Goal: Task Accomplishment & Management: Manage account settings

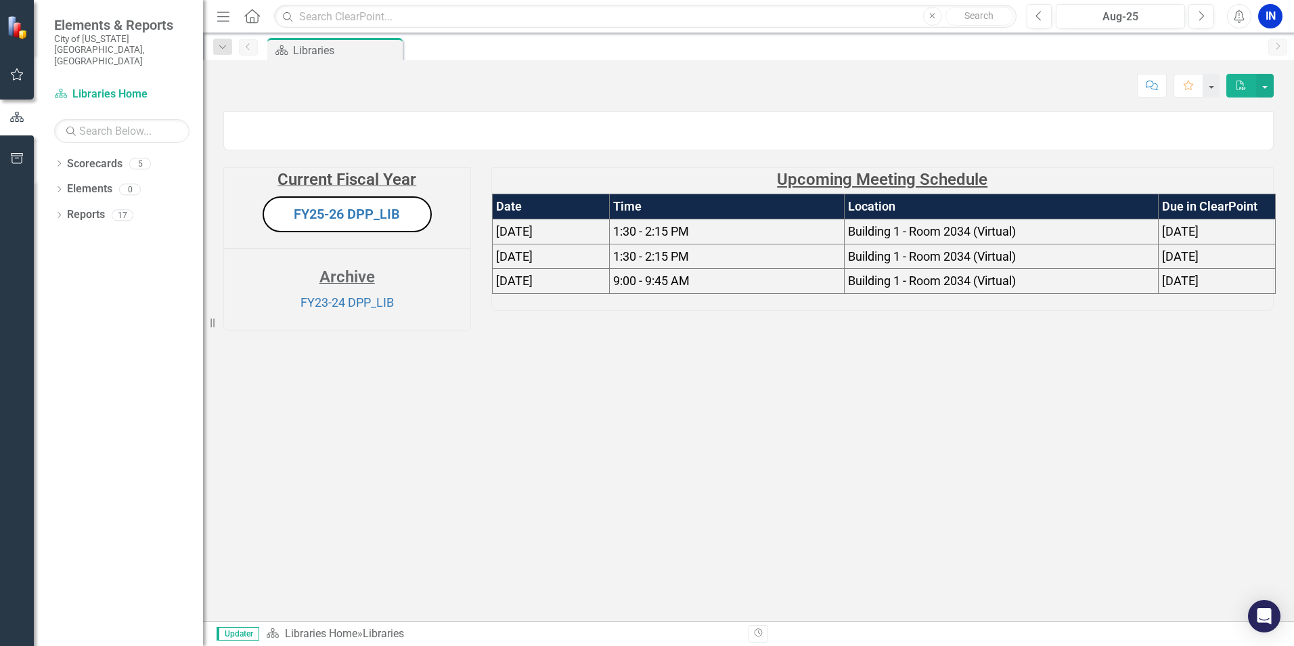
click at [219, 17] on icon "button" at bounding box center [223, 16] width 12 height 9
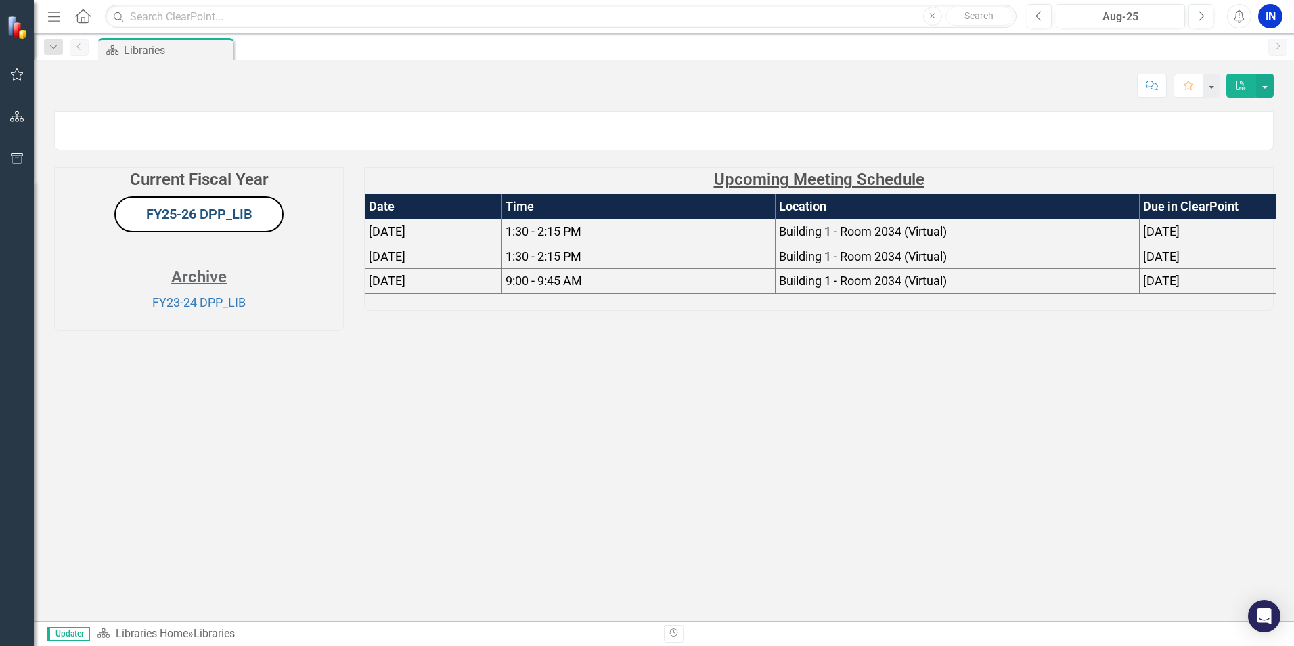
click at [203, 222] on link "FY25-26 DPP_LIB" at bounding box center [199, 214] width 106 height 16
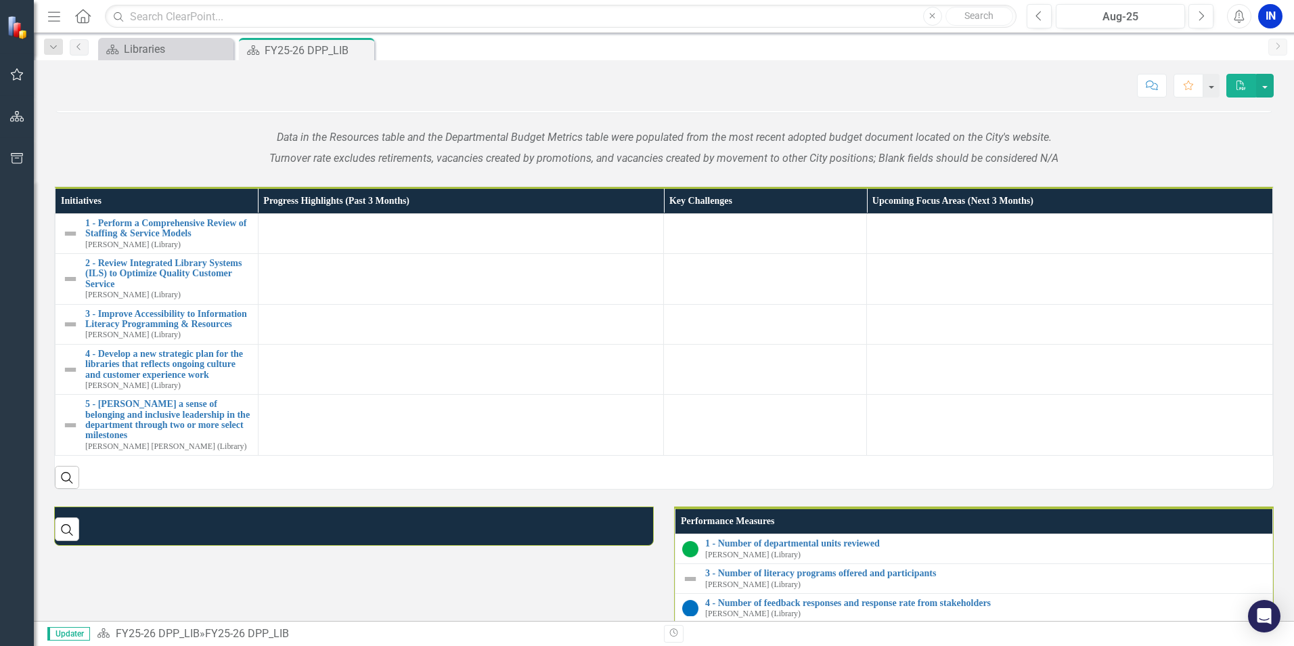
scroll to position [474, 0]
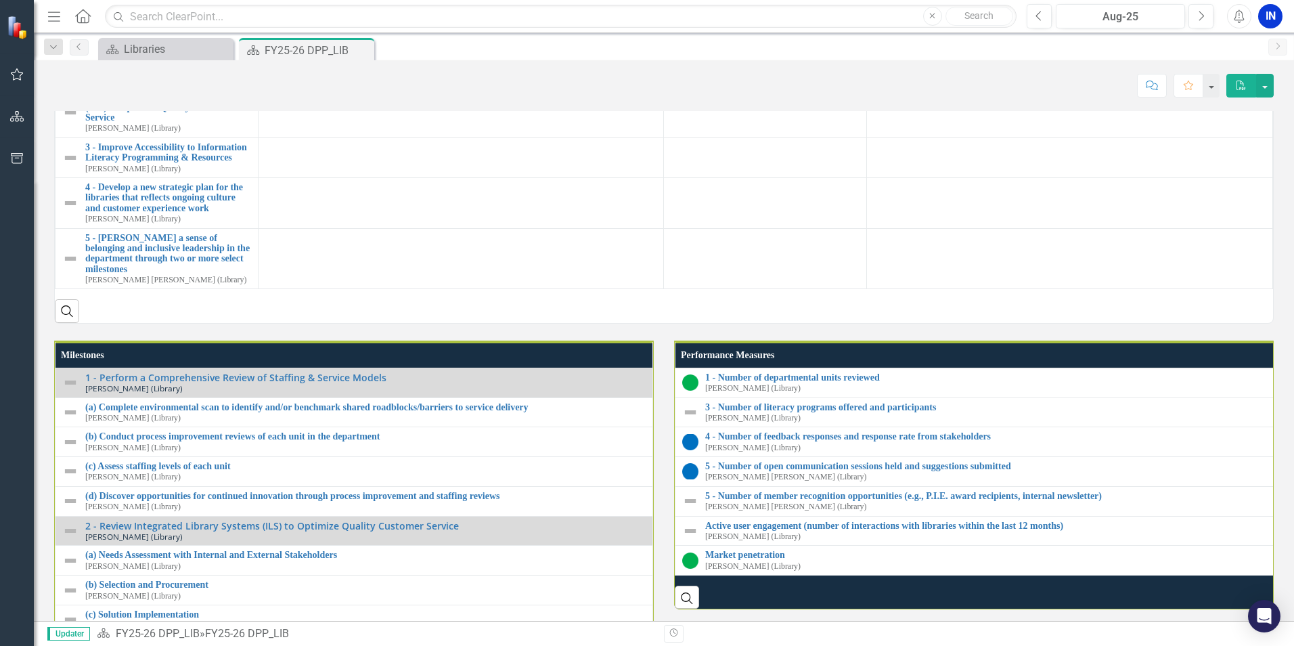
click at [1128, 0] on div "Menu Home Search Close Search Previous Aug-25 Next Alerts IN User Edit Profile …" at bounding box center [664, 16] width 1261 height 33
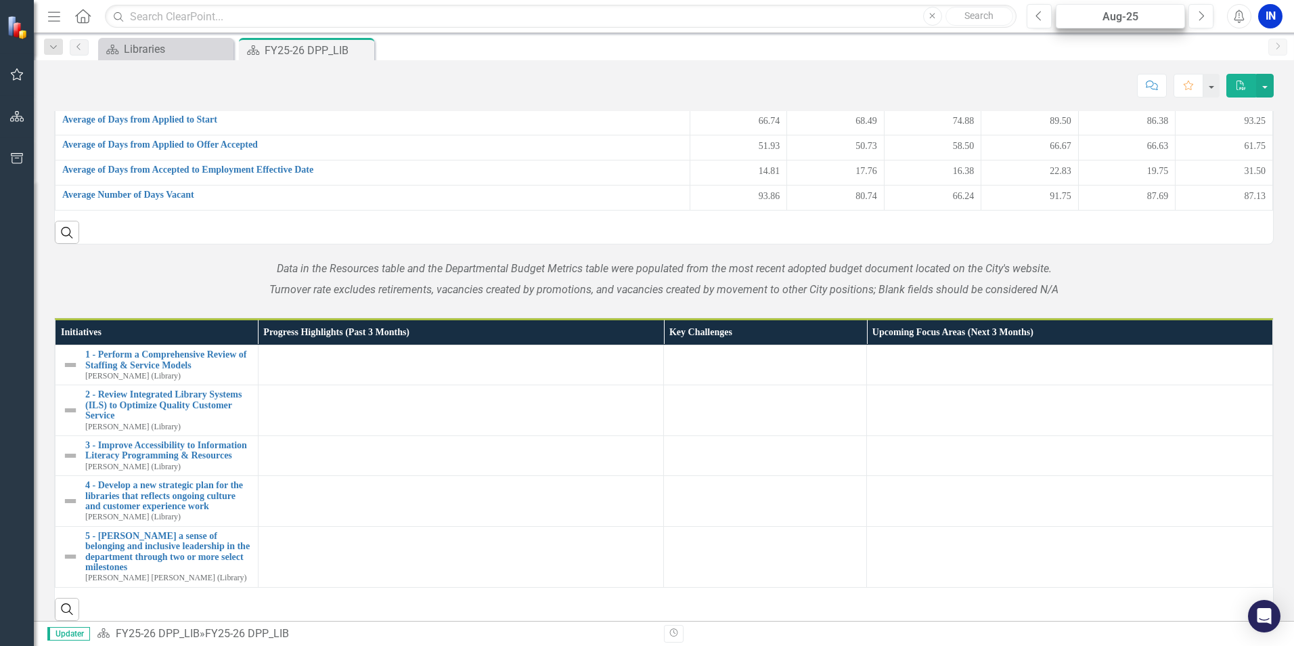
scroll to position [1110, 0]
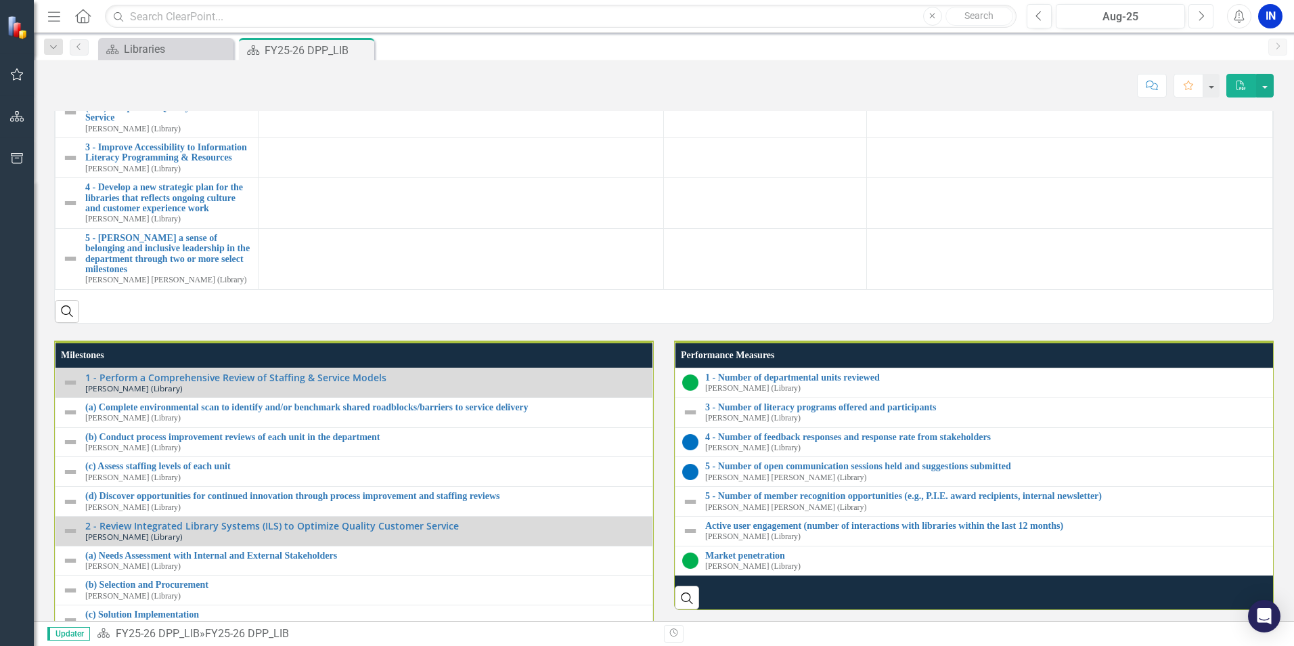
click at [1192, 17] on button "Next" at bounding box center [1201, 16] width 25 height 24
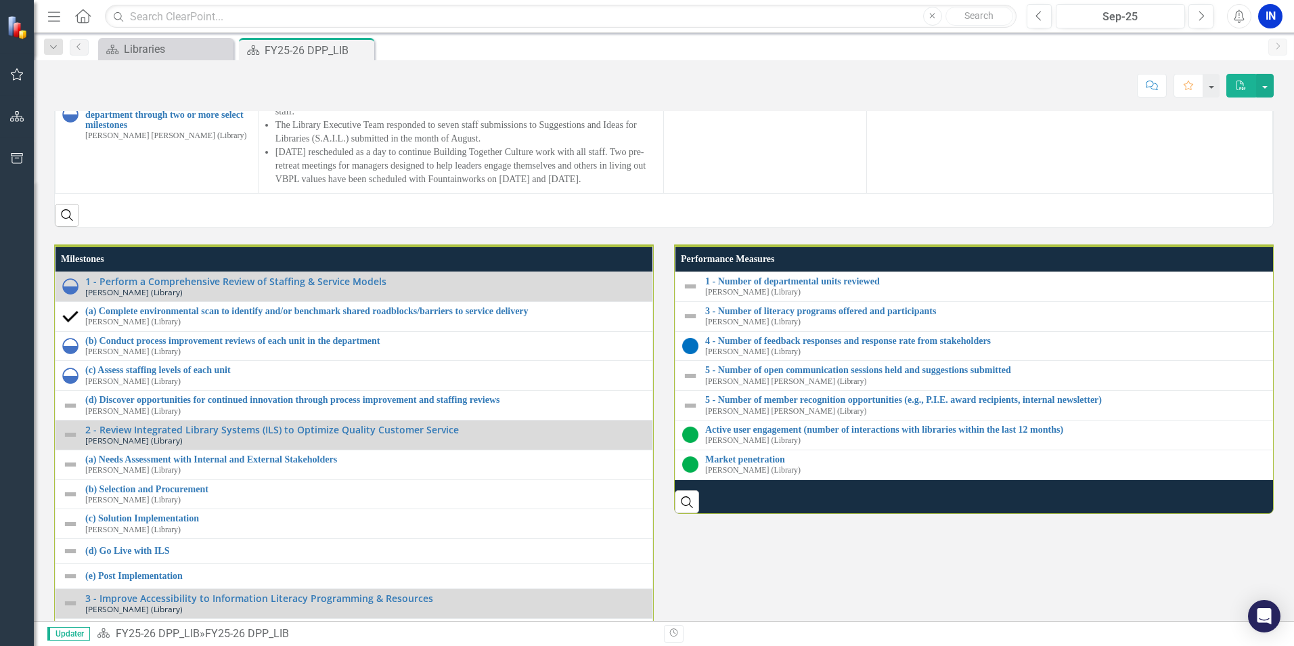
scroll to position [1233, 0]
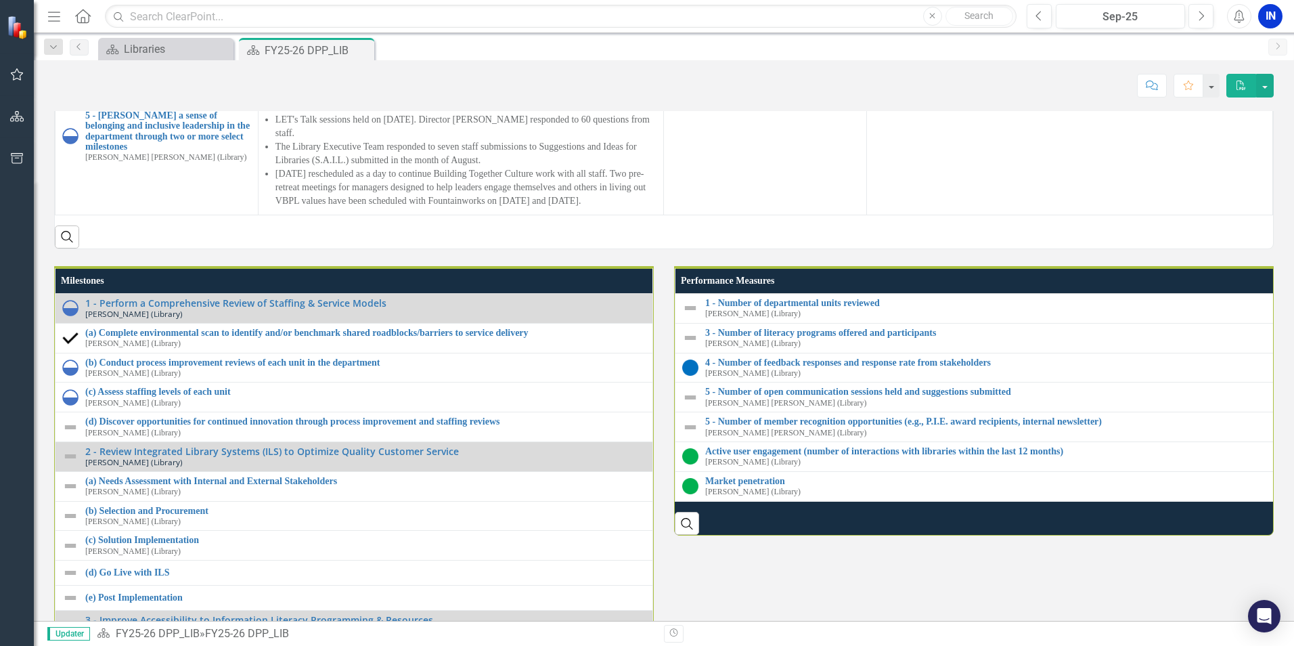
click at [297, 56] on td at bounding box center [461, 36] width 406 height 40
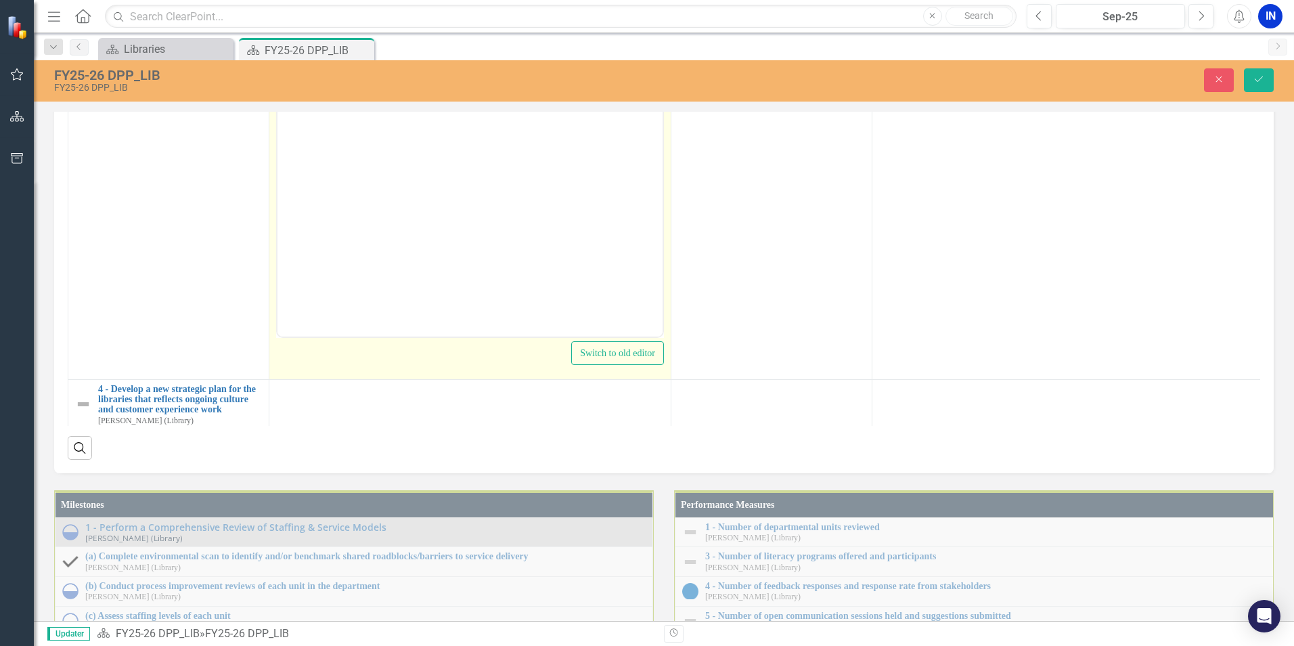
scroll to position [0, 0]
click at [388, 93] on icon "Reveal or hide additional toolbar items" at bounding box center [384, 85] width 16 height 16
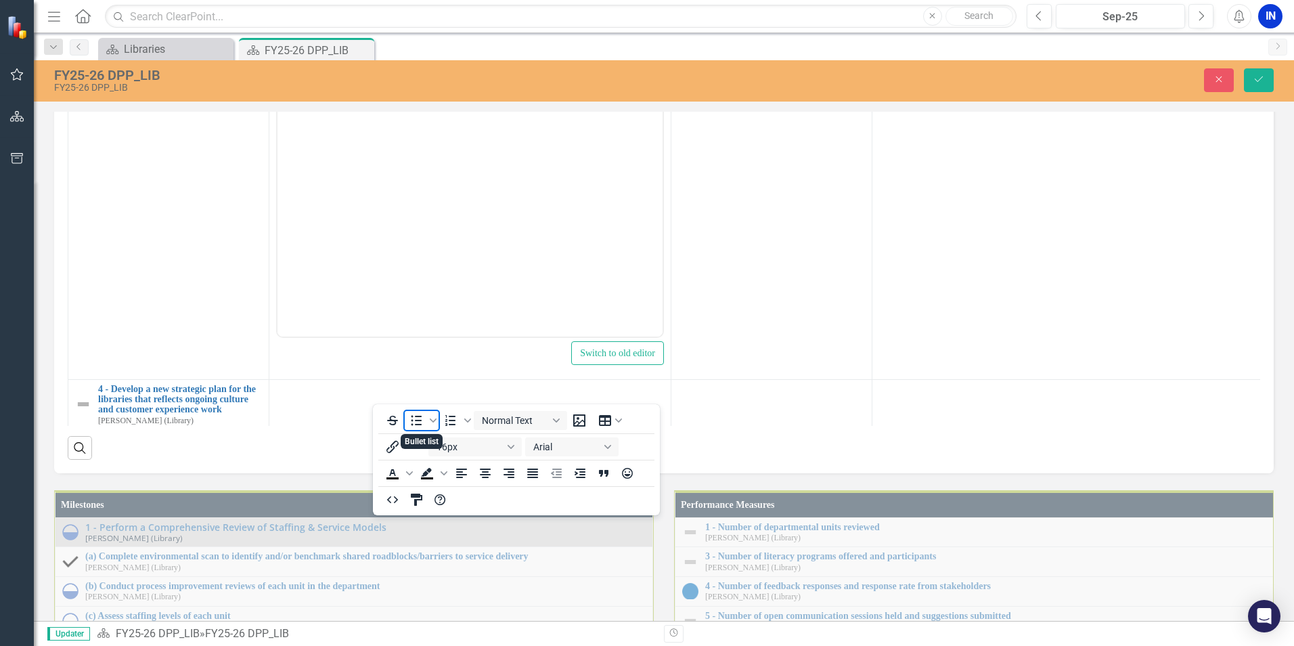
click at [412, 421] on icon "Bullet list" at bounding box center [417, 420] width 11 height 10
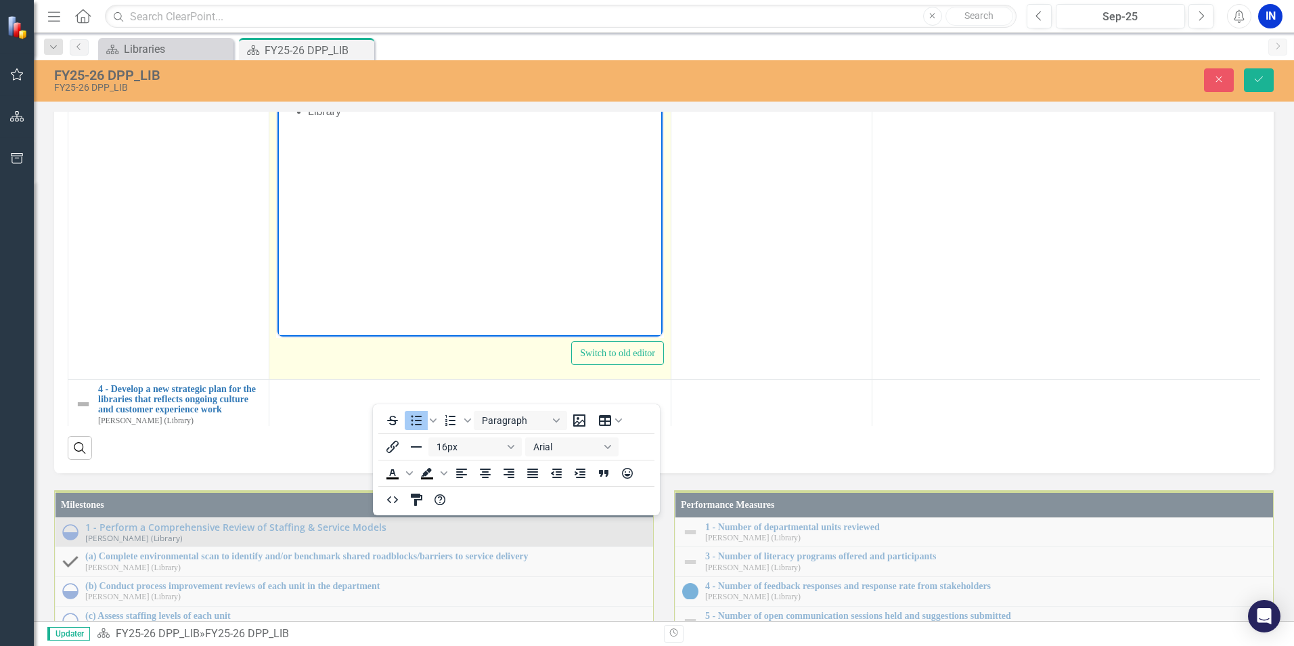
click at [378, 93] on icon "Reveal or hide additional toolbar items" at bounding box center [384, 85] width 16 height 16
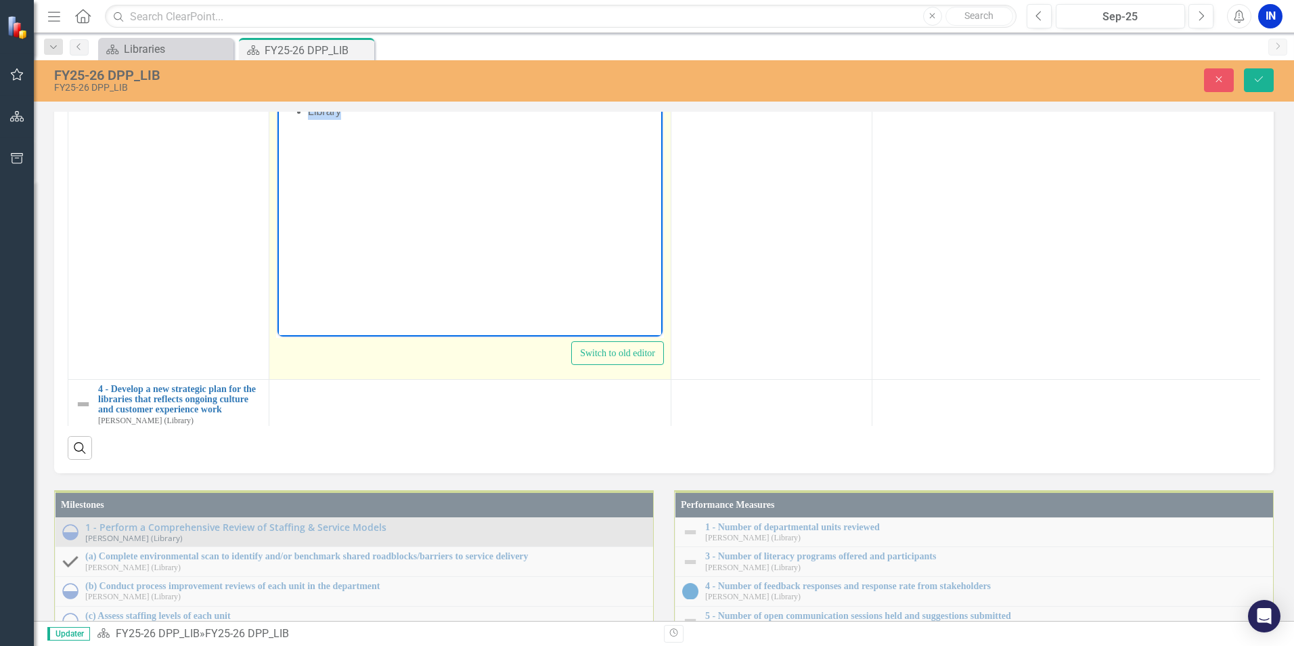
drag, startPoint x: 342, startPoint y: 114, endPoint x: 309, endPoint y: 114, distance: 32.5
click at [309, 114] on li "Library" at bounding box center [483, 111] width 351 height 16
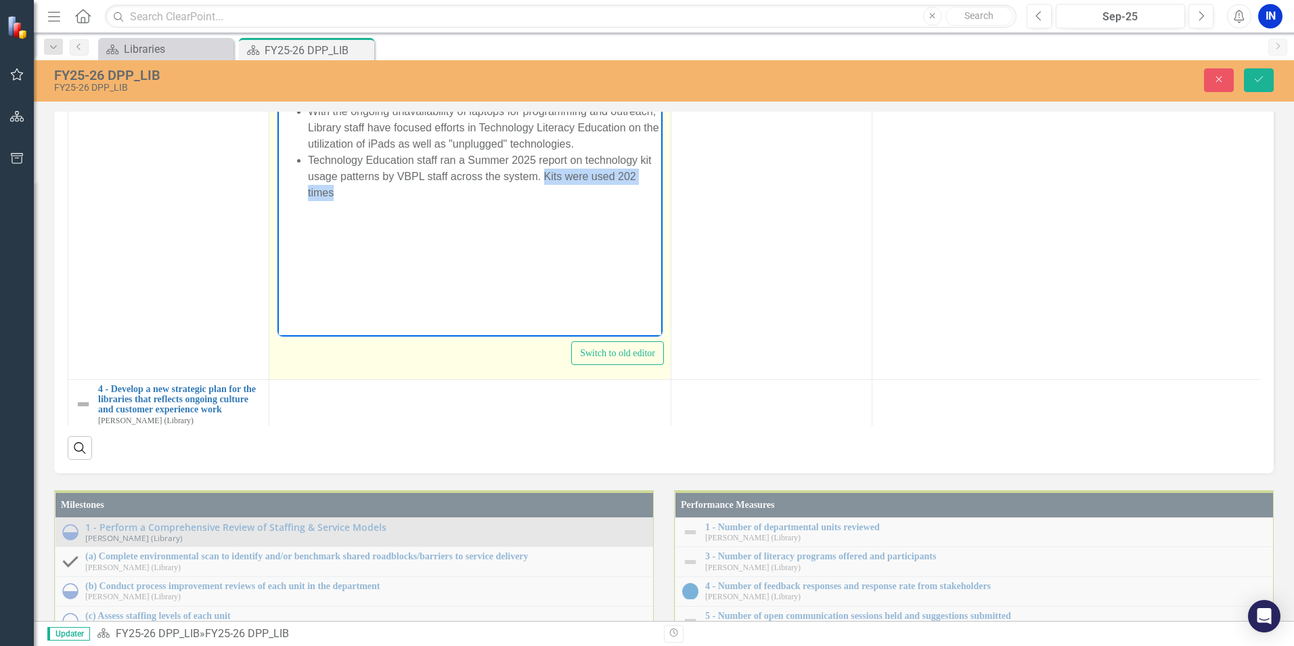
drag, startPoint x: 396, startPoint y: 198, endPoint x: 545, endPoint y: 177, distance: 150.4
click at [545, 177] on body "With the ongoing unavailability of laptops for programming and outreach, Librar…" at bounding box center [470, 201] width 385 height 203
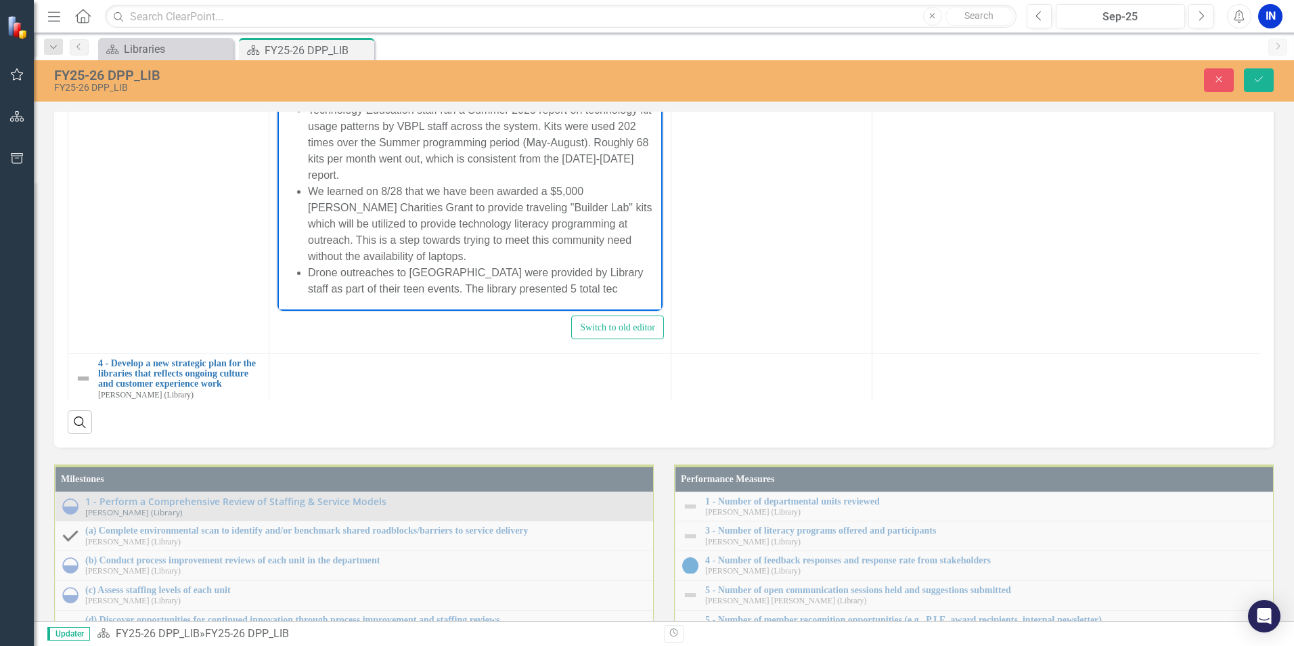
scroll to position [41, 0]
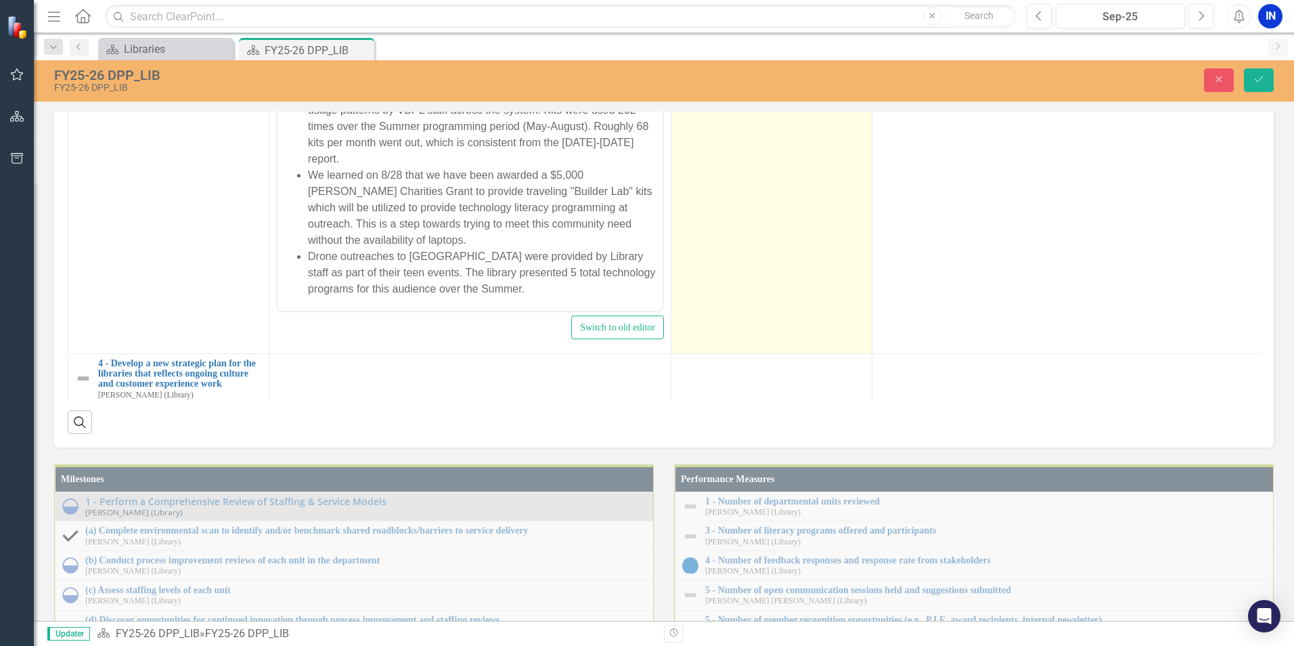
click at [772, 353] on td at bounding box center [772, 193] width 201 height 320
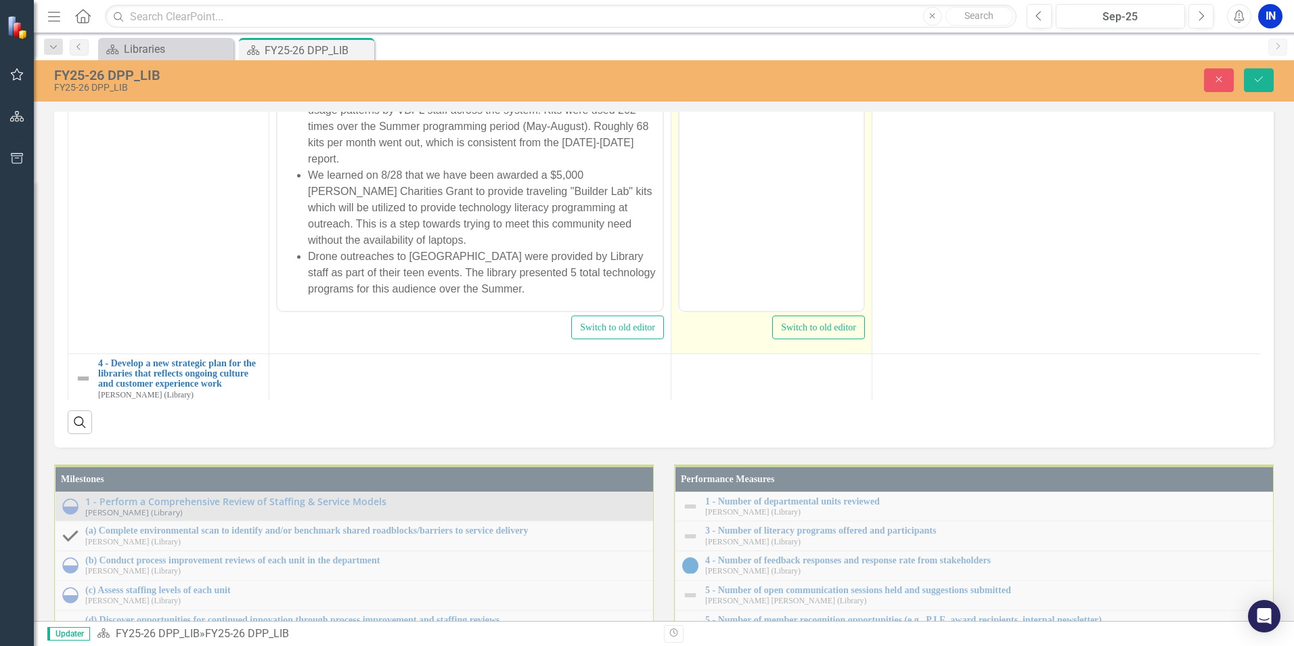
scroll to position [0, 0]
click at [781, 67] on icon "Reveal or hide additional toolbar items" at bounding box center [787, 59] width 16 height 16
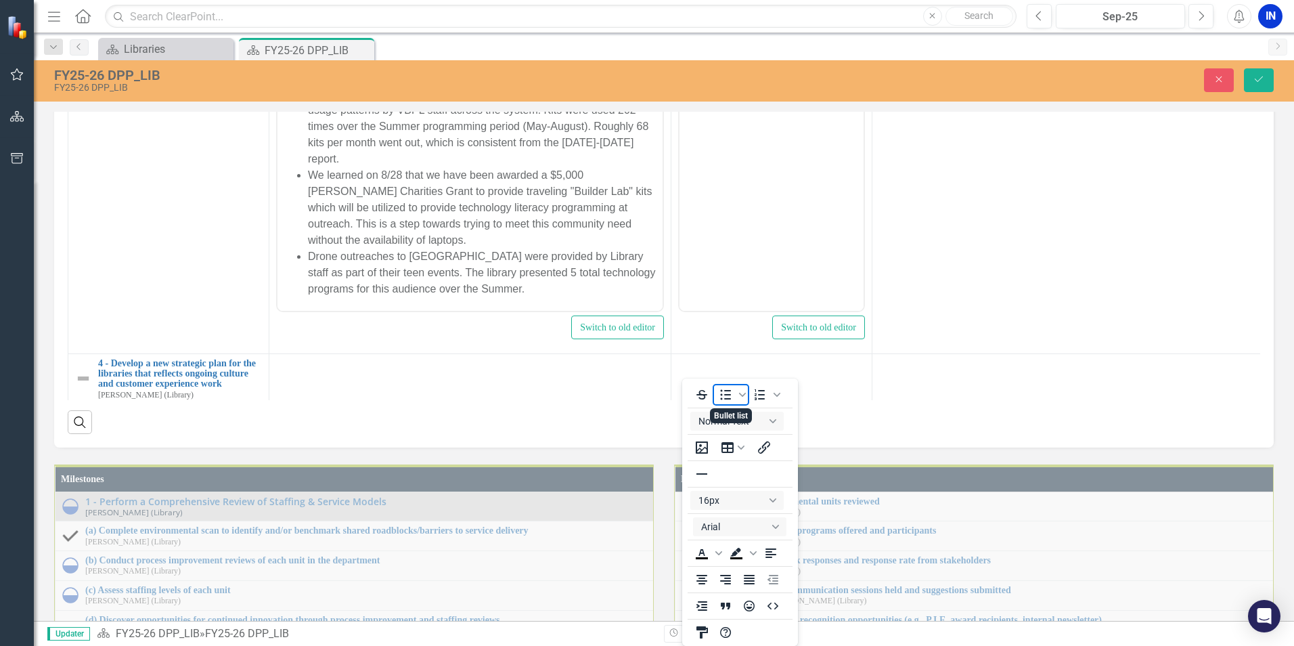
click at [728, 395] on icon "Bullet list" at bounding box center [726, 394] width 11 height 10
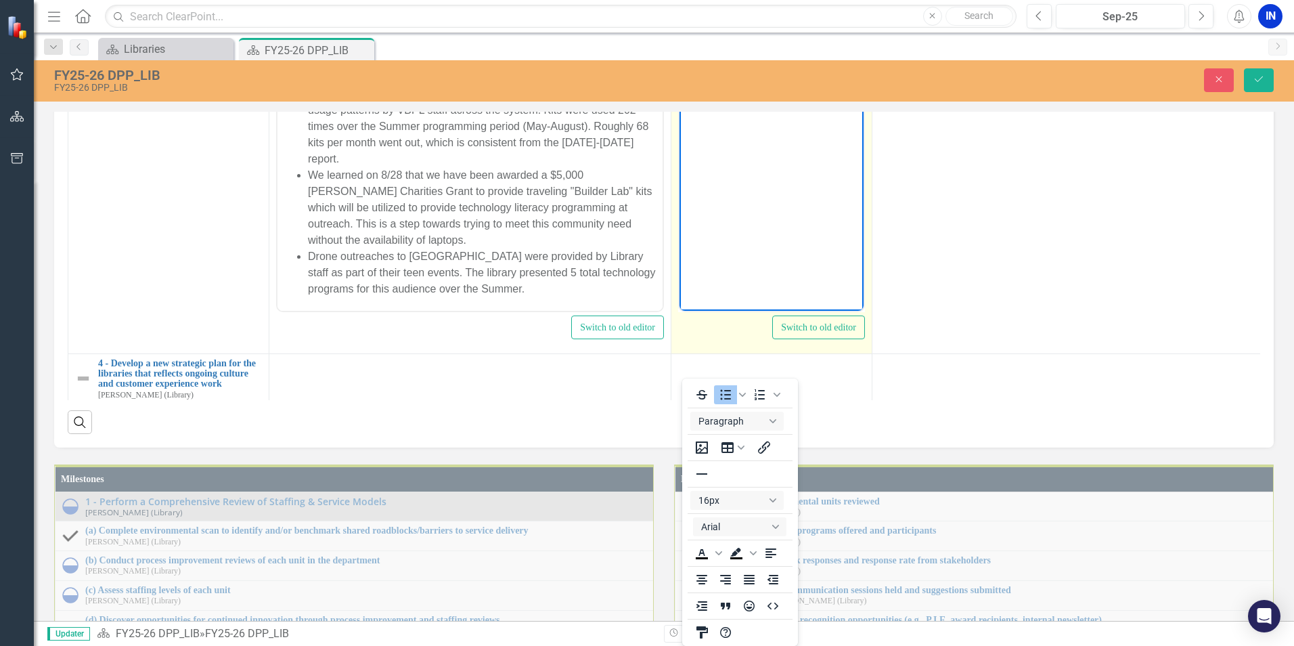
click at [790, 67] on icon "Reveal or hide additional toolbar items" at bounding box center [787, 59] width 16 height 16
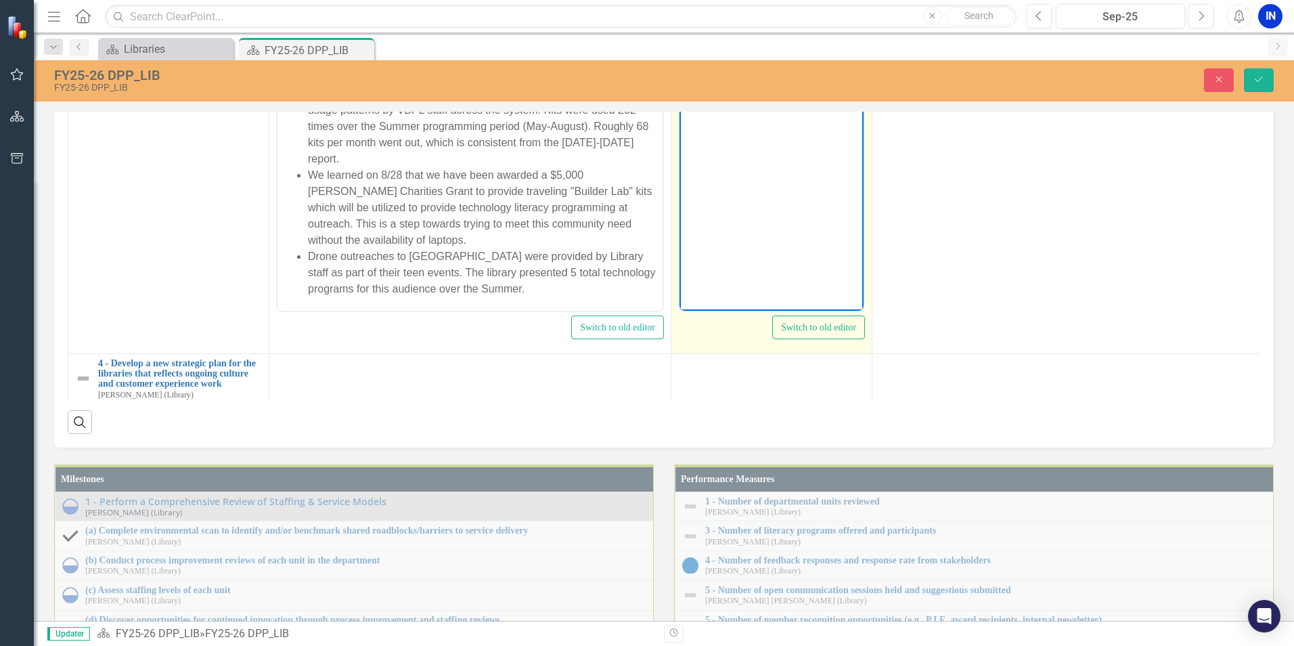
click at [784, 93] on body "Rich Text Area. Press ALT-0 for help." at bounding box center [772, 175] width 184 height 203
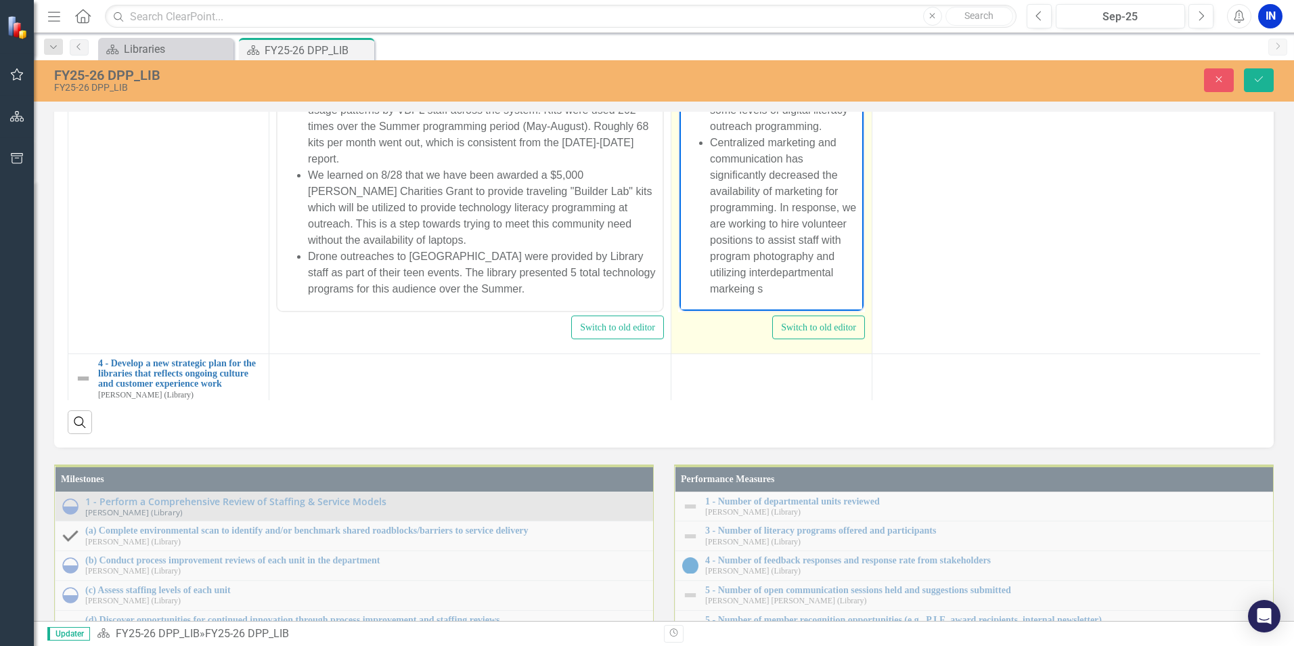
scroll to position [73, 0]
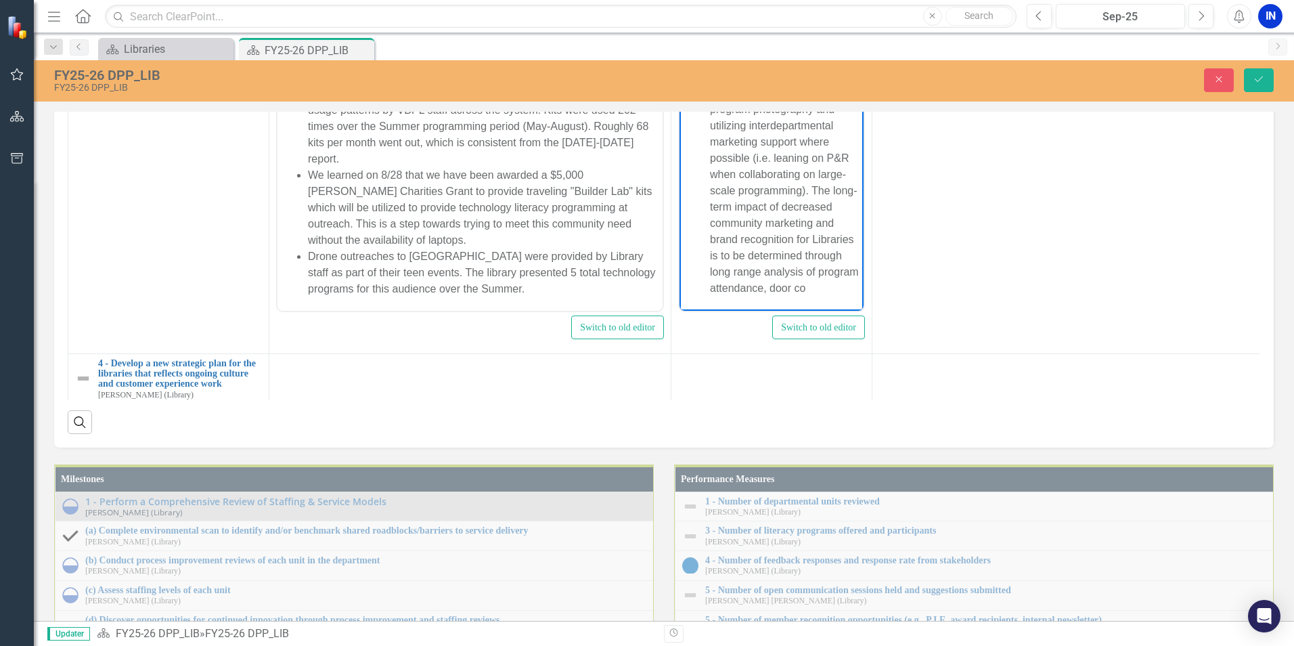
scroll to position [236, 0]
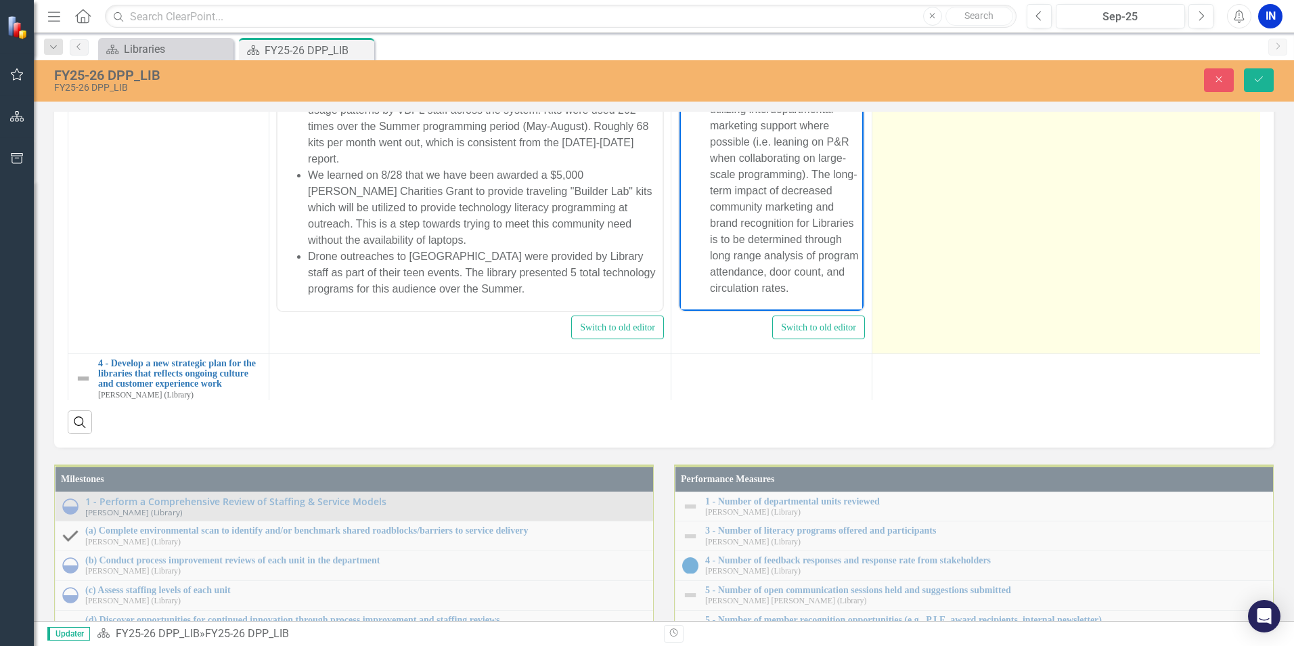
click at [946, 353] on td at bounding box center [1074, 193] width 402 height 320
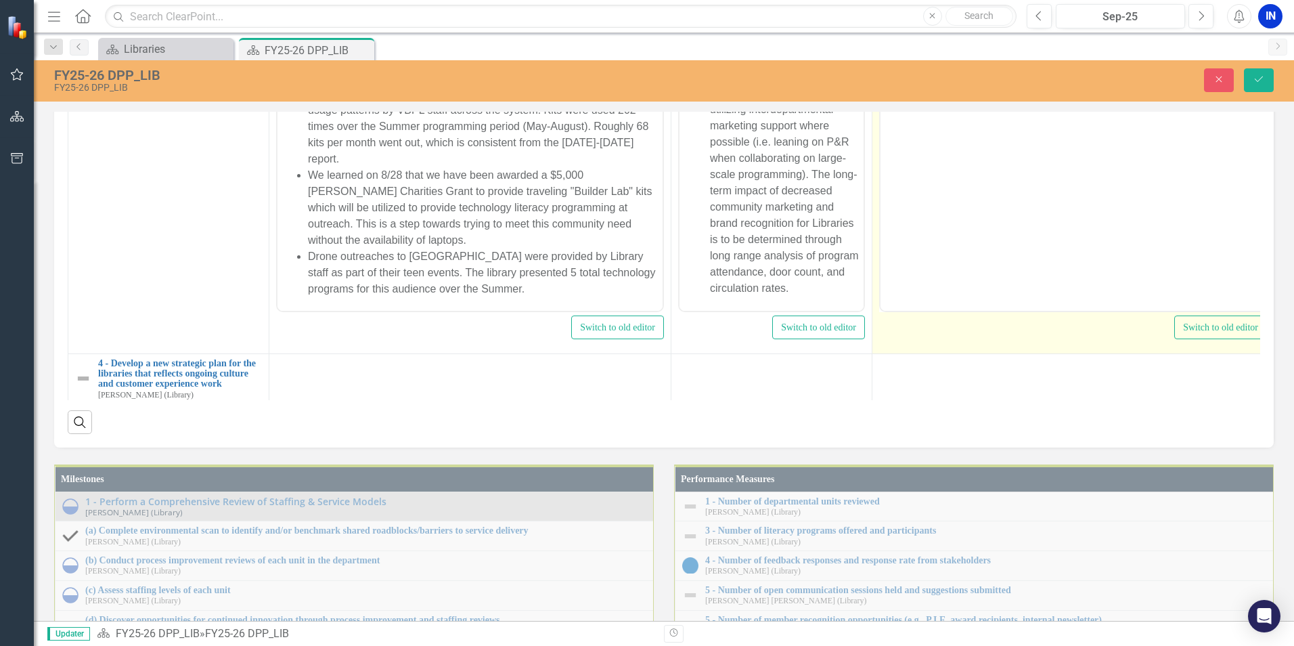
scroll to position [0, 0]
click at [984, 67] on icon "Reveal or hide additional toolbar items" at bounding box center [988, 59] width 16 height 16
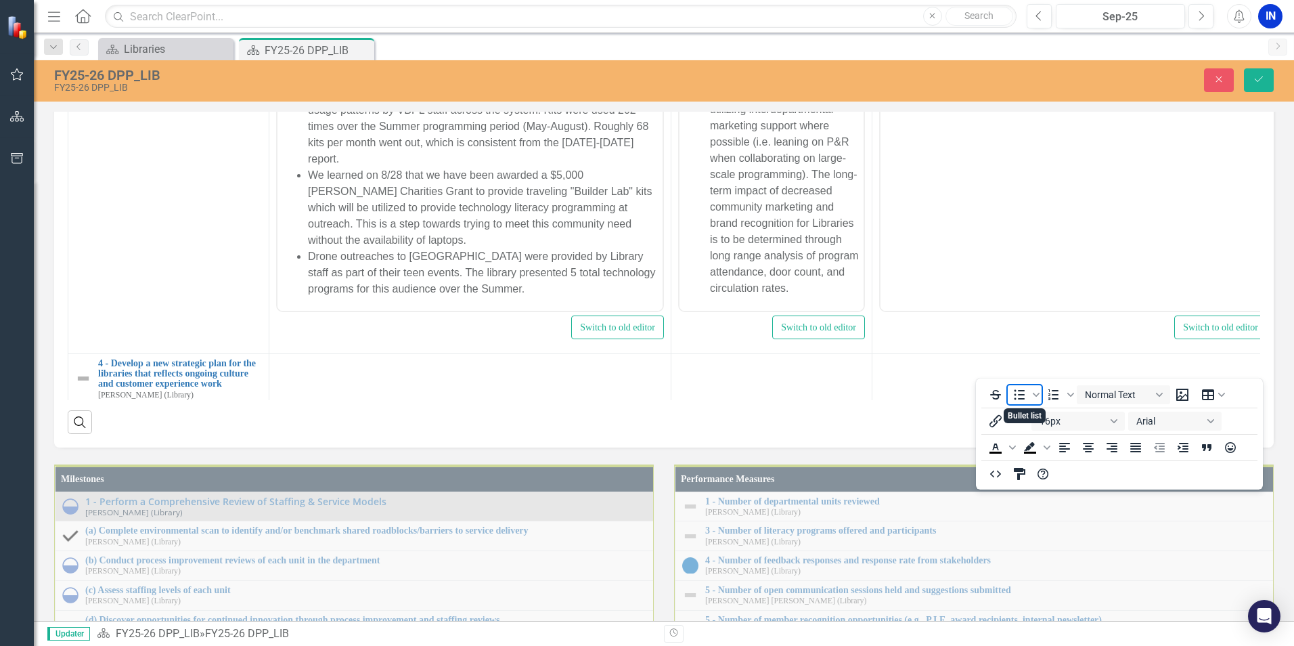
click at [1020, 397] on icon "Bullet list" at bounding box center [1019, 395] width 16 height 16
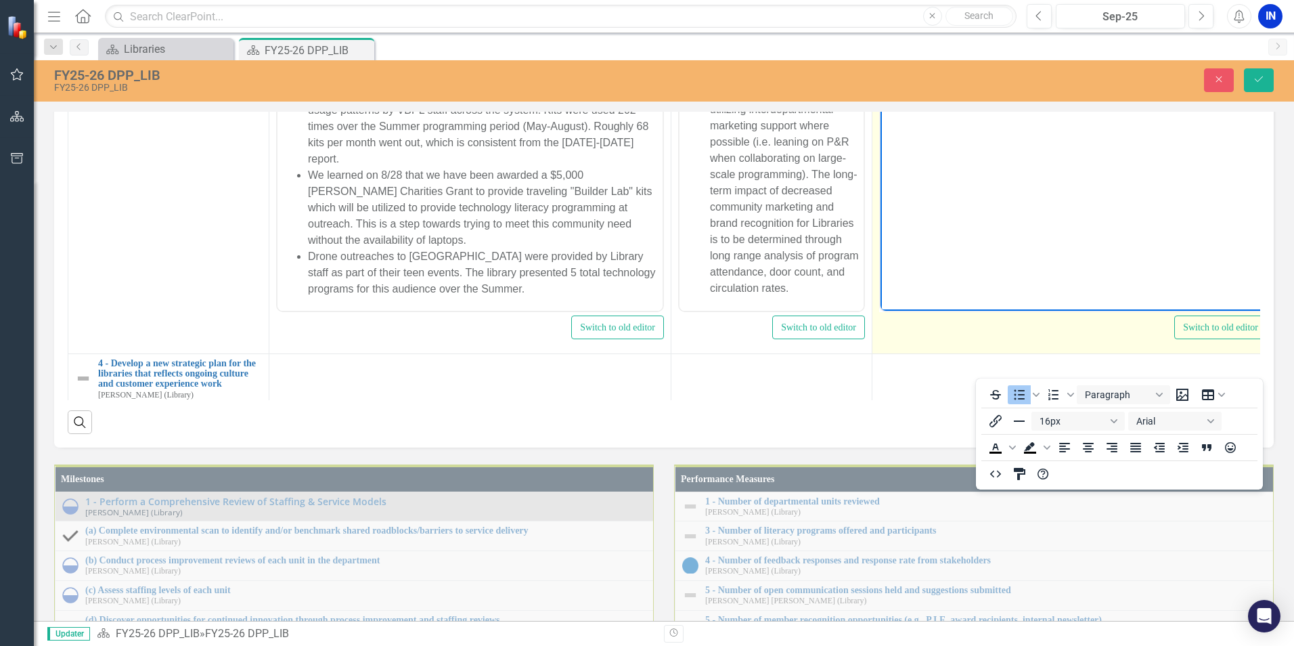
click at [988, 67] on icon "Reveal or hide additional toolbar items" at bounding box center [988, 59] width 16 height 16
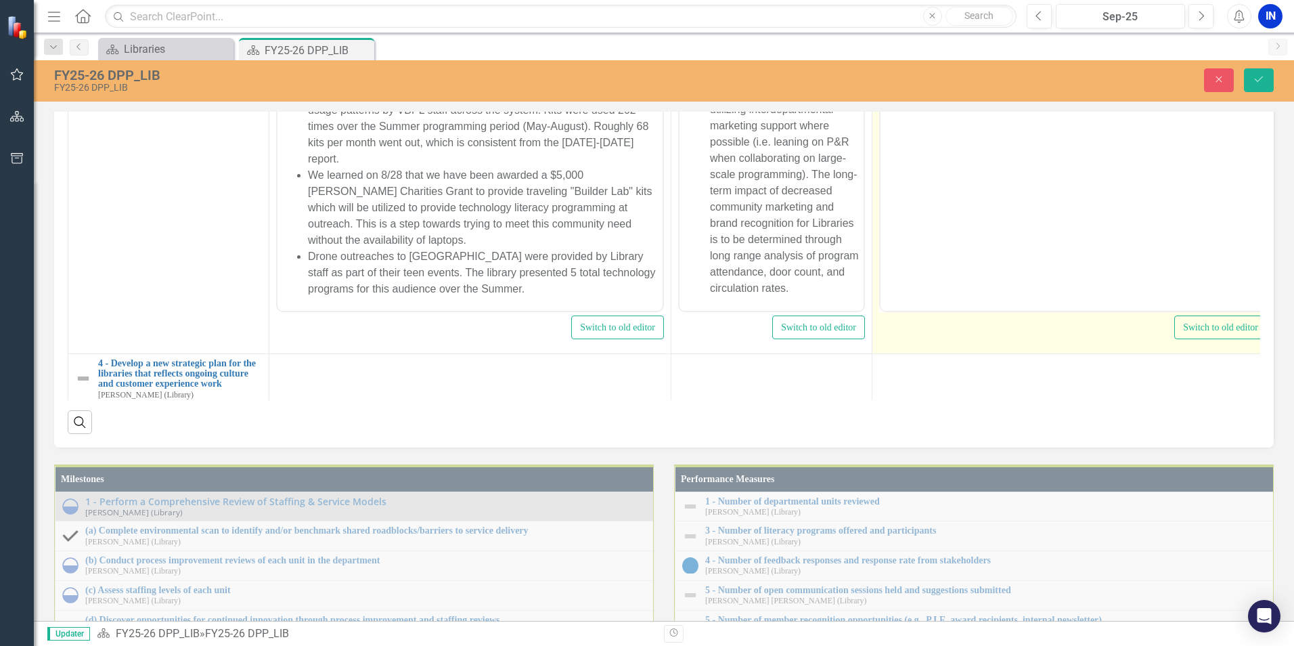
click at [949, 96] on body "Rich Text Area. Press ALT-0 for help." at bounding box center [1073, 175] width 385 height 203
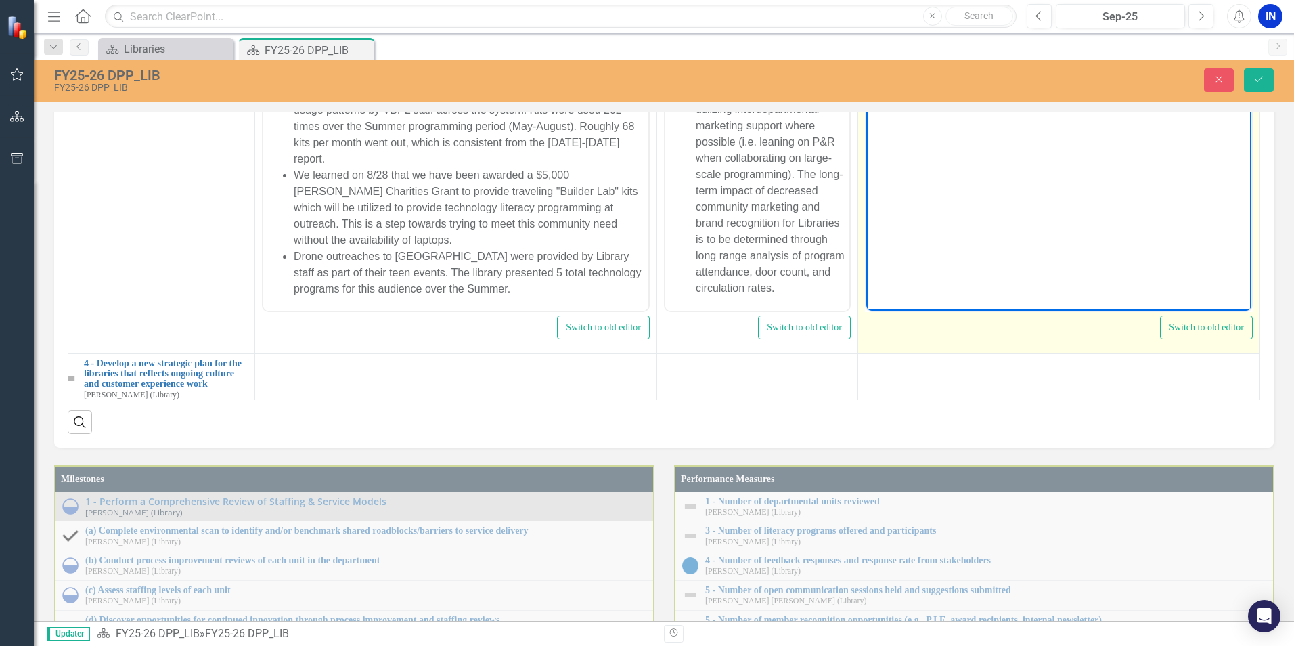
scroll to position [0, 21]
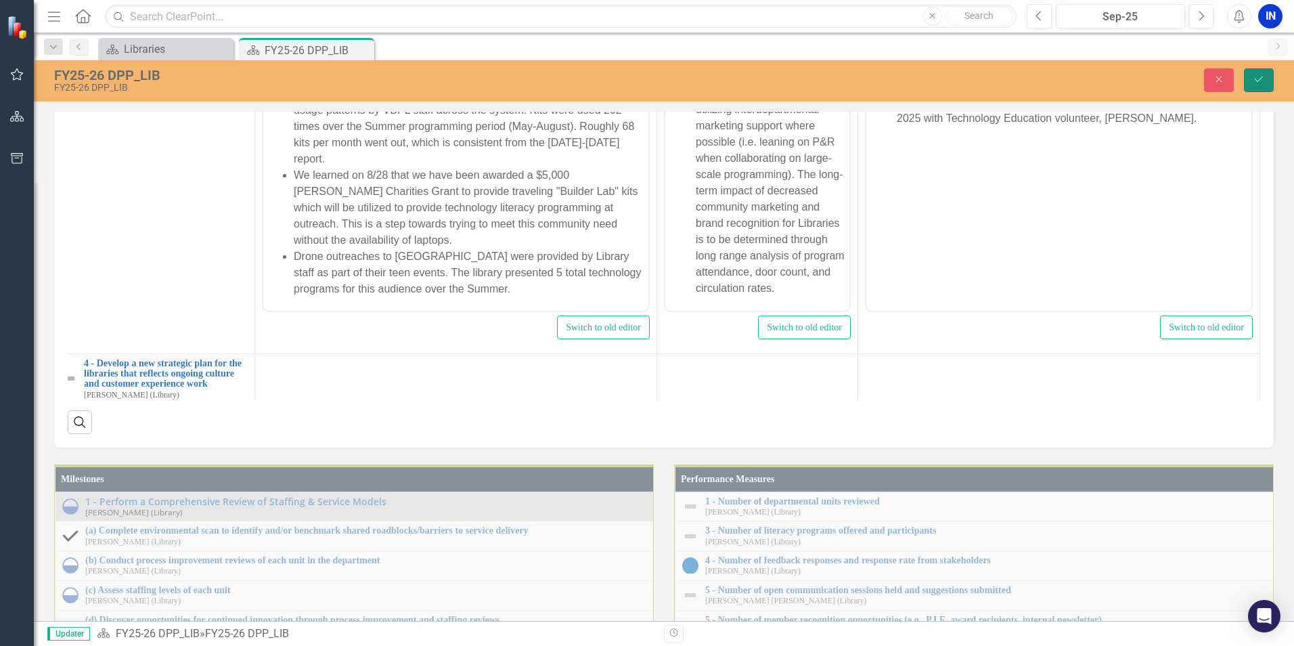
click at [1254, 80] on icon "Save" at bounding box center [1259, 78] width 12 height 9
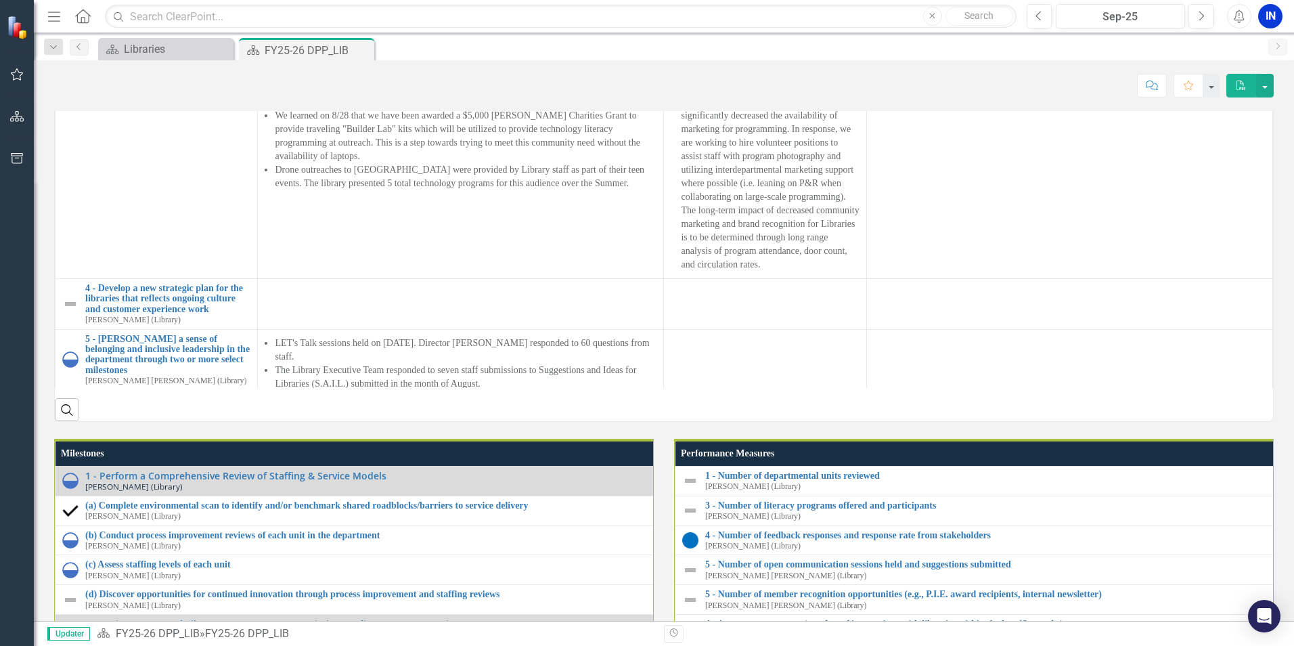
scroll to position [1219, 0]
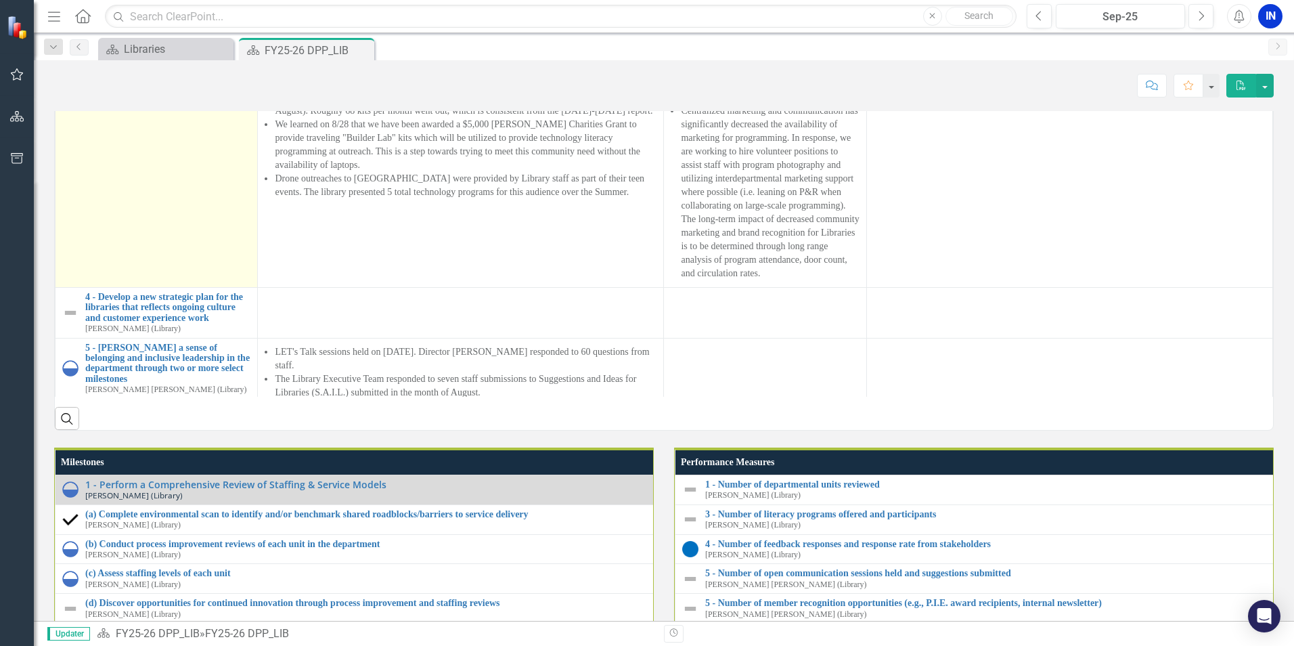
click at [74, 58] on img at bounding box center [70, 49] width 16 height 16
click at [71, 58] on img at bounding box center [70, 49] width 16 height 16
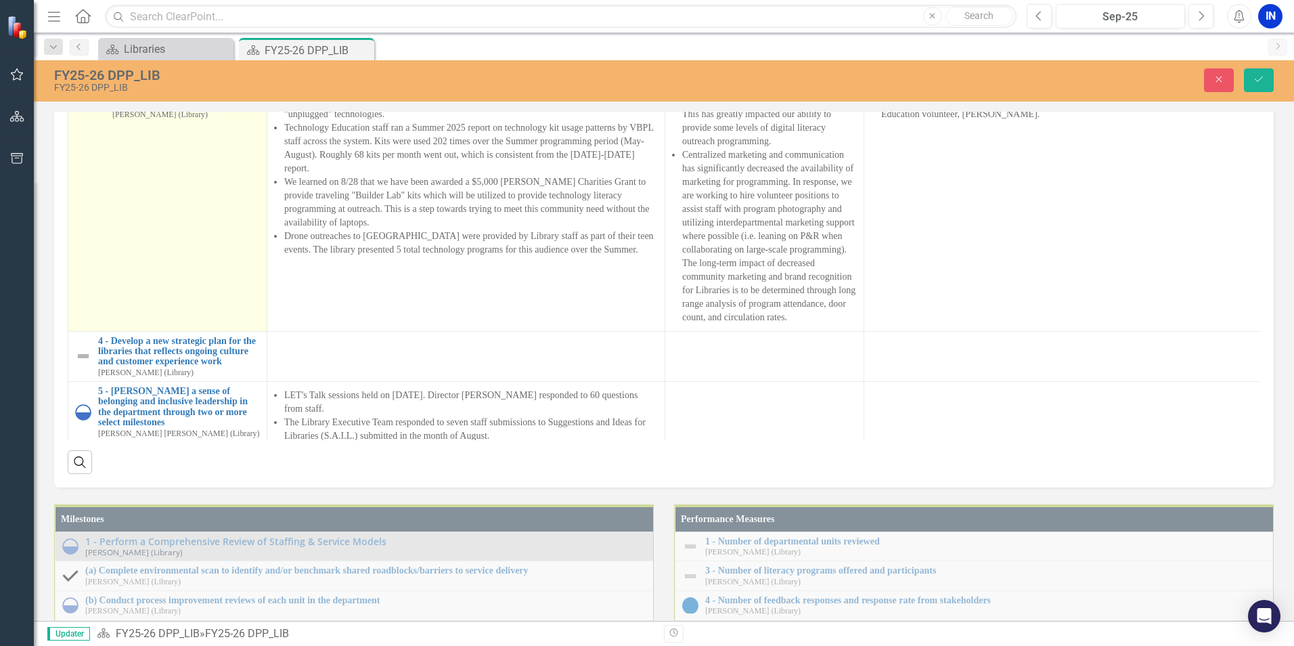
click at [96, 107] on div "Not Defined" at bounding box center [88, 99] width 18 height 16
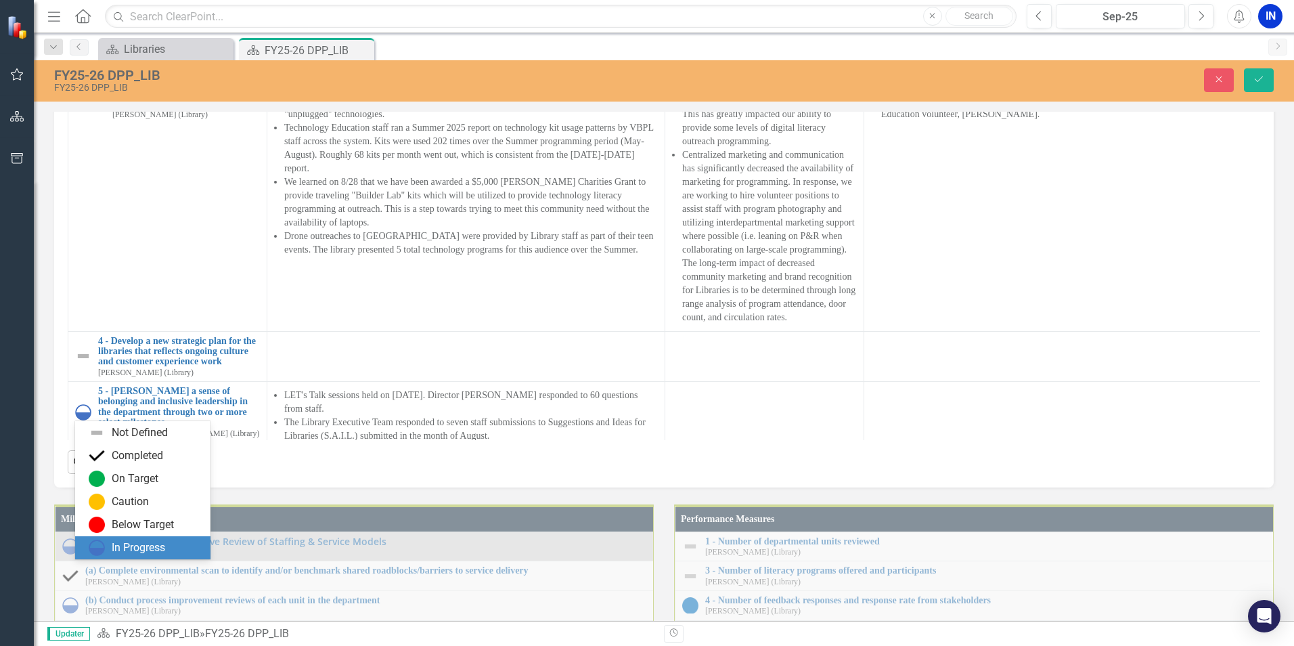
click at [120, 538] on div "In Progress" at bounding box center [142, 547] width 135 height 23
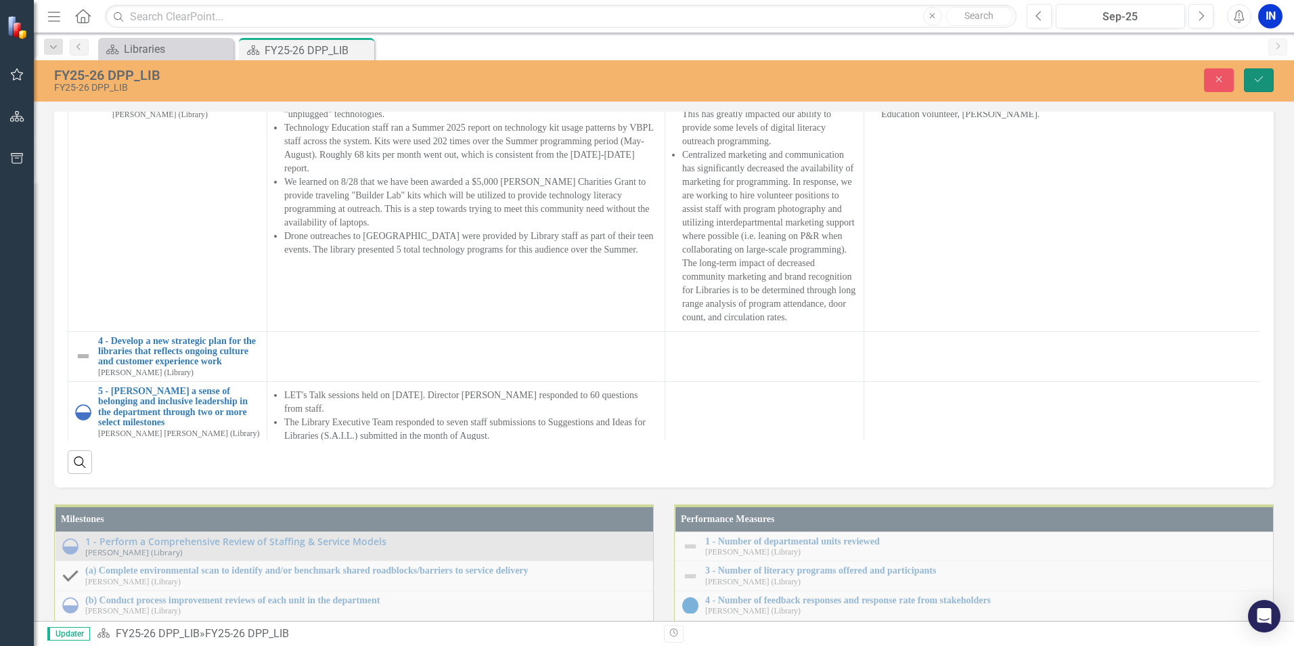
click at [1266, 85] on button "Save" at bounding box center [1259, 80] width 30 height 24
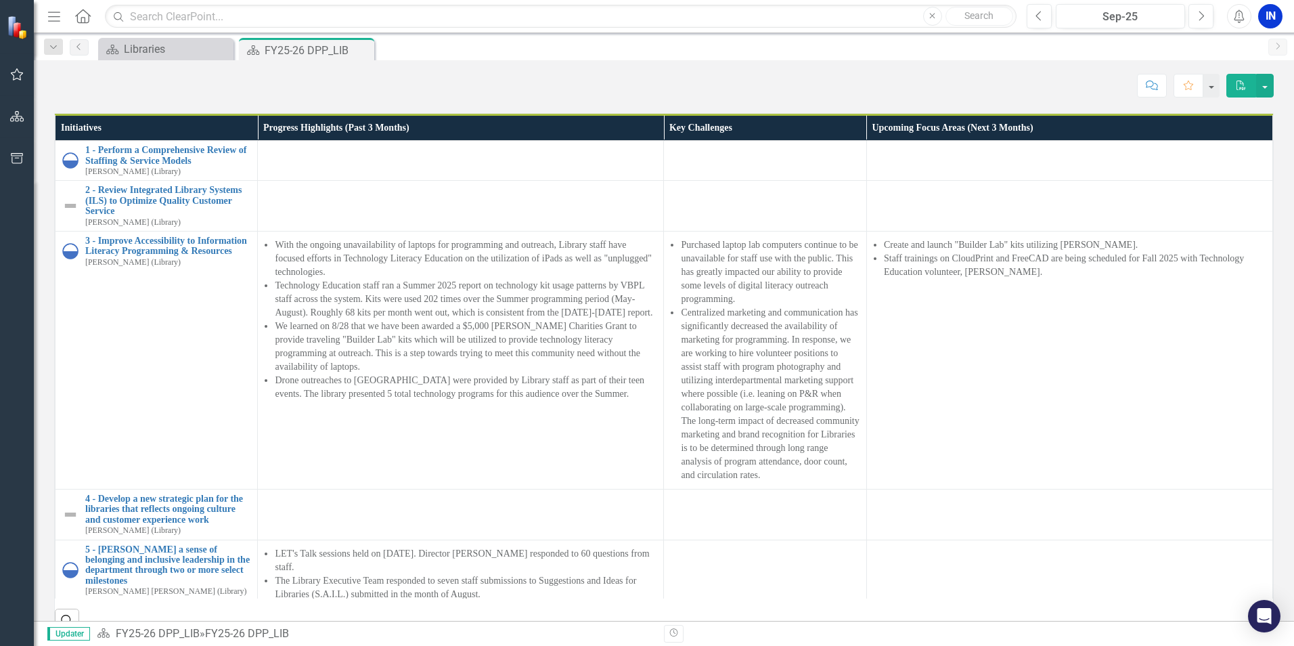
scroll to position [1015, 0]
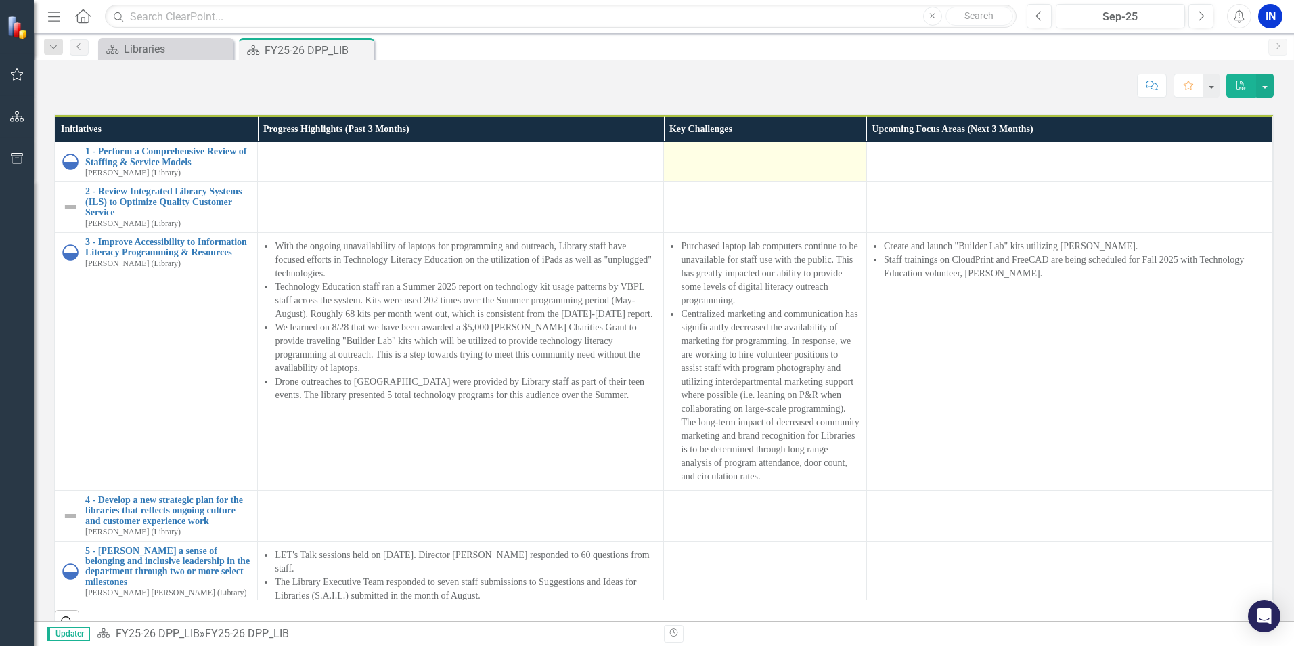
click at [745, 182] on td at bounding box center [765, 162] width 202 height 40
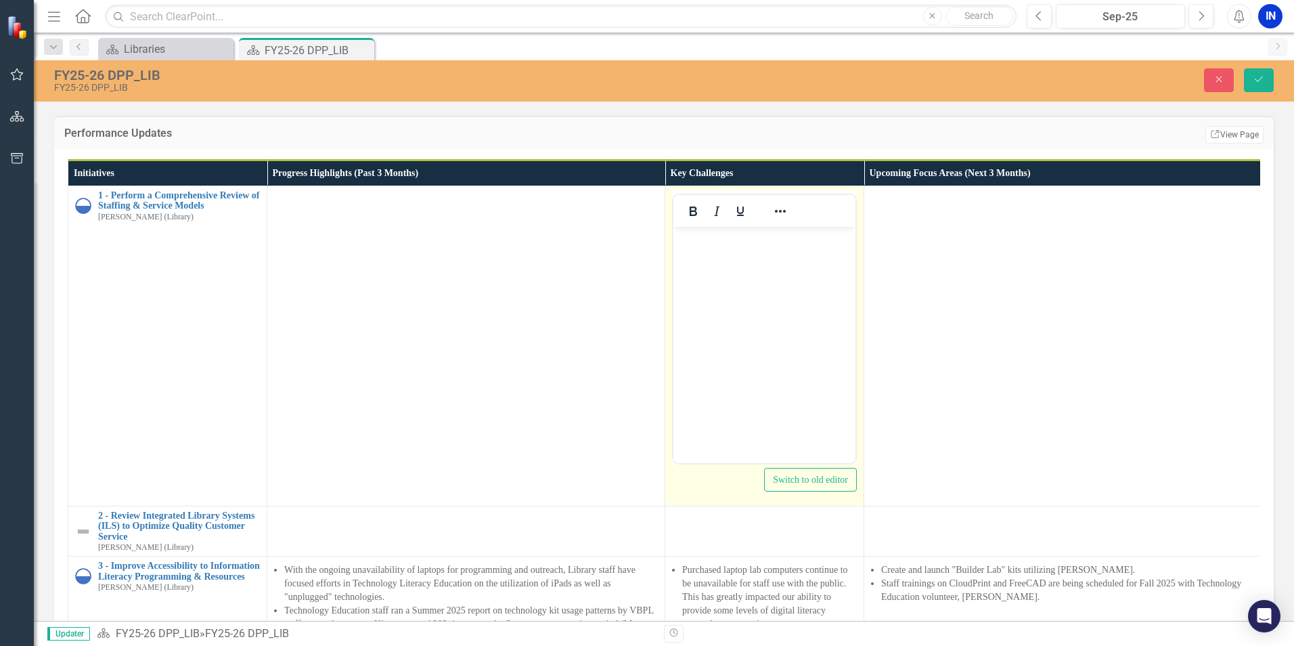
scroll to position [0, 0]
click at [779, 219] on icon "Reveal or hide additional toolbar items" at bounding box center [780, 211] width 16 height 16
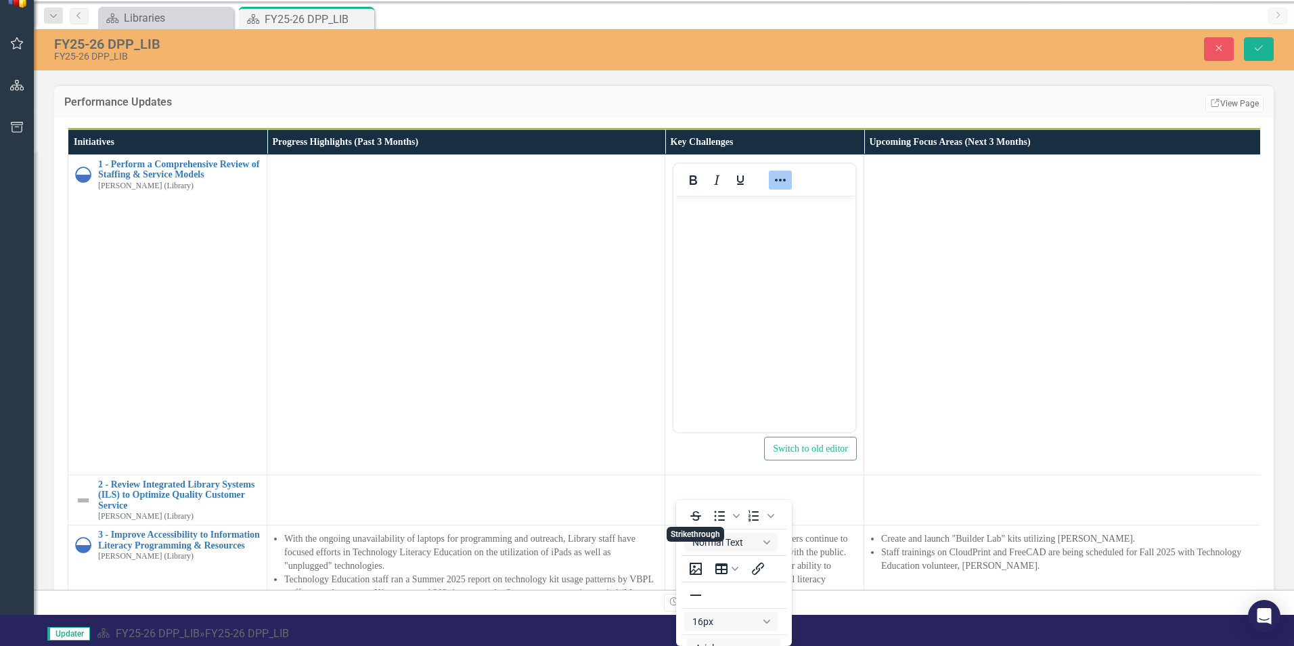
scroll to position [3, 0]
click at [722, 512] on icon "Bullet list" at bounding box center [720, 513] width 11 height 10
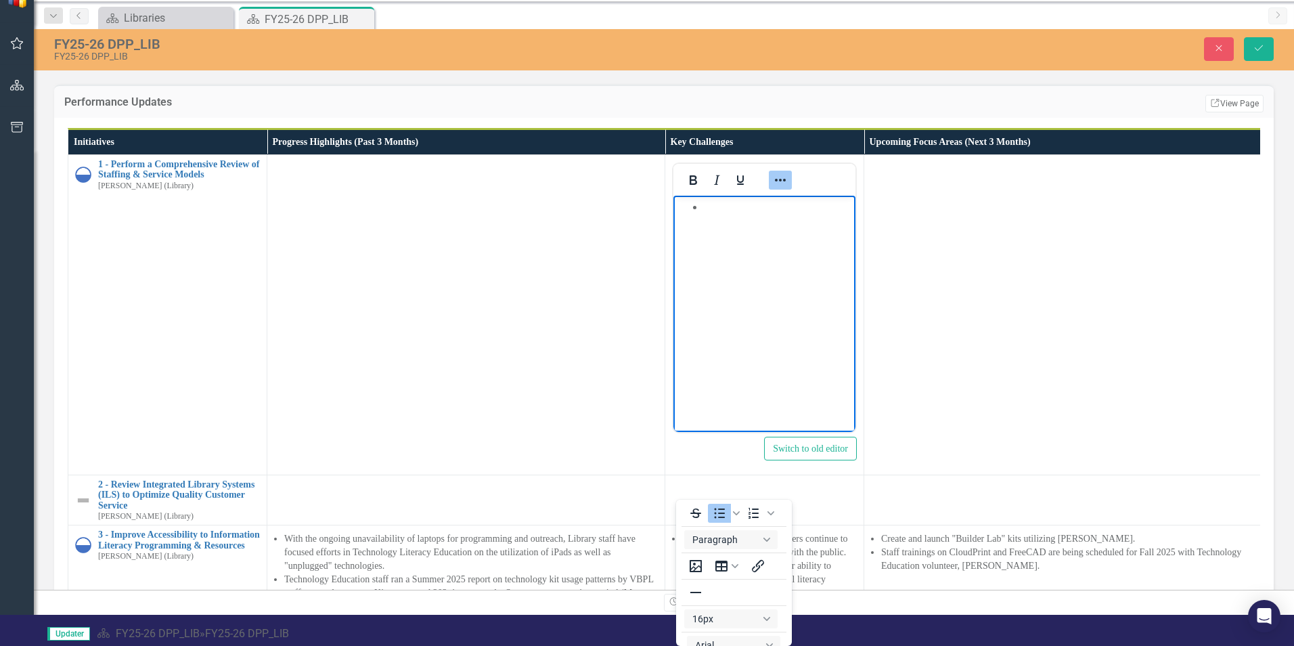
click at [777, 188] on icon "Reveal or hide additional toolbar items" at bounding box center [780, 180] width 16 height 16
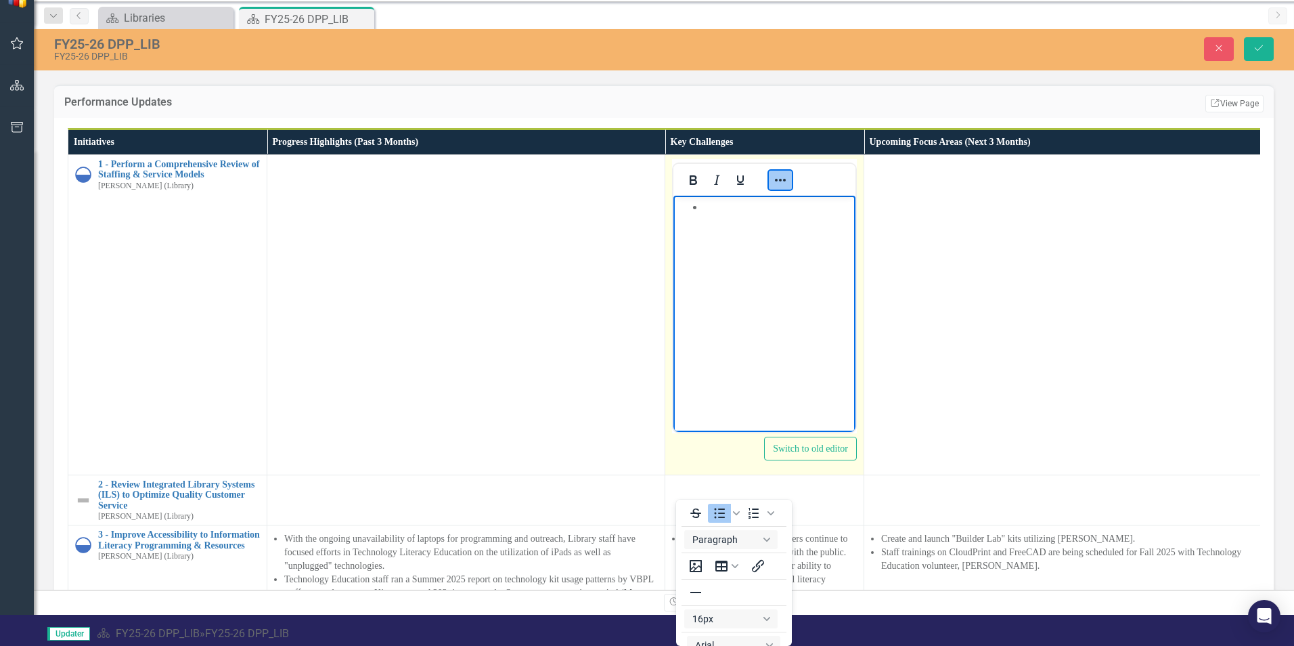
scroll to position [0, 0]
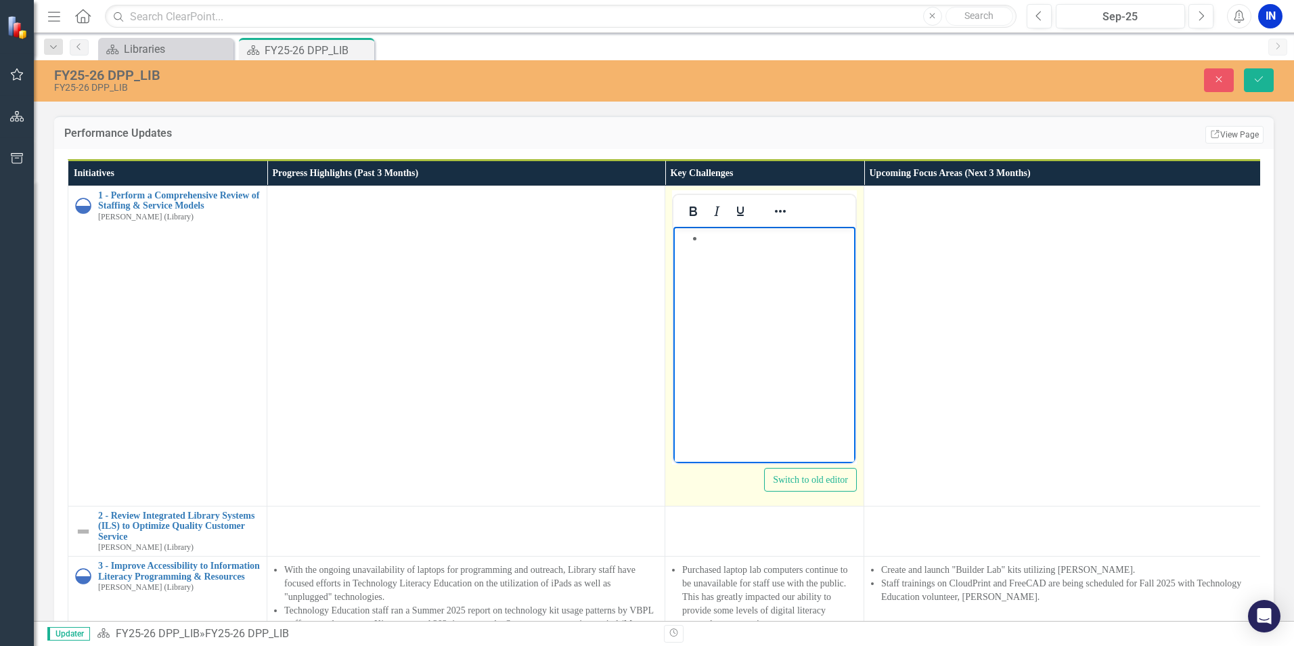
click at [759, 244] on li "Rich Text Area. Press ALT-0 for help." at bounding box center [778, 238] width 148 height 16
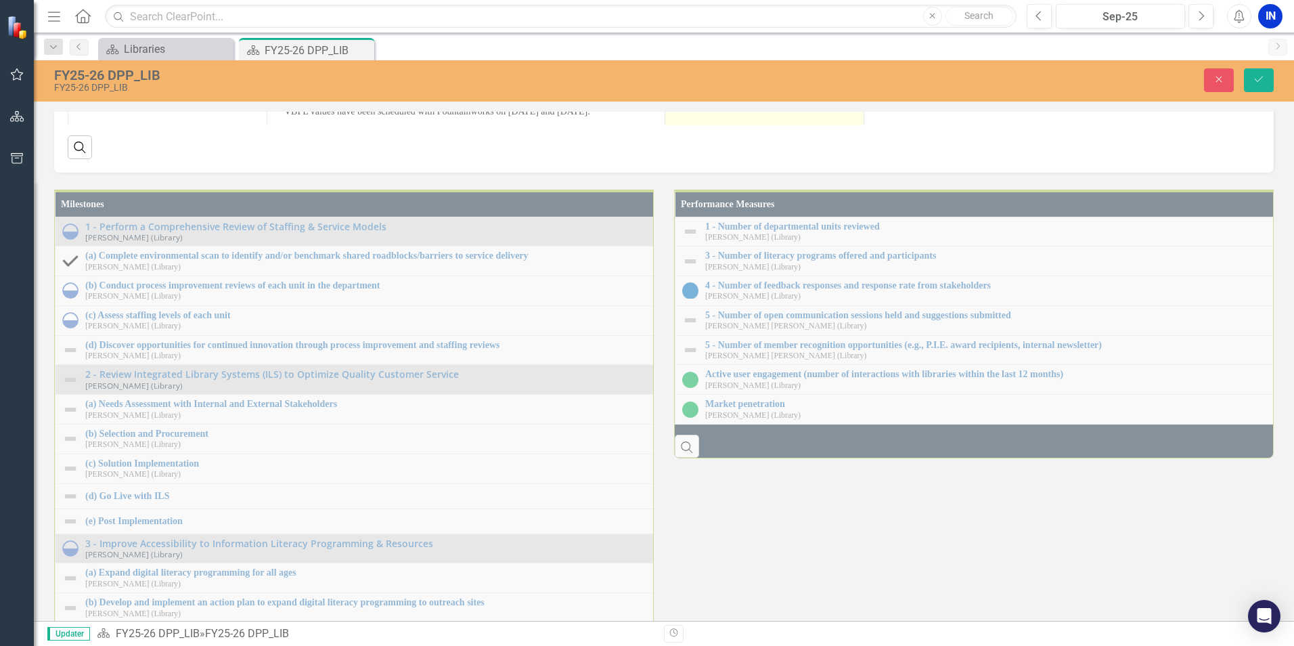
scroll to position [1557, 0]
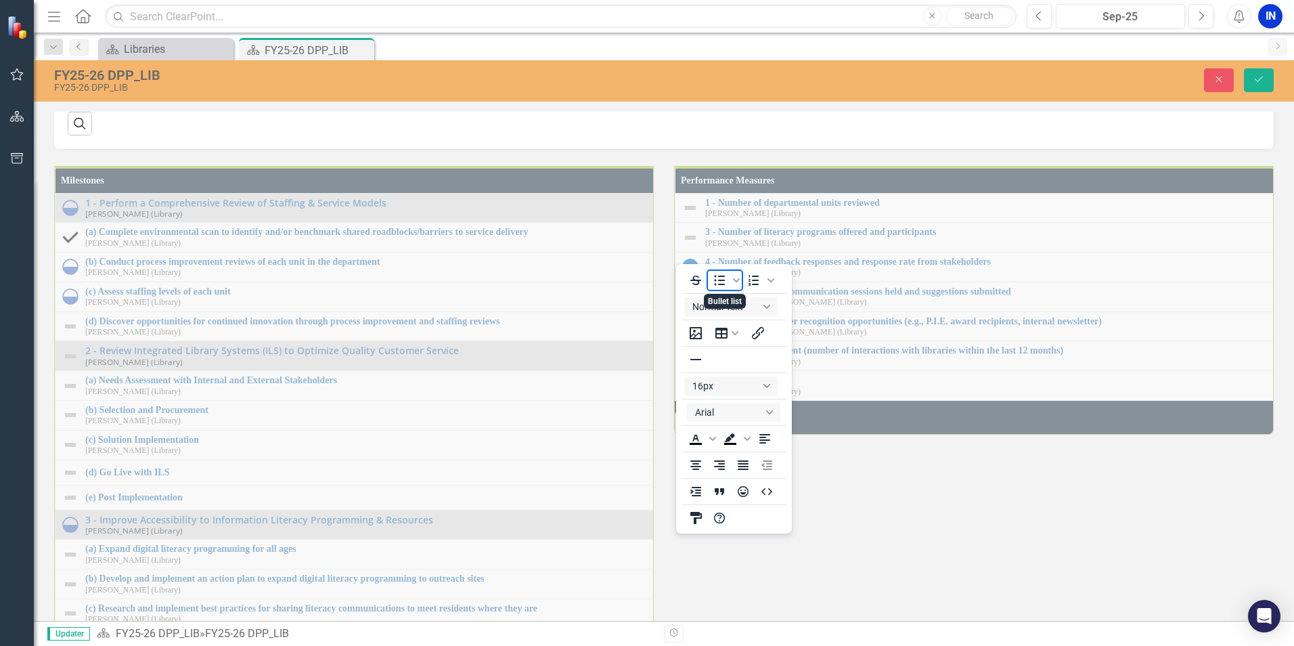
click at [725, 278] on icon "Bullet list" at bounding box center [720, 280] width 16 height 16
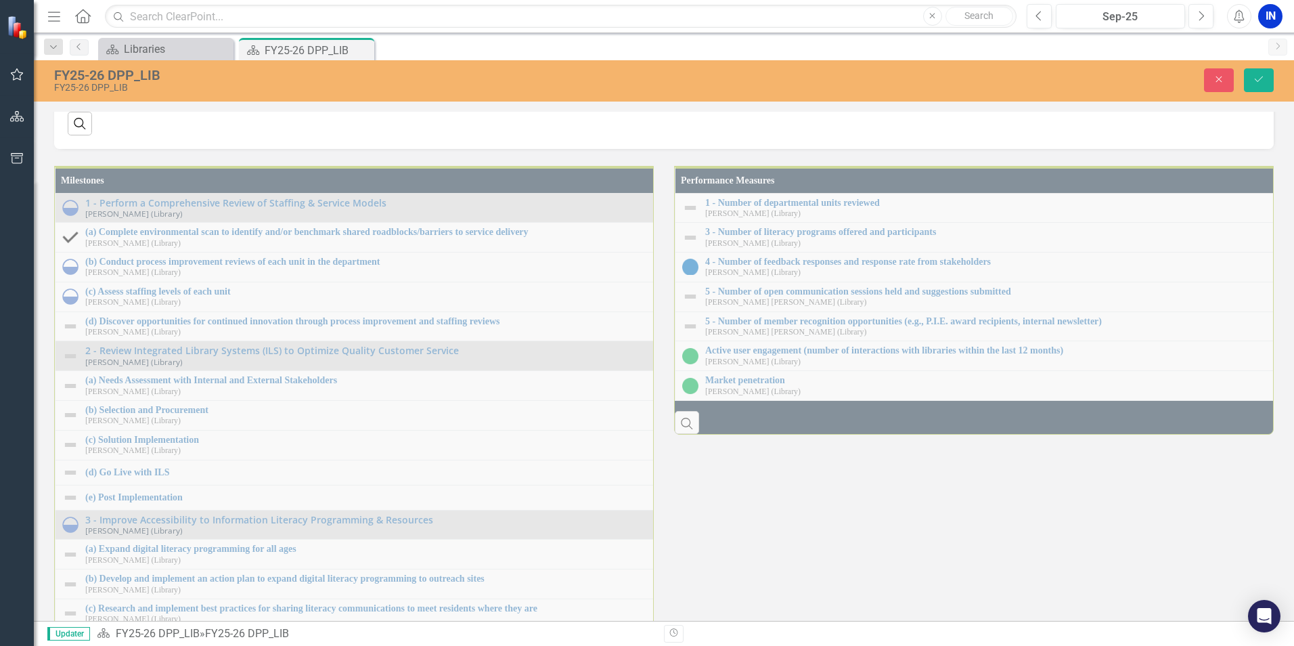
click at [1265, 79] on icon "Save" at bounding box center [1259, 78] width 12 height 9
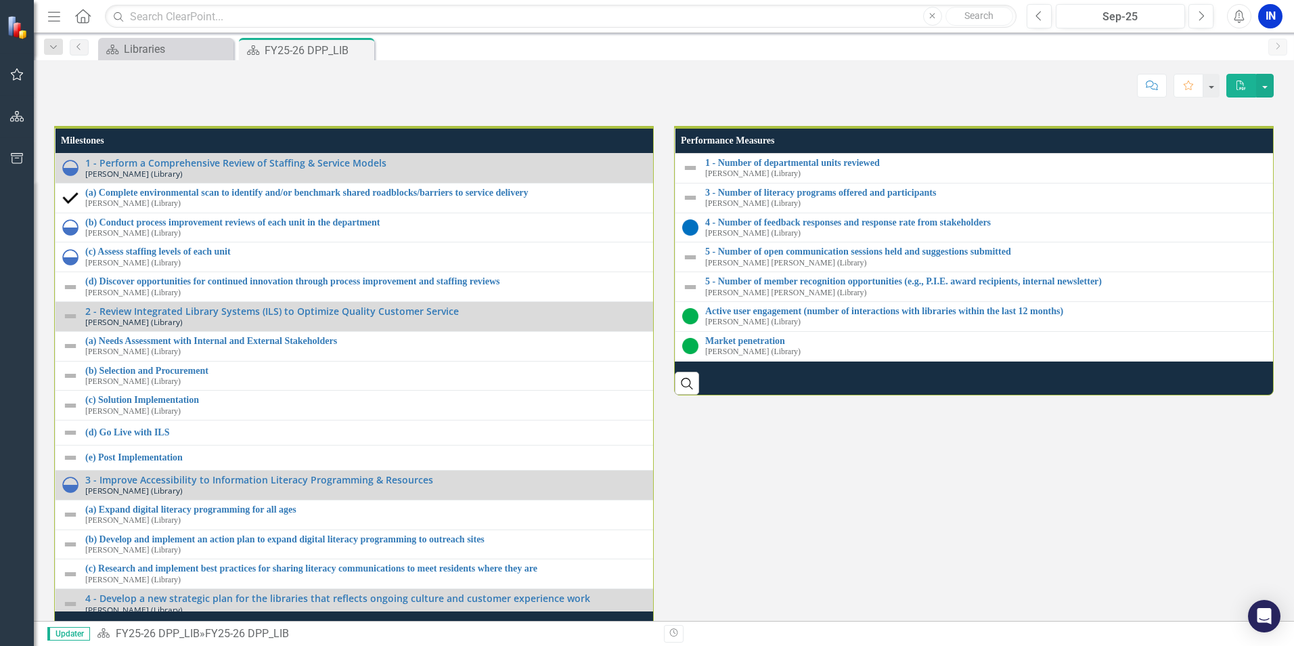
scroll to position [1481, 0]
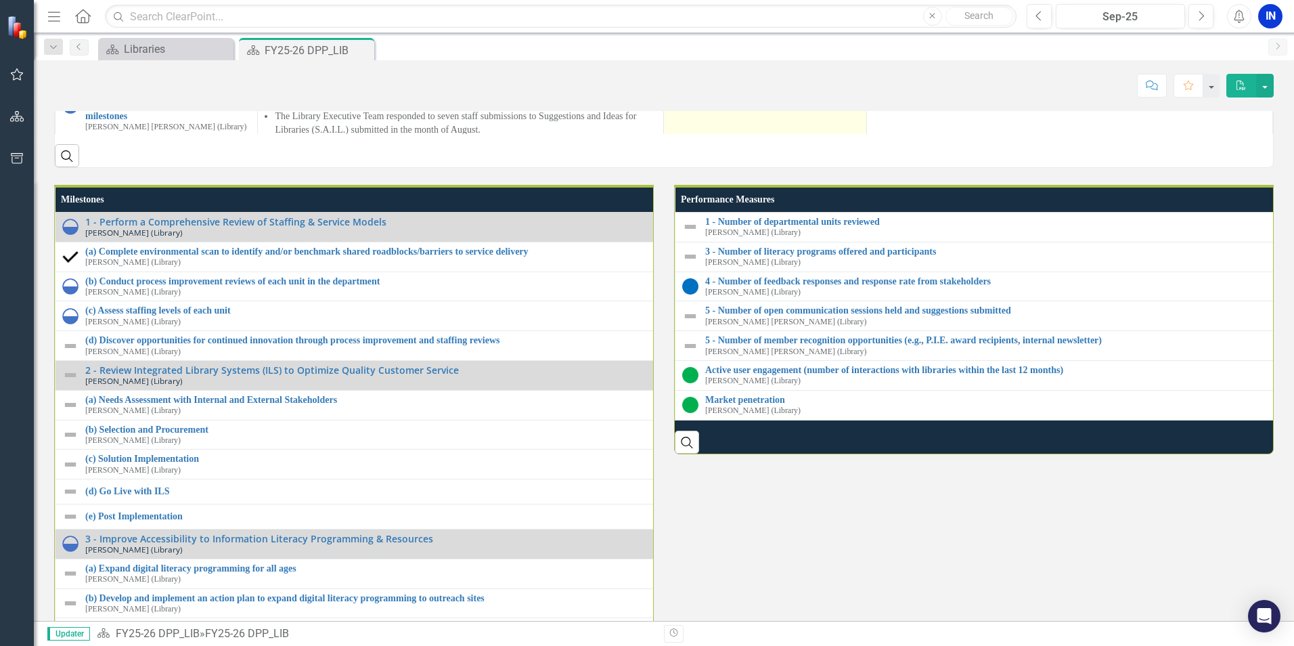
click at [755, 96] on div at bounding box center [765, 88] width 188 height 16
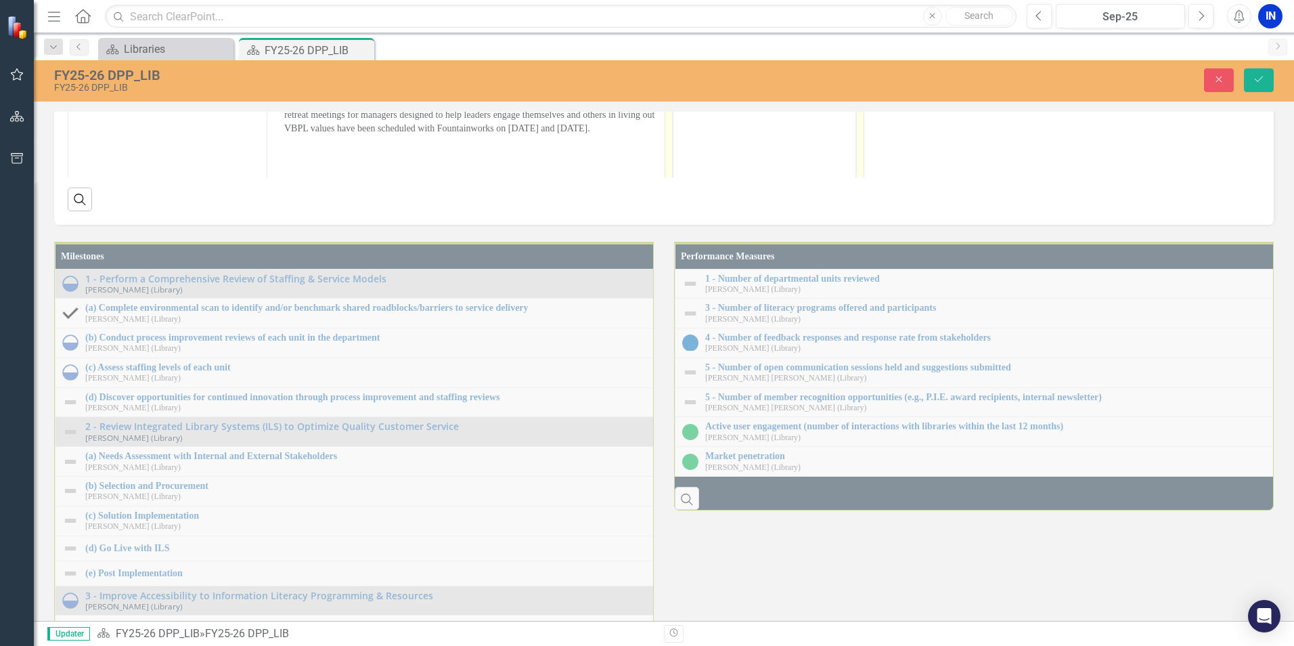
scroll to position [271, 0]
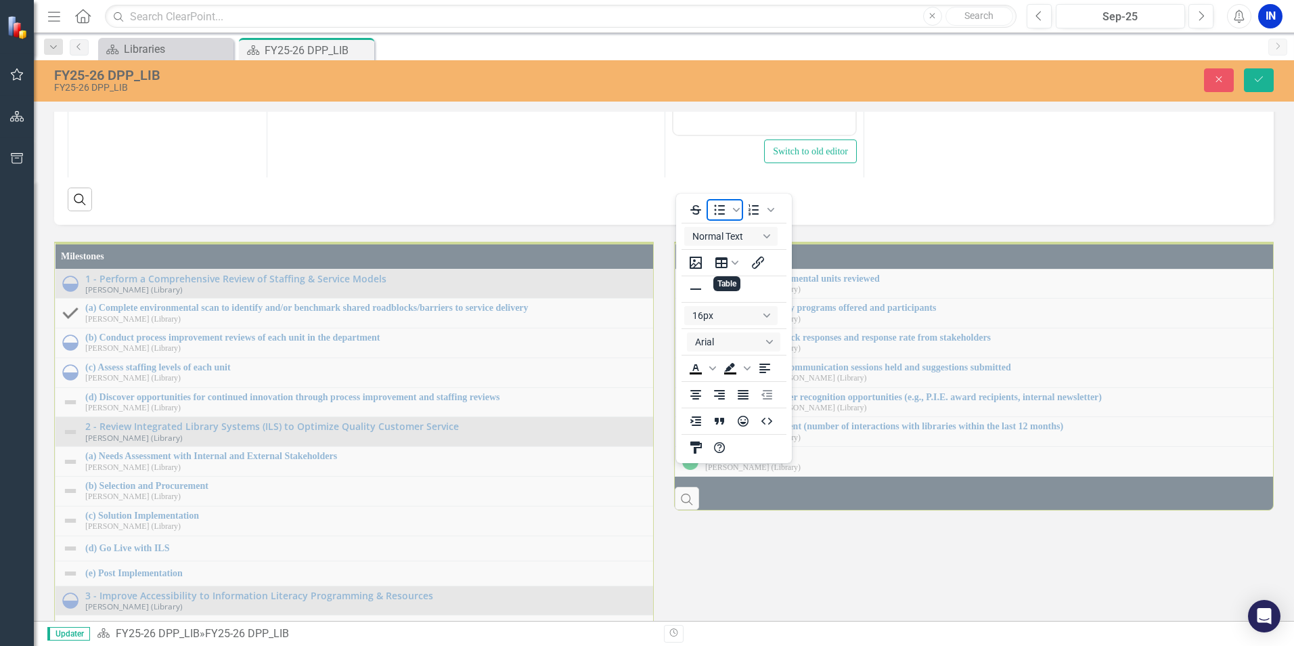
click at [720, 206] on icon "Bullet list" at bounding box center [720, 209] width 11 height 10
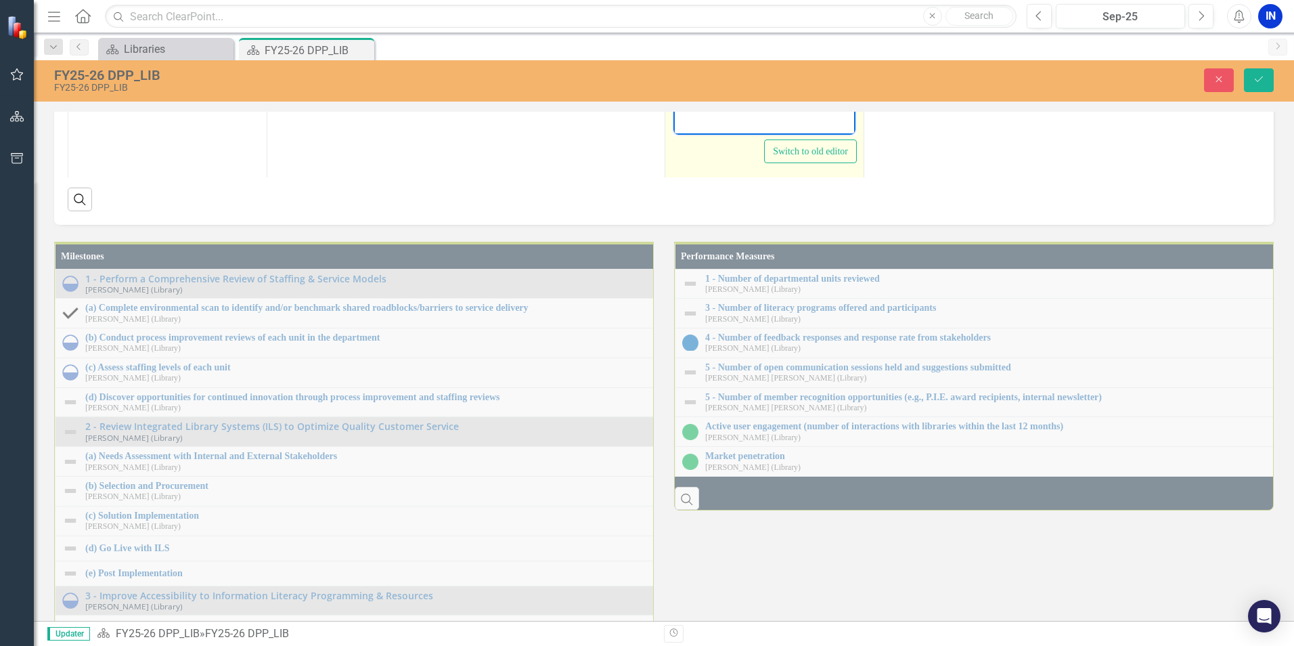
click at [776, 0] on body "Rich Text Area. Press ALT-0 for help." at bounding box center [765, 0] width 182 height 203
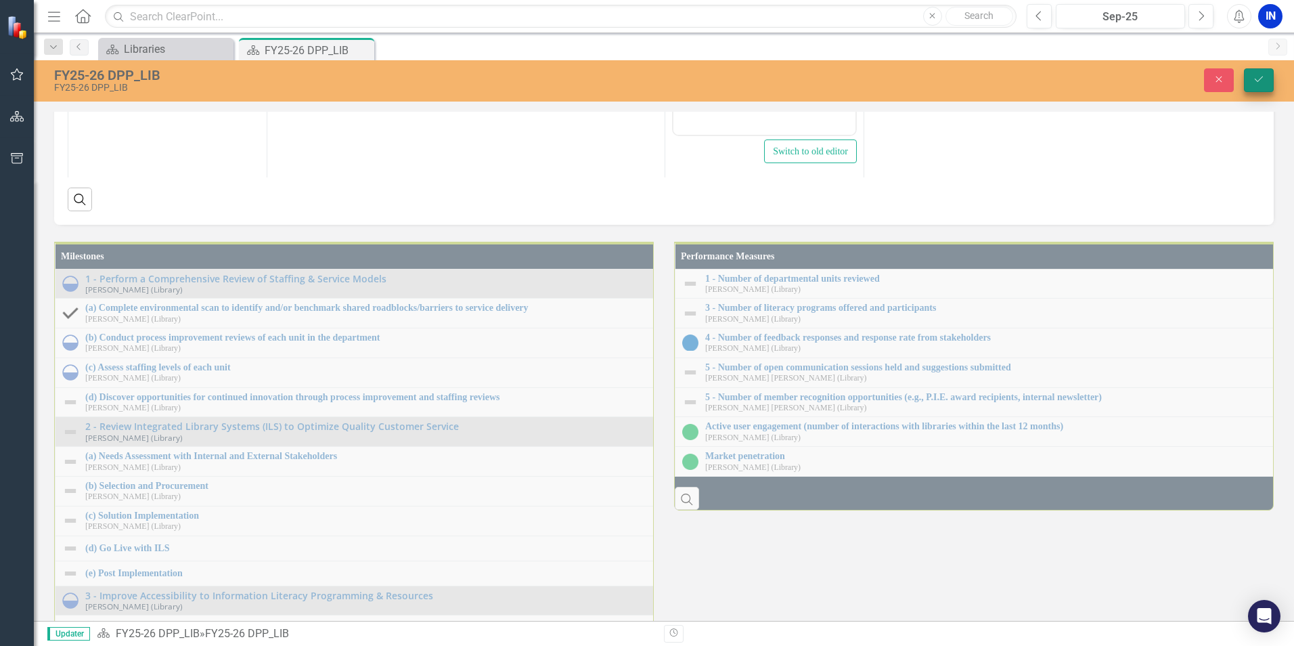
click at [1254, 72] on button "Save" at bounding box center [1259, 80] width 30 height 24
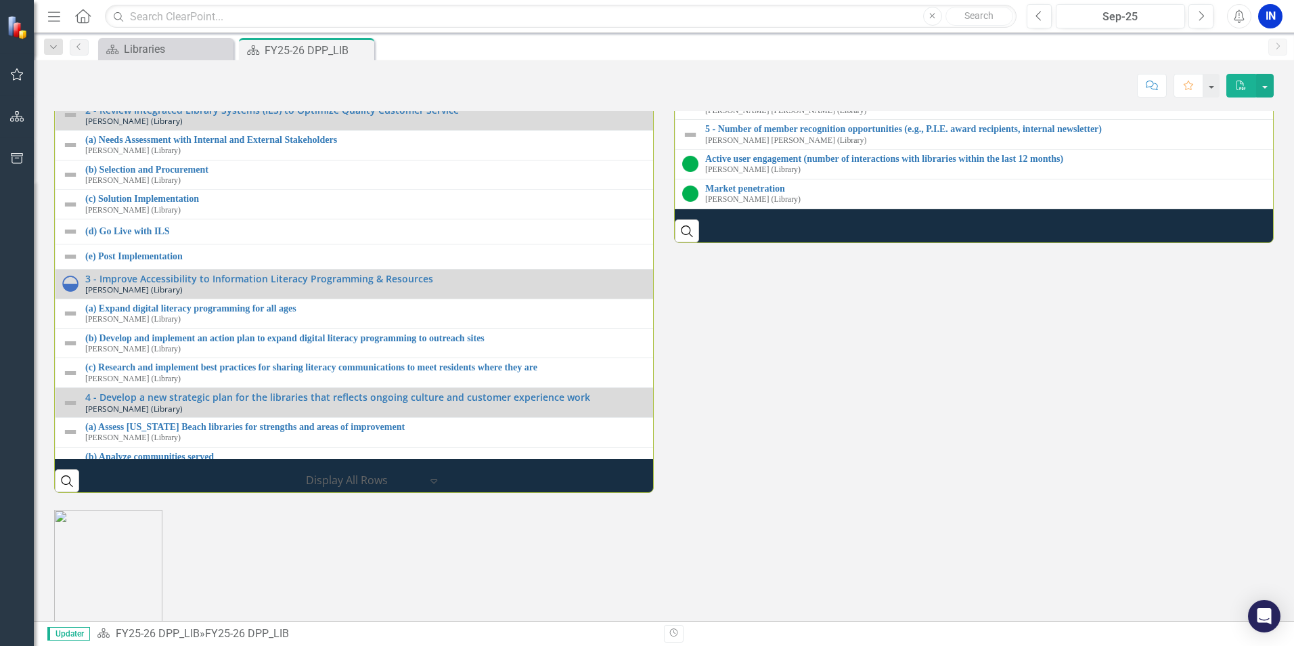
scroll to position [68, 0]
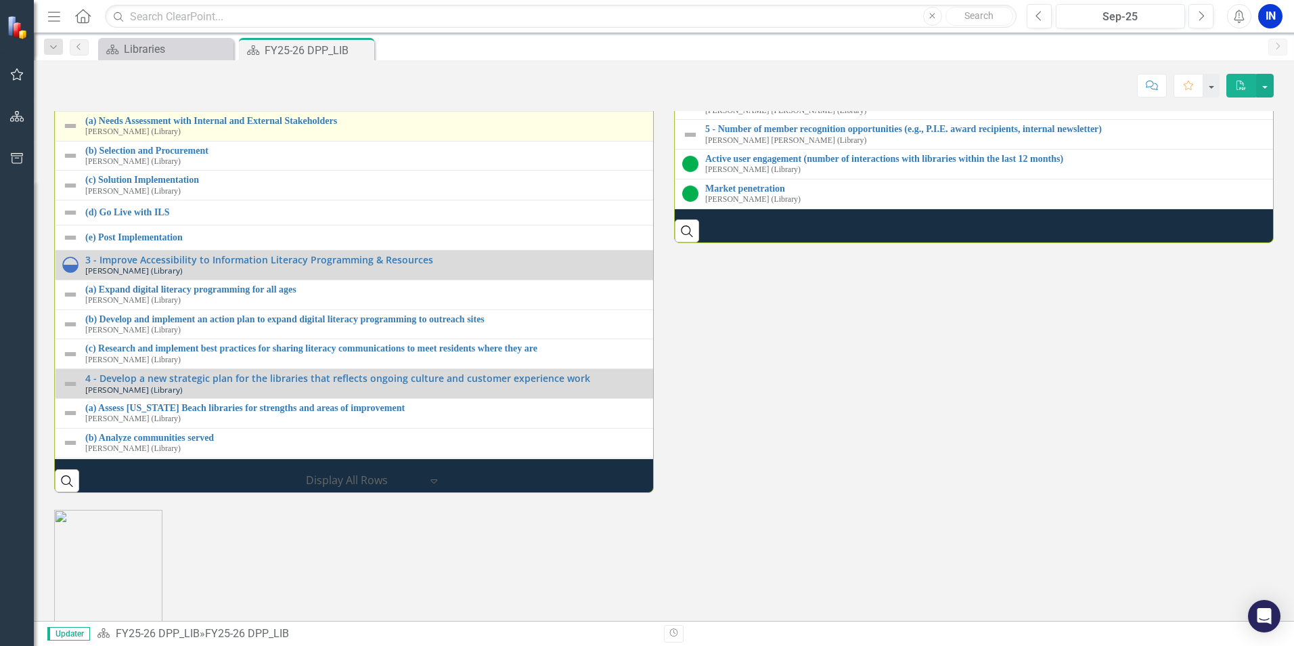
click at [70, 134] on img at bounding box center [70, 126] width 16 height 16
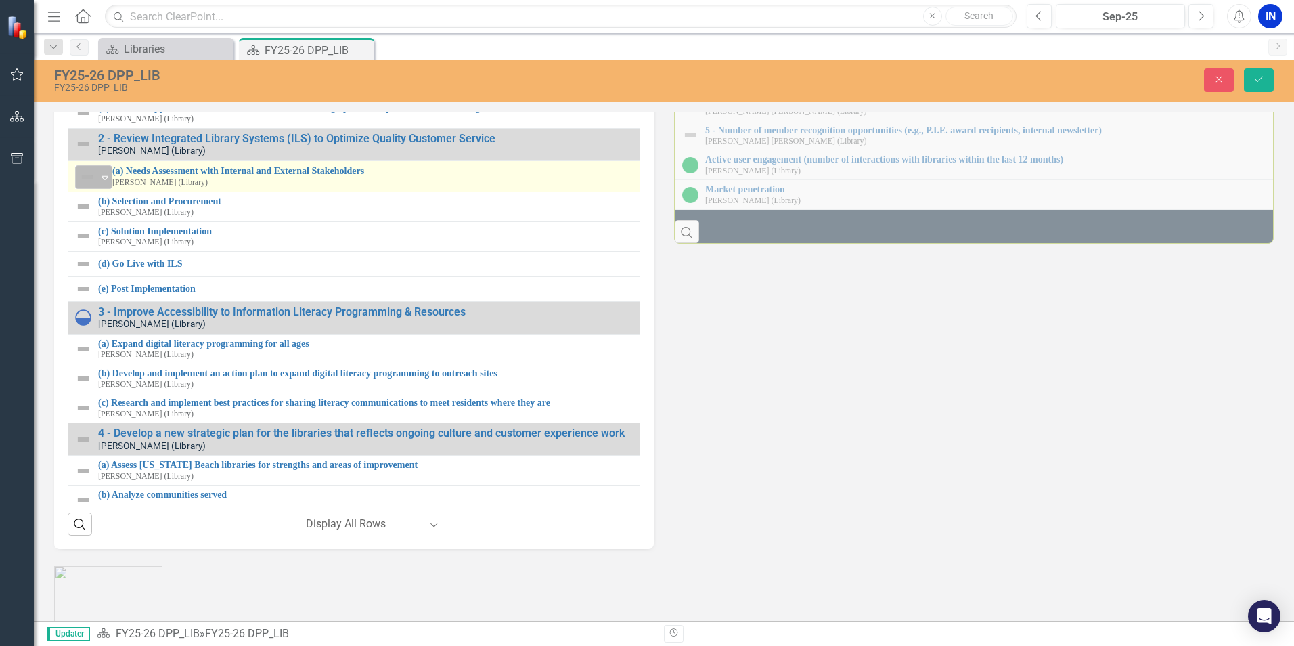
click at [101, 183] on icon "Expand" at bounding box center [105, 177] width 14 height 11
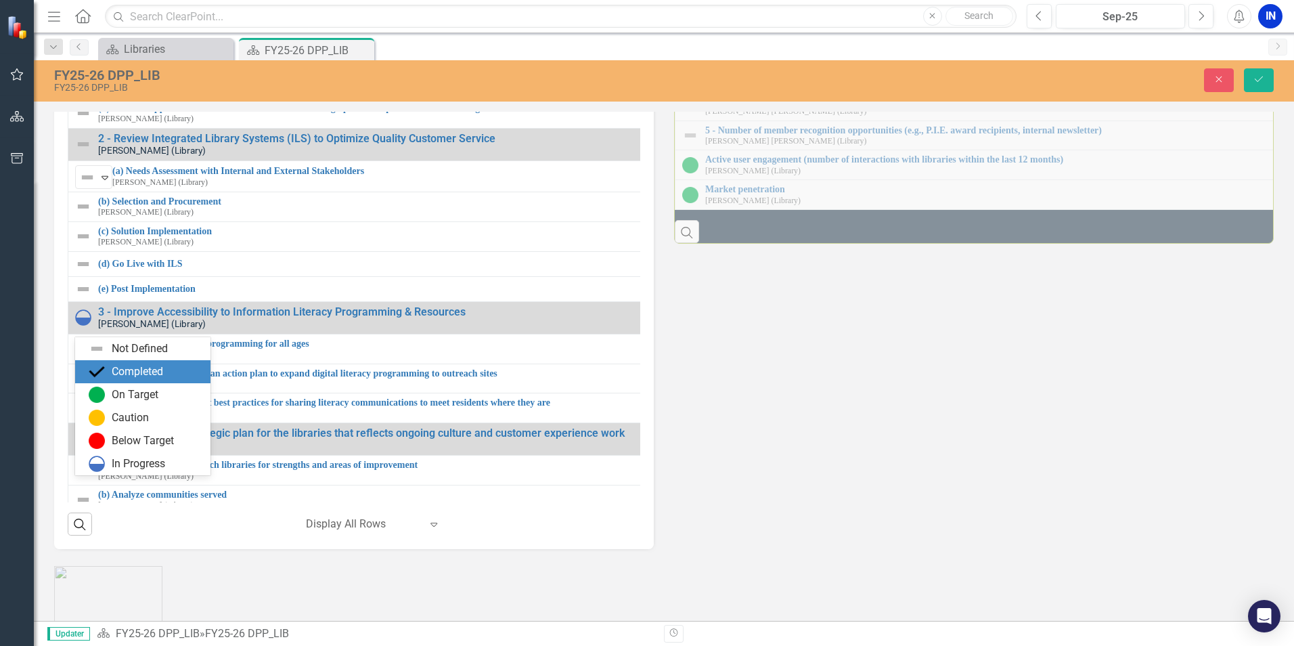
click at [129, 366] on div "Completed" at bounding box center [137, 372] width 51 height 16
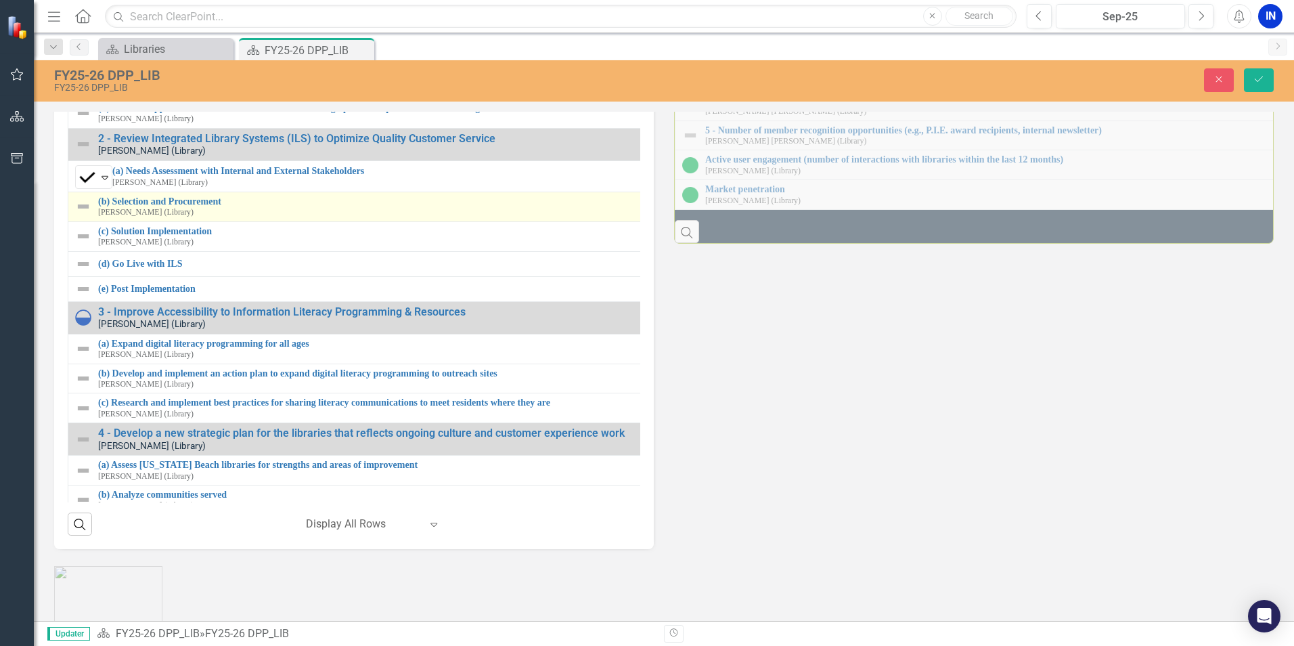
click at [89, 215] on img at bounding box center [83, 206] width 16 height 16
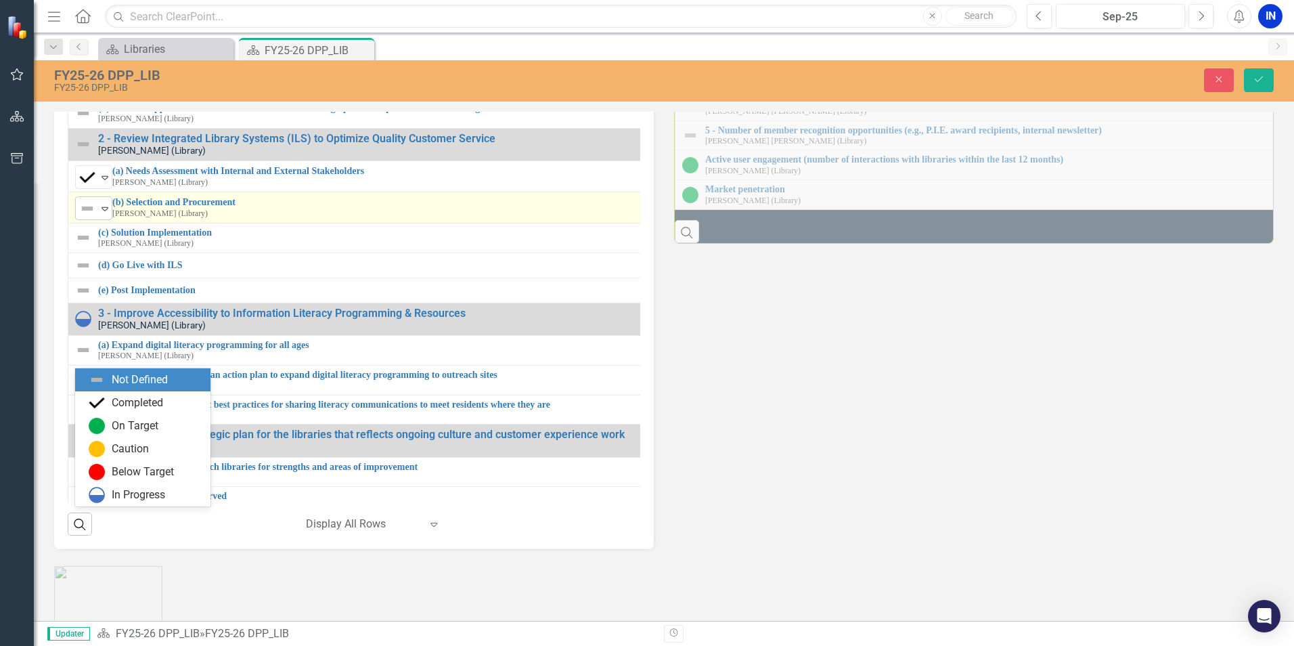
click at [100, 214] on icon "Expand" at bounding box center [105, 208] width 14 height 11
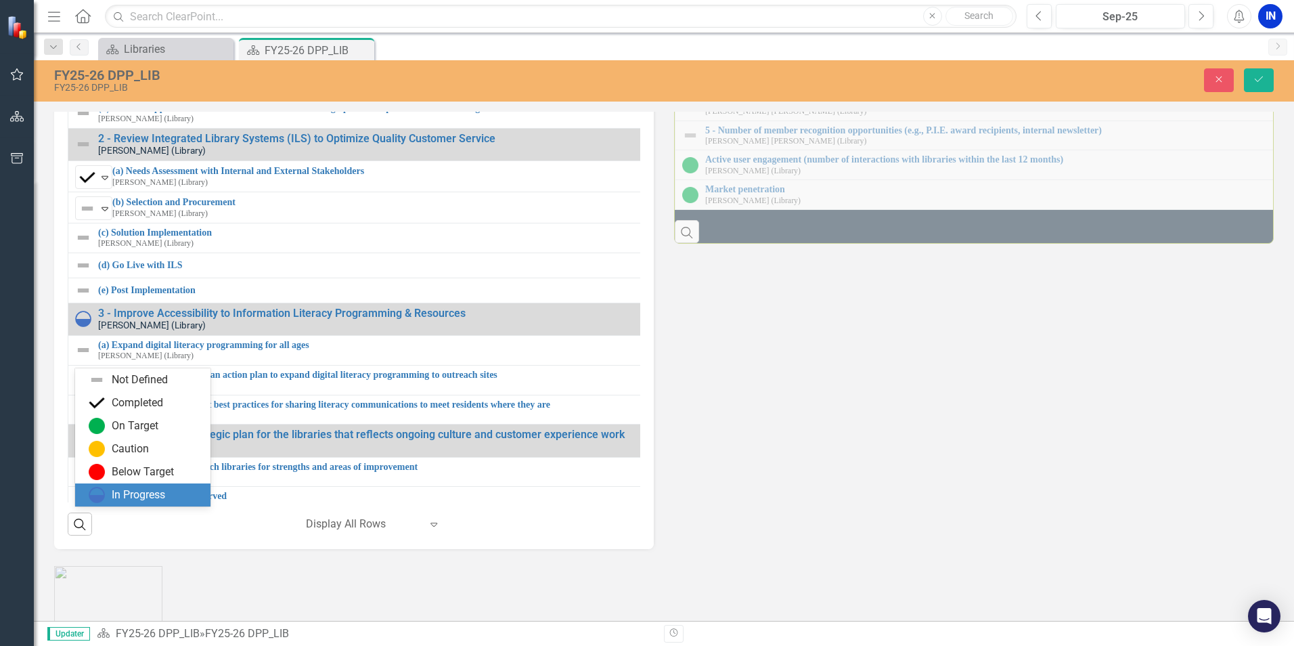
click at [113, 488] on div "In Progress" at bounding box center [138, 495] width 53 height 16
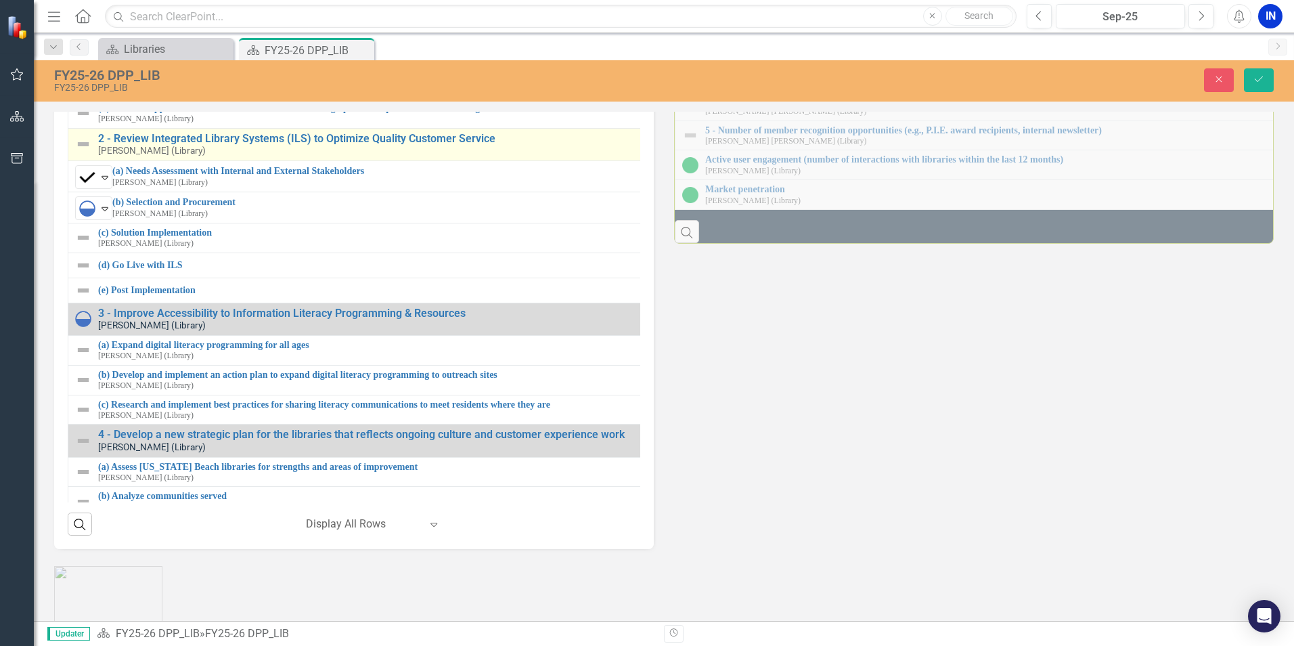
click at [85, 152] on img at bounding box center [83, 144] width 16 height 16
click at [100, 150] on icon "Expand" at bounding box center [105, 144] width 14 height 11
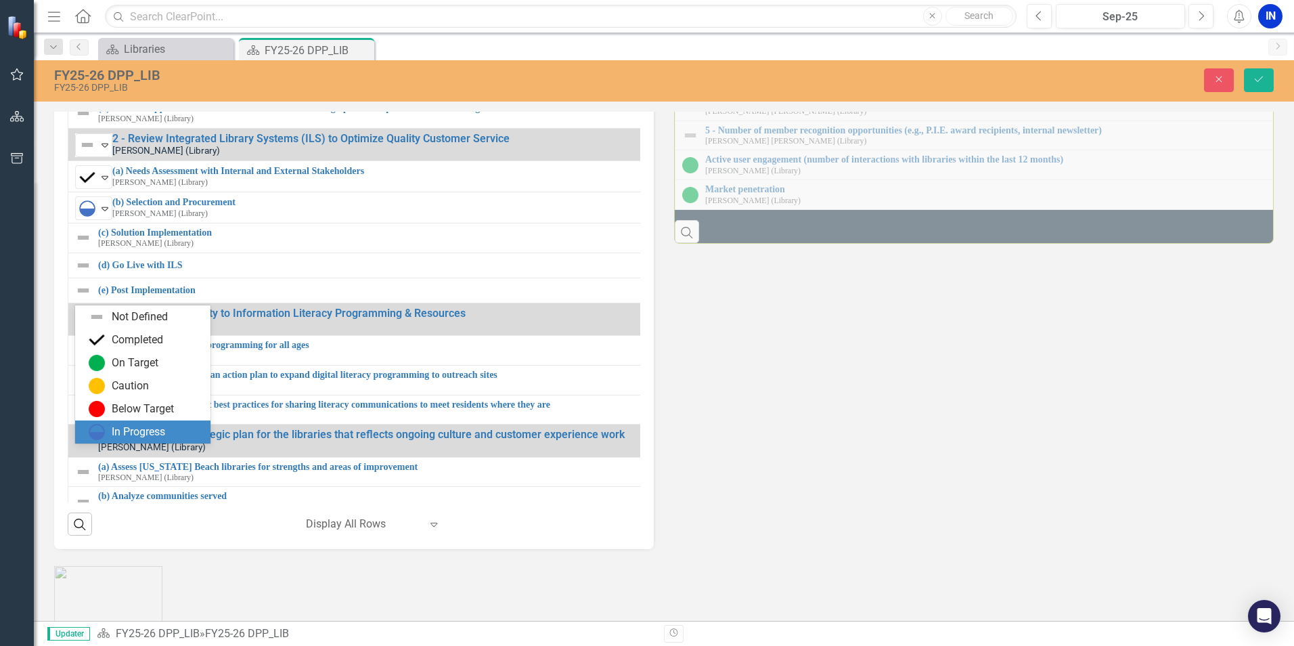
click at [115, 424] on div "In Progress" at bounding box center [138, 432] width 53 height 16
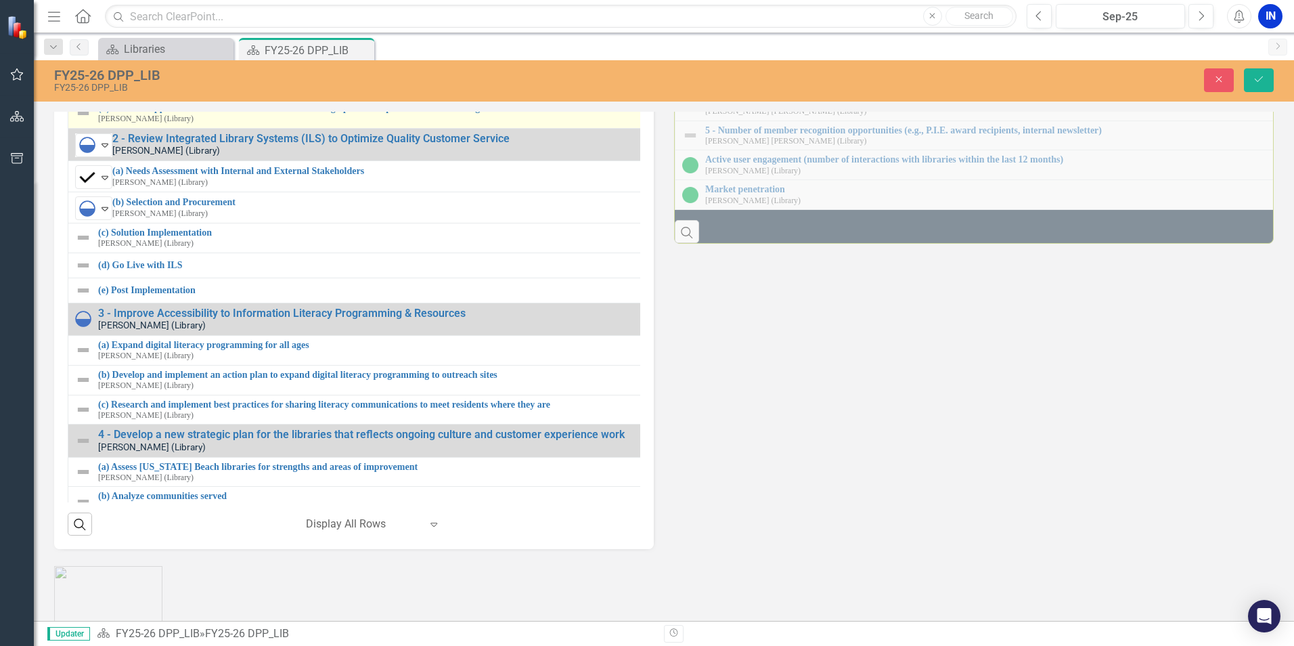
click at [84, 121] on img at bounding box center [83, 113] width 16 height 16
click at [94, 123] on img at bounding box center [87, 115] width 16 height 16
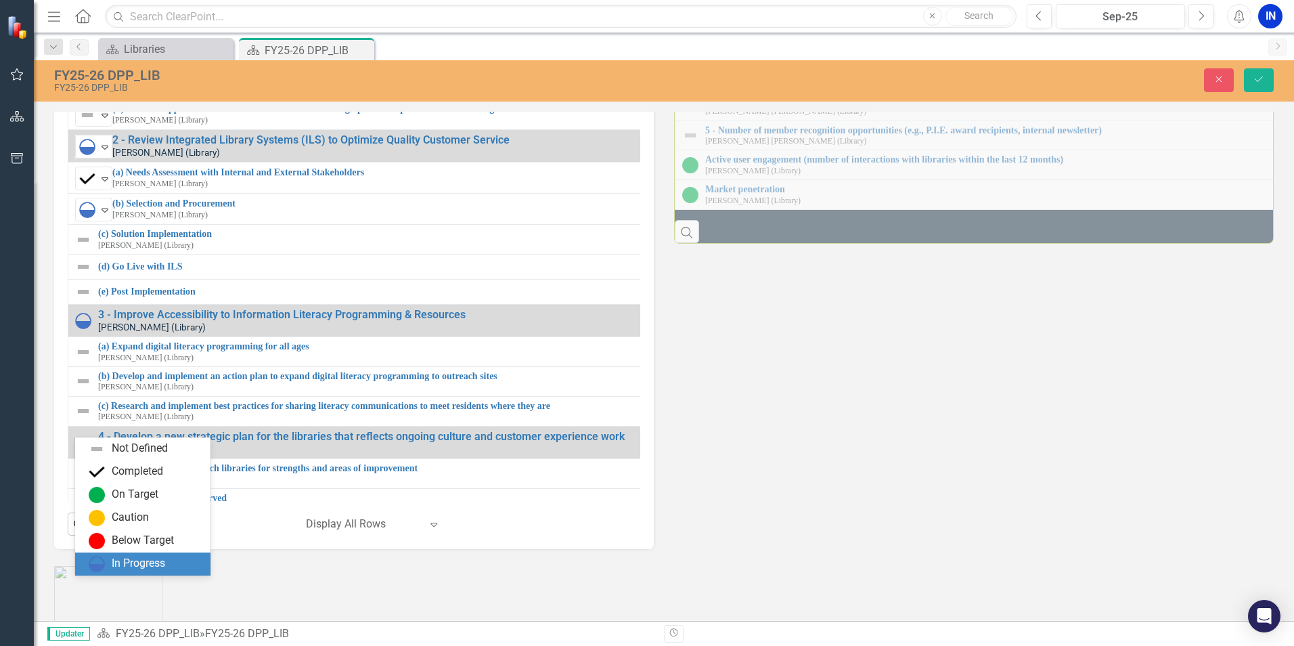
click at [109, 553] on div "In Progress" at bounding box center [142, 563] width 135 height 23
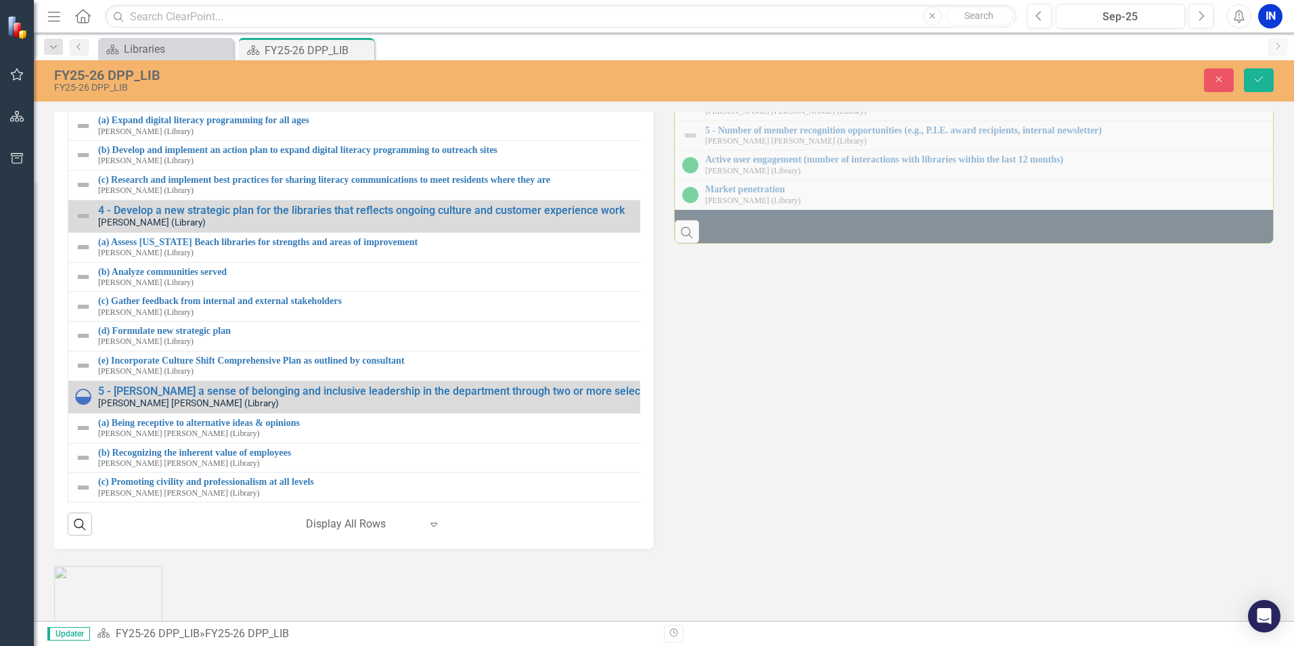
scroll to position [304, 0]
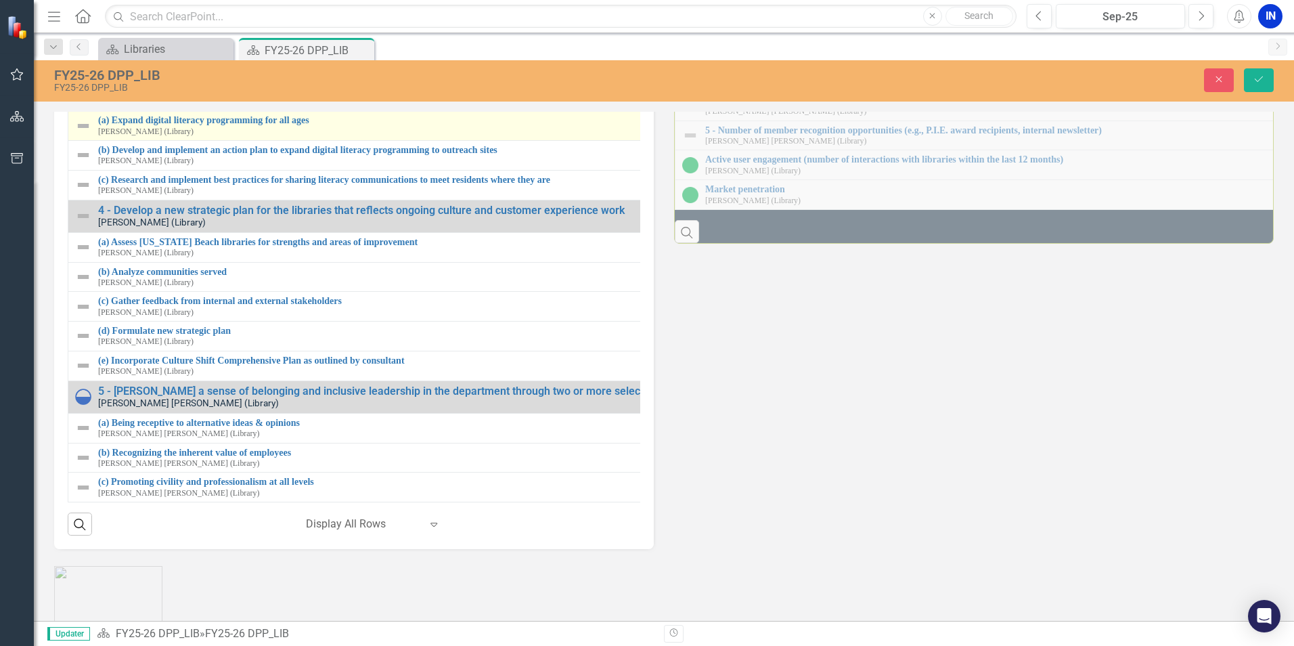
click at [75, 134] on img at bounding box center [83, 126] width 16 height 16
click at [79, 134] on img at bounding box center [87, 126] width 16 height 16
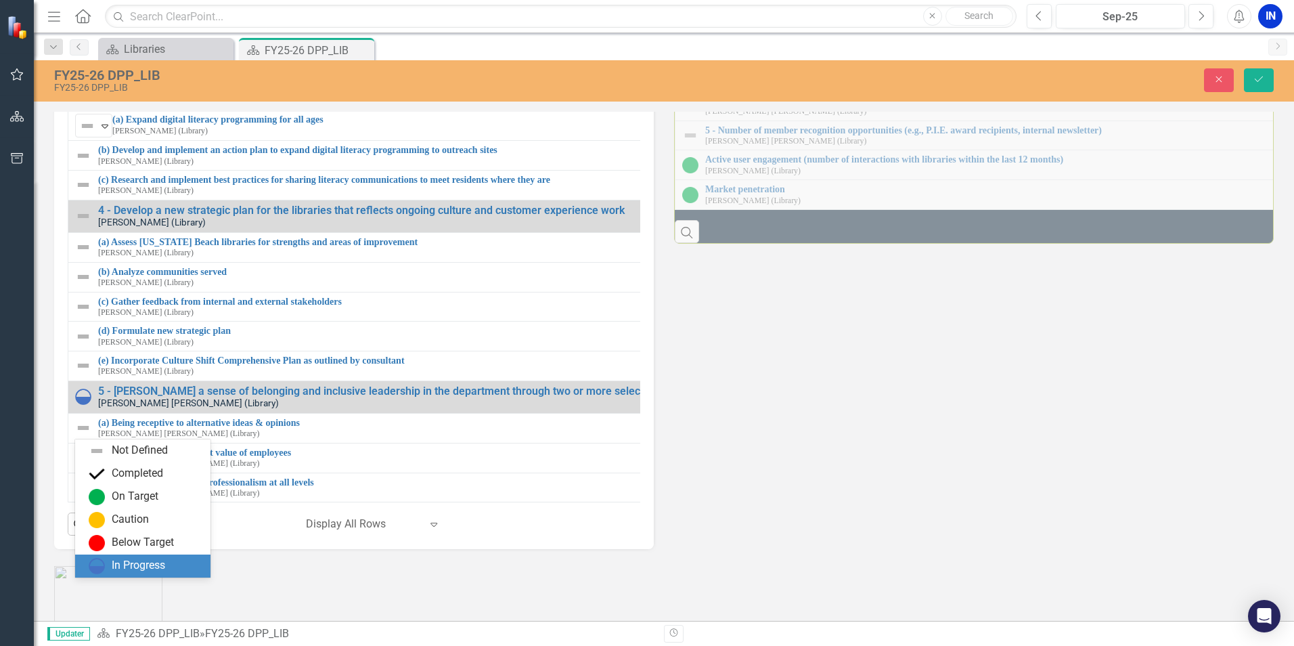
click at [129, 571] on div "In Progress" at bounding box center [138, 566] width 53 height 16
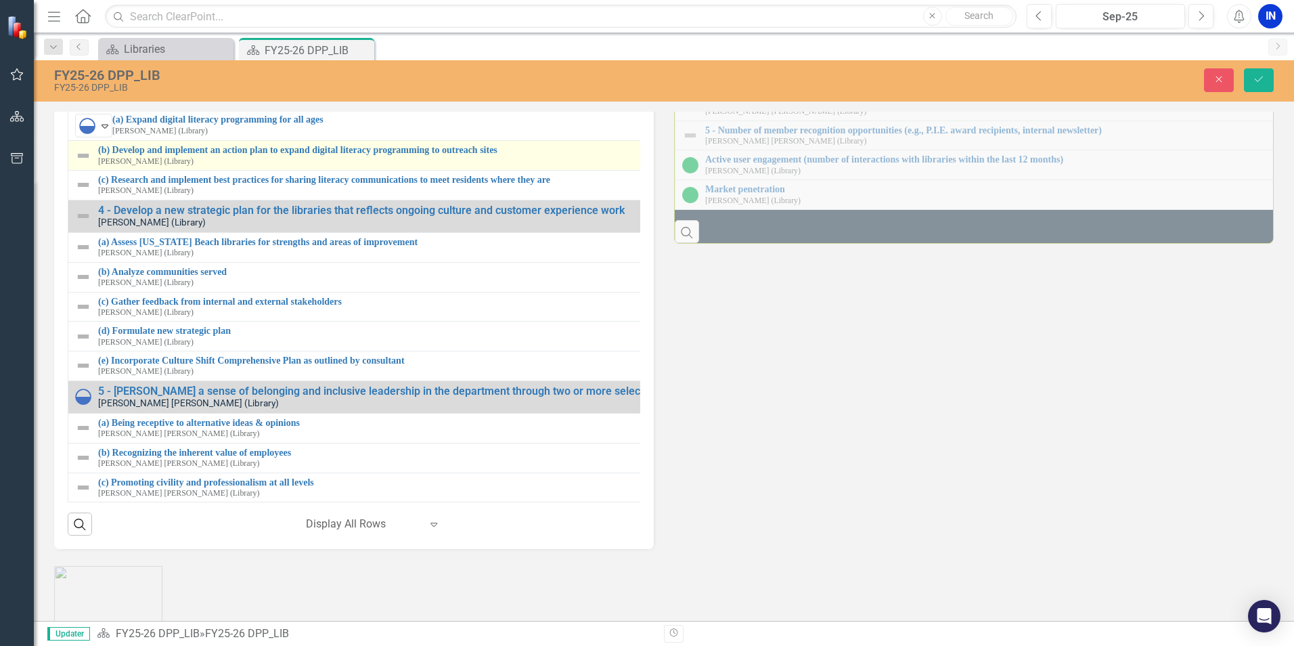
click at [83, 164] on img at bounding box center [83, 156] width 16 height 16
click at [83, 164] on img at bounding box center [87, 156] width 16 height 16
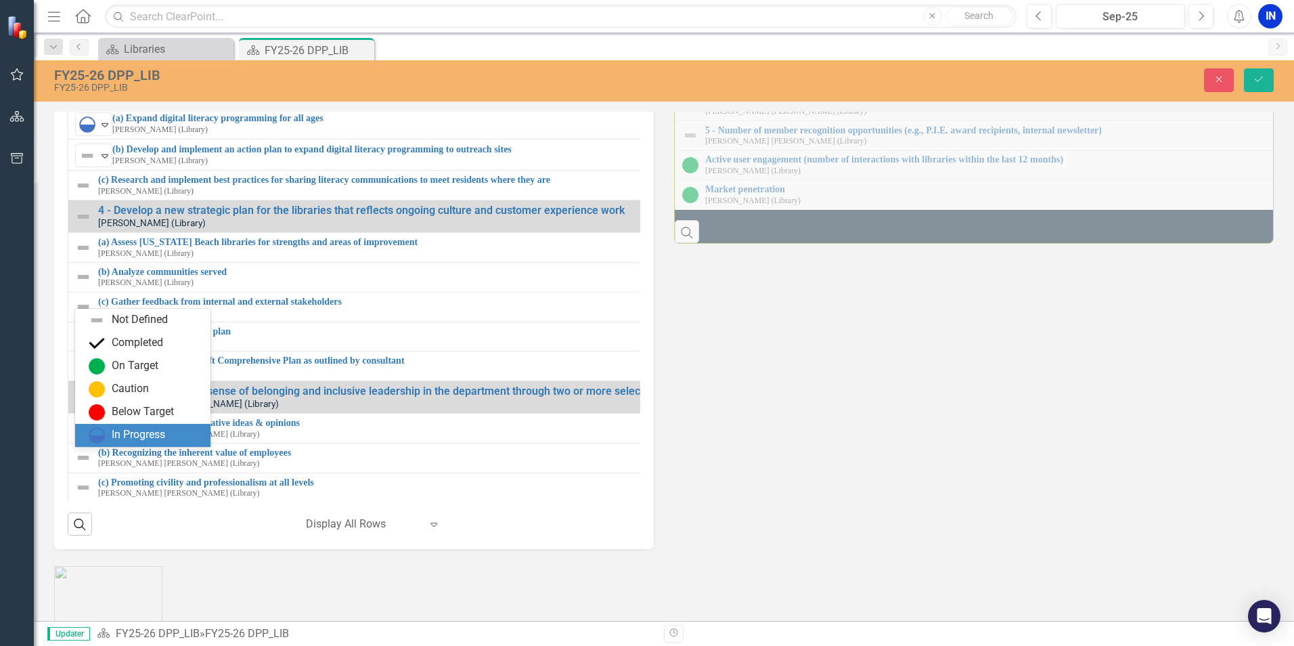
click at [112, 428] on div "In Progress" at bounding box center [138, 435] width 53 height 16
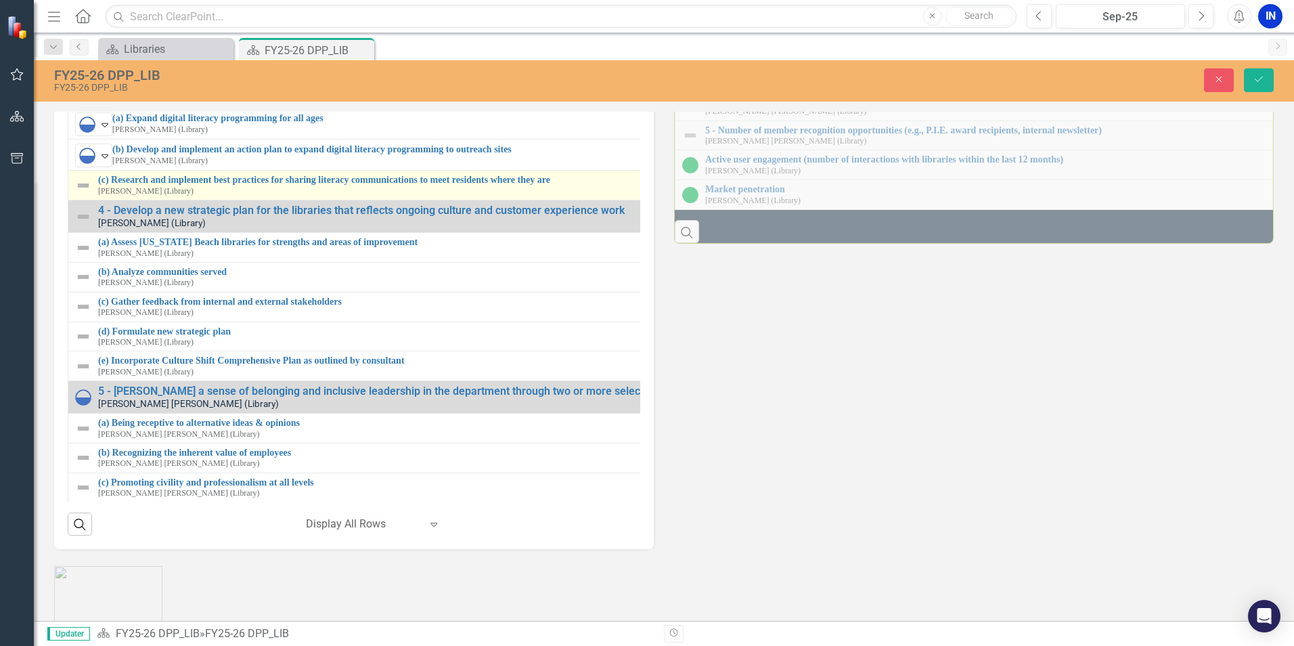
click at [89, 194] on img at bounding box center [83, 185] width 16 height 16
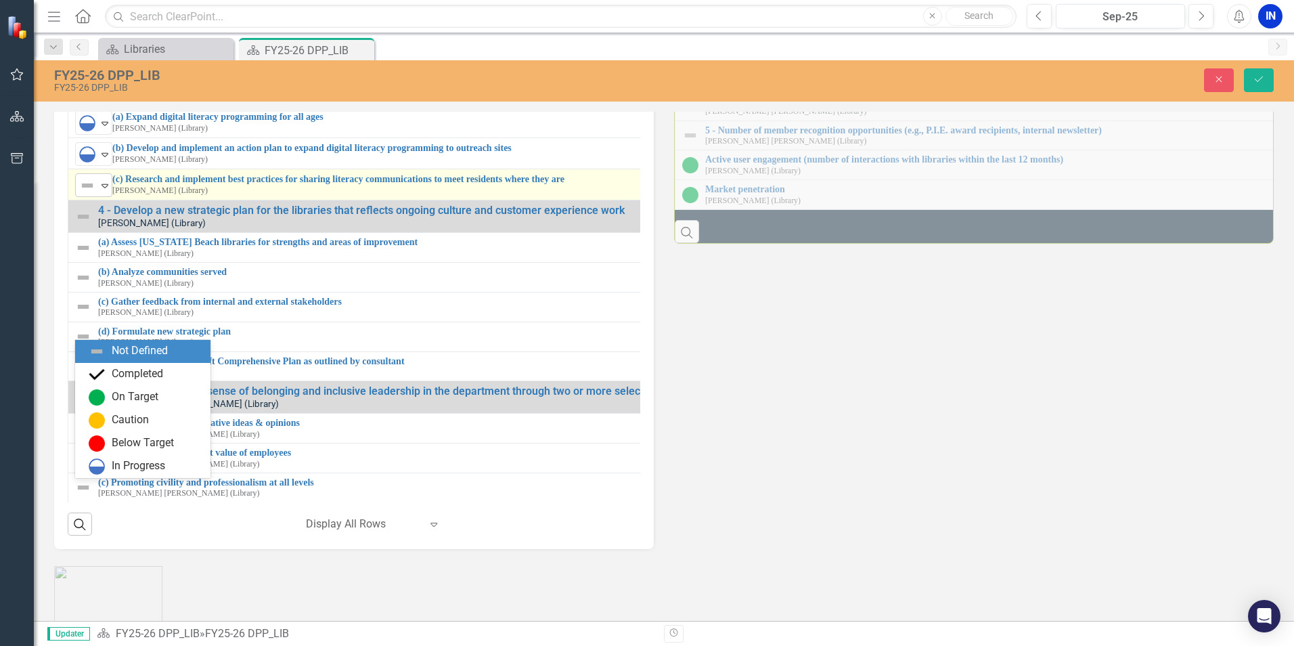
click at [85, 194] on img at bounding box center [87, 185] width 16 height 16
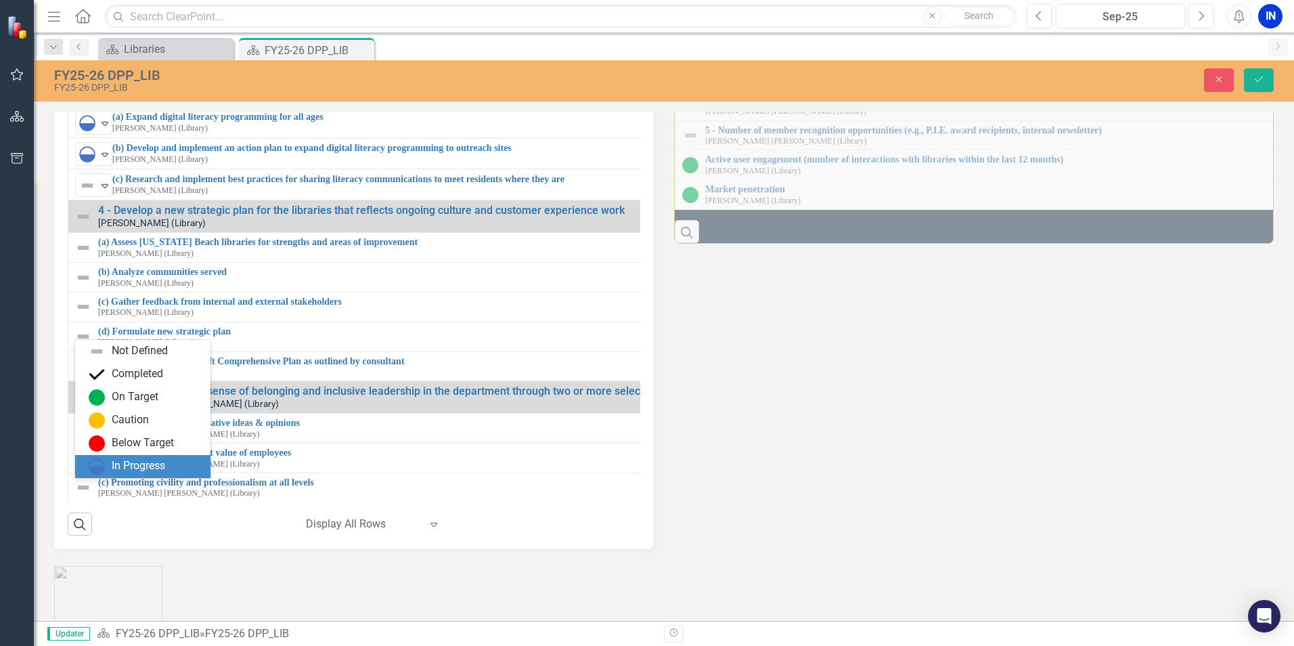
click at [113, 467] on div "In Progress" at bounding box center [138, 466] width 53 height 16
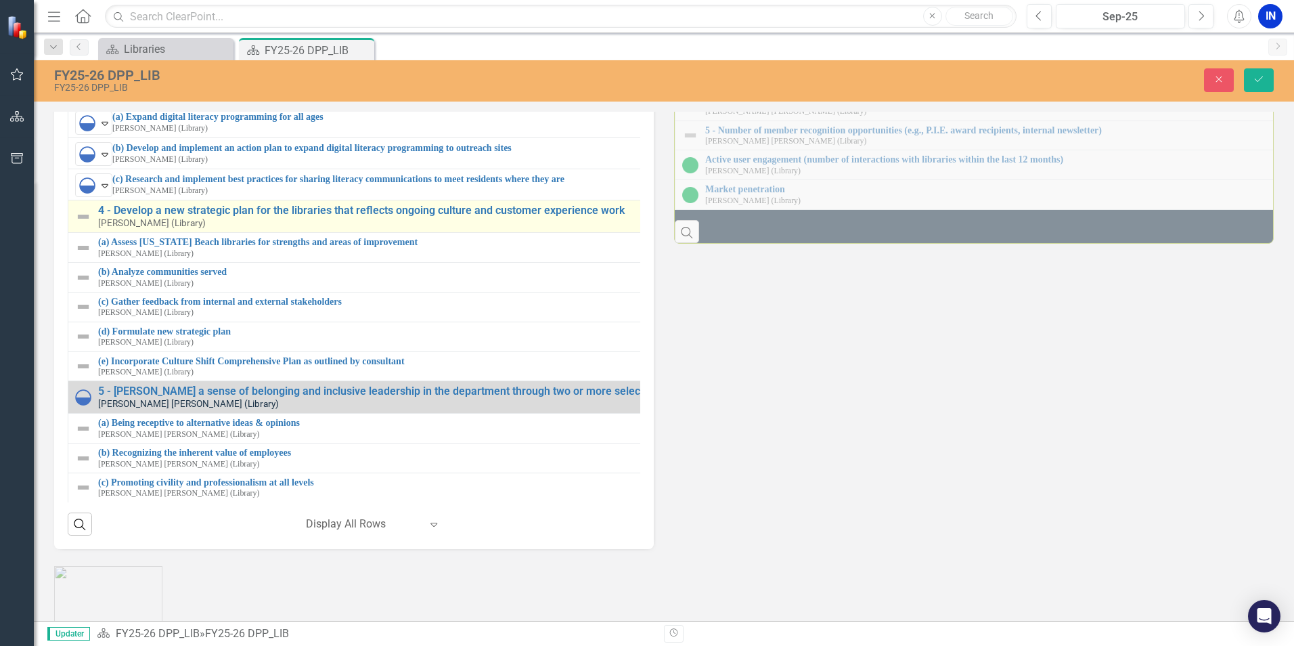
click at [78, 225] on img at bounding box center [83, 217] width 16 height 16
click at [84, 225] on img at bounding box center [87, 217] width 16 height 16
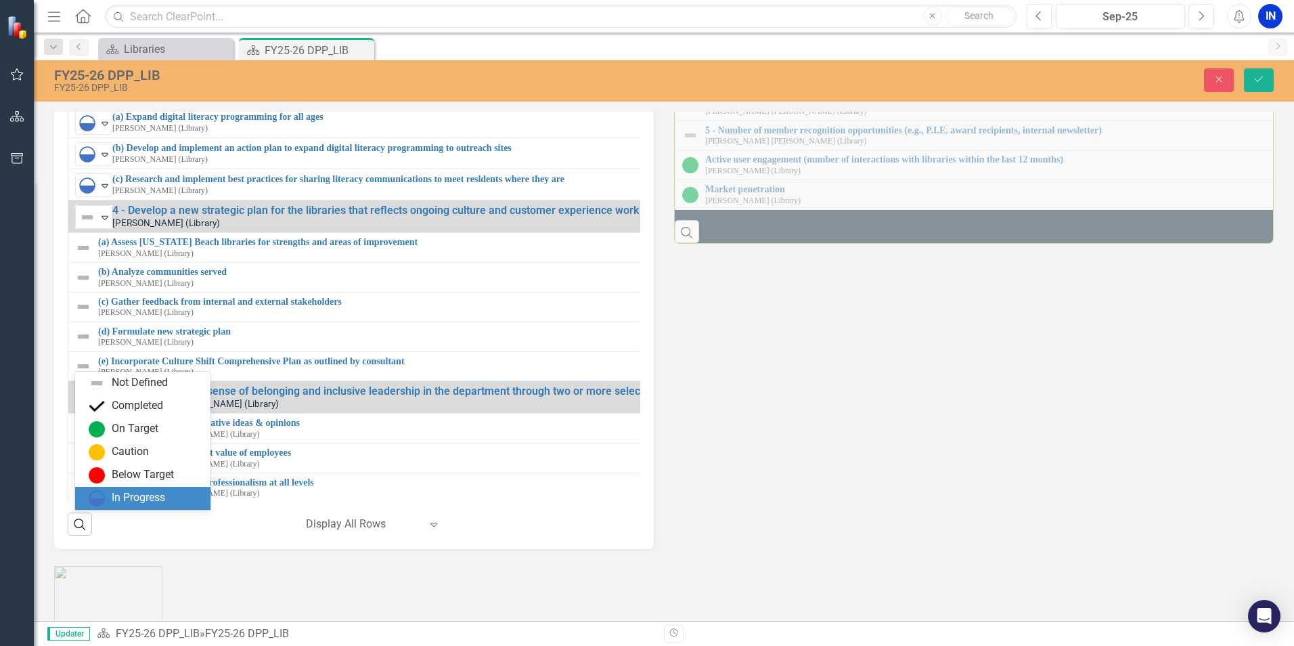
click at [128, 494] on div "In Progress" at bounding box center [138, 498] width 53 height 16
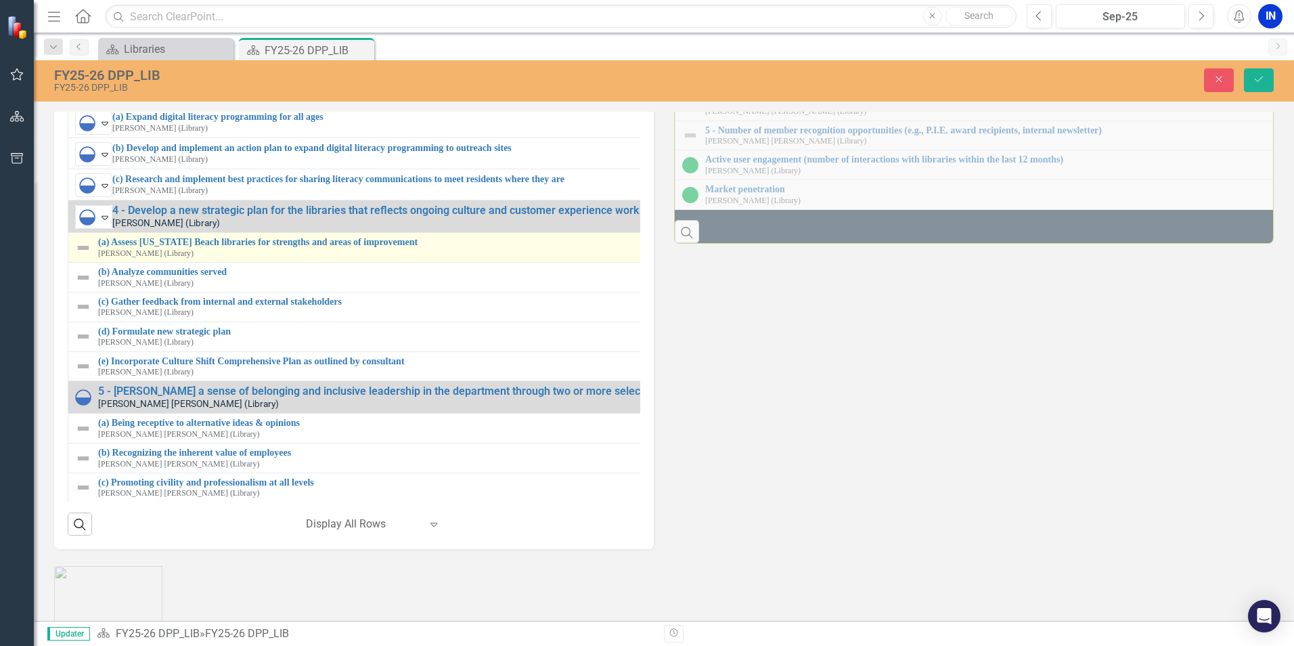
click at [81, 256] on img at bounding box center [83, 248] width 16 height 16
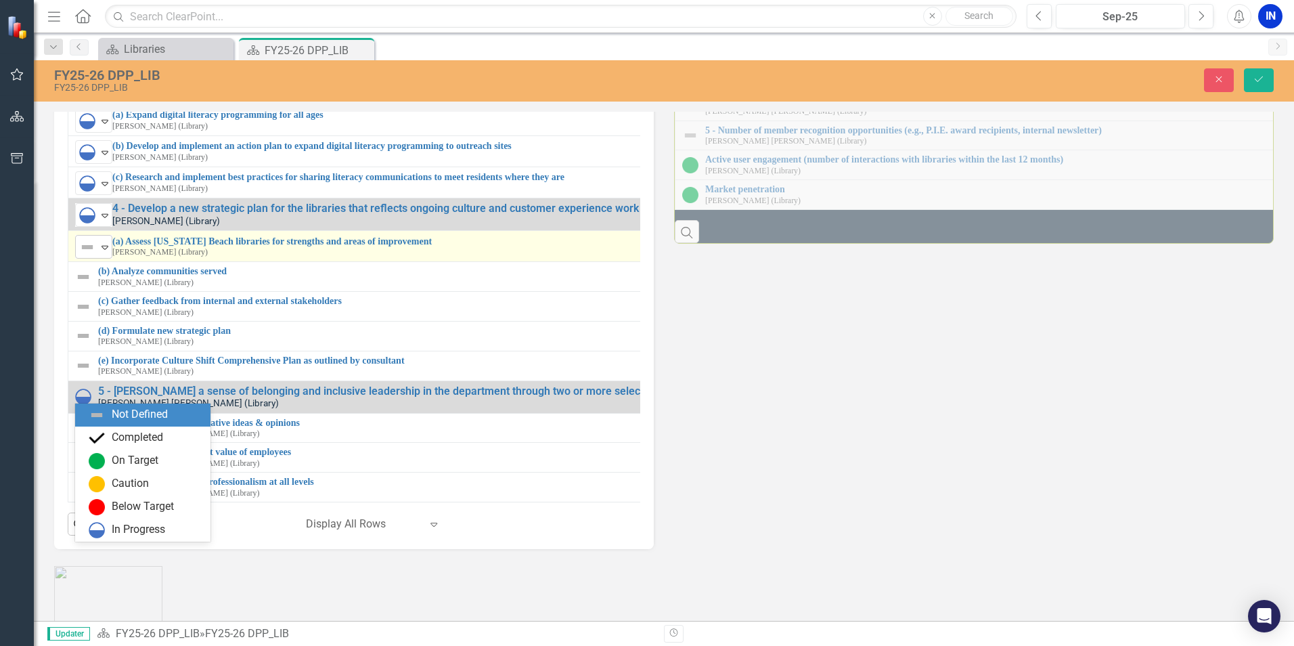
click at [87, 255] on img at bounding box center [87, 247] width 16 height 16
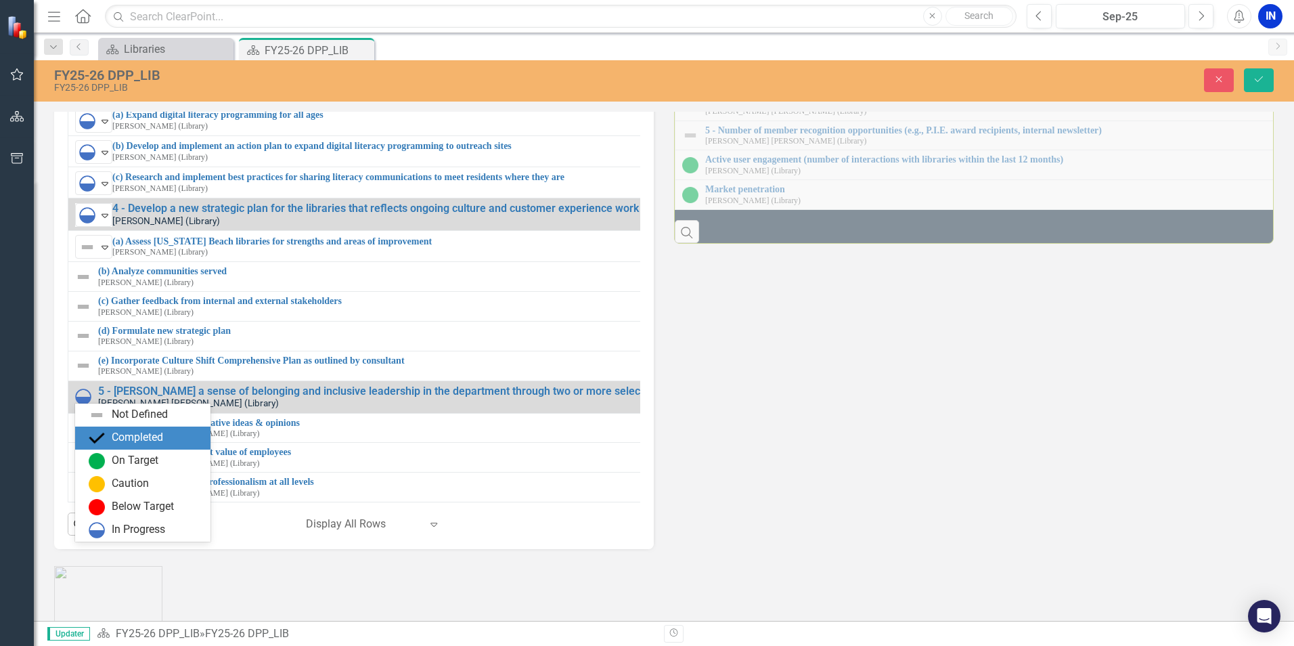
click at [112, 436] on div "Completed" at bounding box center [137, 438] width 51 height 16
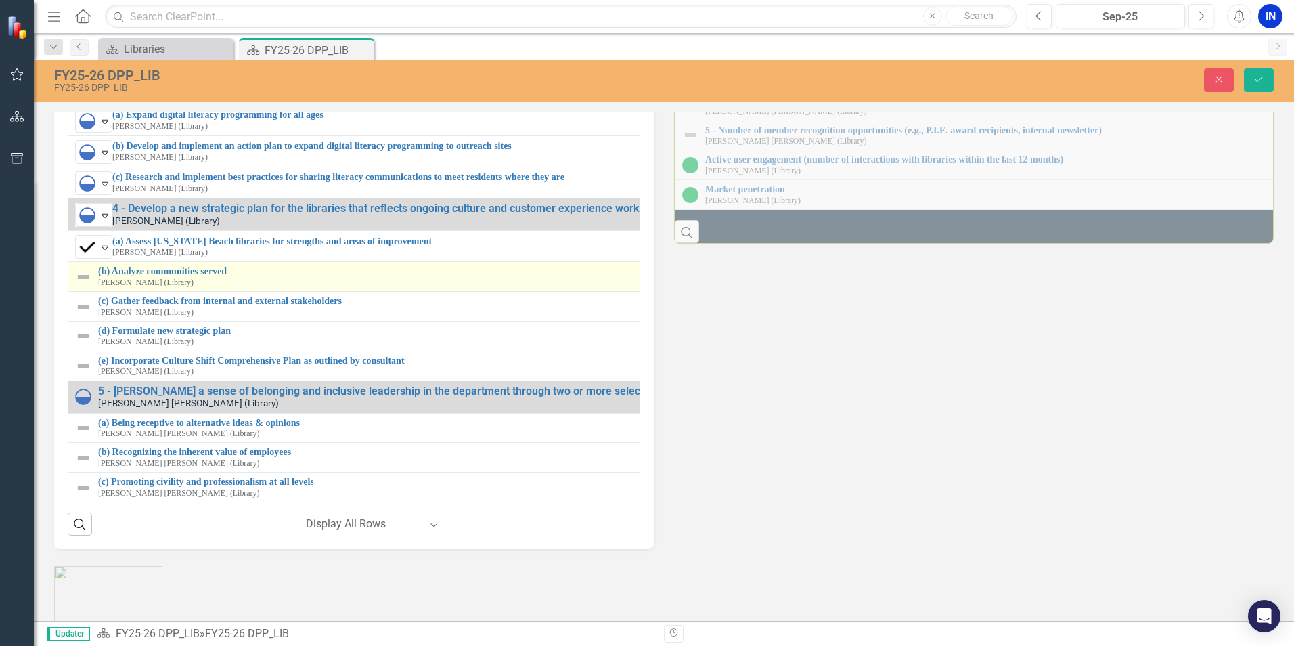
click at [83, 285] on img at bounding box center [83, 277] width 16 height 16
click at [83, 285] on img at bounding box center [87, 277] width 16 height 16
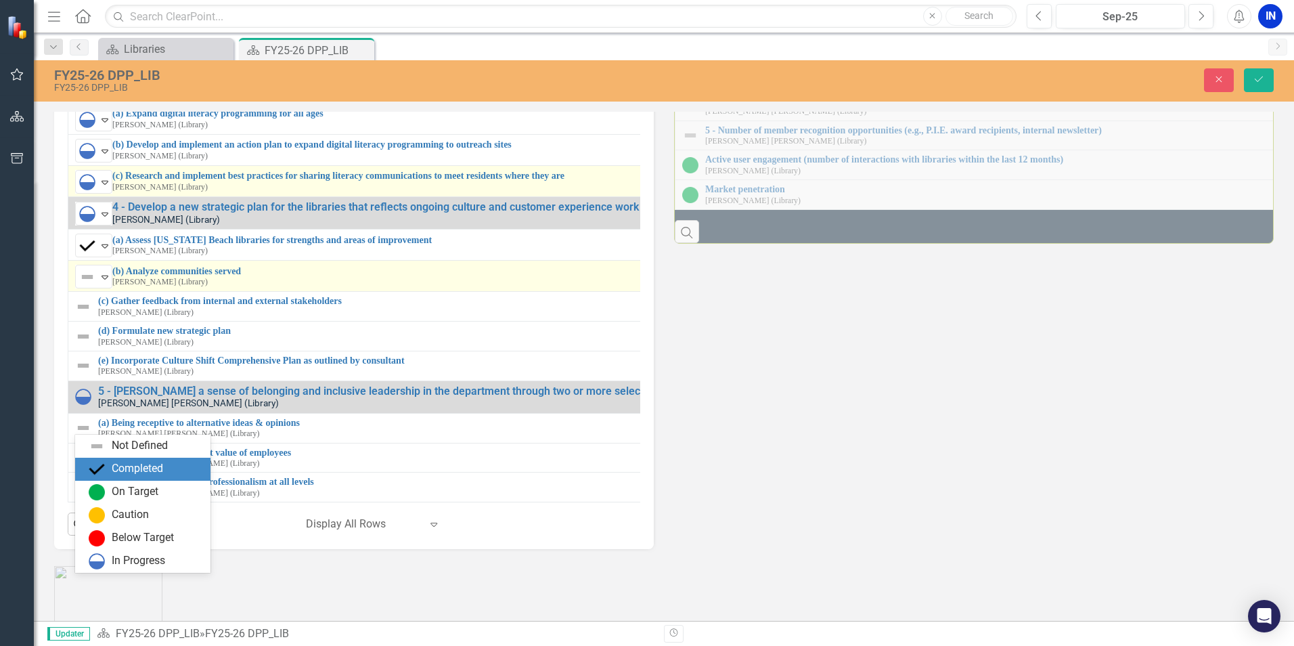
click at [123, 477] on div "Completed" at bounding box center [137, 469] width 51 height 16
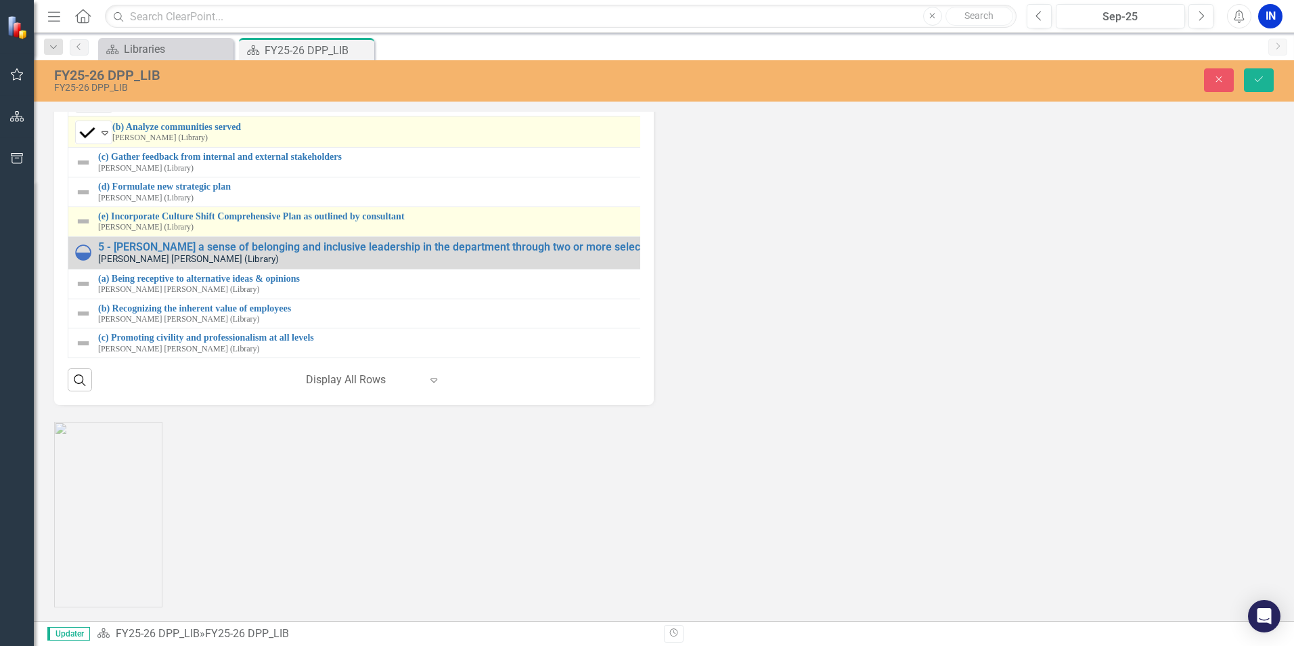
scroll to position [1896, 0]
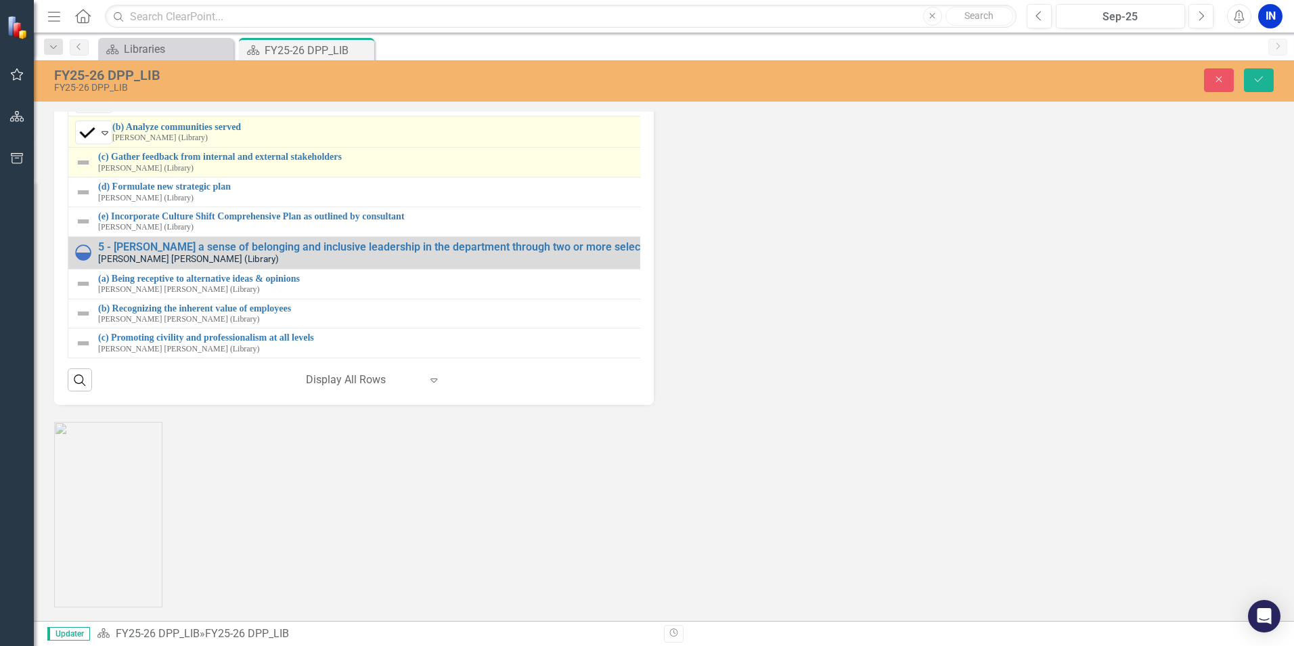
click at [82, 171] on img at bounding box center [83, 162] width 16 height 16
click at [86, 171] on img at bounding box center [87, 162] width 16 height 16
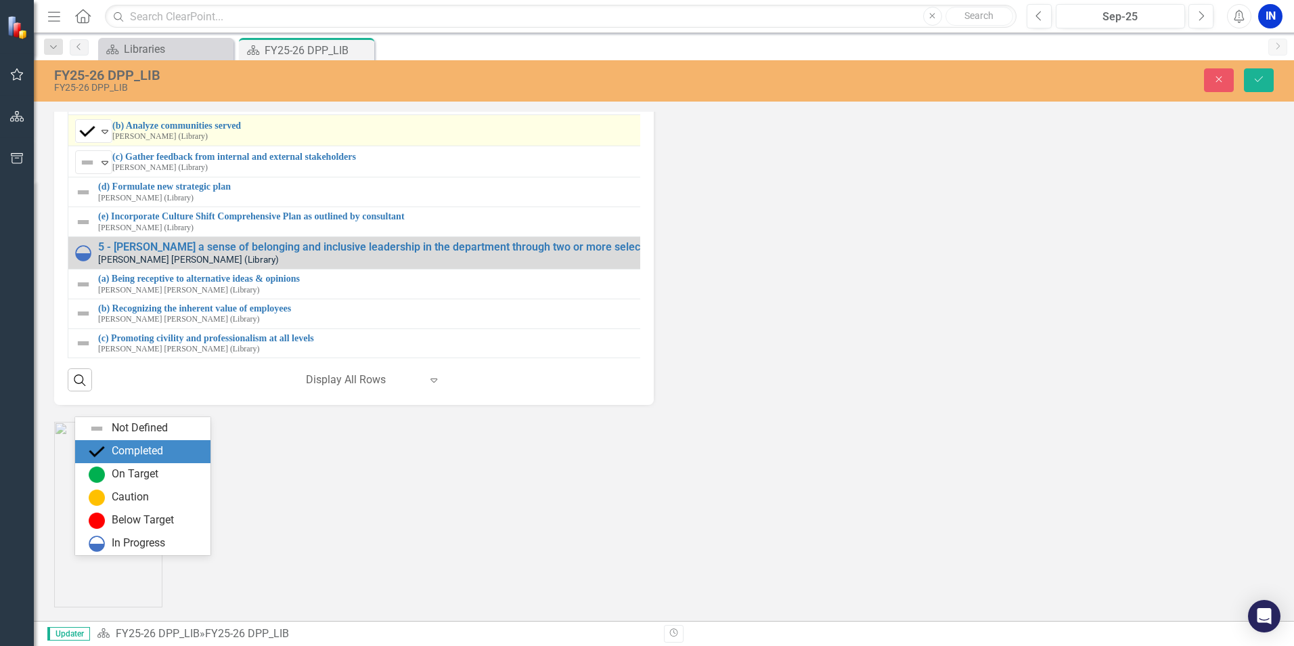
click at [123, 455] on div "Completed" at bounding box center [137, 451] width 51 height 16
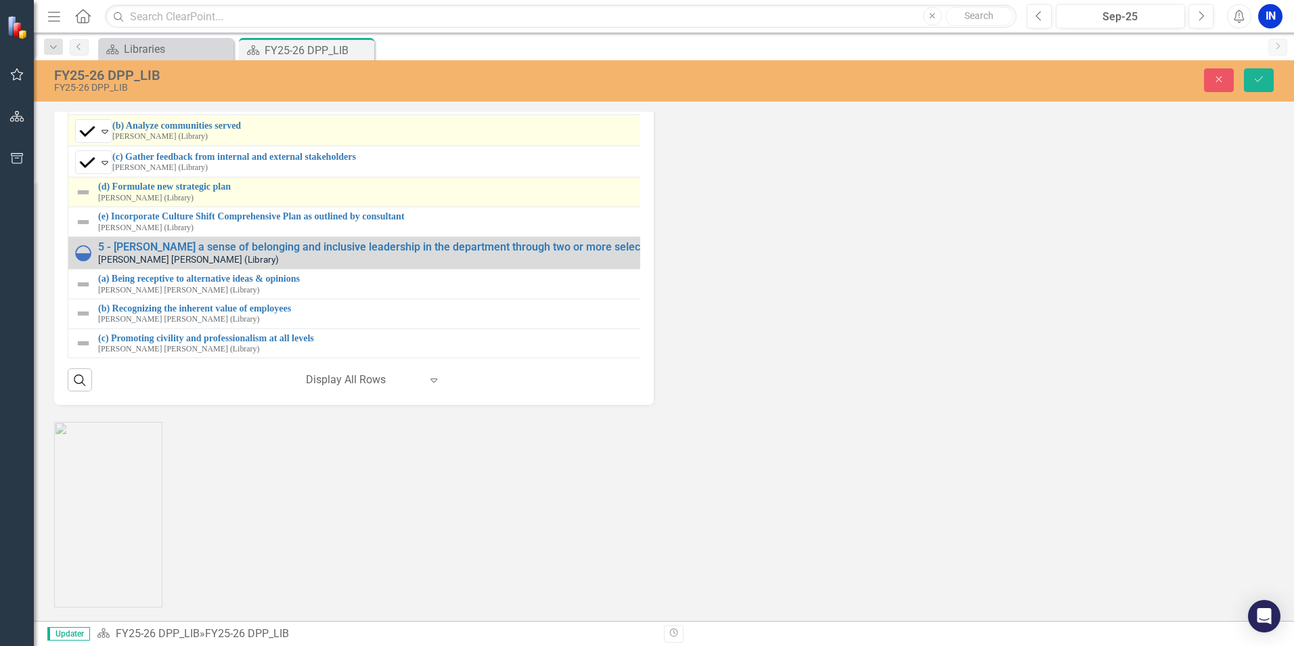
click at [85, 200] on img at bounding box center [83, 192] width 16 height 16
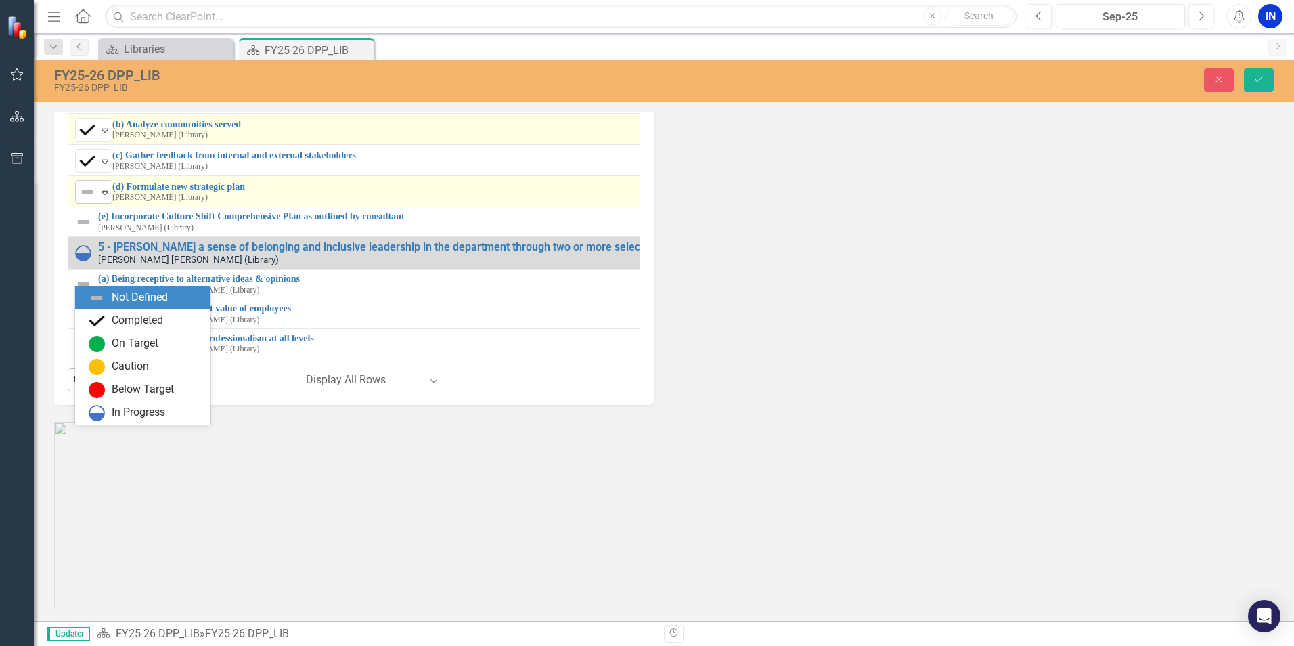
click at [104, 198] on icon "Expand" at bounding box center [105, 192] width 14 height 11
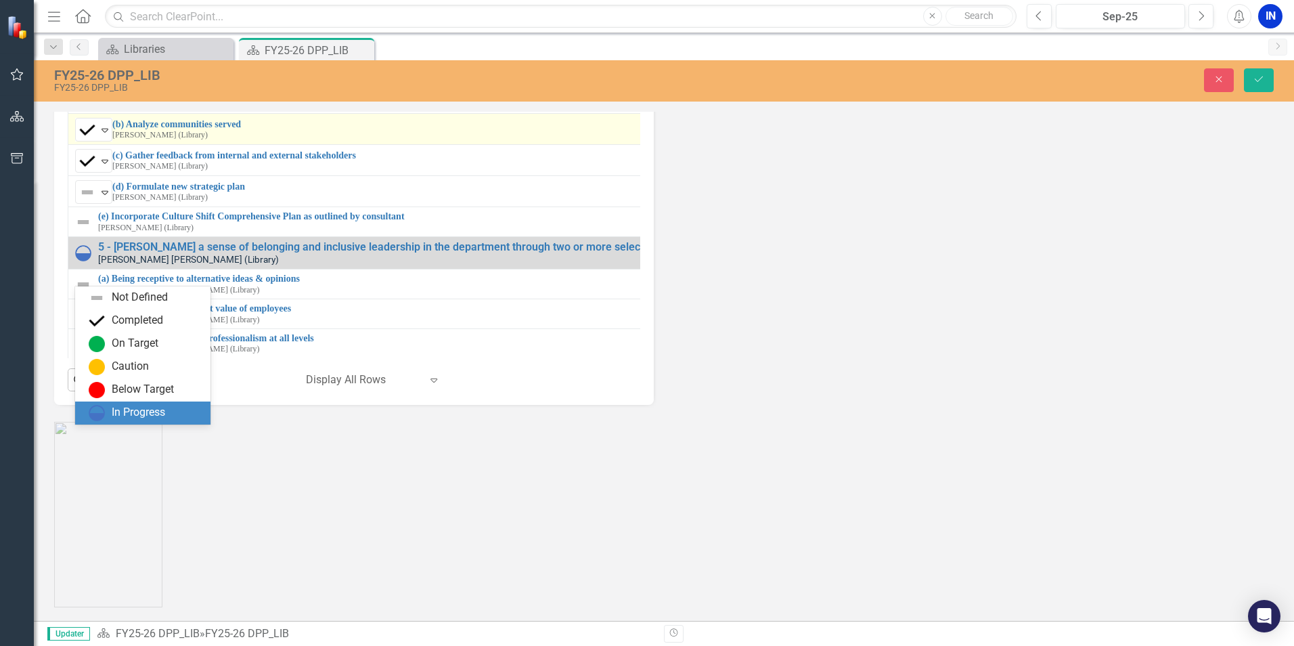
click at [128, 413] on div "In Progress" at bounding box center [138, 413] width 53 height 16
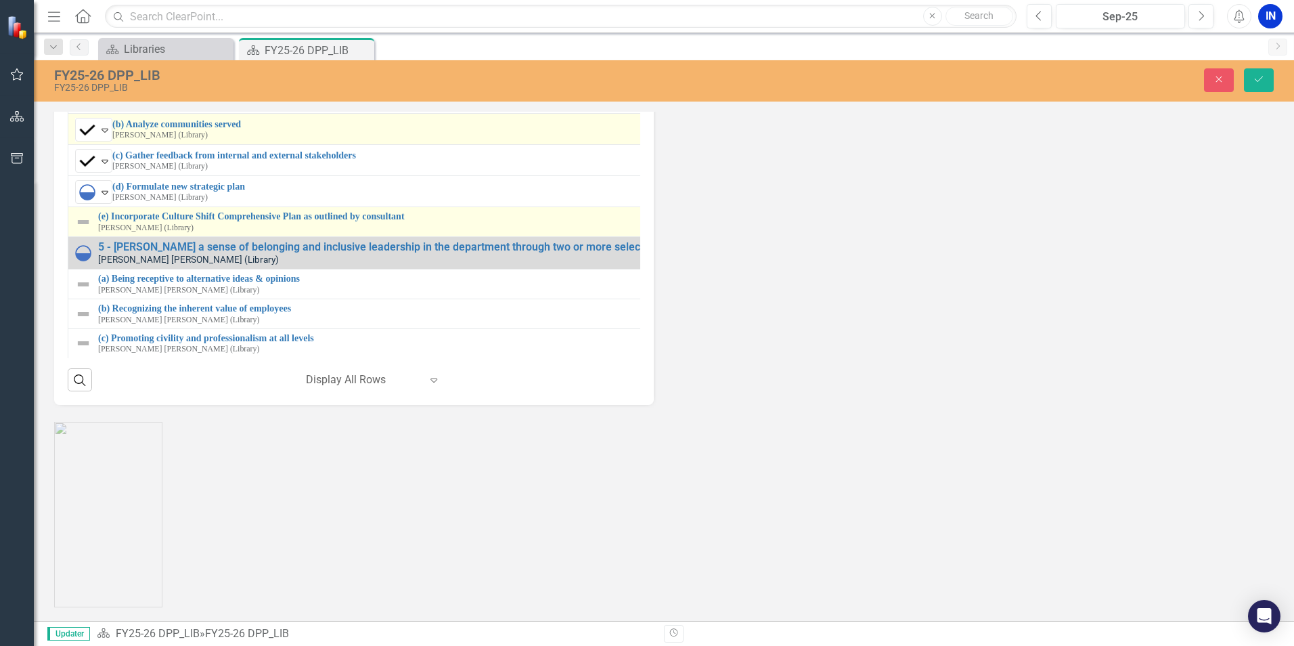
scroll to position [314, 0]
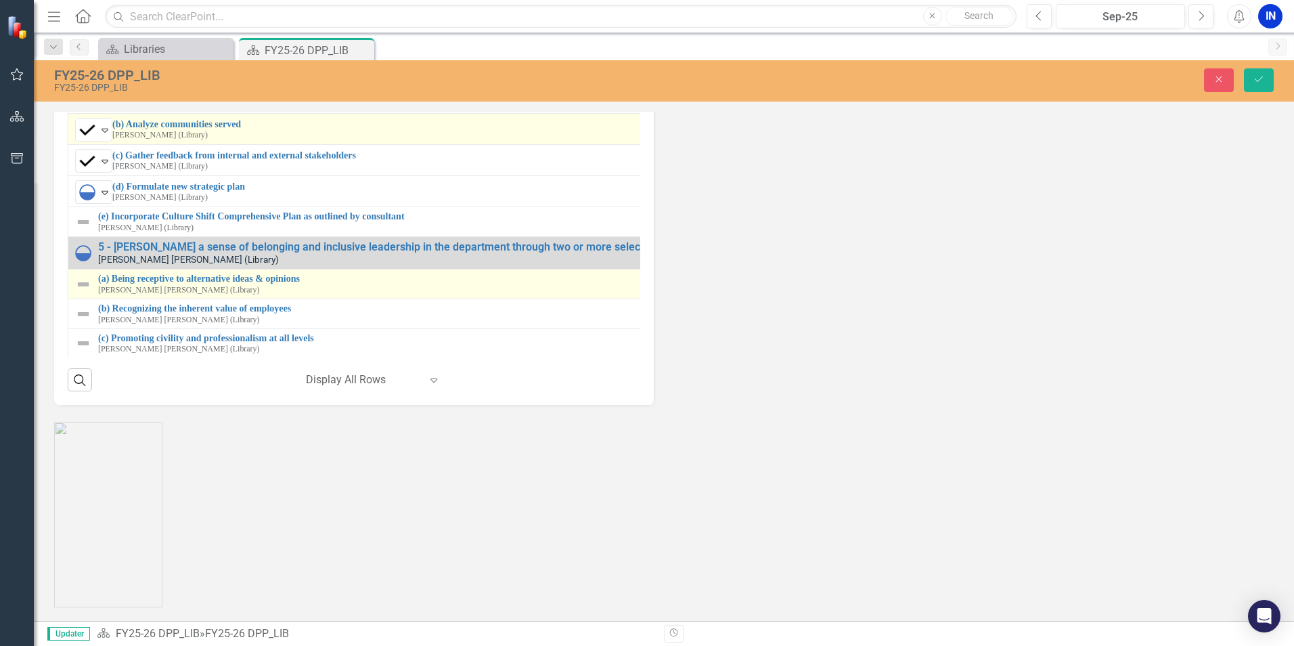
click at [84, 292] on img at bounding box center [83, 284] width 16 height 16
click at [84, 292] on img at bounding box center [87, 284] width 16 height 16
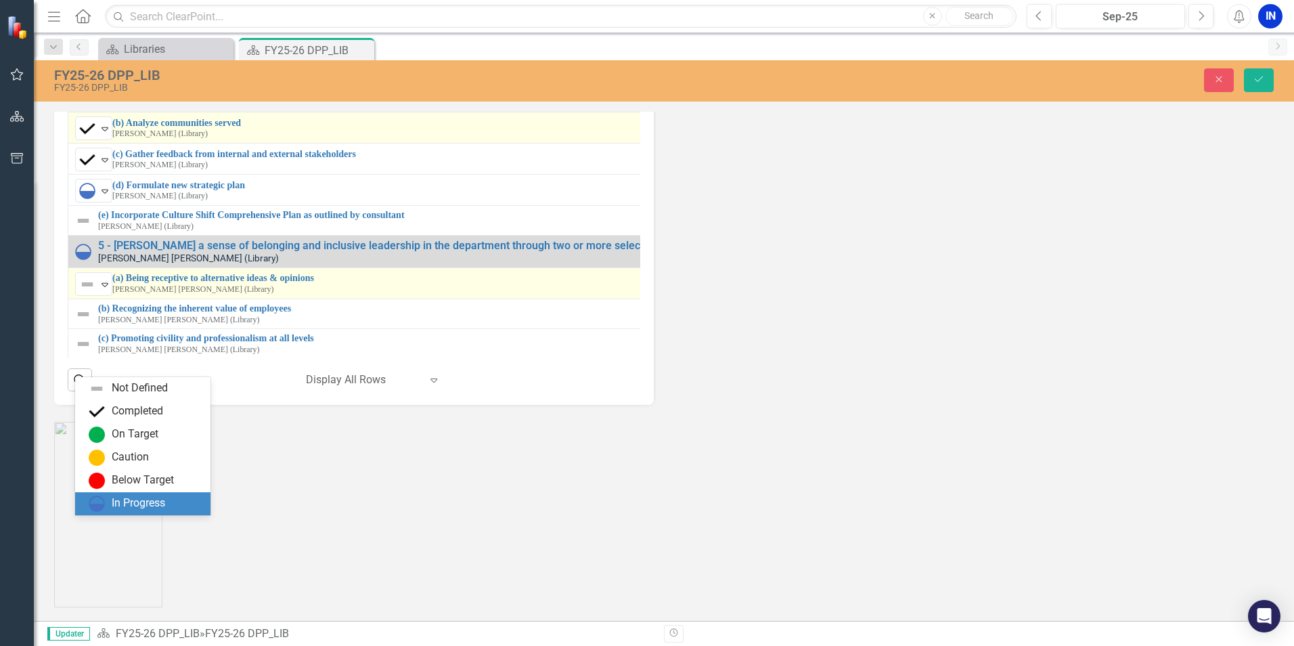
click at [110, 503] on div "In Progress" at bounding box center [146, 504] width 114 height 16
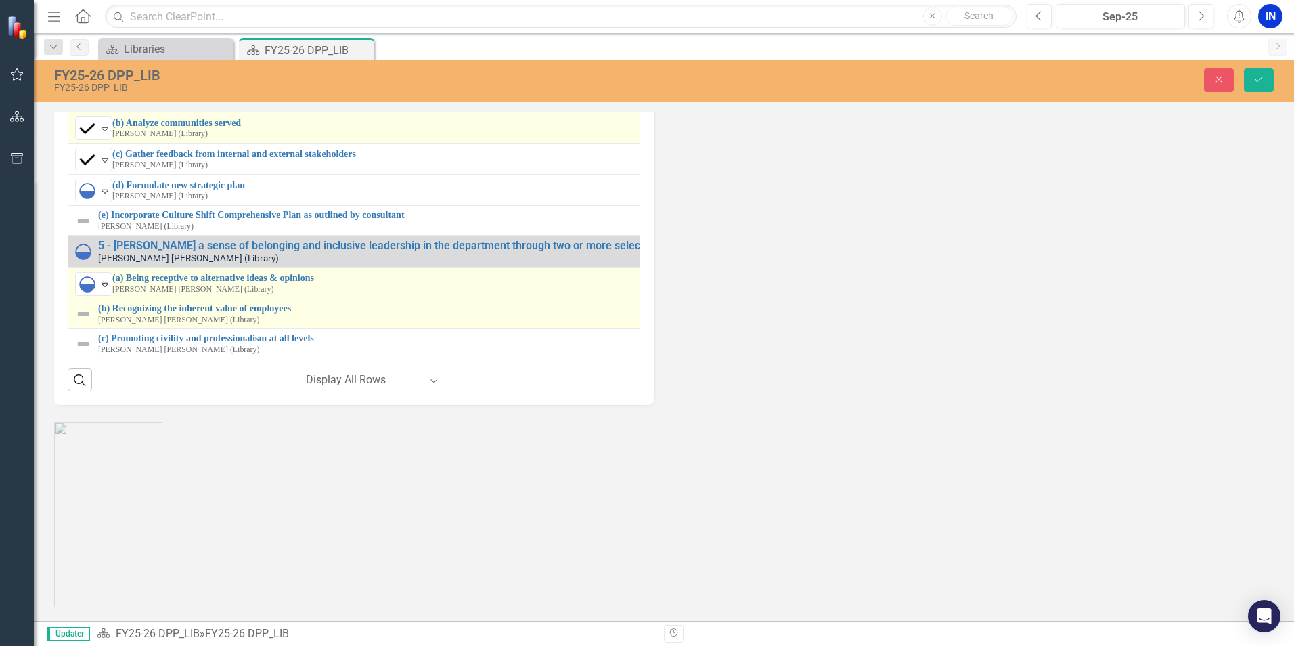
click at [88, 322] on img at bounding box center [83, 314] width 16 height 16
click at [87, 322] on img at bounding box center [83, 314] width 16 height 16
click at [89, 322] on img at bounding box center [87, 313] width 16 height 16
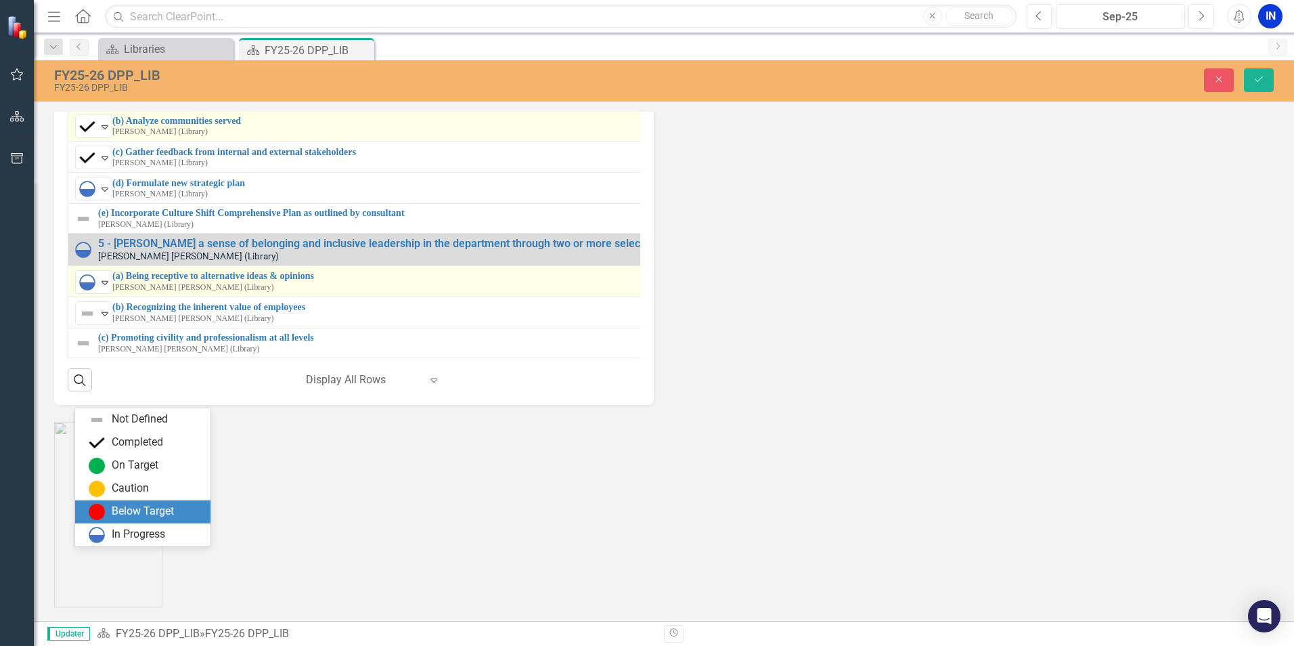
click at [116, 522] on div "Below Target" at bounding box center [142, 511] width 135 height 23
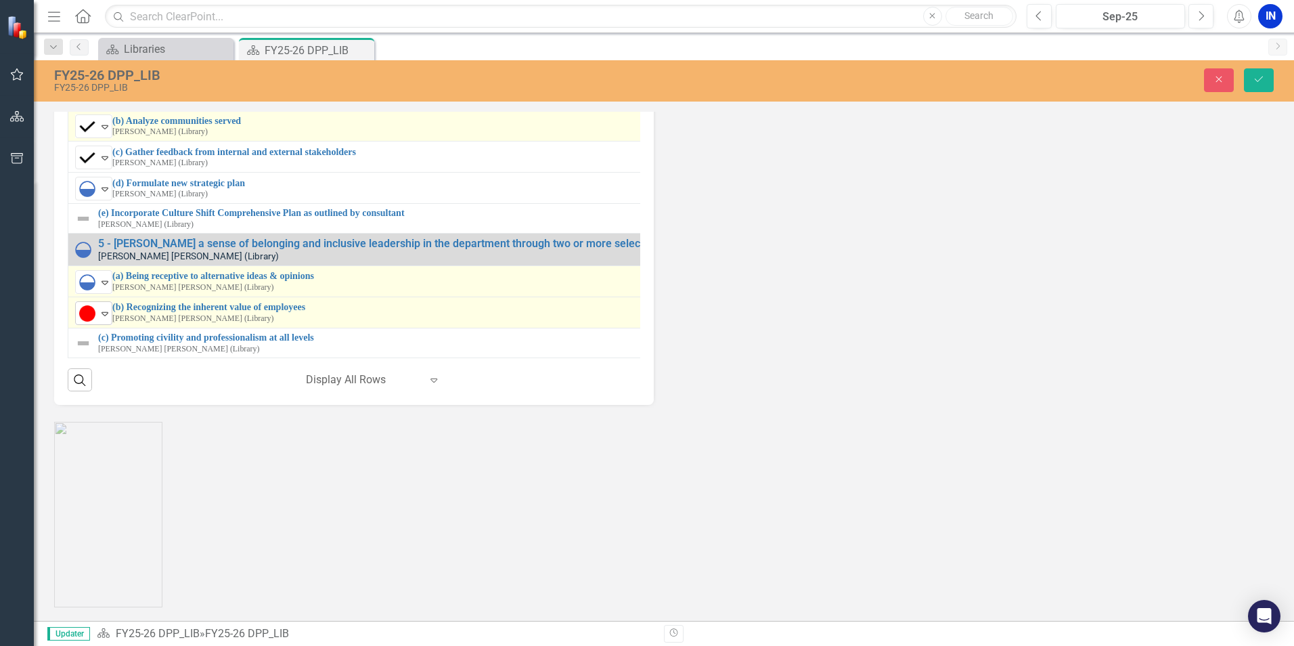
click at [93, 322] on img at bounding box center [87, 313] width 16 height 16
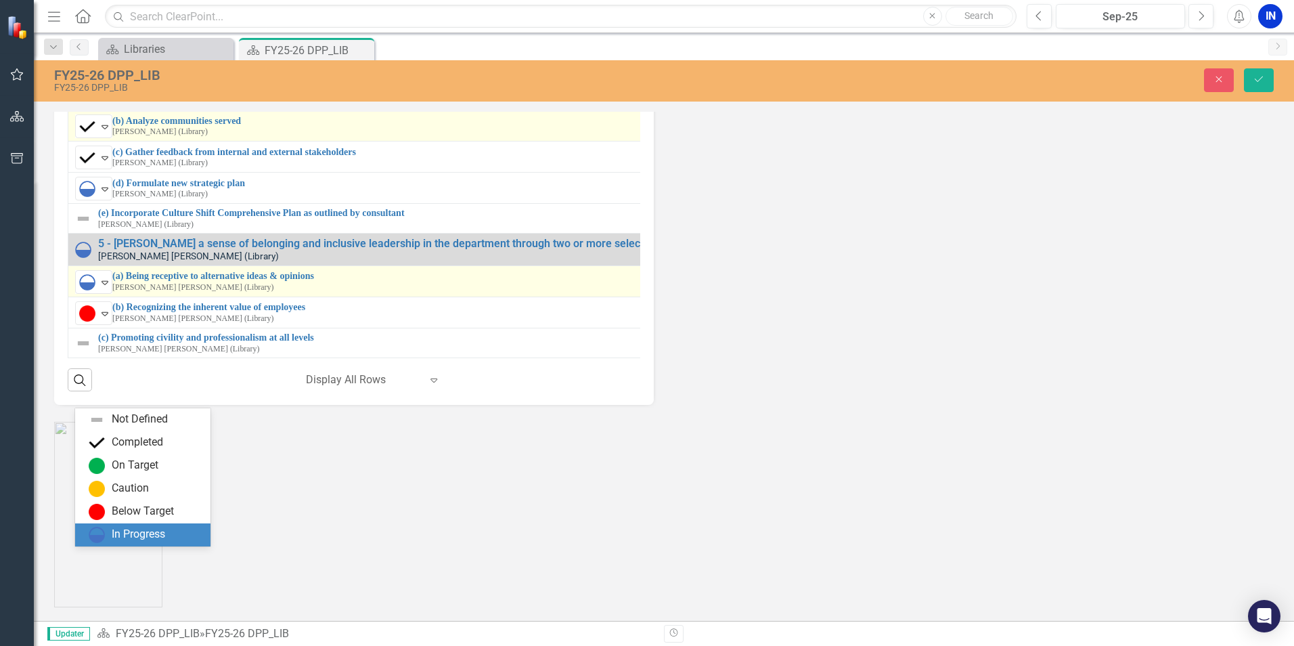
click at [112, 527] on div "In Progress" at bounding box center [146, 535] width 114 height 16
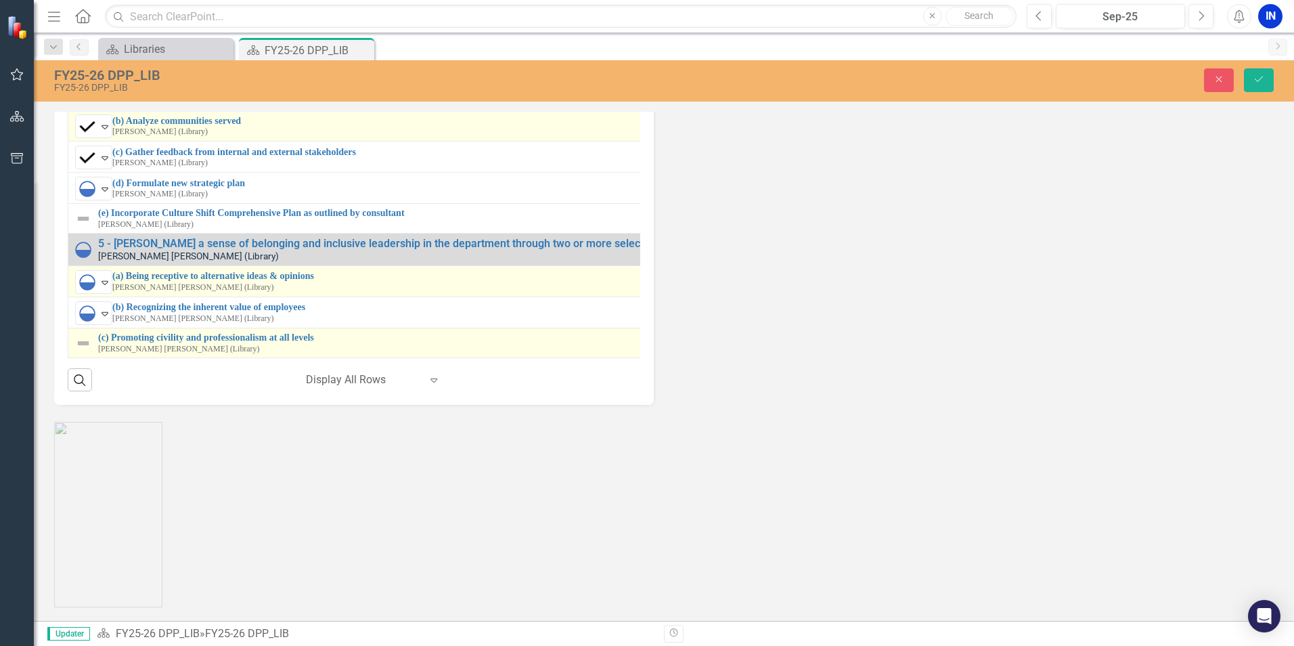
click at [80, 351] on img at bounding box center [83, 343] width 16 height 16
click at [87, 351] on img at bounding box center [87, 343] width 16 height 16
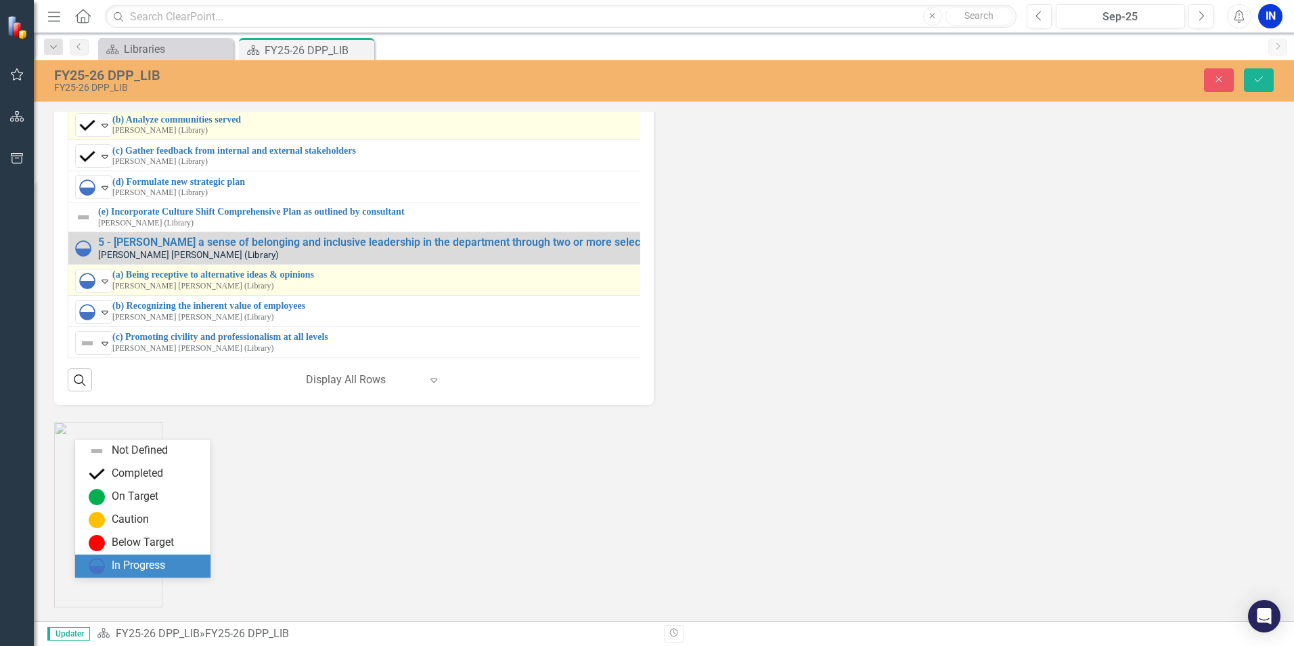
click at [112, 564] on div "In Progress" at bounding box center [138, 566] width 53 height 16
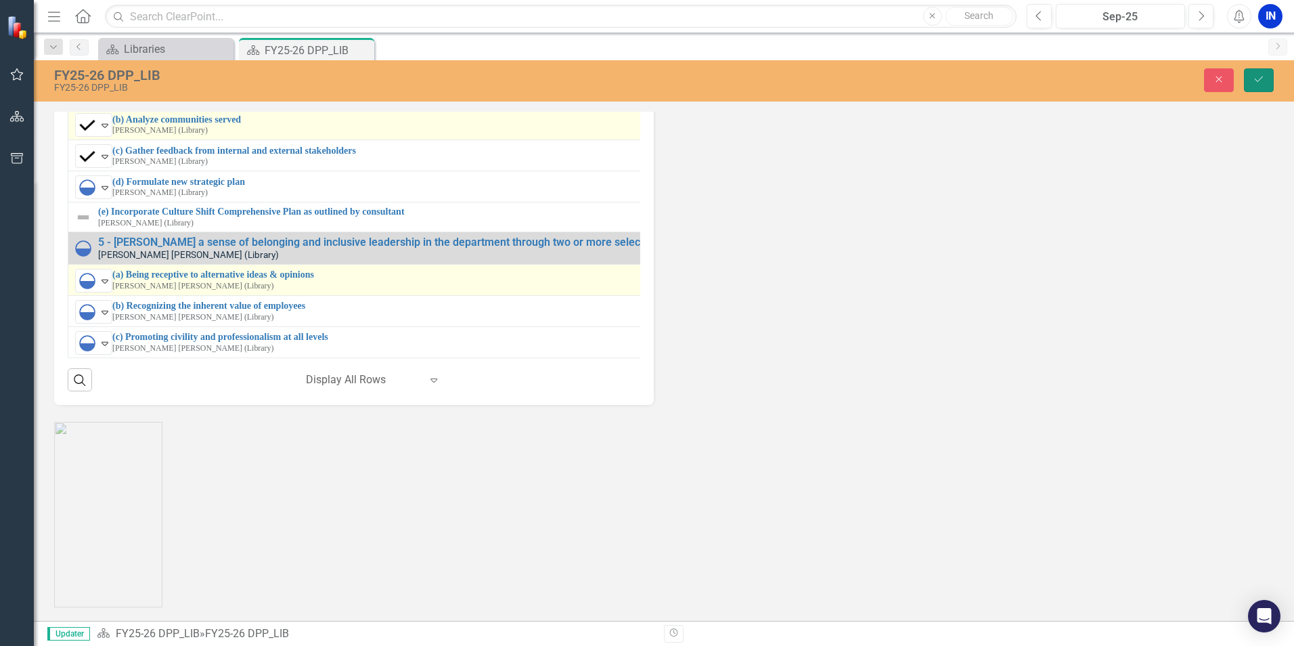
click at [1263, 81] on icon "Save" at bounding box center [1259, 78] width 12 height 9
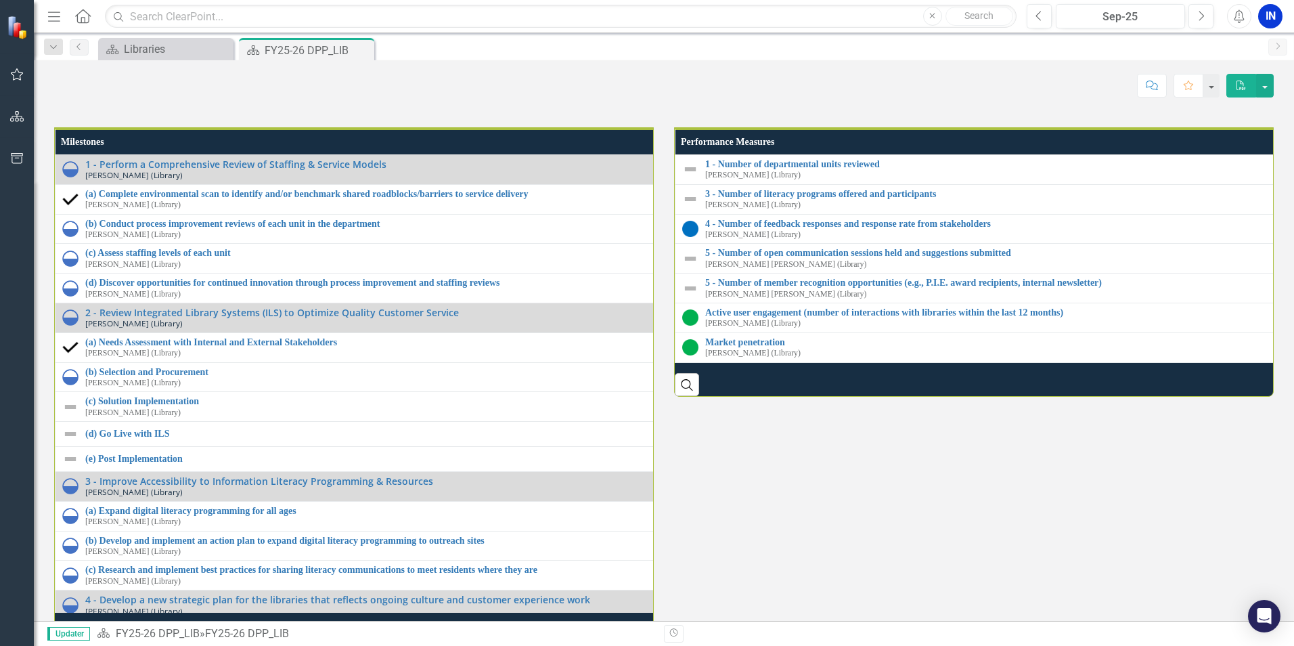
scroll to position [1828, 0]
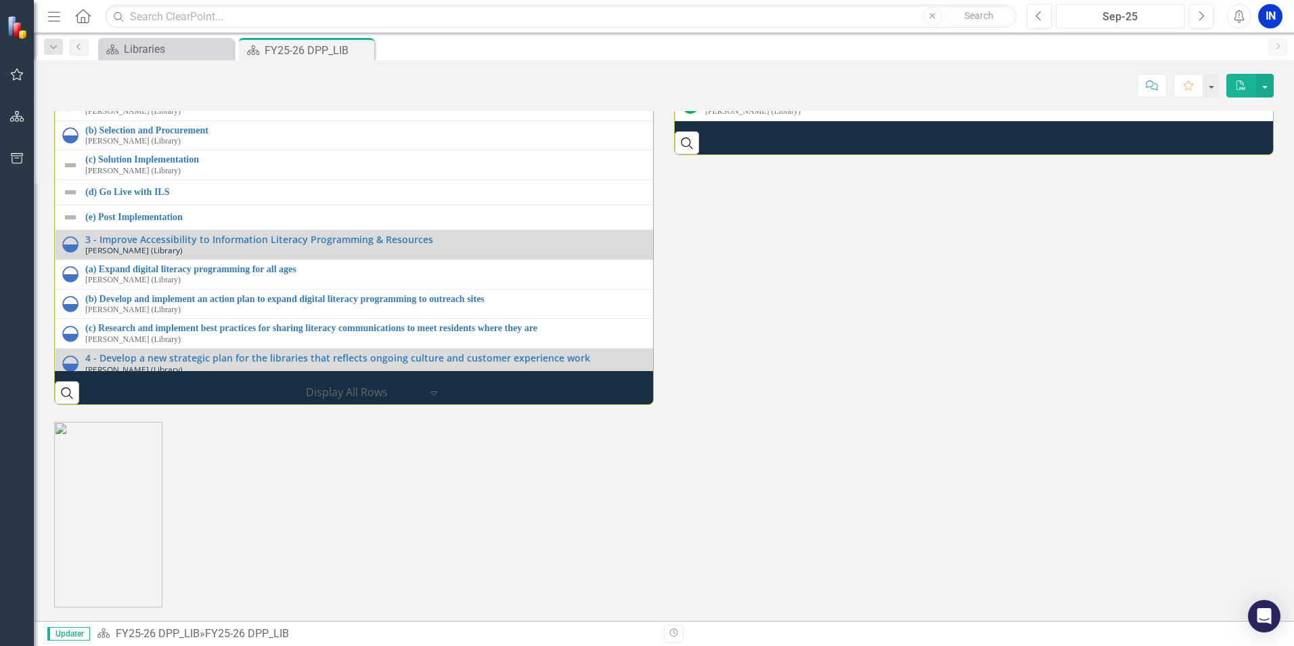
click at [1093, 11] on div "Sep-25" at bounding box center [1121, 17] width 120 height 16
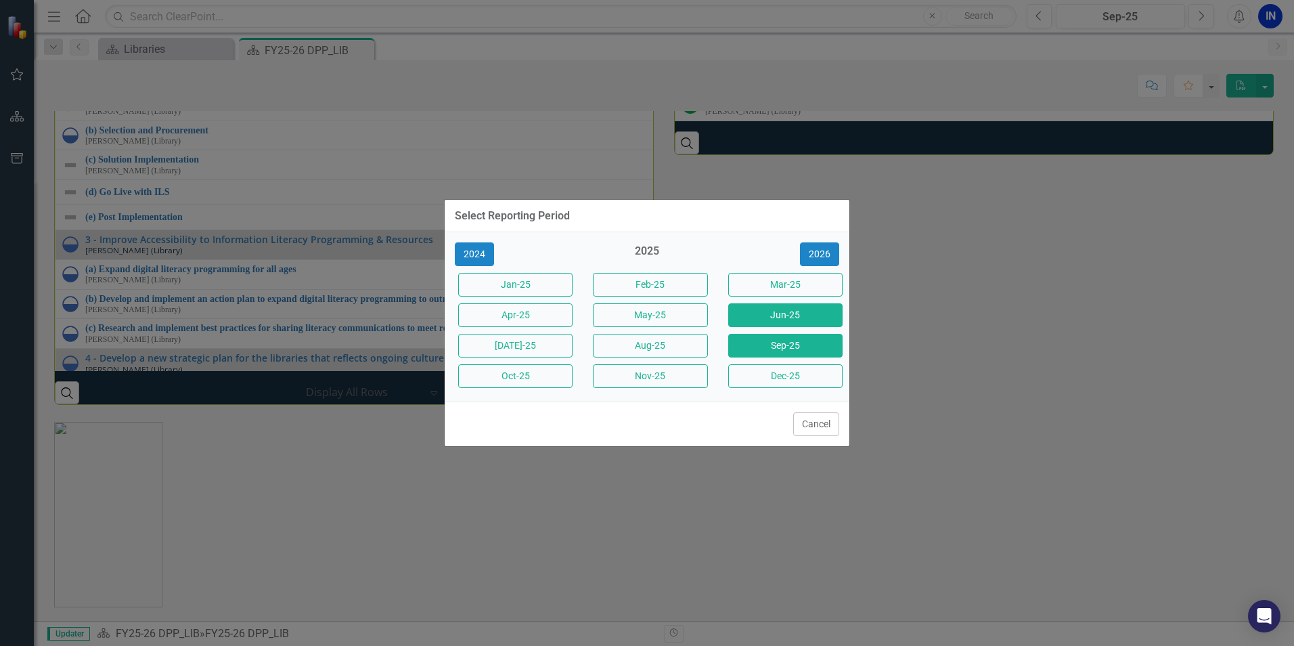
click at [760, 312] on button "Jun-25" at bounding box center [785, 315] width 114 height 24
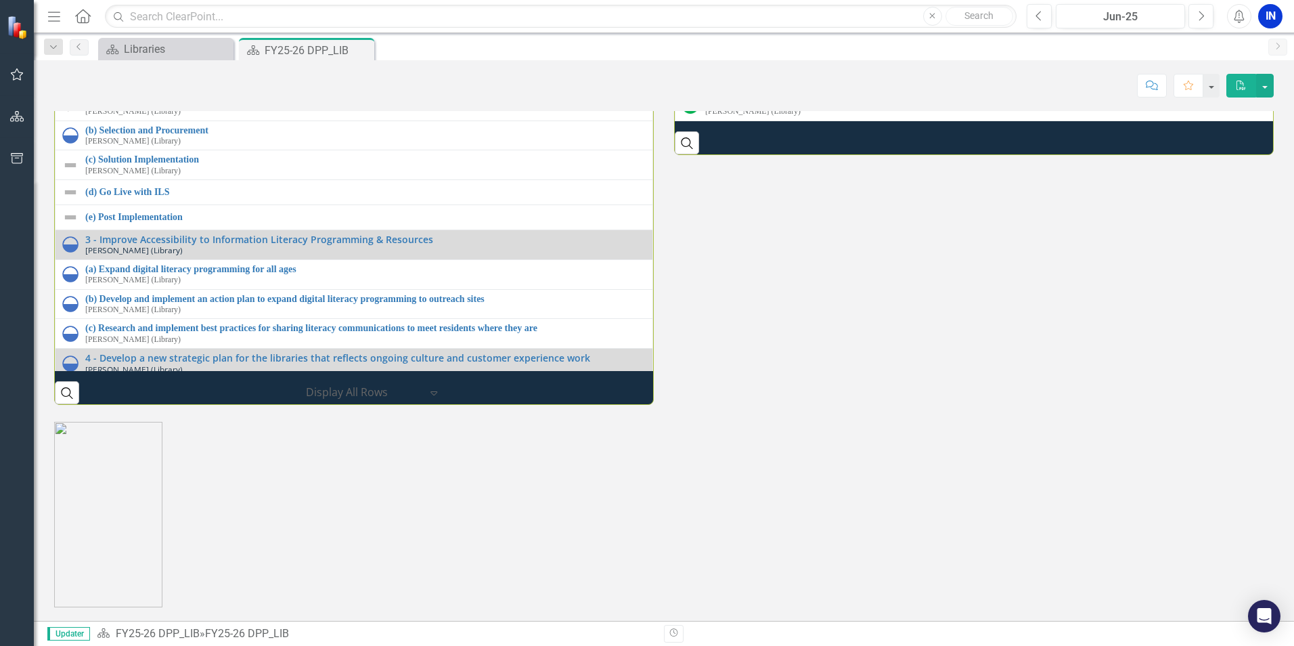
scroll to position [1791, 0]
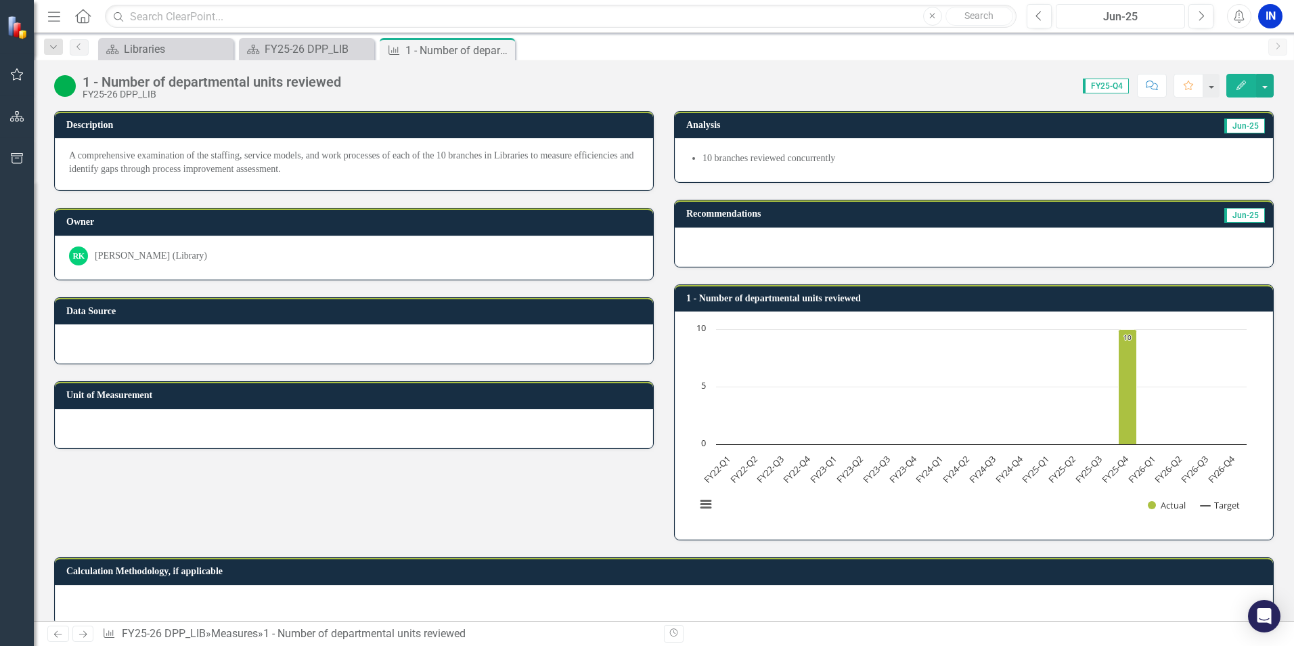
click at [1129, 16] on div "Jun-25" at bounding box center [1121, 17] width 120 height 16
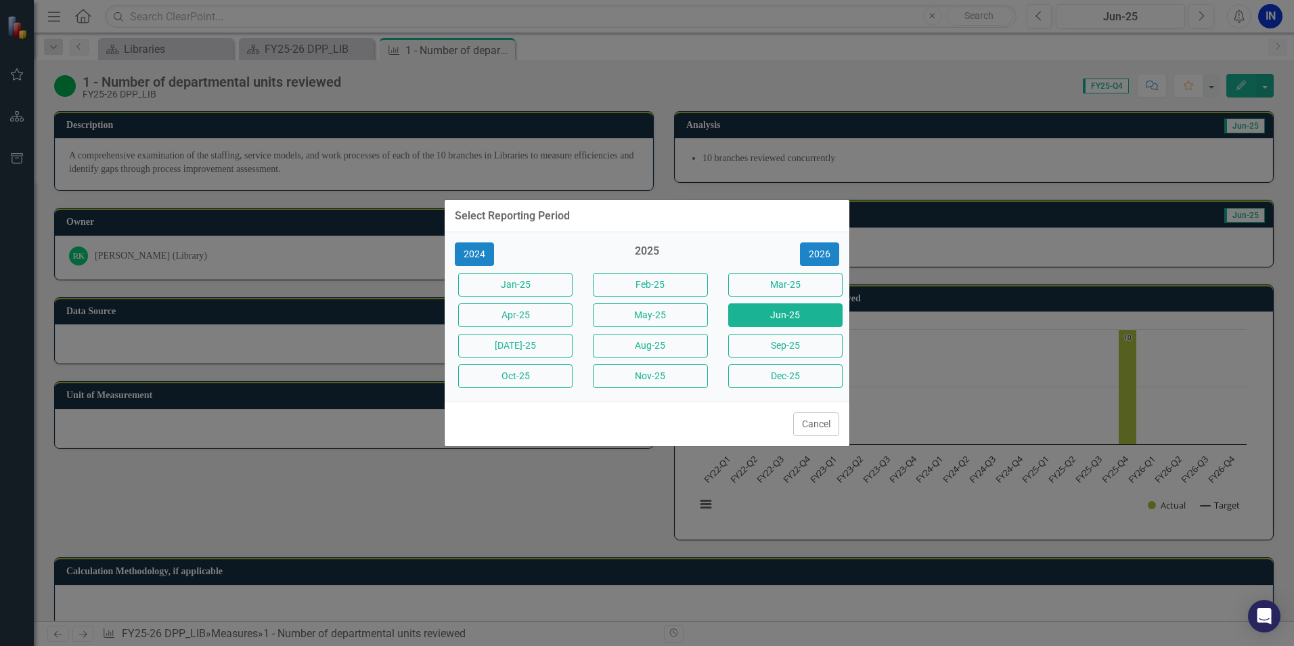
drag, startPoint x: 747, startPoint y: 341, endPoint x: 1125, endPoint y: 73, distance: 463.2
click at [747, 342] on button "Sep-25" at bounding box center [785, 346] width 114 height 24
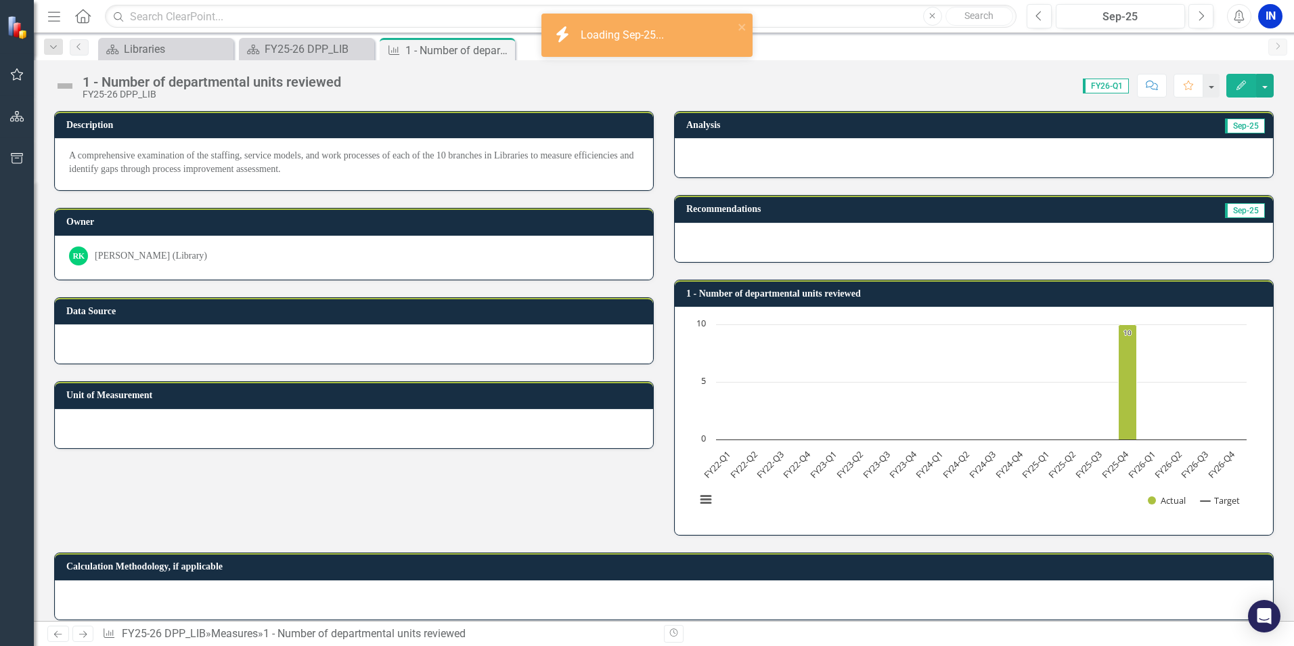
click at [1232, 88] on button "Edit" at bounding box center [1242, 86] width 30 height 24
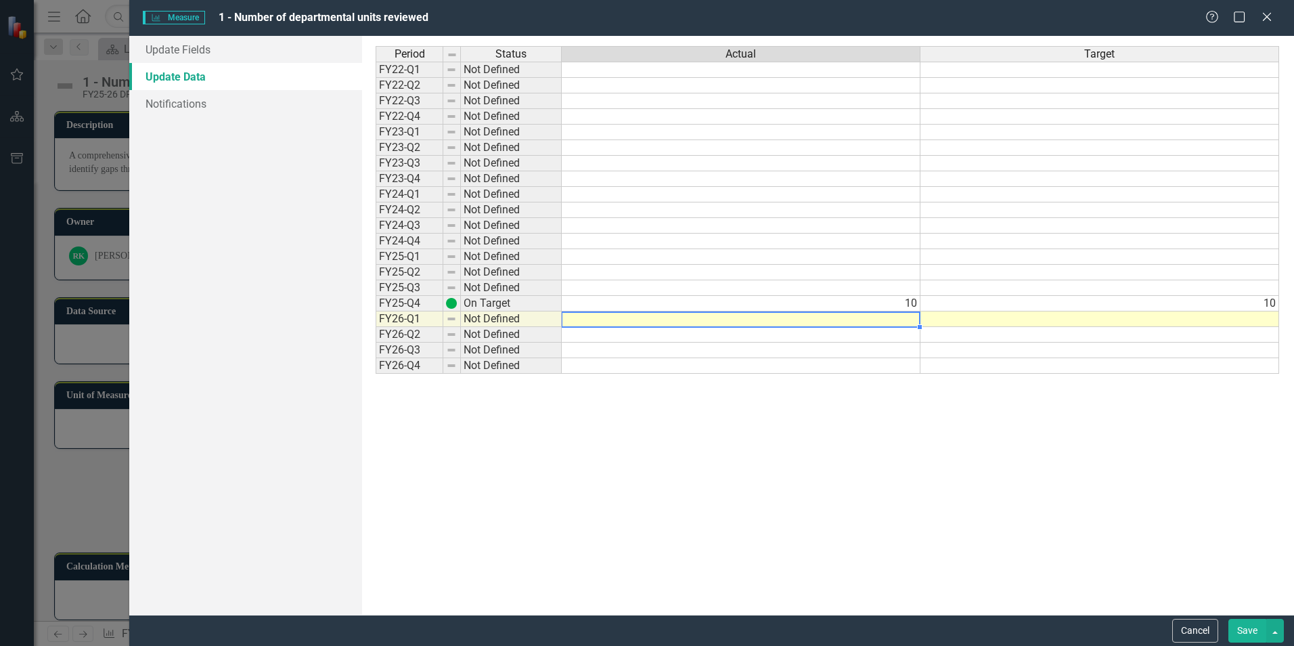
click at [894, 323] on td at bounding box center [741, 319] width 359 height 16
click at [1080, 421] on div "Period Status Actual Target FY22-Q1 Not Defined FY22-Q2 Not Defined FY22-Q3 Not…" at bounding box center [828, 325] width 904 height 559
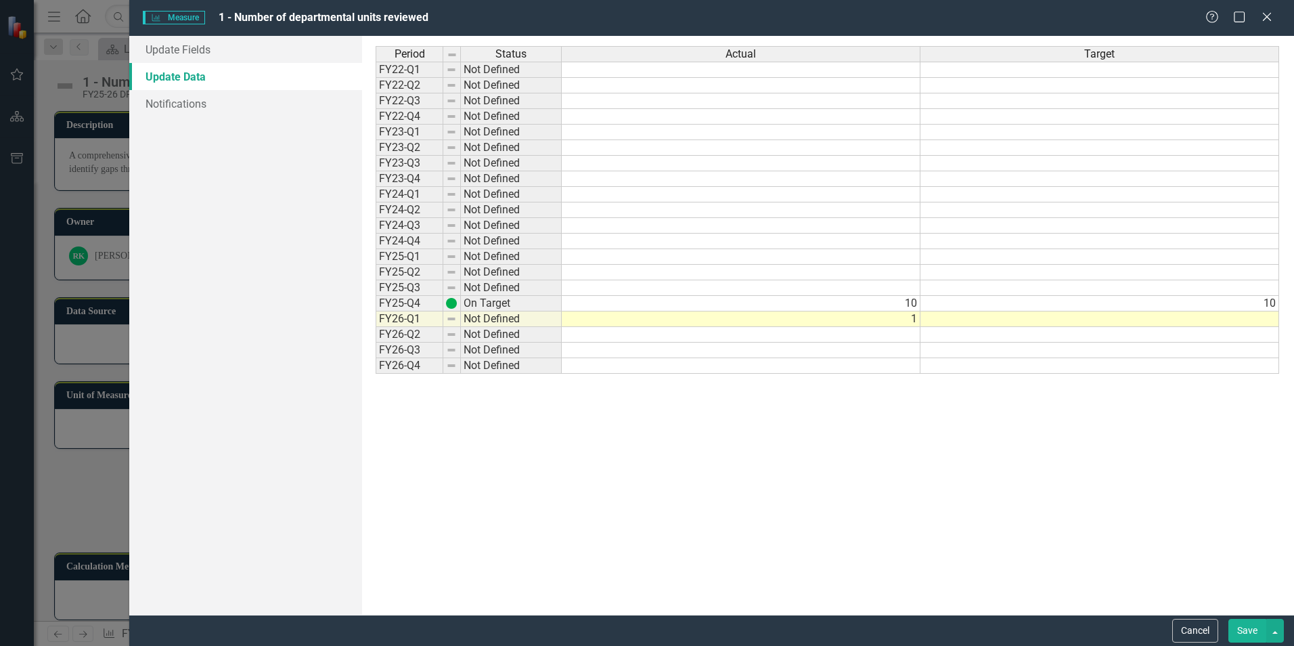
click at [1087, 317] on td at bounding box center [1100, 319] width 359 height 16
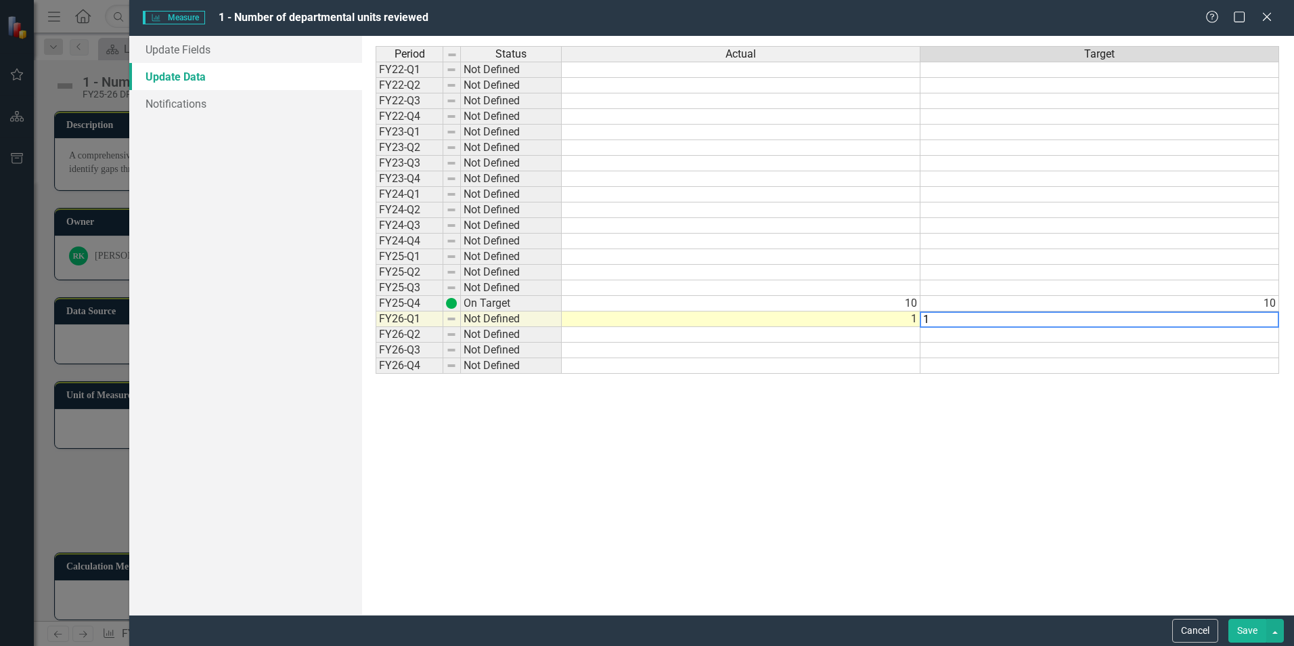
type textarea "1"
click at [1103, 443] on div "Period Status Actual Target FY22-Q1 Not Defined FY22-Q2 Not Defined FY22-Q3 Not…" at bounding box center [828, 325] width 904 height 559
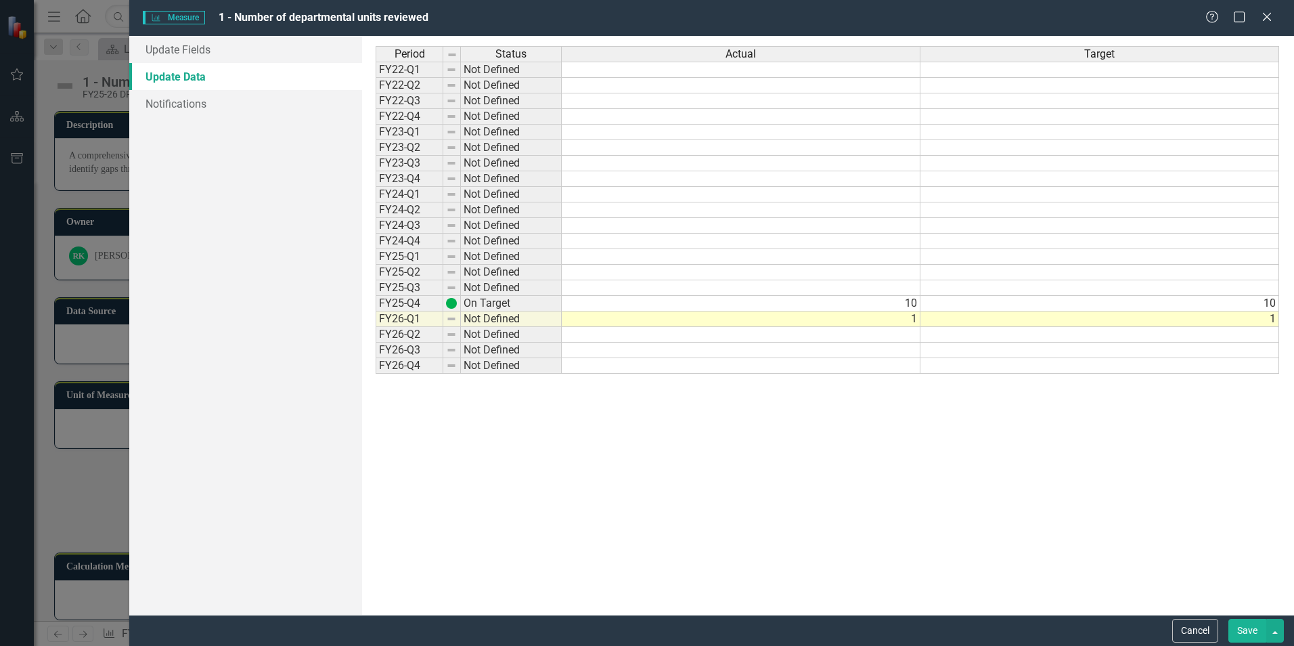
click at [1240, 624] on button "Save" at bounding box center [1248, 631] width 38 height 24
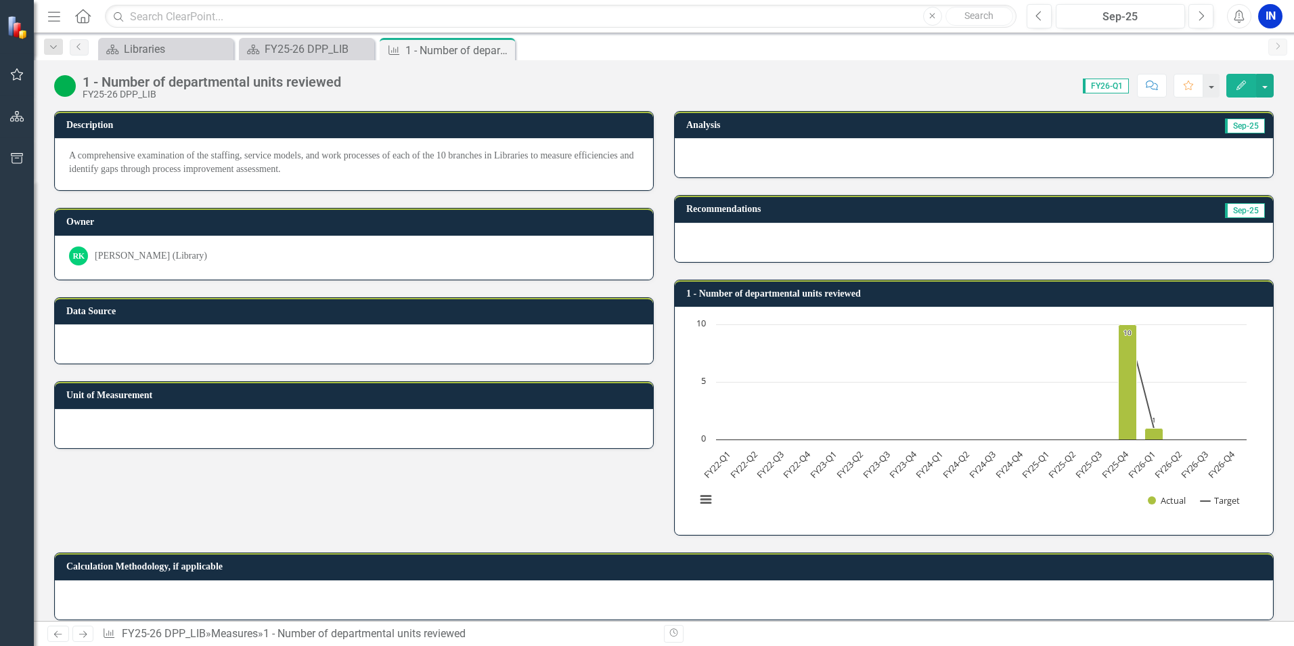
click at [1235, 74] on button "Edit" at bounding box center [1242, 86] width 30 height 24
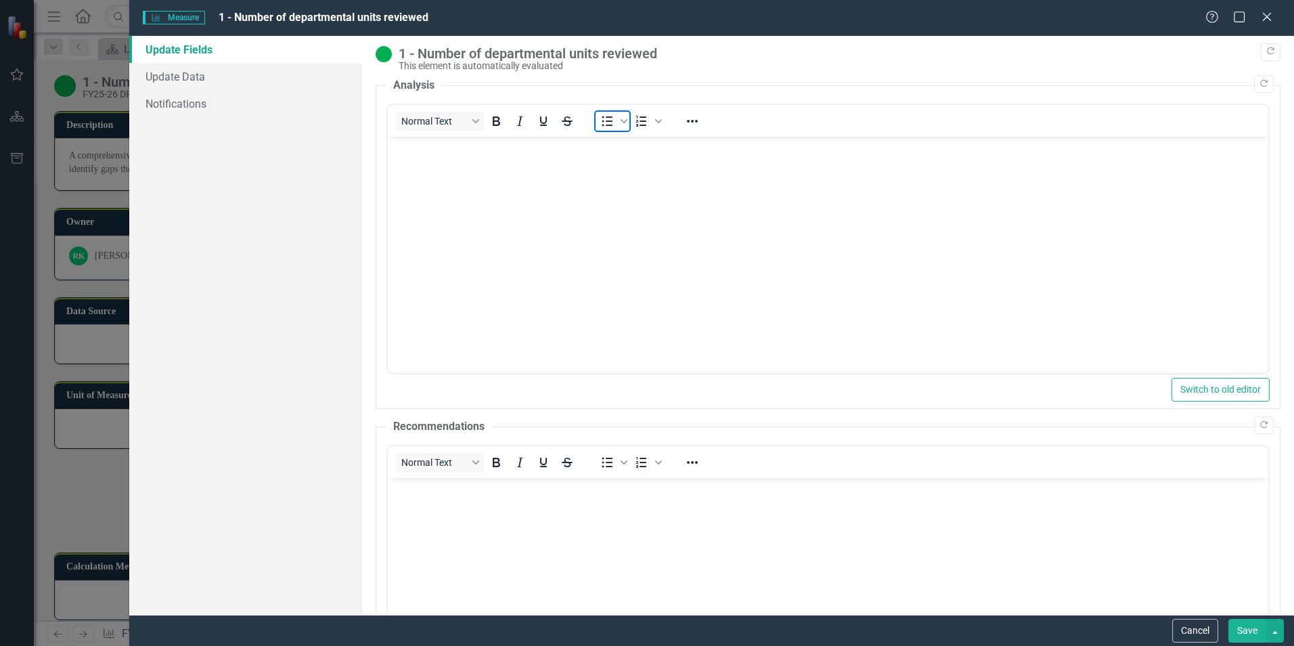
click at [609, 122] on icon "Bullet list" at bounding box center [608, 121] width 11 height 10
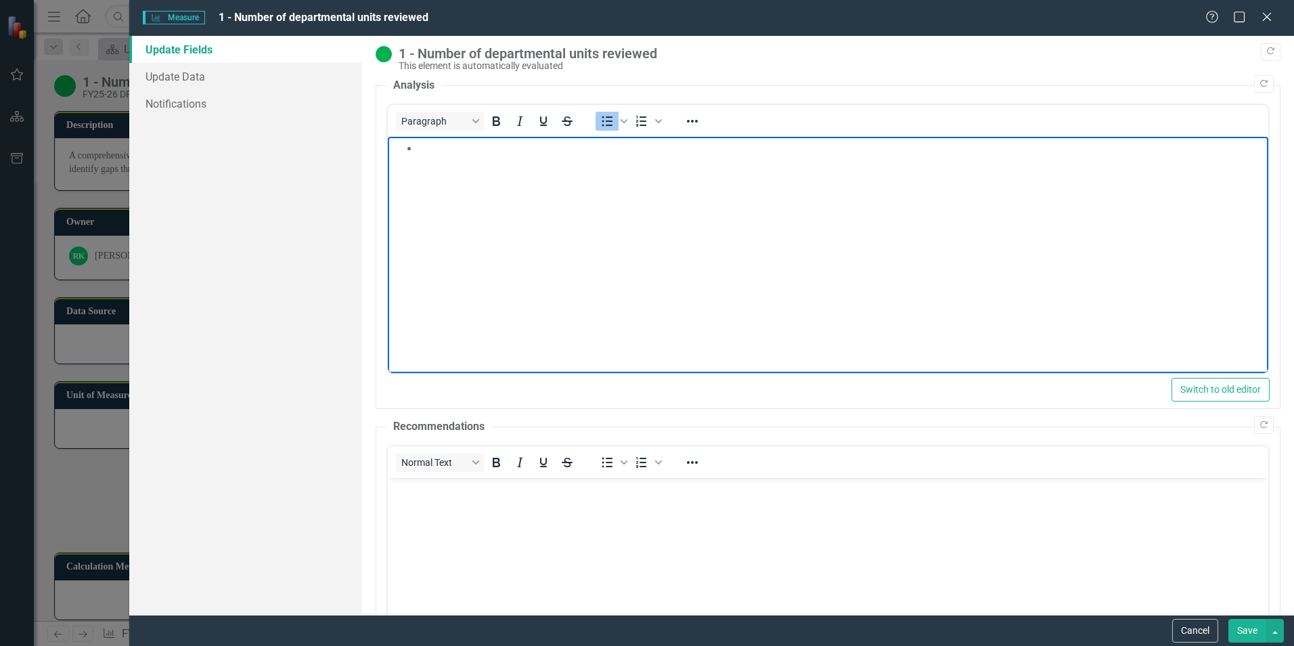
click at [563, 181] on body "Rich Text Area. Press ALT-0 for help." at bounding box center [828, 238] width 881 height 203
drag, startPoint x: 674, startPoint y: 159, endPoint x: 743, endPoint y: 154, distance: 69.2
click at [678, 158] on body "Programming and Community Outreach unit" at bounding box center [828, 238] width 881 height 203
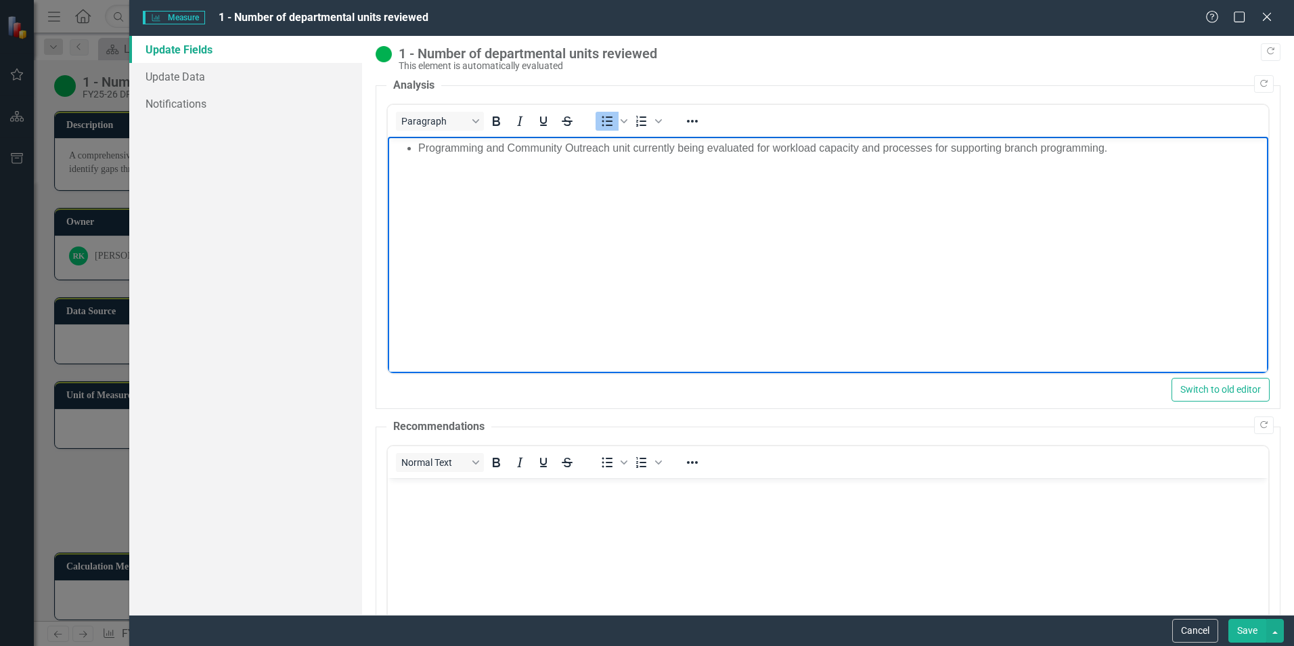
click at [1251, 642] on div "Cancel Save" at bounding box center [711, 630] width 1165 height 31
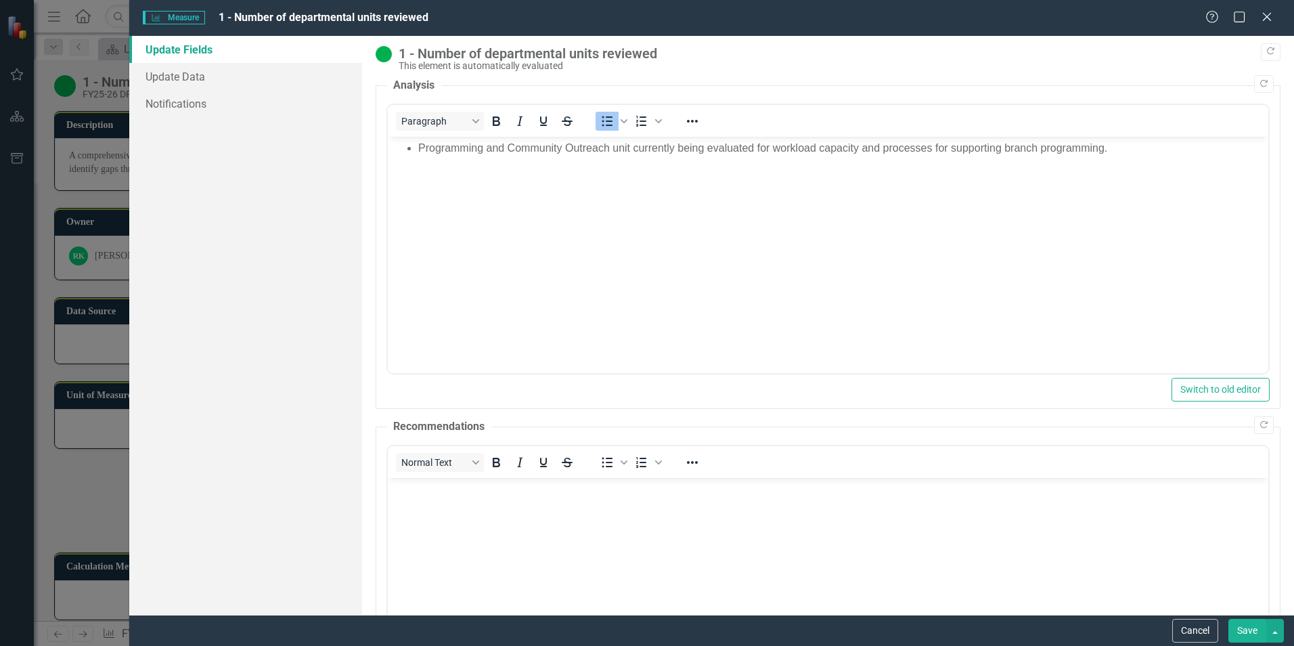
click at [1248, 635] on button "Save" at bounding box center [1248, 631] width 38 height 24
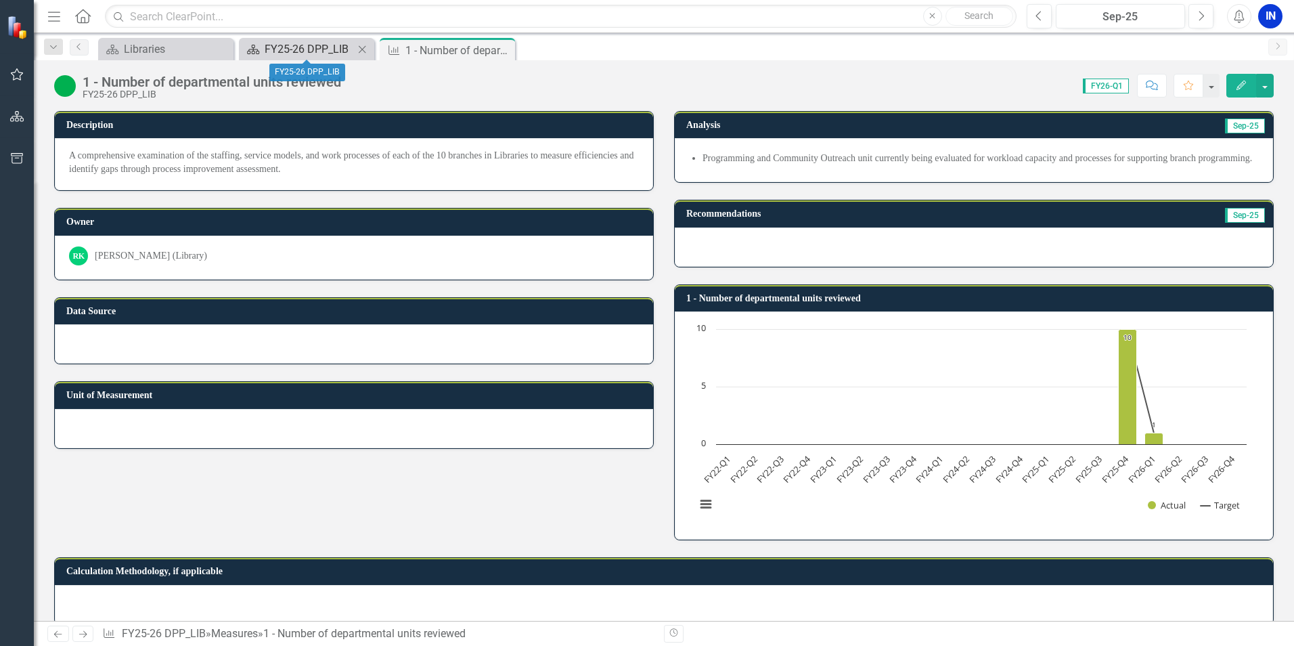
click at [309, 47] on div "FY25-26 DPP_LIB" at bounding box center [309, 49] width 89 height 17
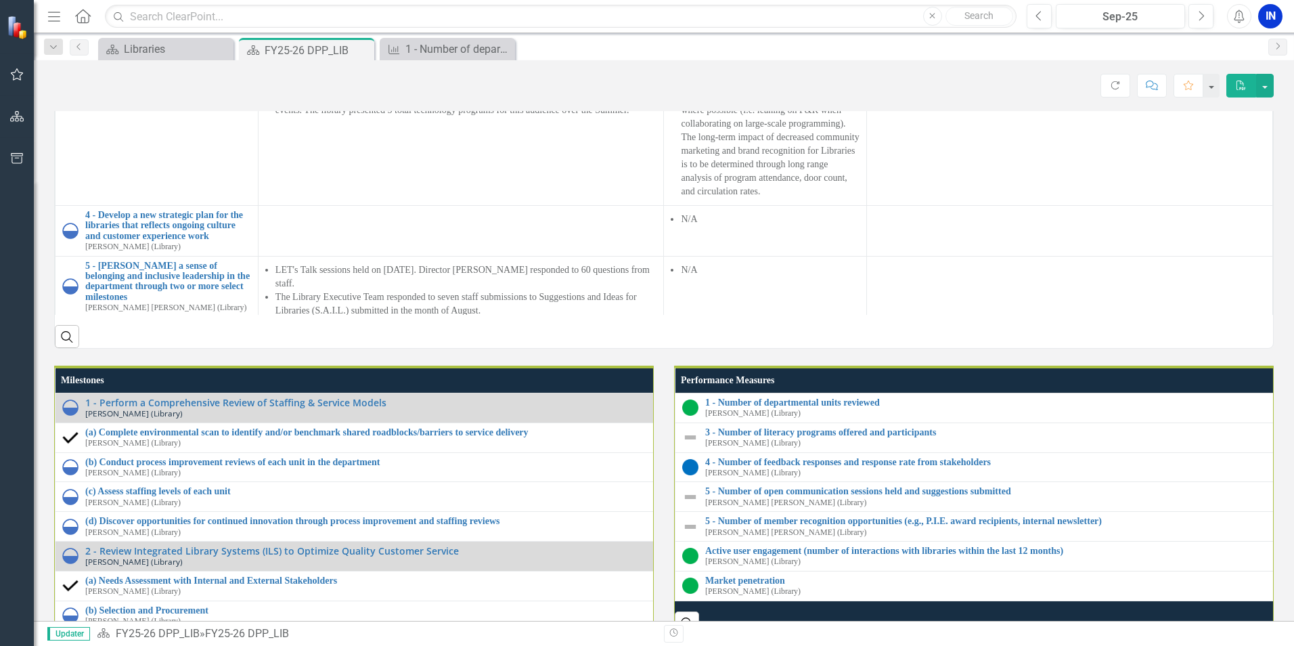
scroll to position [1280, 0]
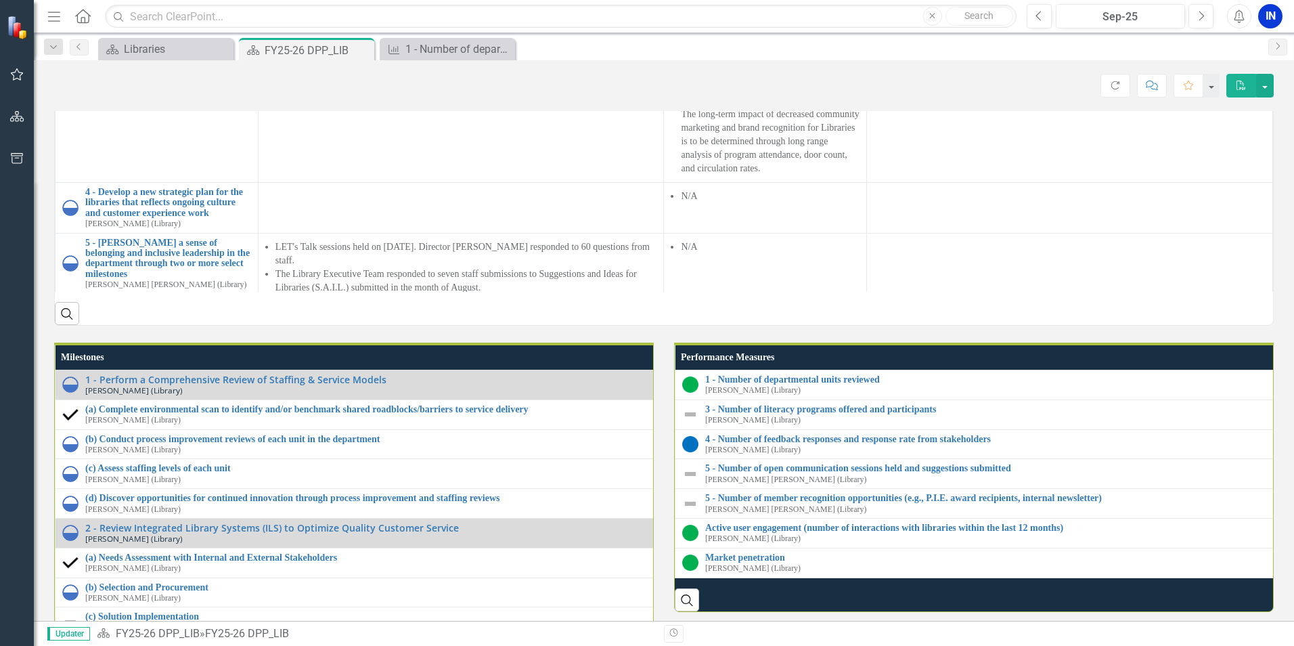
scroll to position [1347, 0]
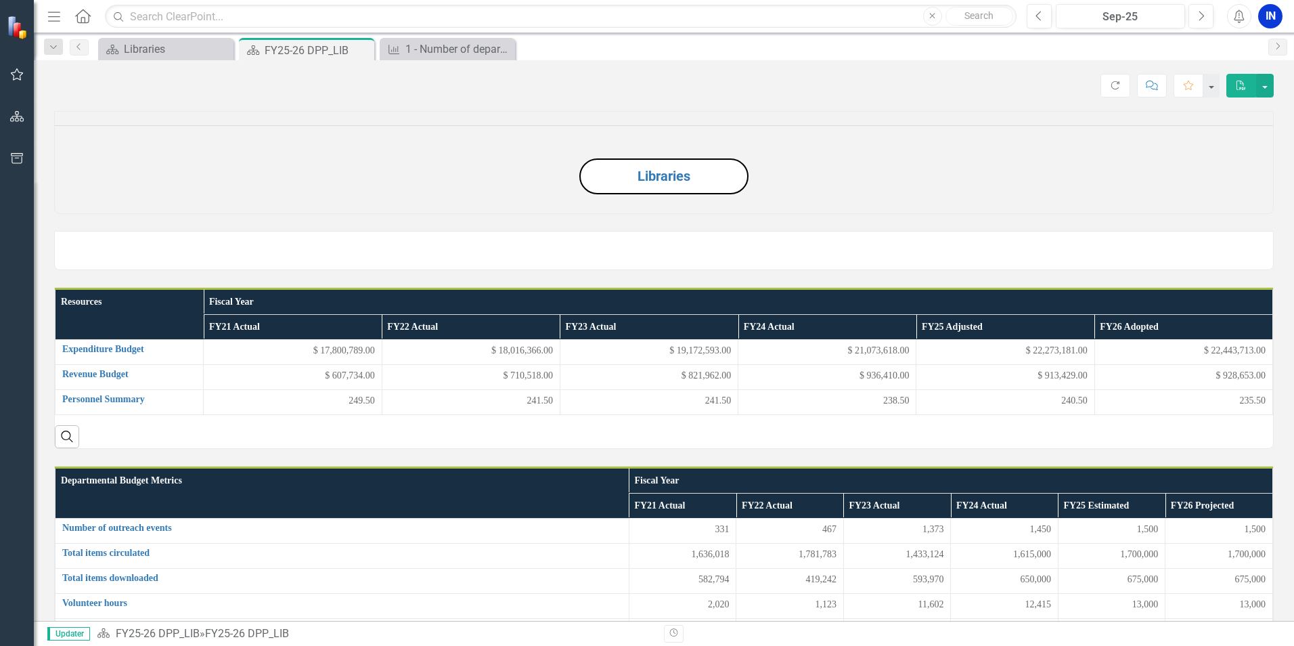
scroll to position [1347, 0]
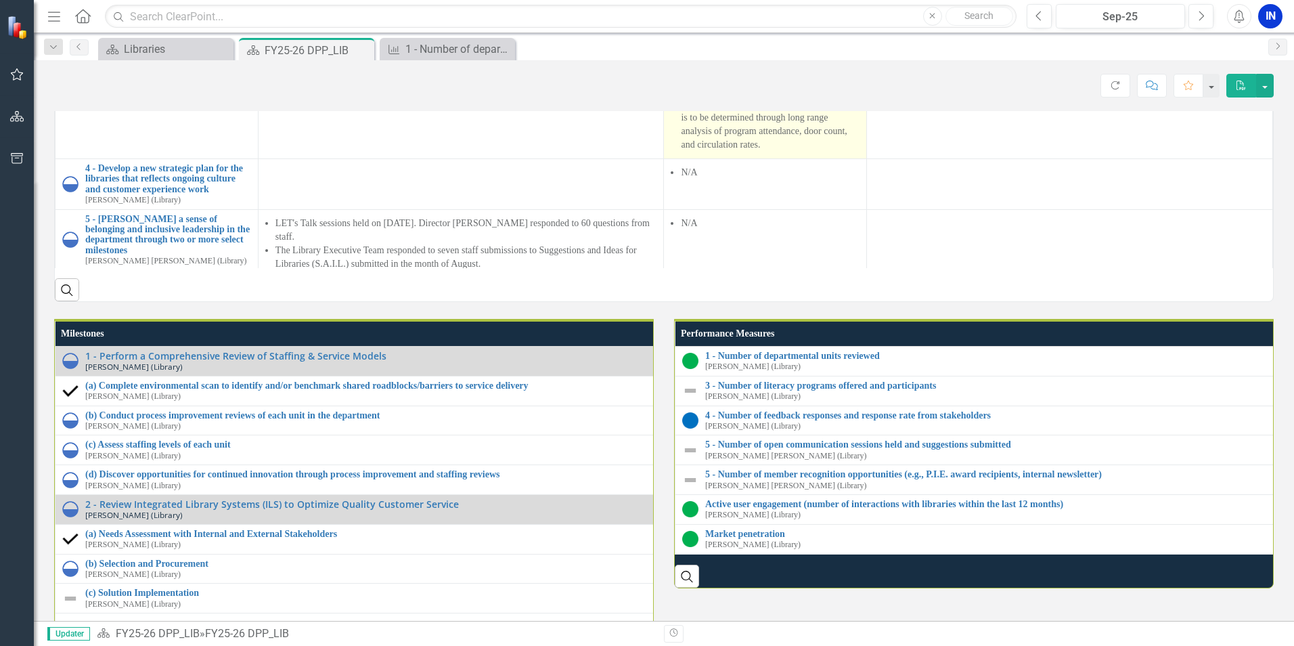
click at [742, 152] on li "Centralized marketing and communication has significantly decreased the availab…" at bounding box center [770, 64] width 179 height 176
click at [743, 152] on li "Centralized marketing and communication has significantly decreased the availab…" at bounding box center [770, 64] width 179 height 176
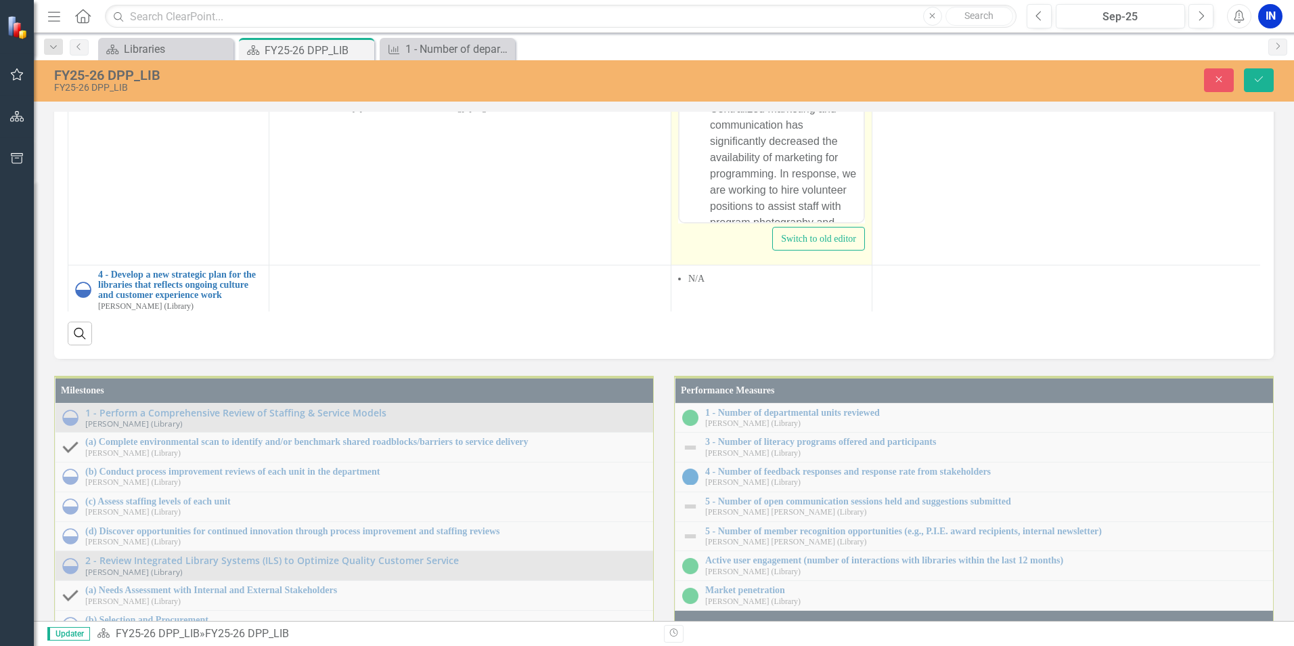
scroll to position [0, 0]
click at [800, 103] on li "Purchased laptop lab computers continue to be unavailable for staff use with th…" at bounding box center [785, 46] width 150 height 114
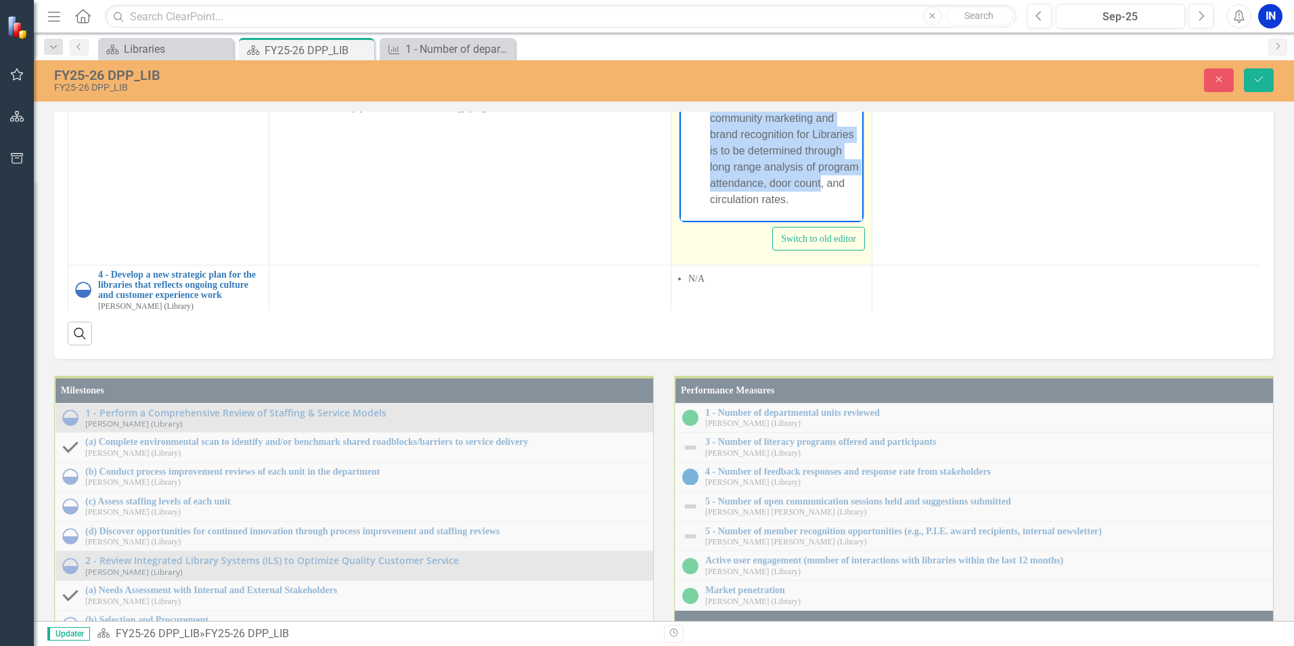
scroll to position [334, 0]
drag, startPoint x: 780, startPoint y: 137, endPoint x: 861, endPoint y: 220, distance: 115.9
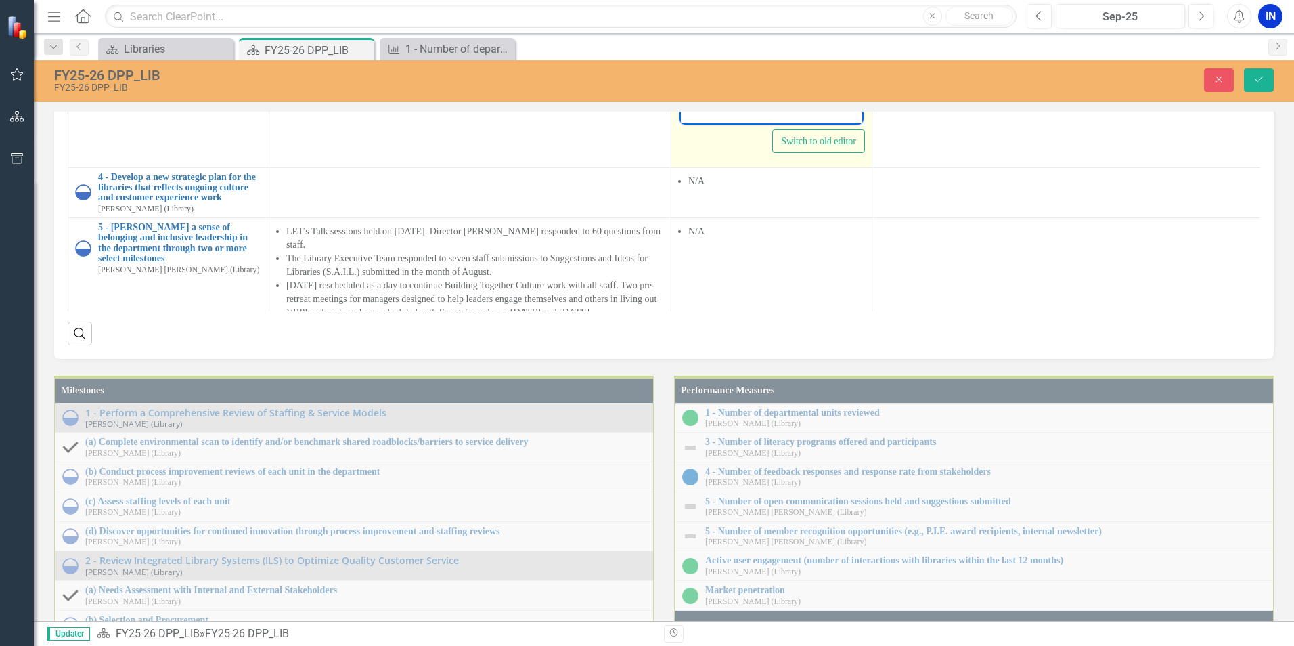
scroll to position [109, 0]
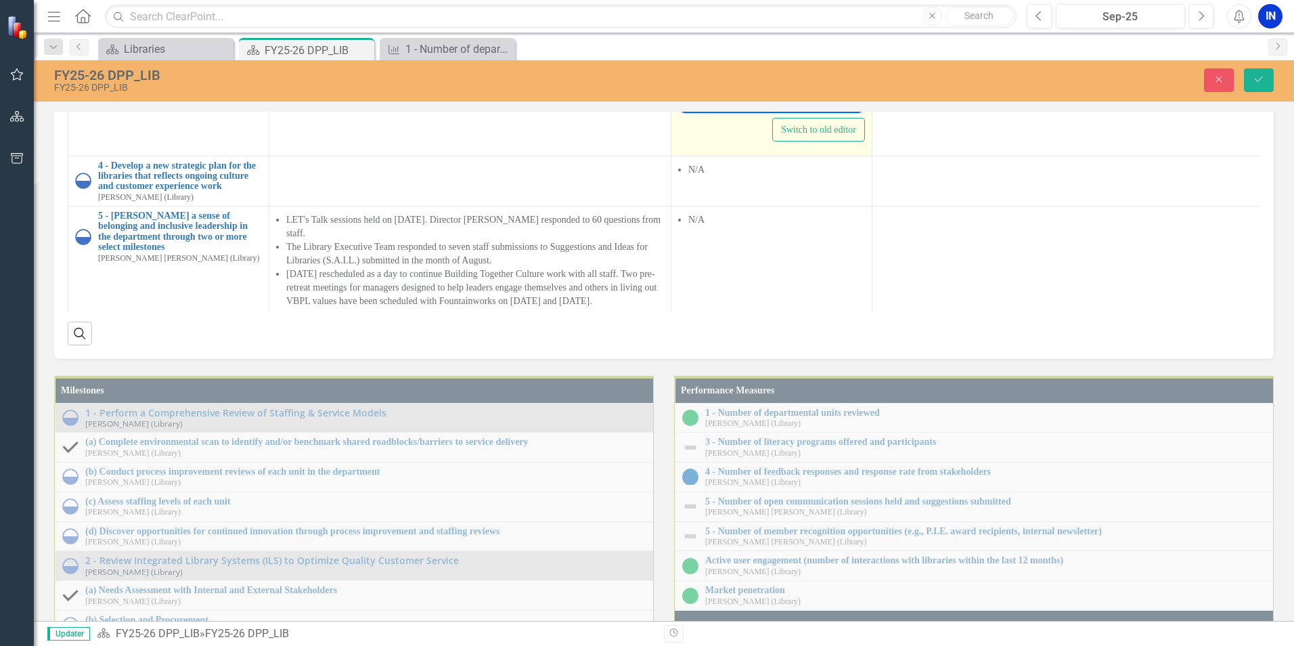
drag, startPoint x: 781, startPoint y: 97, endPoint x: 676, endPoint y: 30, distance: 124.5
click at [737, 16] on li "Libraries asked for a meeting with Communications' leadership to address the de…" at bounding box center [785, 34] width 150 height 81
click at [841, 68] on li "Libraries asked for a meeting with City Communications' leadership to address t…" at bounding box center [785, 34] width 150 height 81
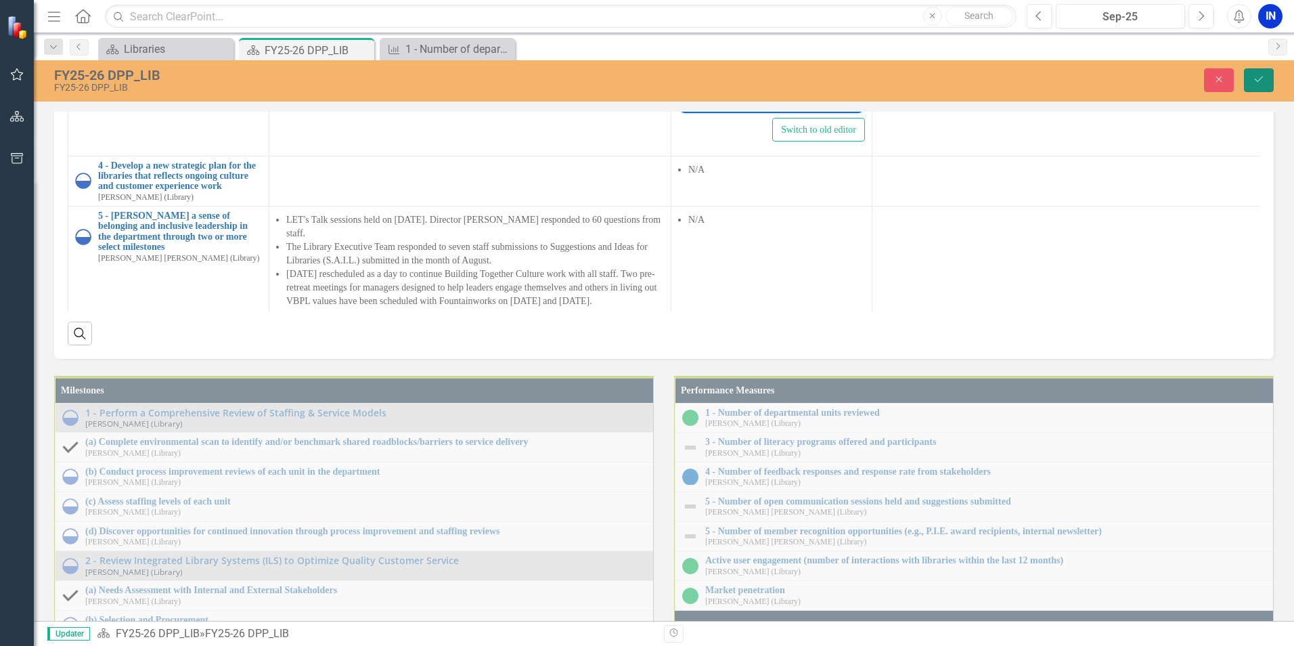
click at [1258, 81] on icon "Save" at bounding box center [1259, 78] width 12 height 9
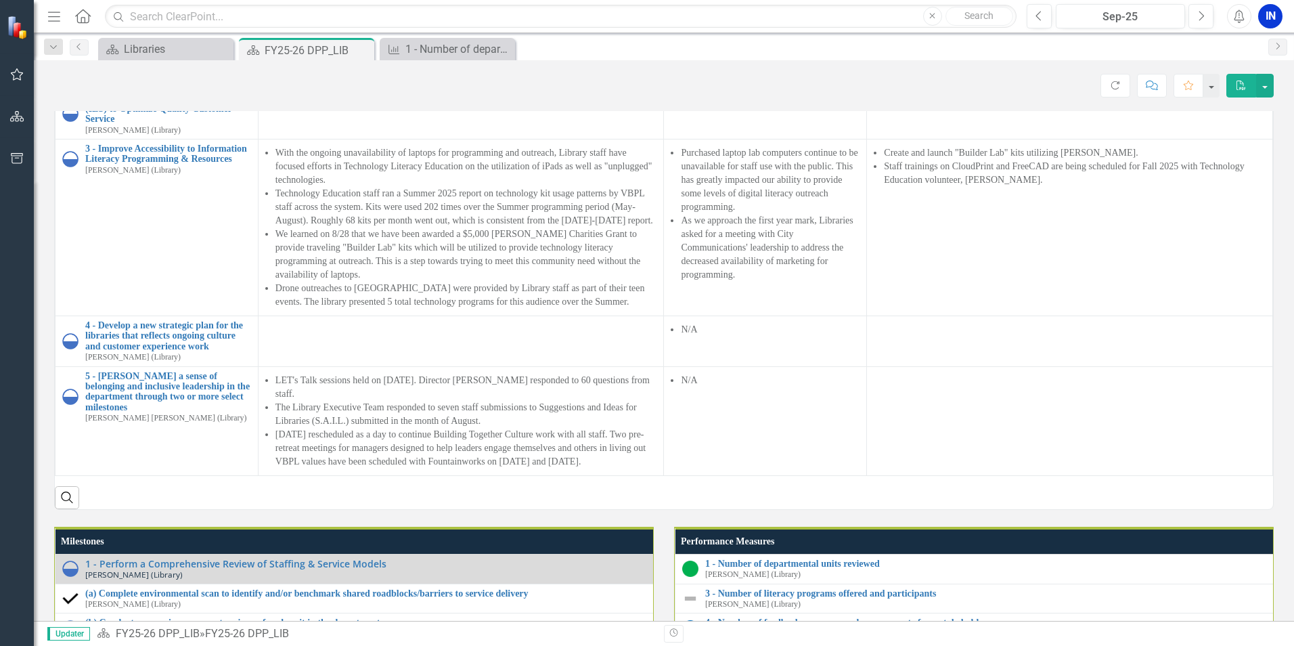
scroll to position [1286, 0]
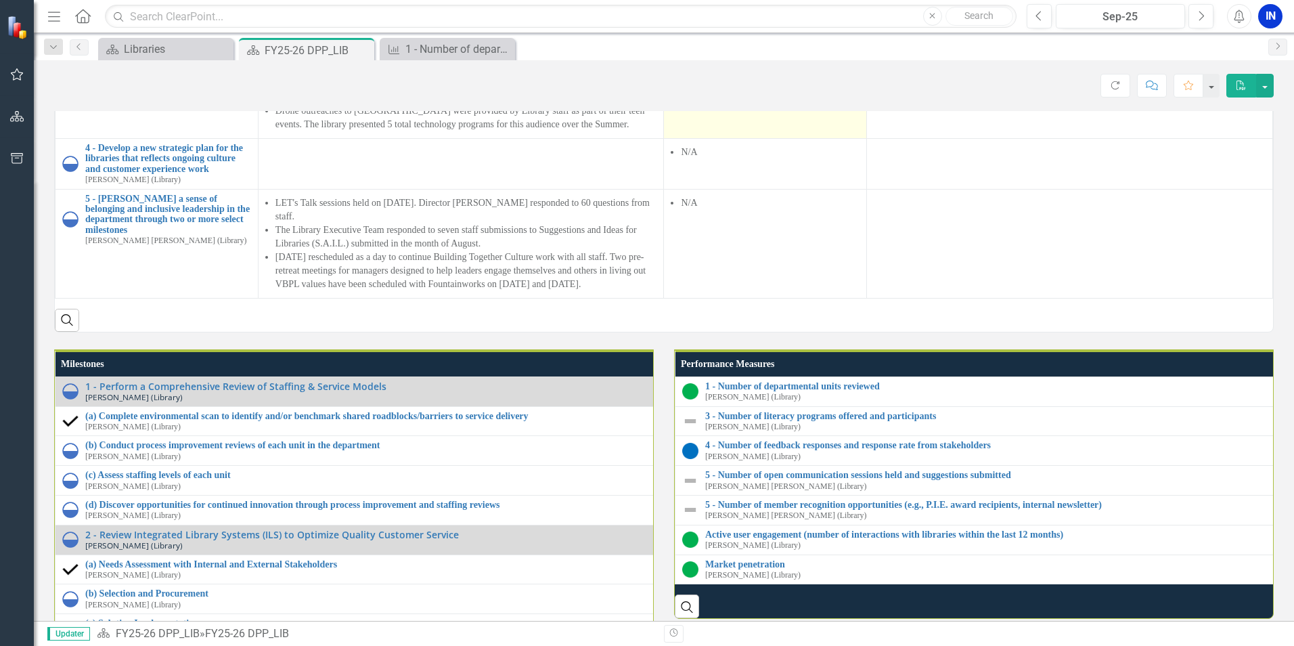
click at [798, 104] on li "As we approach the first year mark, Libraries asked for a meeting with City Com…" at bounding box center [770, 71] width 179 height 68
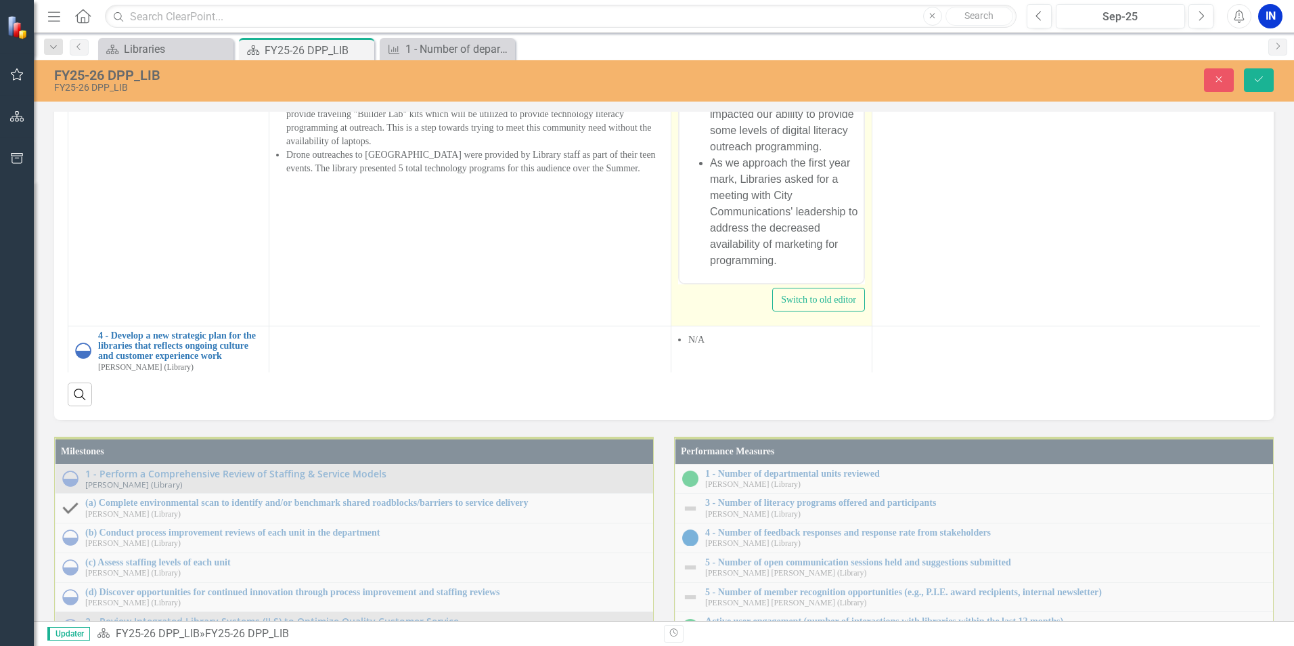
scroll to position [25, 0]
click at [777, 262] on li "As we approach the first year mark, Libraries asked for a meeting with City Com…" at bounding box center [785, 211] width 150 height 114
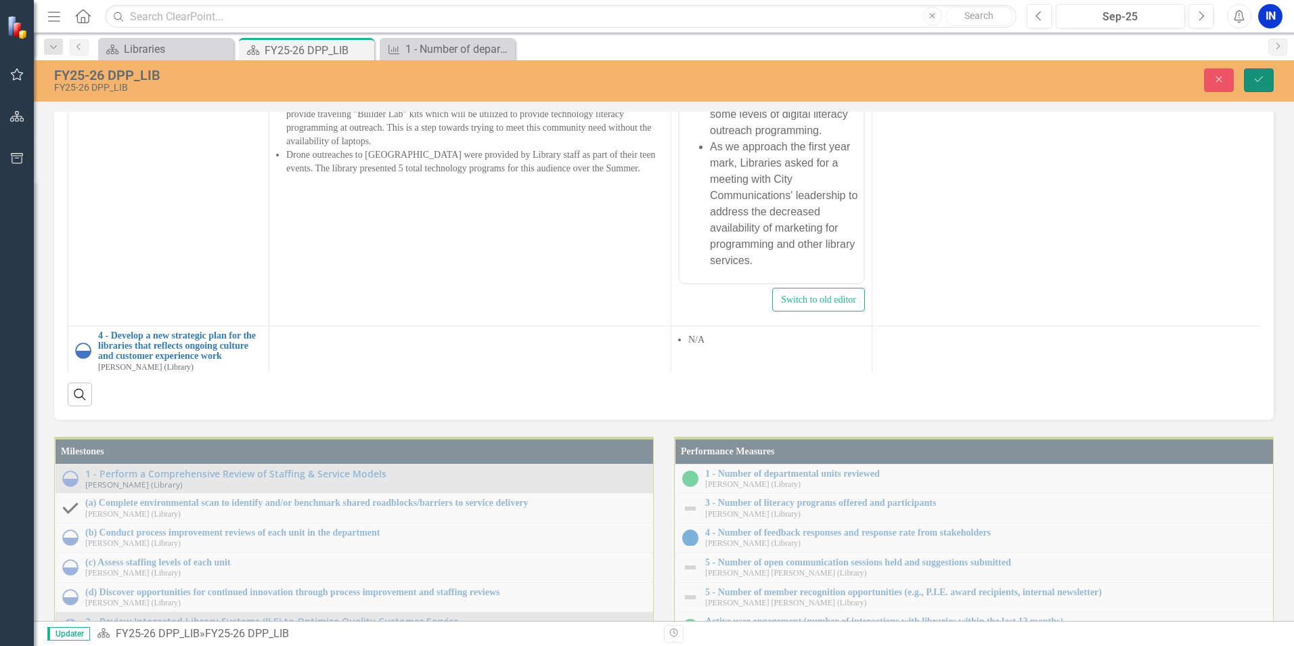
click at [1267, 74] on button "Save" at bounding box center [1259, 80] width 30 height 24
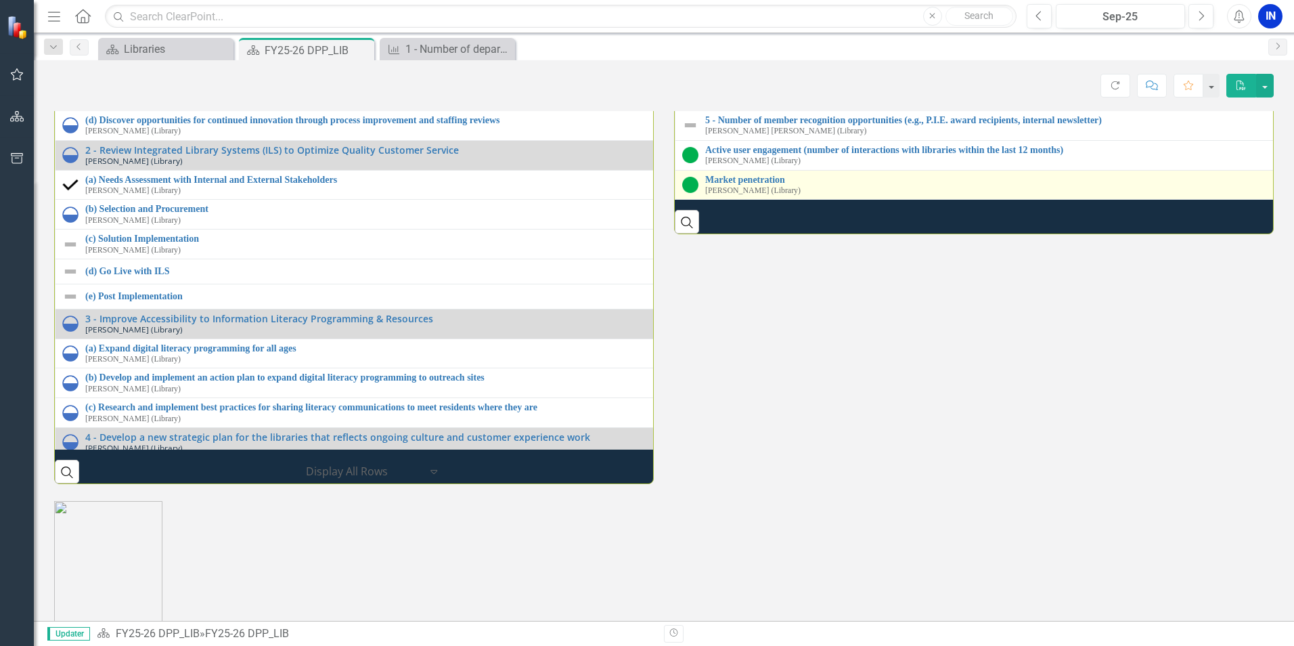
scroll to position [1692, 0]
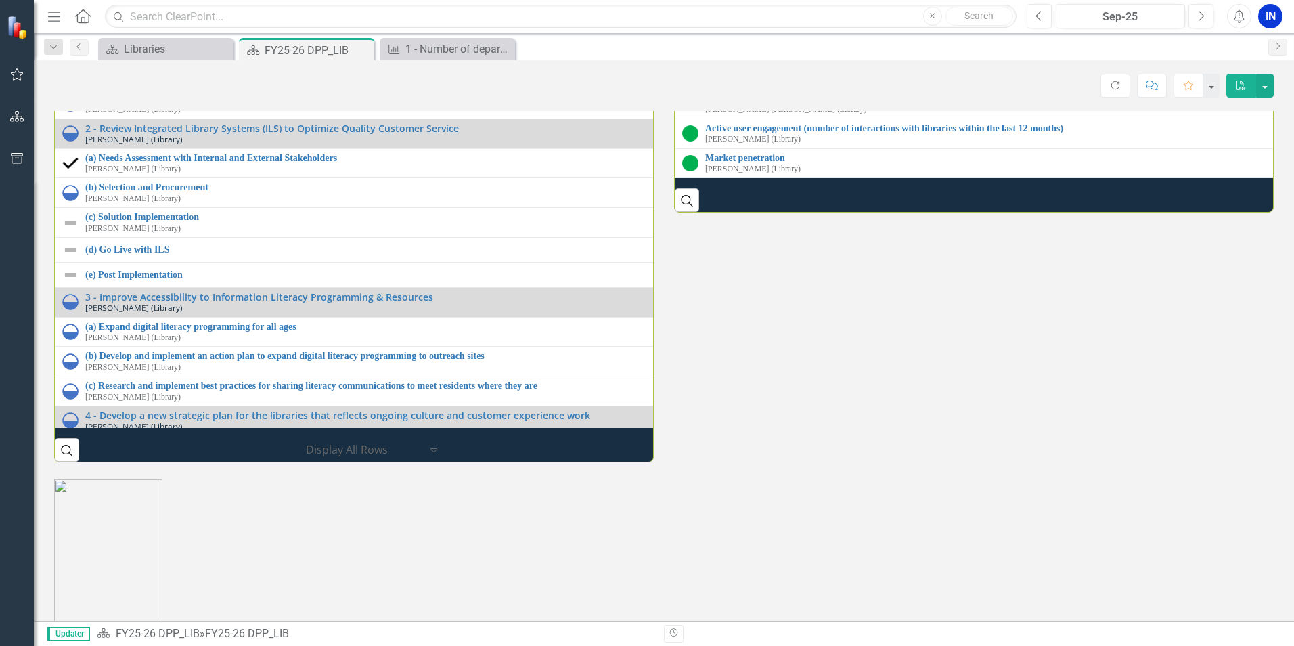
click at [749, 15] on link "3 - Number of literacy programs offered and participants" at bounding box center [1302, 10] width 1195 height 10
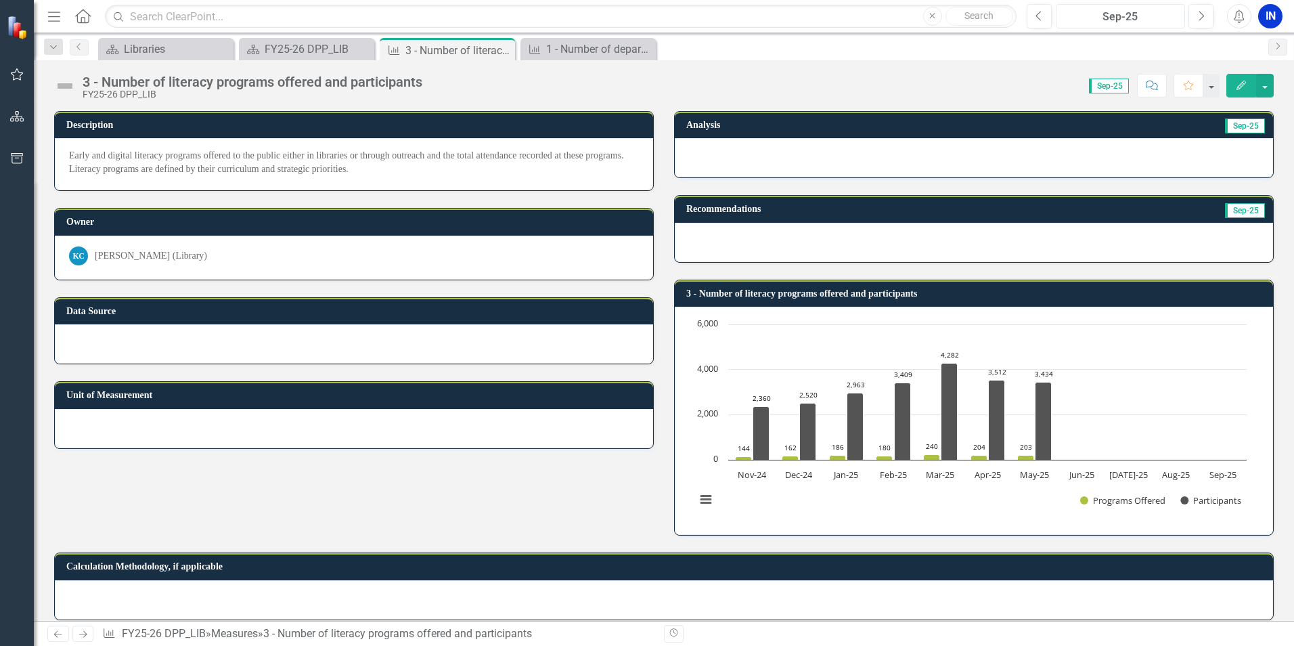
click at [1097, 17] on div "Sep-25" at bounding box center [1121, 17] width 120 height 16
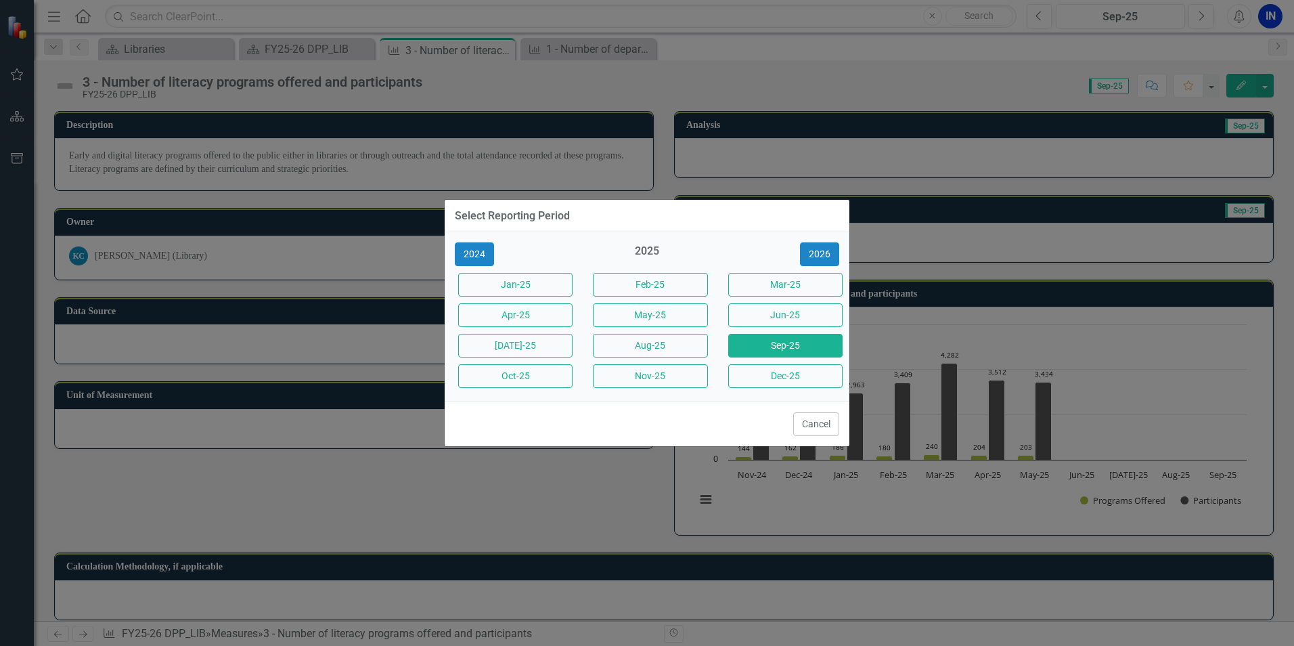
click at [583, 519] on div "Select Reporting Period 2024 2025 [DATE]-25 Feb-25 Mar-25 Apr-25 May-25 Jun-25 …" at bounding box center [647, 323] width 406 height 646
click at [804, 427] on button "Cancel" at bounding box center [816, 424] width 46 height 24
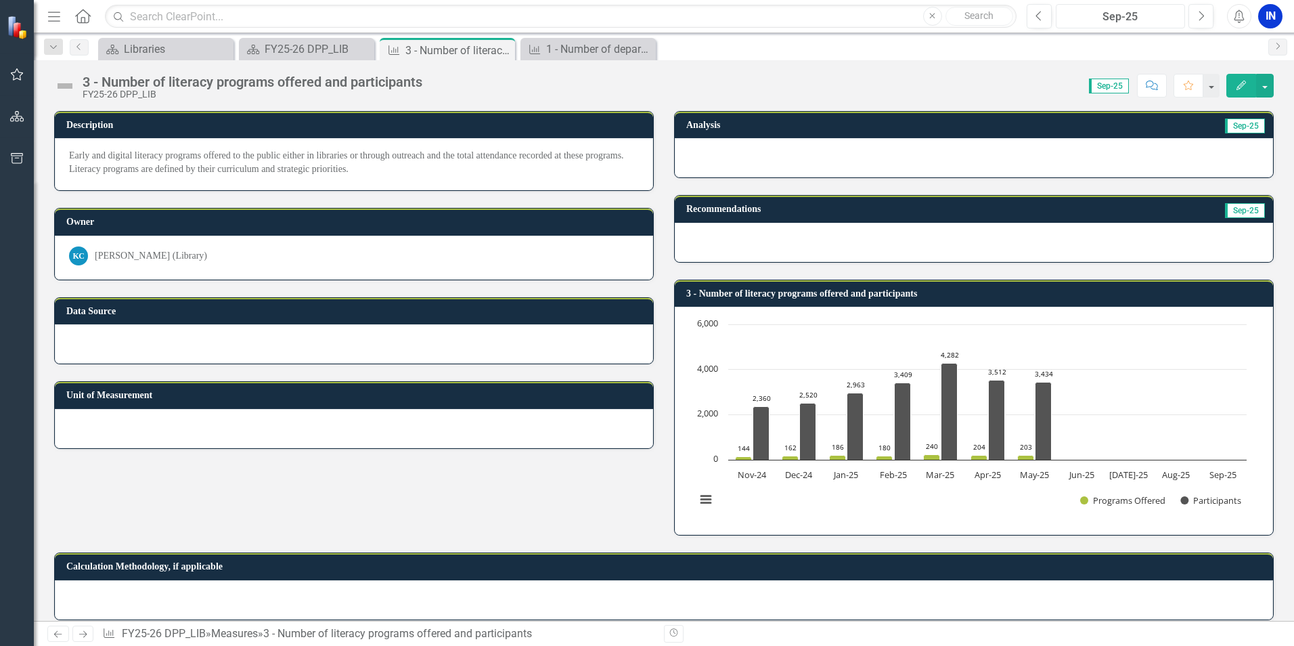
click at [1115, 14] on div "Sep-25" at bounding box center [1121, 17] width 120 height 16
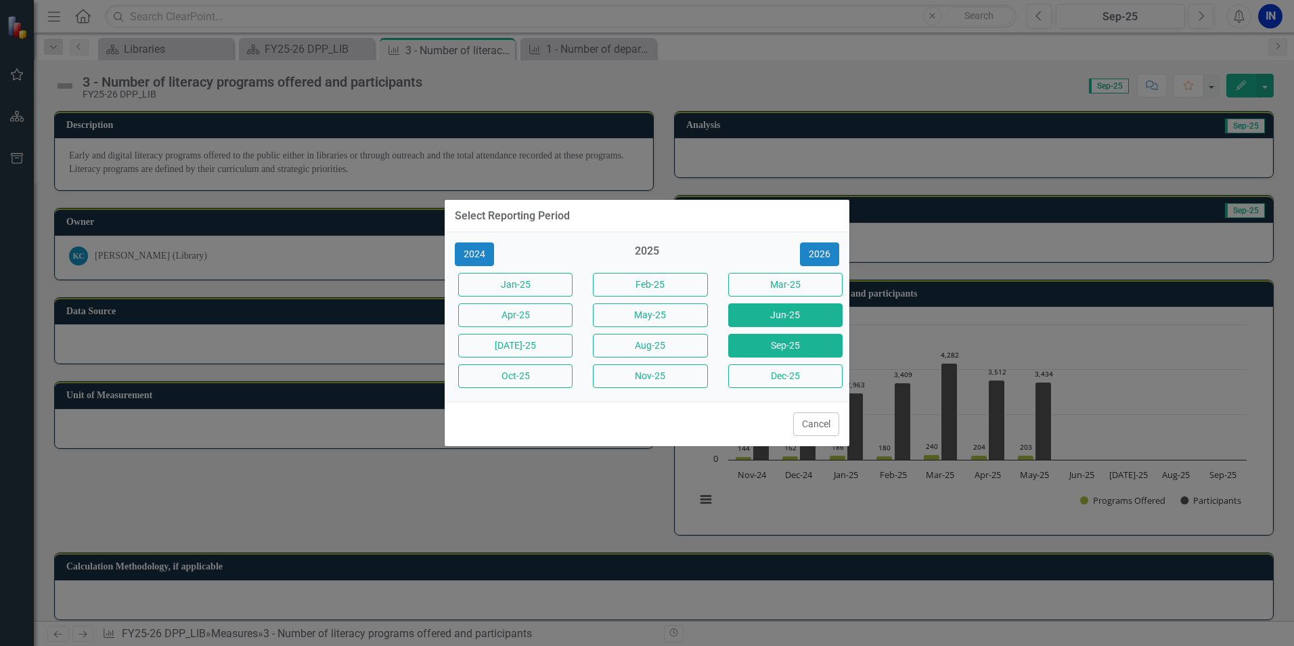
click at [768, 311] on button "Jun-25" at bounding box center [785, 315] width 114 height 24
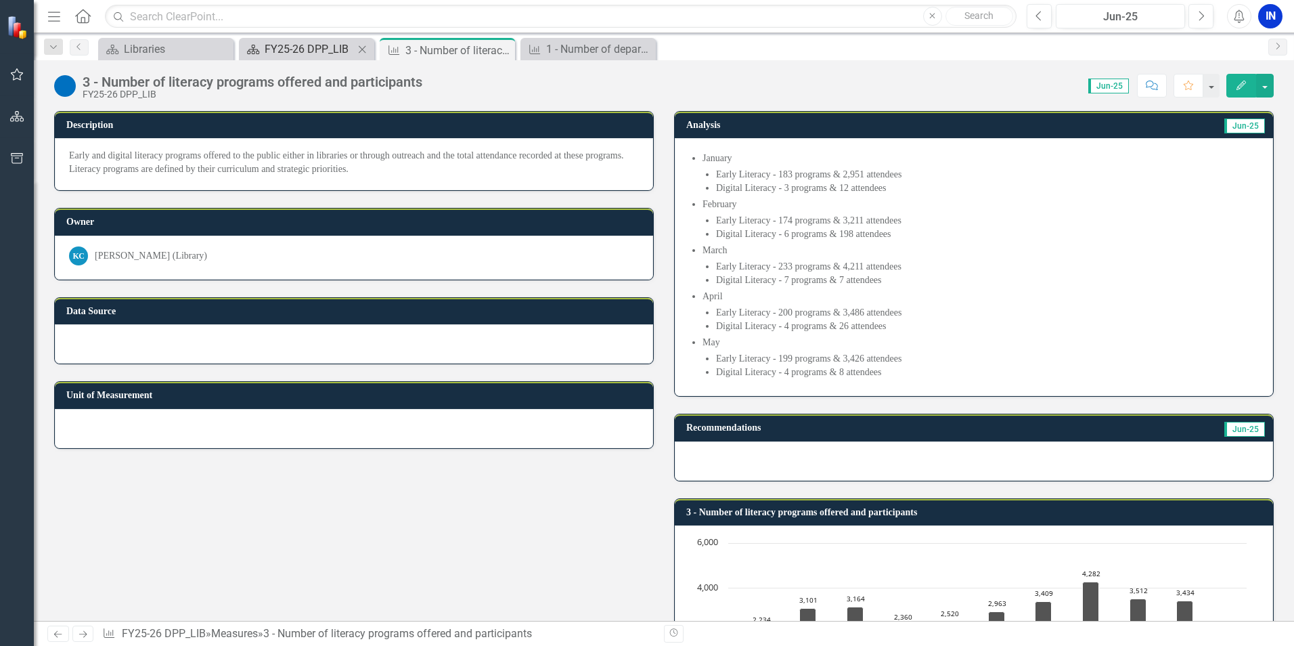
click at [276, 45] on div "FY25-26 DPP_LIB" at bounding box center [309, 49] width 89 height 17
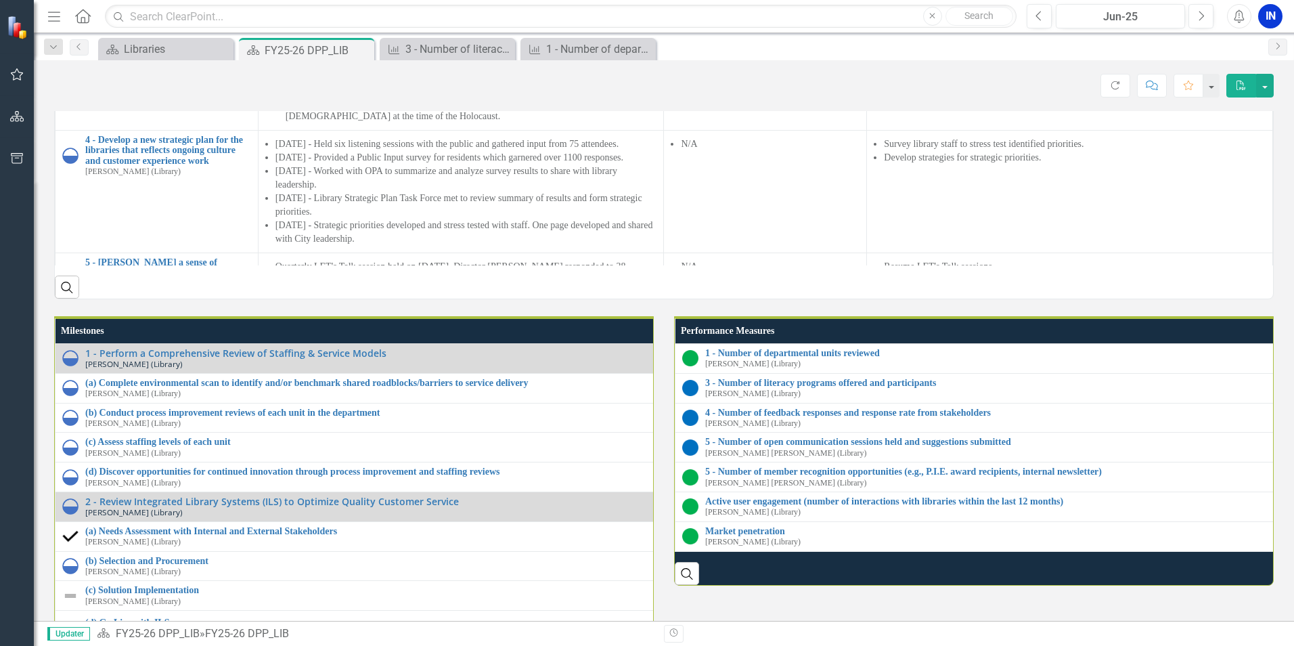
scroll to position [1489, 0]
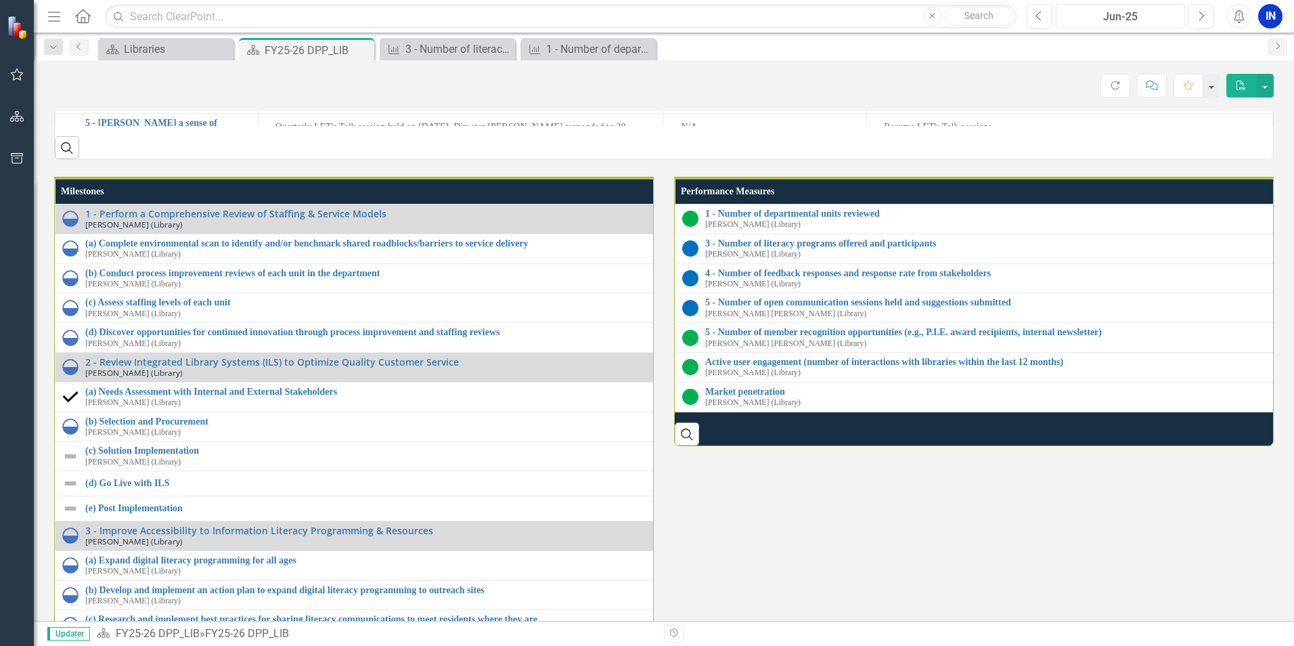
click at [1177, 15] on div "Jun-25" at bounding box center [1121, 17] width 120 height 16
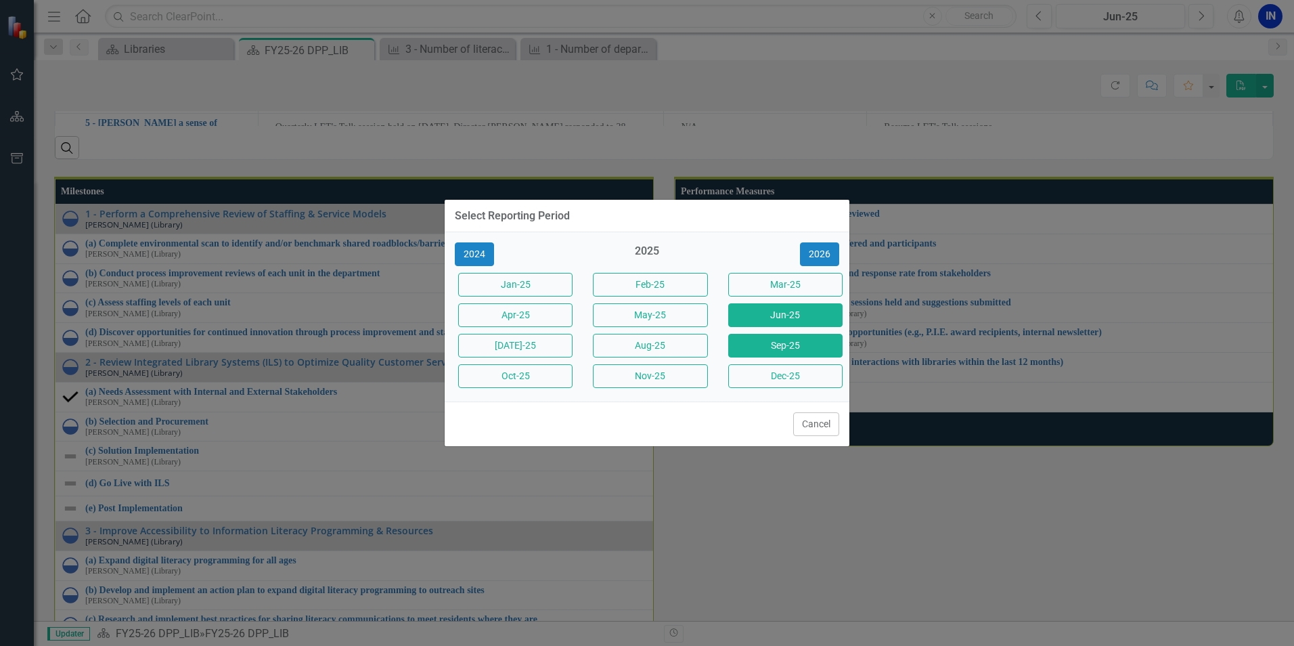
click at [791, 354] on button "Sep-25" at bounding box center [785, 346] width 114 height 24
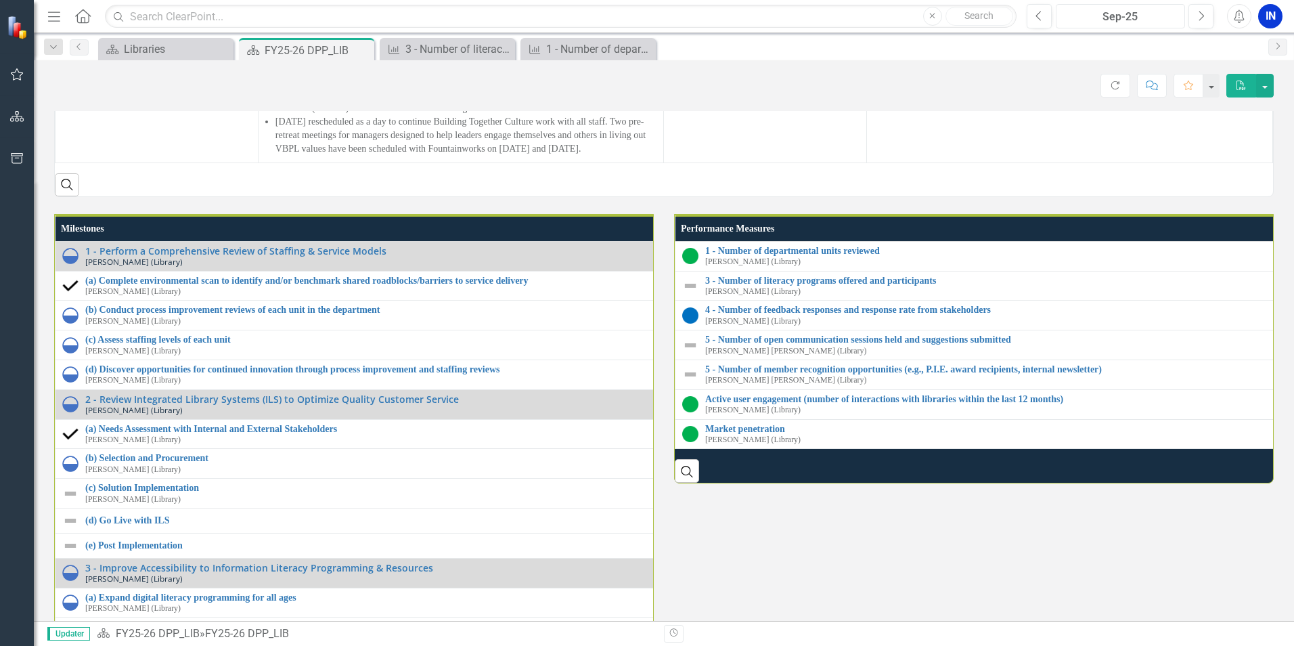
scroll to position [1354, 0]
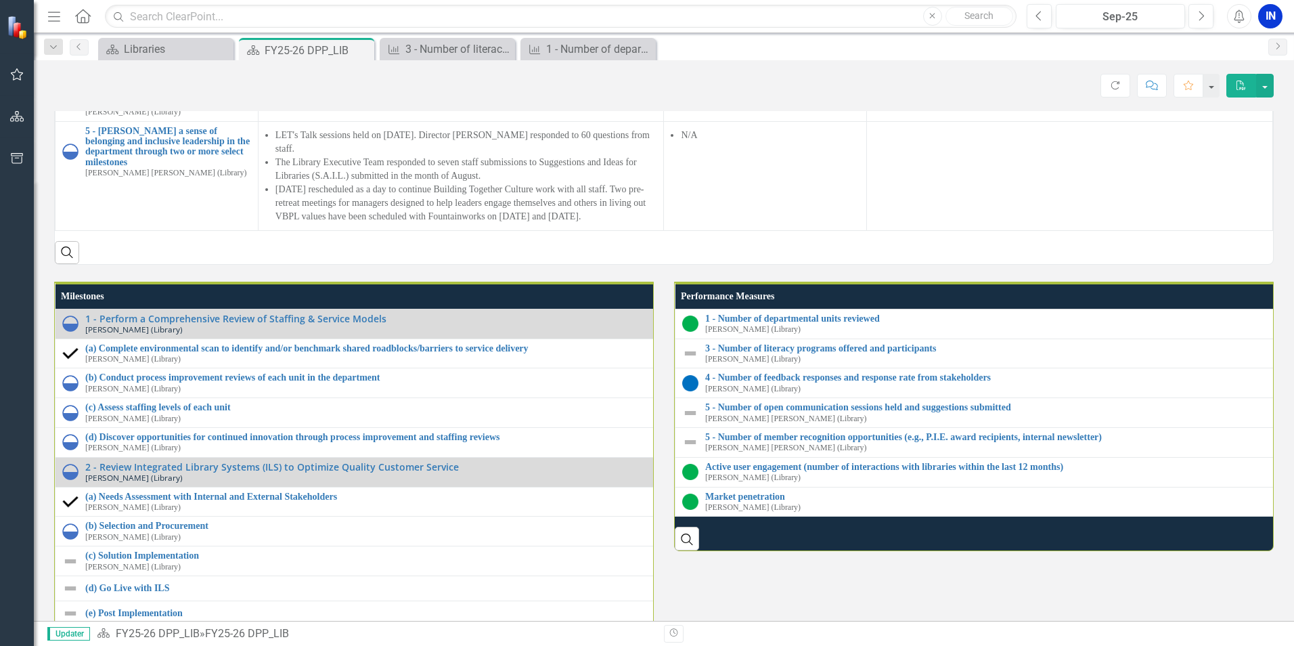
click at [810, 37] on li "As we approach the first year mark, Libraries asked for a meeting with City Com…" at bounding box center [770, 3] width 179 height 68
click at [809, 37] on li "As we approach the first year mark, Libraries asked for a meeting with City Com…" at bounding box center [770, 3] width 179 height 68
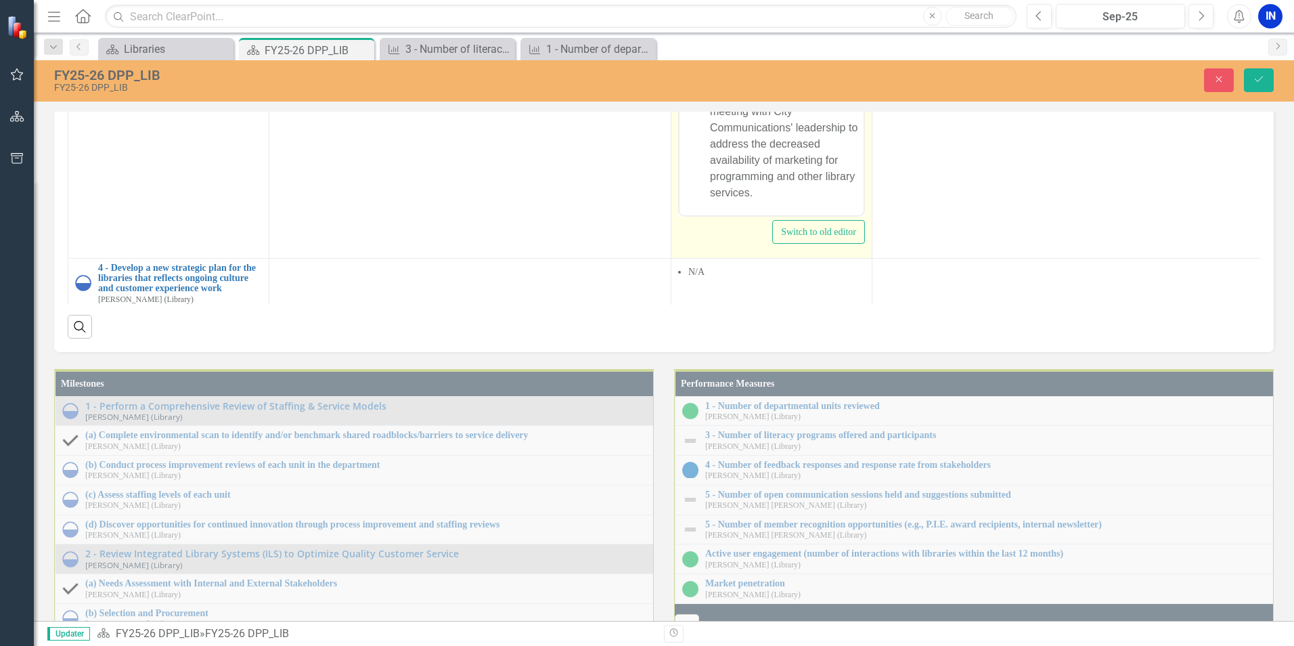
scroll to position [41, 0]
click at [787, 192] on li "As we approach the first year mark, Libraries asked for a meeting with City Com…" at bounding box center [785, 136] width 150 height 130
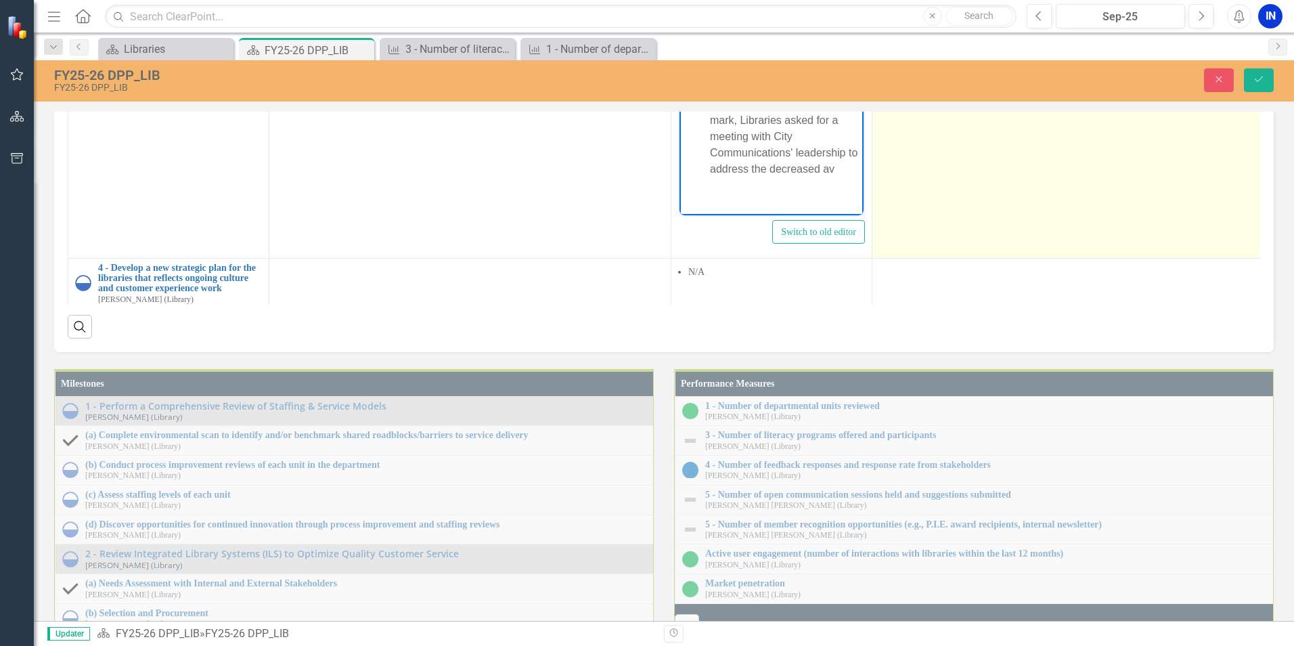
scroll to position [0, 0]
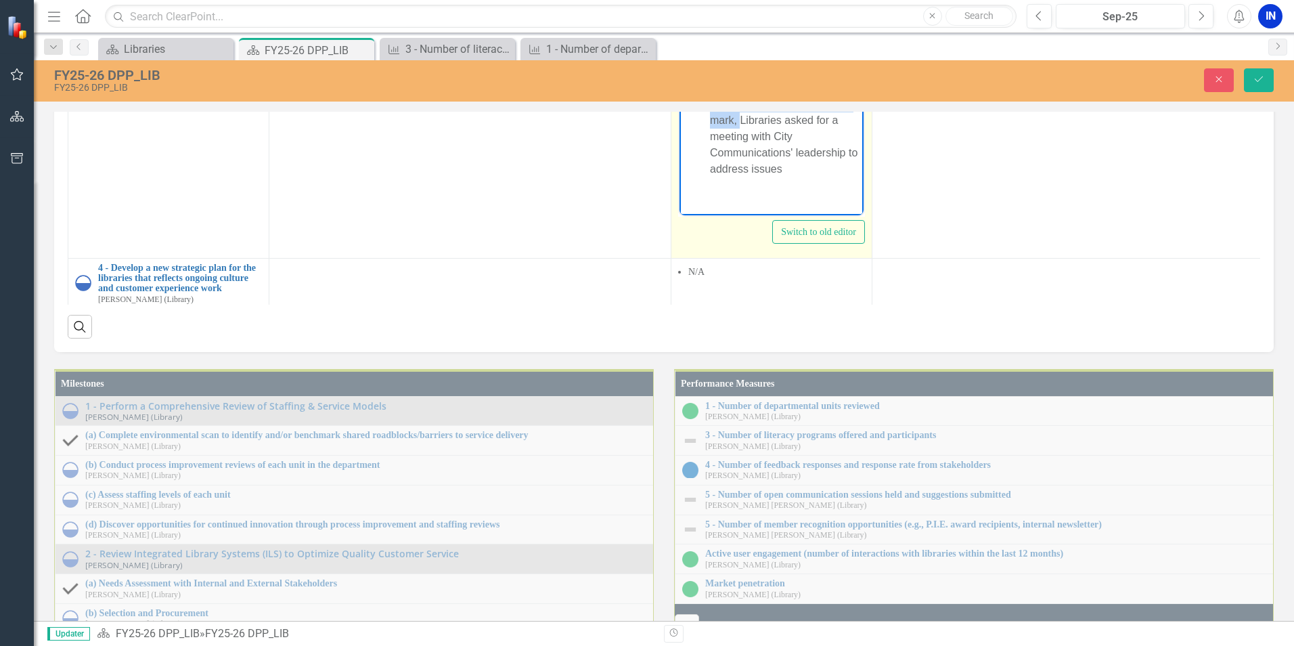
drag, startPoint x: 740, startPoint y: 123, endPoint x: 714, endPoint y: 106, distance: 31.0
click at [714, 106] on li "As we approach the first year mark, Libraries asked for a meeting with City Com…" at bounding box center [785, 136] width 150 height 81
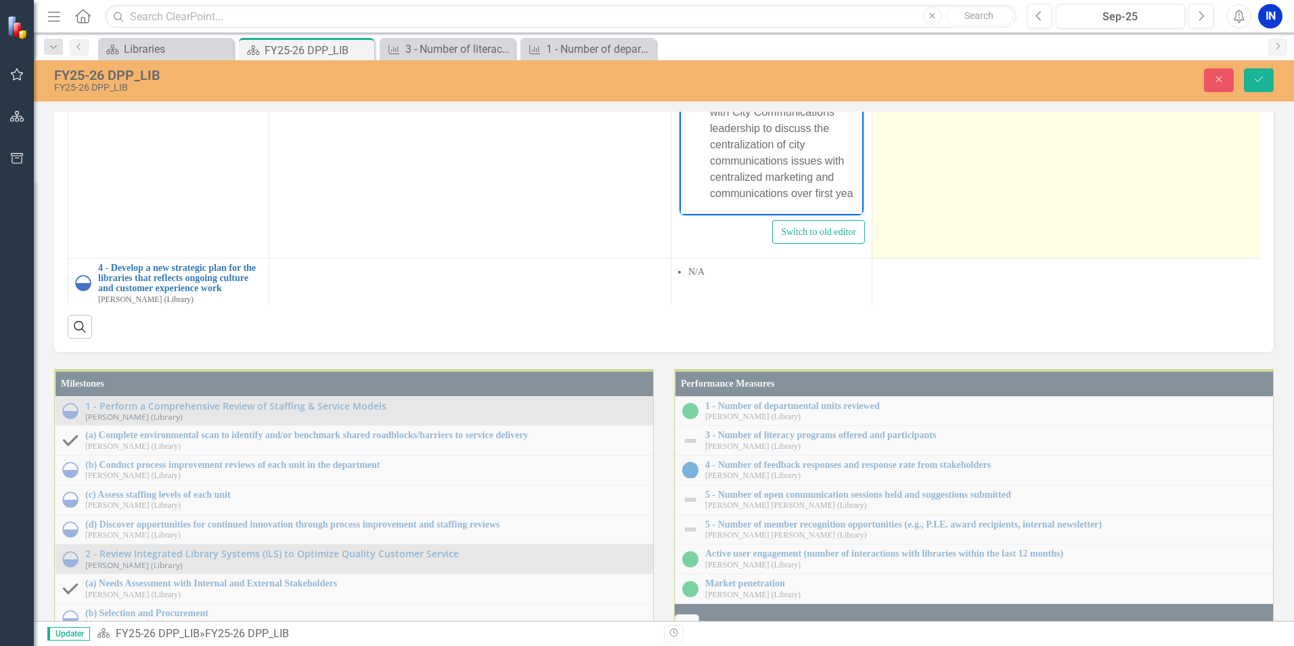
scroll to position [24, 0]
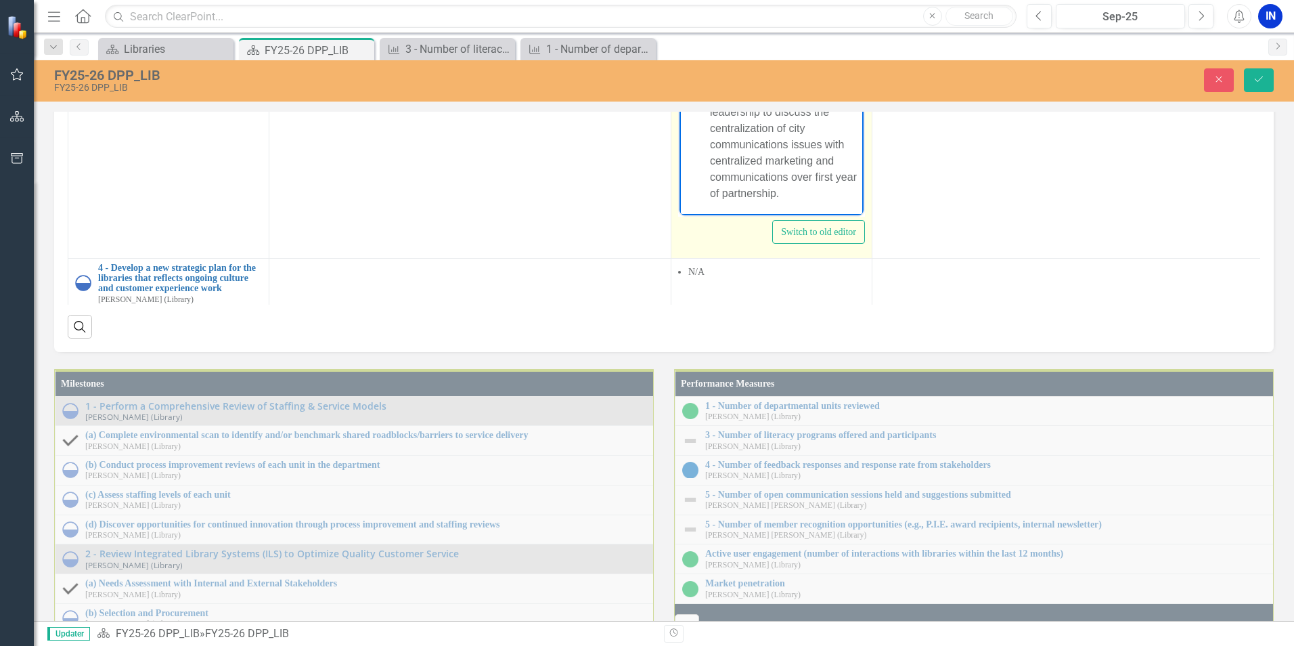
click at [782, 156] on li "Libraries asked for a meeting with City Communications' leadership to discuss t…" at bounding box center [785, 137] width 150 height 130
click at [787, 128] on li "Libraries asked for a meeting with City Communications' leadership to discuss t…" at bounding box center [785, 136] width 150 height 130
drag, startPoint x: 811, startPoint y: 196, endPoint x: 787, endPoint y: 158, distance: 44.5
click at [787, 158] on li "Libraries asked for a meeting with City Communications' leadership to discuss t…" at bounding box center [785, 136] width 150 height 130
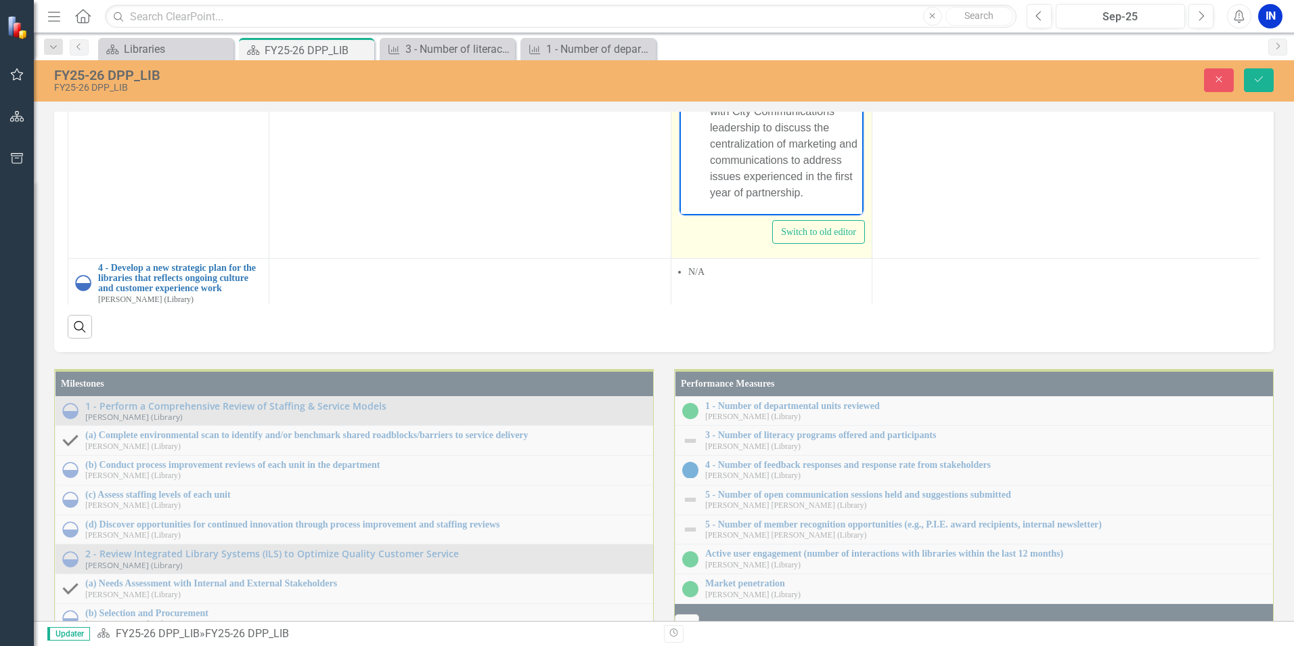
click at [825, 183] on li "Libraries asked for a meeting with City Communications' leadership to discuss t…" at bounding box center [785, 144] width 150 height 114
click at [787, 123] on li "Libraries asked for a meeting with City Communications' leadership to discuss t…" at bounding box center [785, 144] width 150 height 114
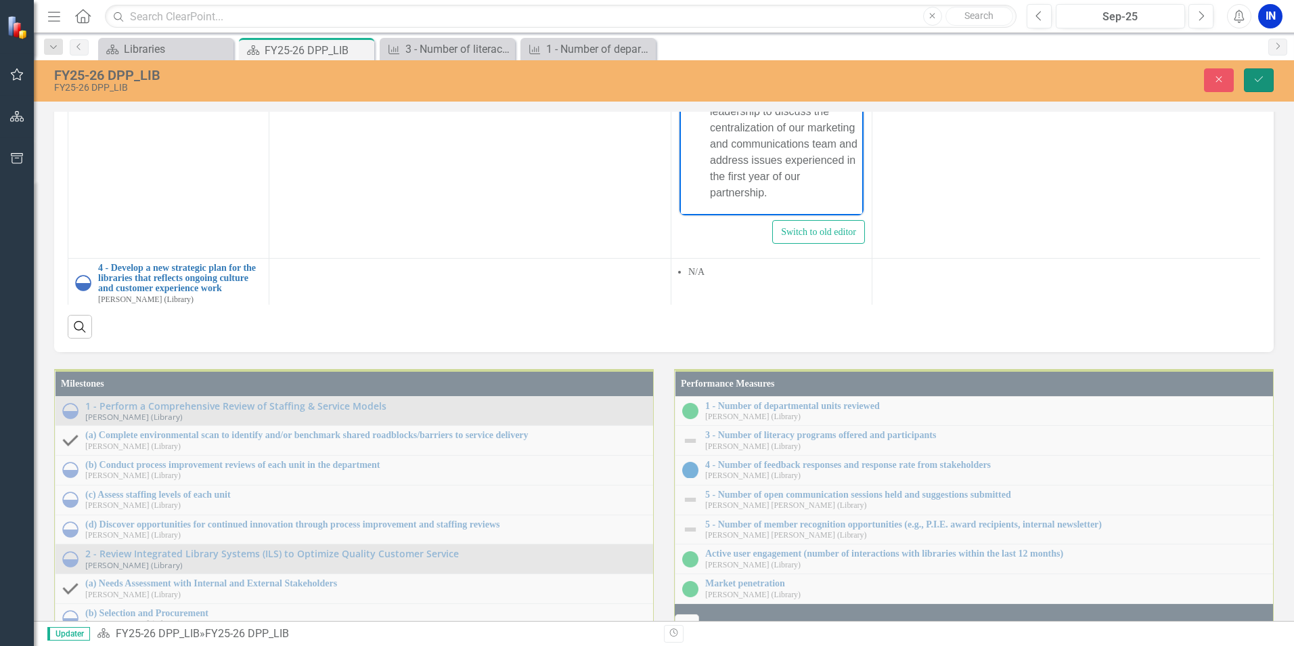
click at [1271, 83] on button "Save" at bounding box center [1259, 80] width 30 height 24
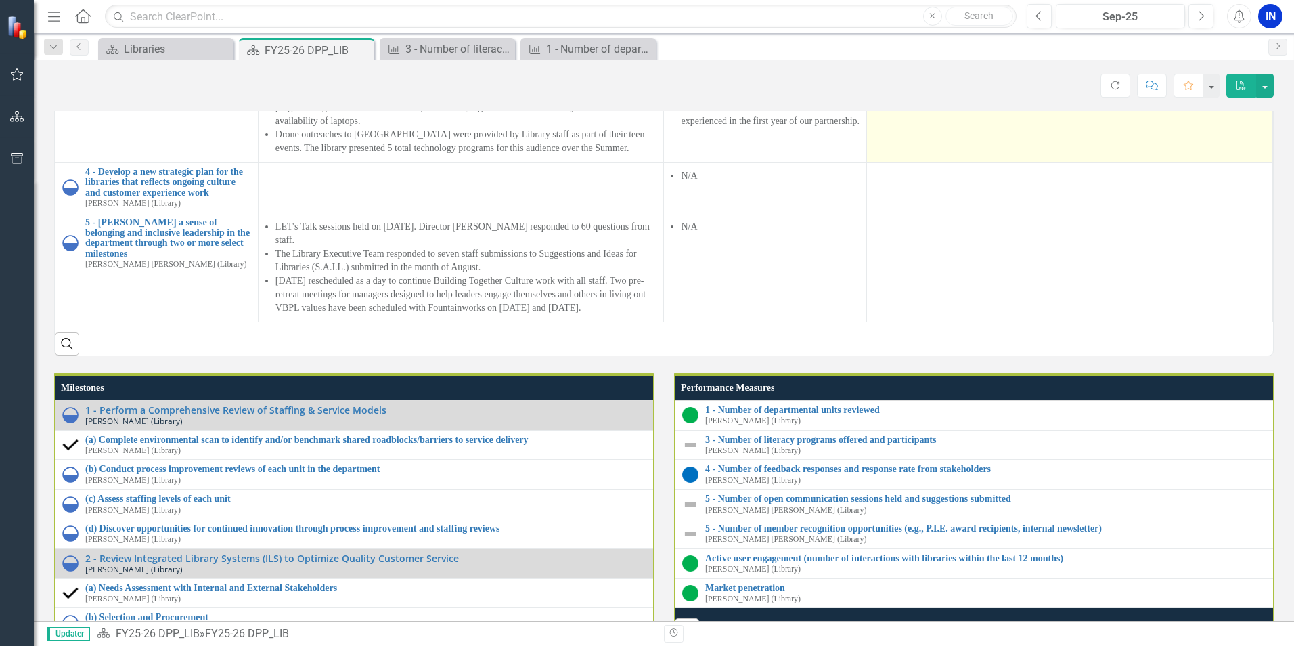
scroll to position [1286, 0]
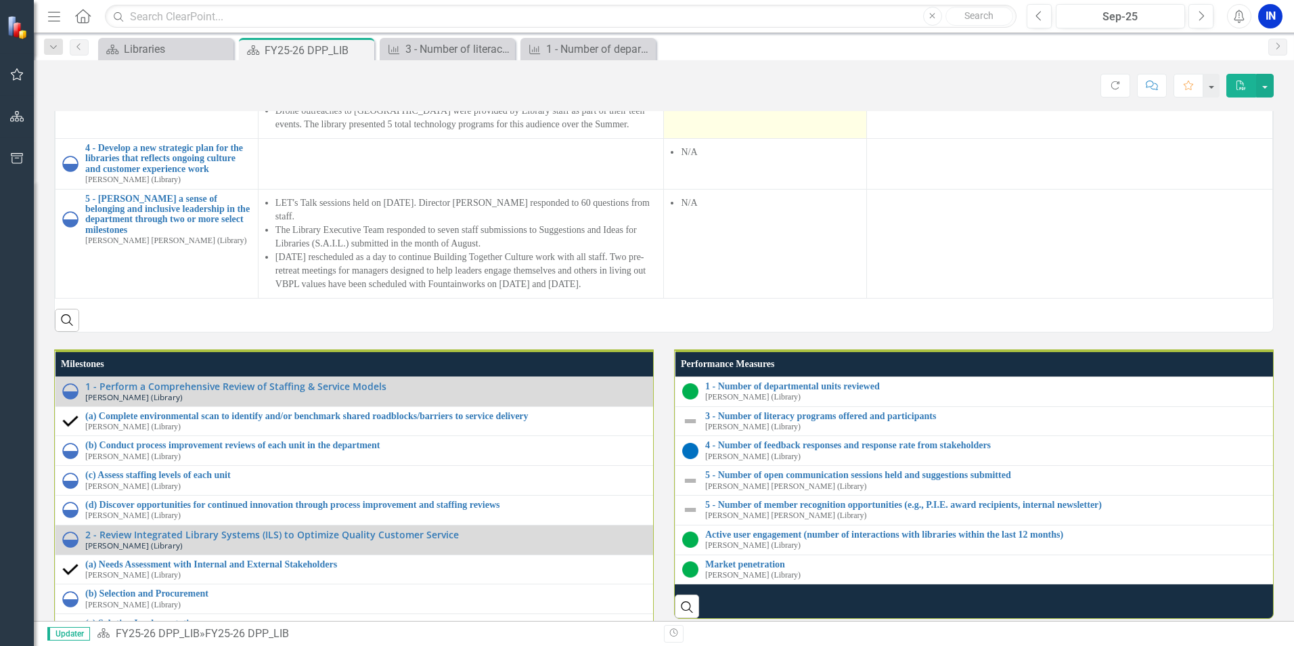
click at [781, 139] on td "Purchased laptop lab computers continue to be unavailable for staff use with th…" at bounding box center [765, 50] width 203 height 177
click at [783, 139] on td "Purchased laptop lab computers continue to be unavailable for staff use with th…" at bounding box center [765, 50] width 203 height 177
click at [779, 104] on li "Libraries asked for a meeting with City Communications' leadership to discuss t…" at bounding box center [770, 71] width 179 height 68
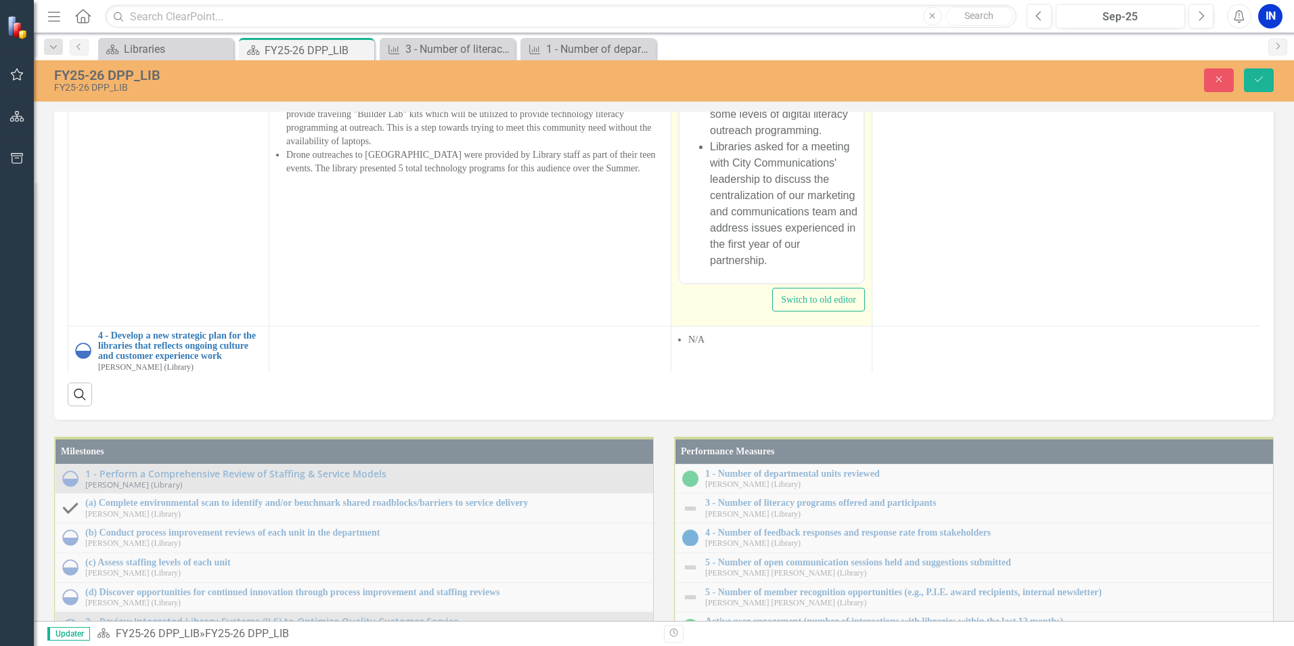
scroll to position [58, 0]
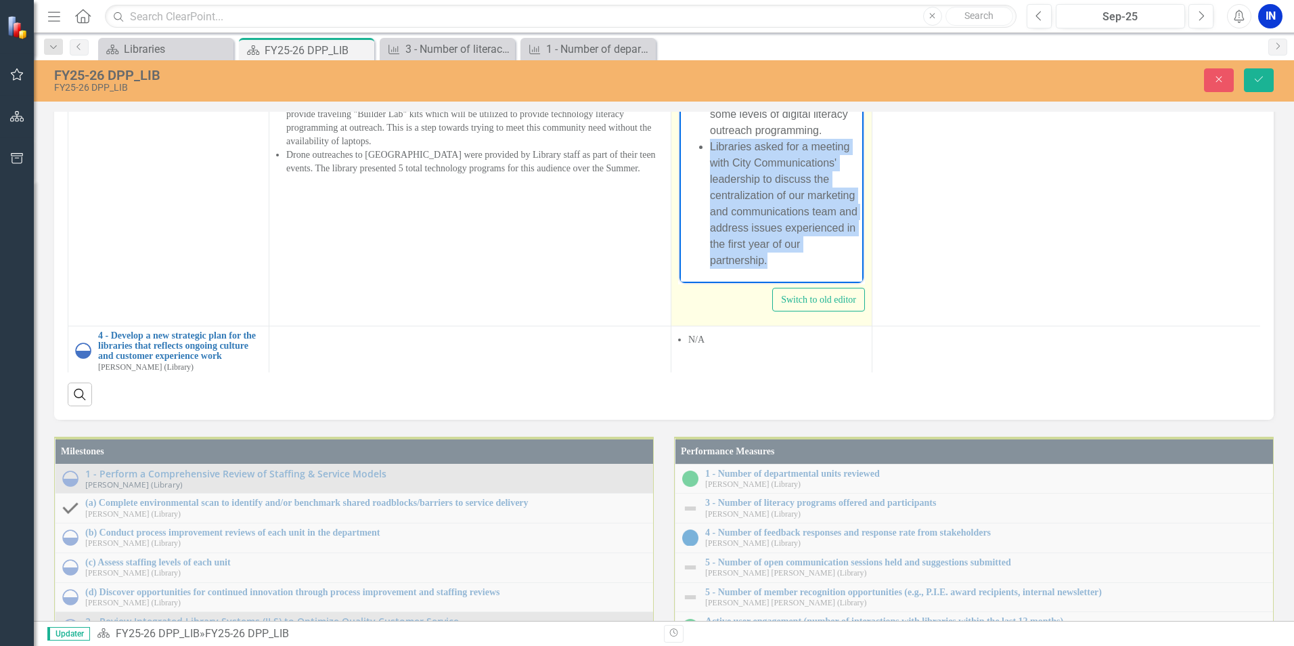
drag, startPoint x: 770, startPoint y: 266, endPoint x: 708, endPoint y: 128, distance: 151.5
click at [708, 128] on ul "Purchased laptop lab computers continue to be unavailable for staff use with th…" at bounding box center [771, 146] width 177 height 244
copy li "Libraries asked for a meeting with City Communications' leadership to discuss t…"
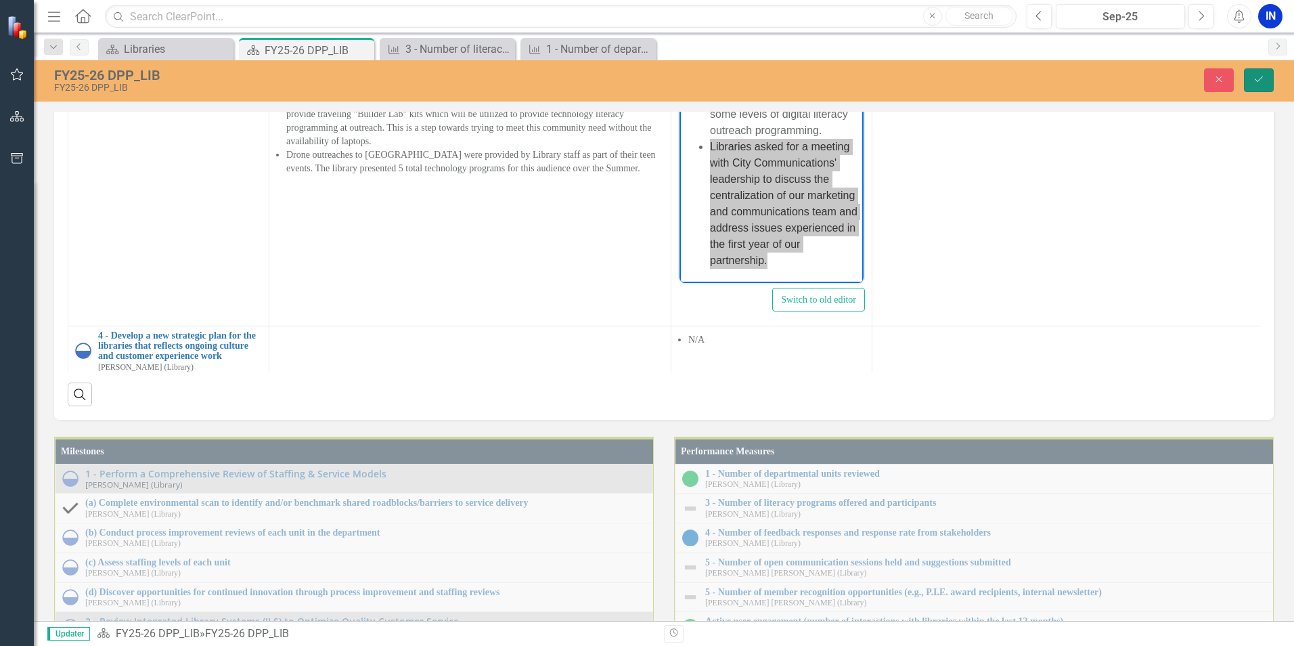
drag, startPoint x: 1271, startPoint y: 82, endPoint x: 376, endPoint y: 135, distance: 895.9
click at [1271, 82] on button "Save" at bounding box center [1259, 80] width 30 height 24
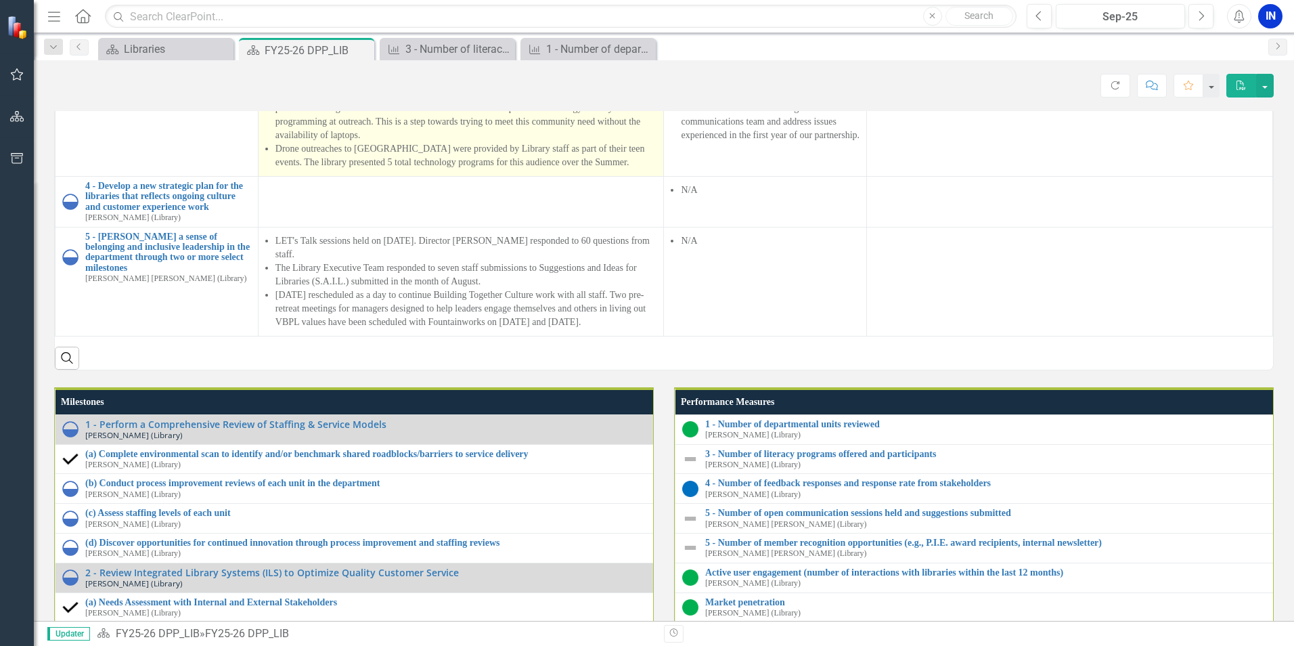
scroll to position [1219, 0]
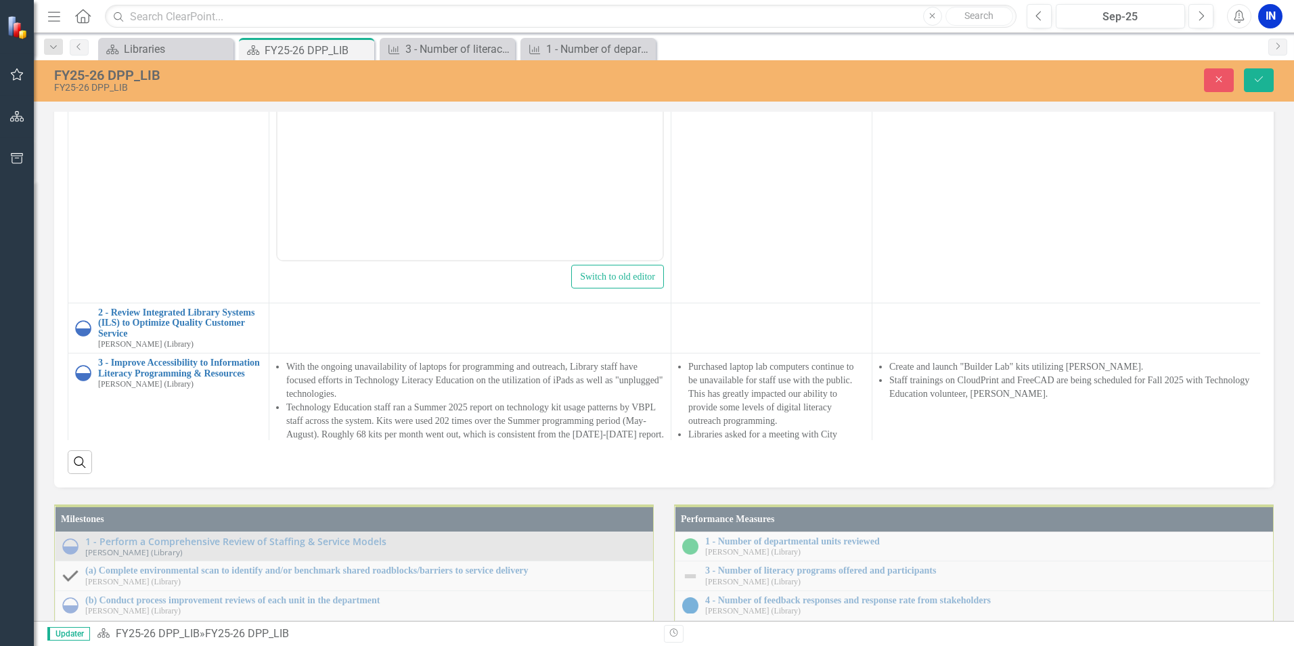
scroll to position [0, 0]
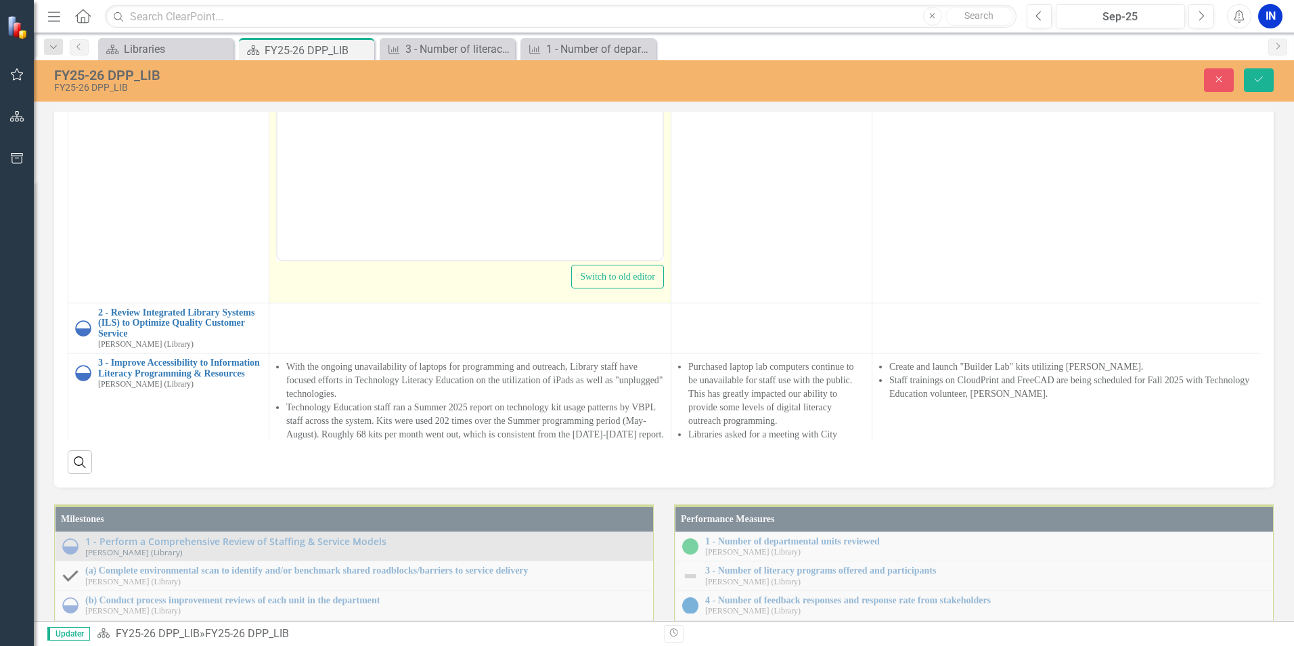
click at [385, 16] on icon "Reveal or hide additional toolbar items" at bounding box center [384, 8] width 16 height 16
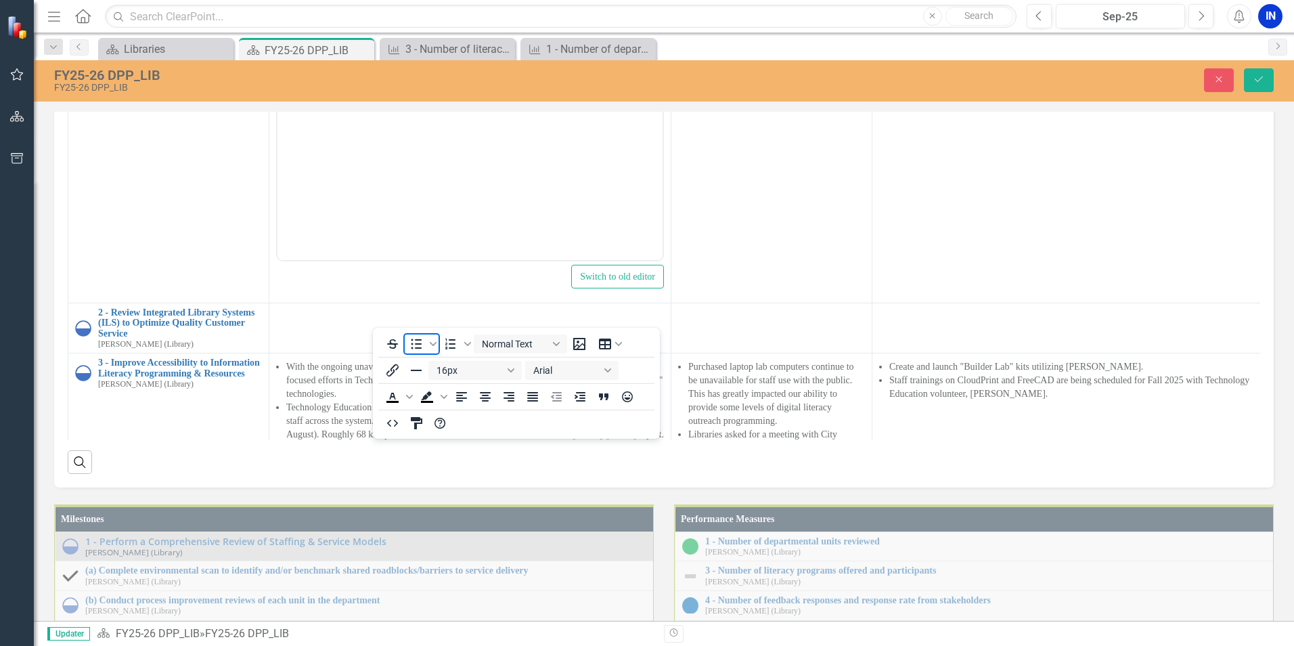
click at [417, 347] on icon "Bullet list" at bounding box center [416, 344] width 16 height 16
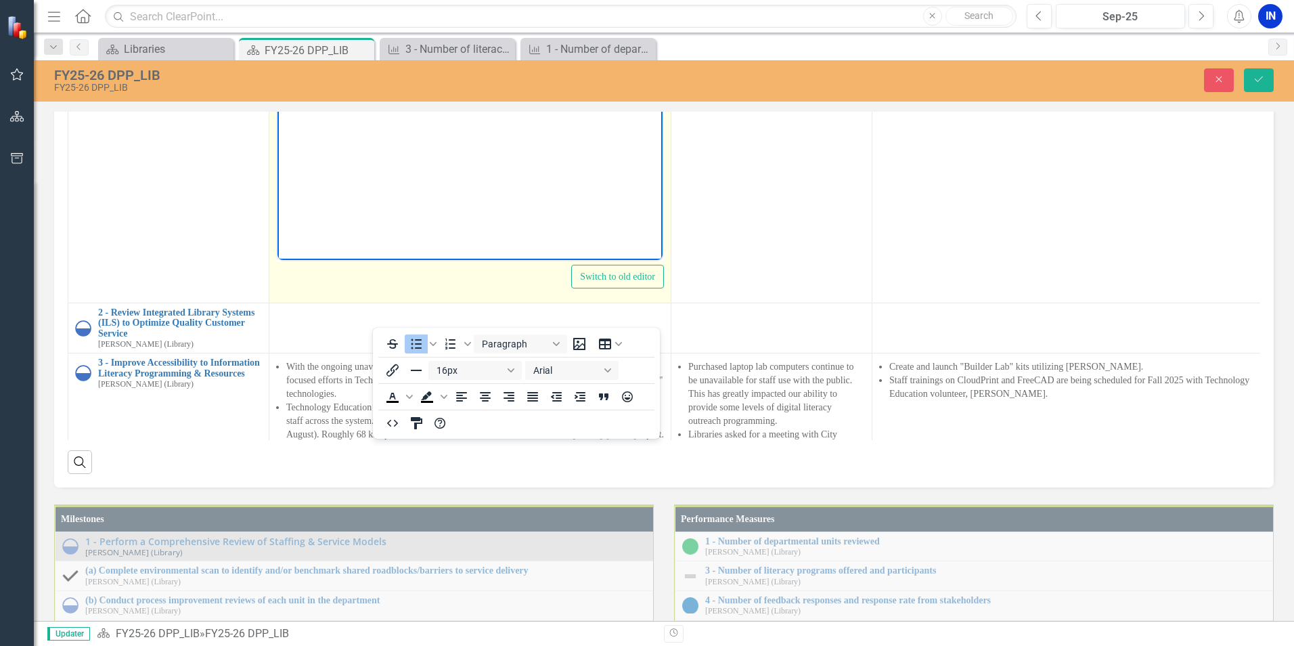
drag, startPoint x: 379, startPoint y: 321, endPoint x: 62, endPoint y: 12, distance: 442.4
click at [379, 16] on icon "Reveal or hide additional toolbar items" at bounding box center [384, 8] width 16 height 16
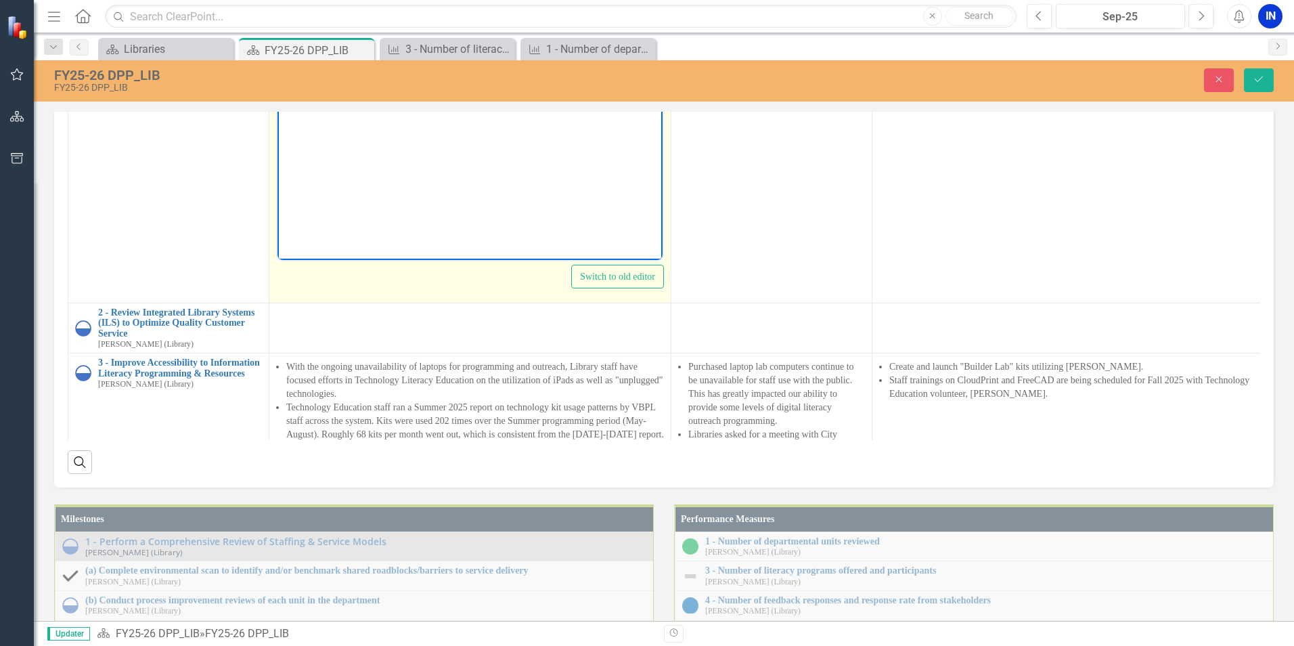
drag, startPoint x: 333, startPoint y: 49, endPoint x: 344, endPoint y: 37, distance: 15.8
click at [339, 40] on body "Rich Text Area. Press ALT-0 for help." at bounding box center [470, 124] width 385 height 203
drag, startPoint x: 433, startPoint y: 34, endPoint x: 343, endPoint y: 38, distance: 90.1
click at [317, 39] on li "The taskforce worked to review a new opportunity to have positions reclassified…" at bounding box center [483, 42] width 351 height 32
click at [490, 48] on li "Reviewed a new opportunity to have positions reclassified to non-exempt entry-l…" at bounding box center [483, 42] width 351 height 32
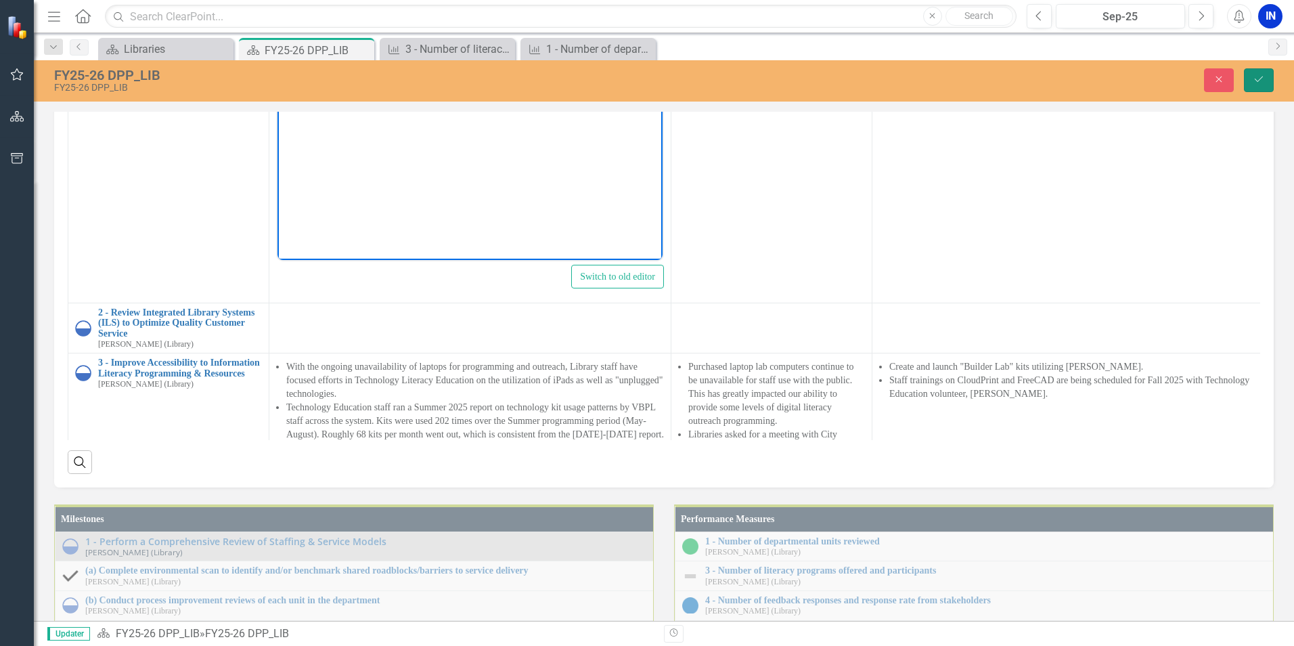
click at [1255, 79] on icon "Save" at bounding box center [1259, 78] width 12 height 9
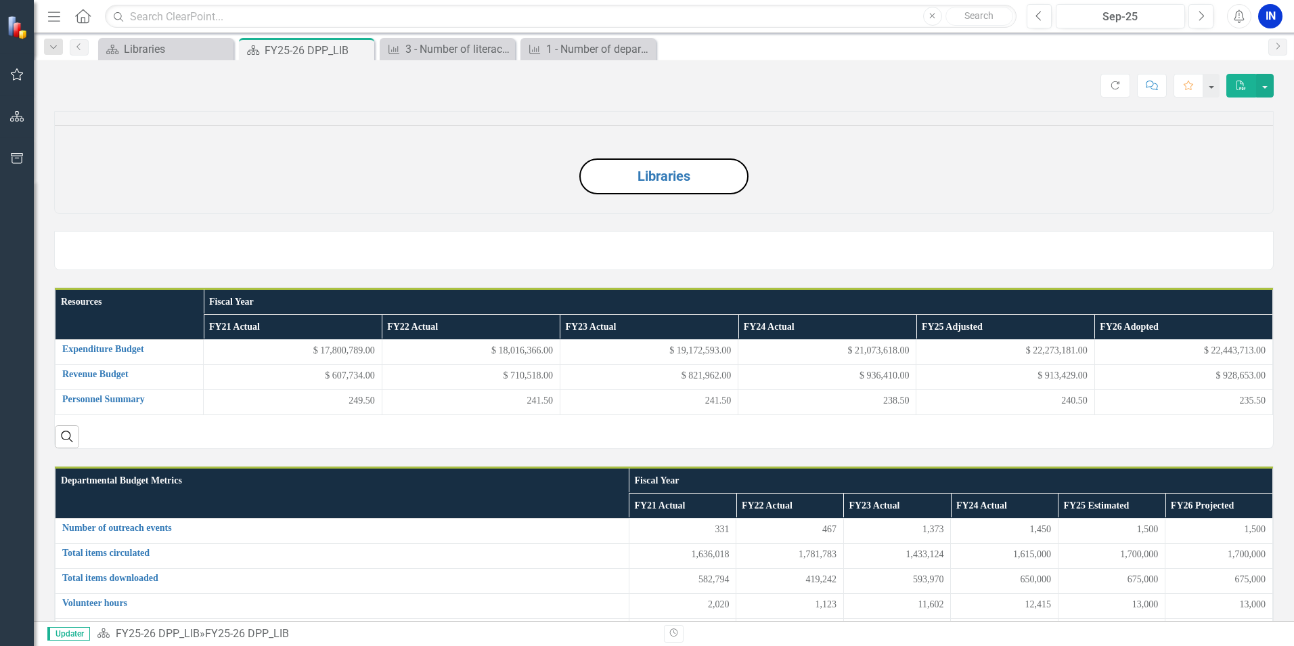
click at [1171, 30] on div "Menu Home Search Close Search Previous Sep-25 Next Alerts IN User Edit Profile …" at bounding box center [664, 16] width 1261 height 33
click at [1162, 28] on div "Menu Home Search Close Search Previous Sep-25 Next Alerts IN User Edit Profile …" at bounding box center [664, 16] width 1261 height 33
click at [1148, 23] on div "Sep-25" at bounding box center [1121, 17] width 120 height 16
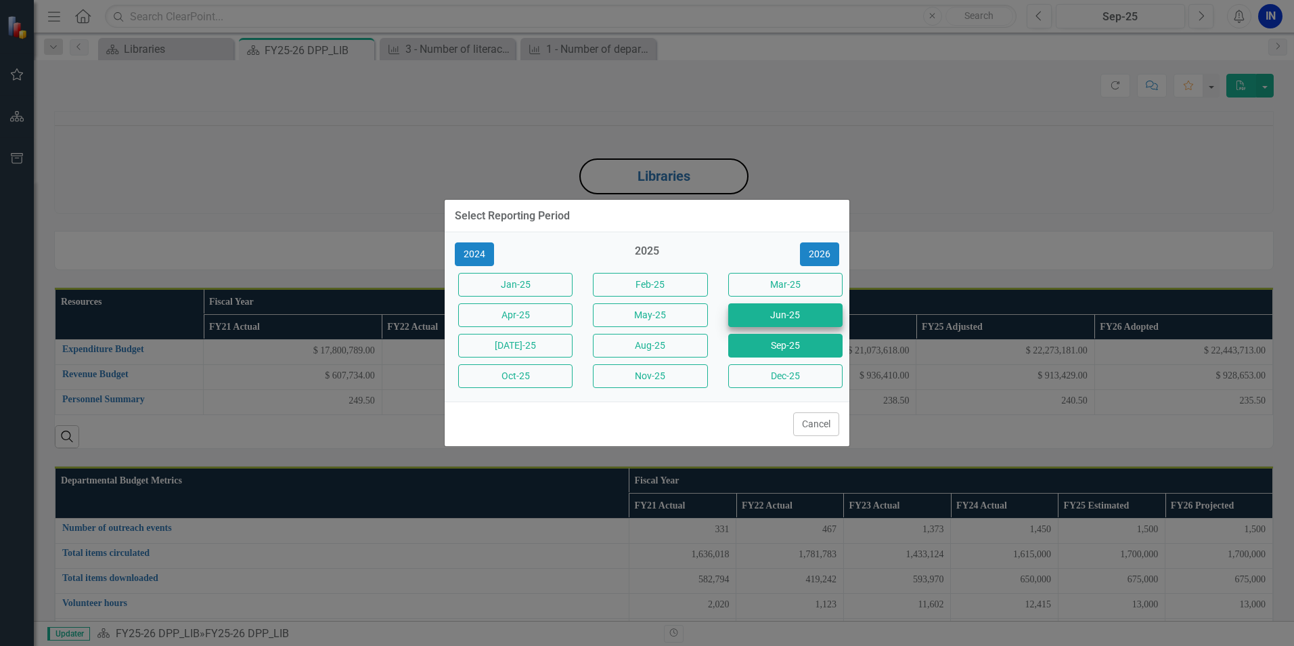
drag, startPoint x: 749, startPoint y: 288, endPoint x: 752, endPoint y: 315, distance: 27.3
click at [750, 311] on div "Jan-25 Feb-25 Mar-25 Apr-25 May-25 Jun-25 Jul-25 Aug-25 Sep-25 Oct-25 Nov-25 De…" at bounding box center [647, 330] width 405 height 122
click at [752, 315] on button "Jun-25" at bounding box center [785, 315] width 114 height 24
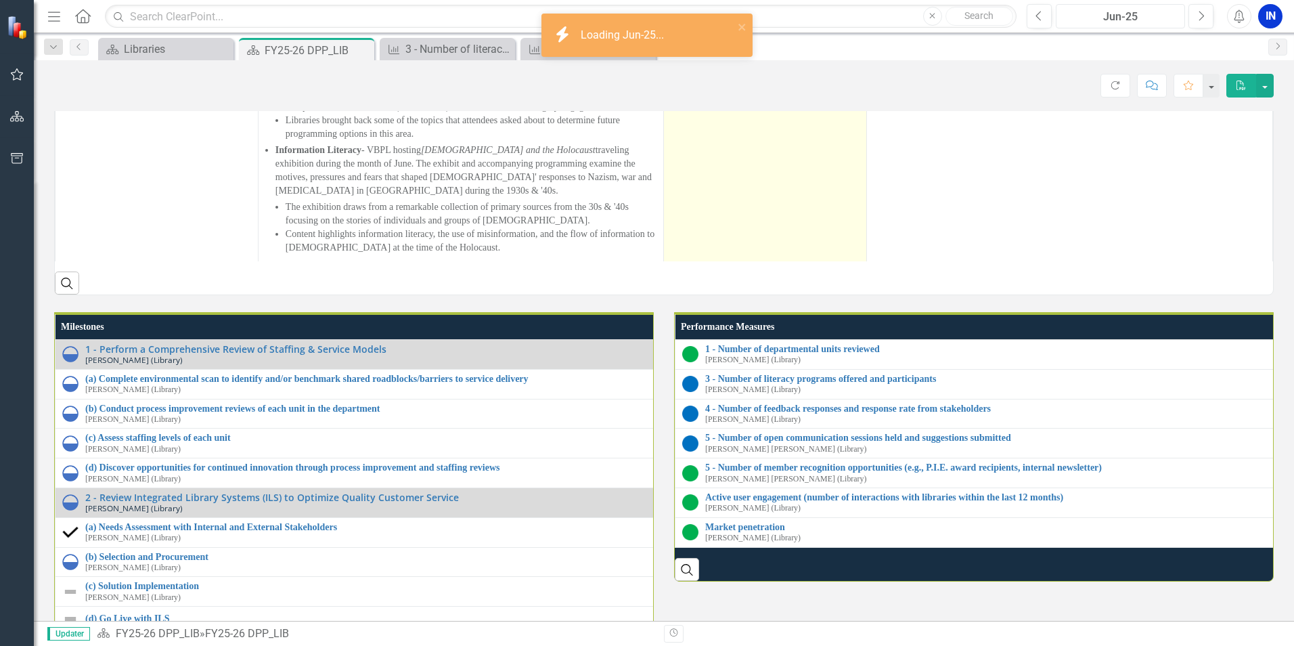
scroll to position [1219, 0]
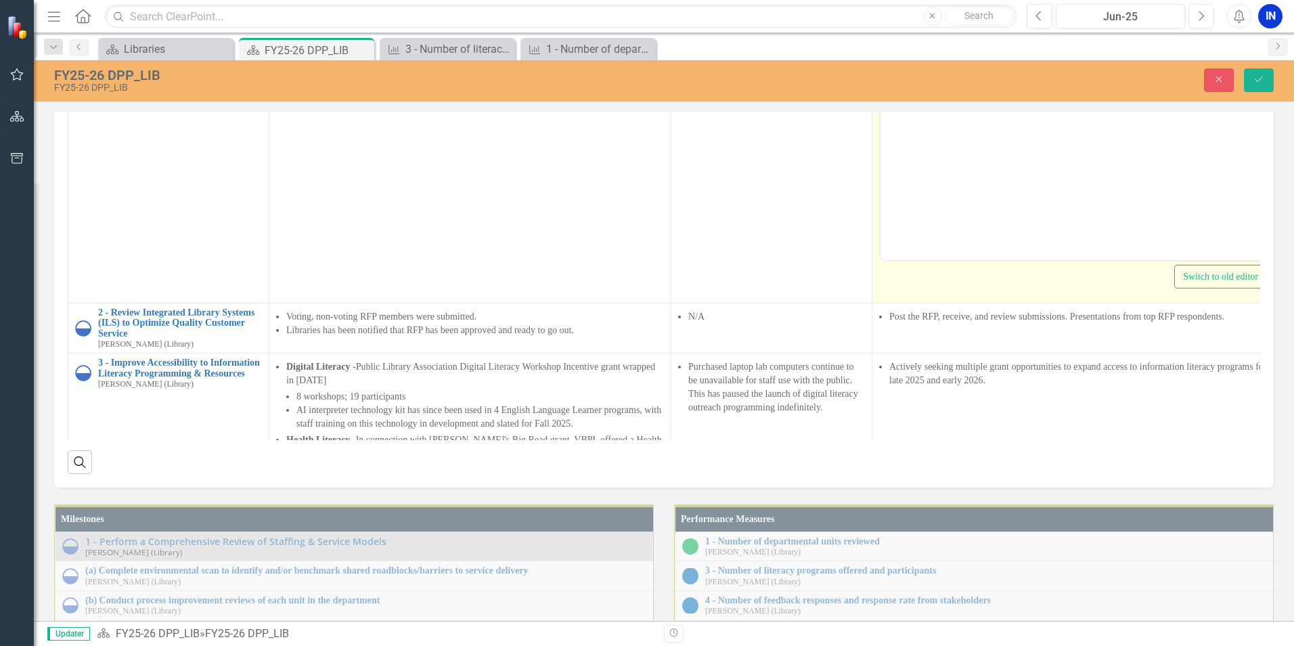
scroll to position [0, 0]
drag, startPoint x: 1037, startPoint y: 113, endPoint x: 904, endPoint y: 31, distance: 155.9
click at [904, 31] on body "Taskforce finalize recommendations Leadership to review and select recommendati…" at bounding box center [1073, 124] width 385 height 203
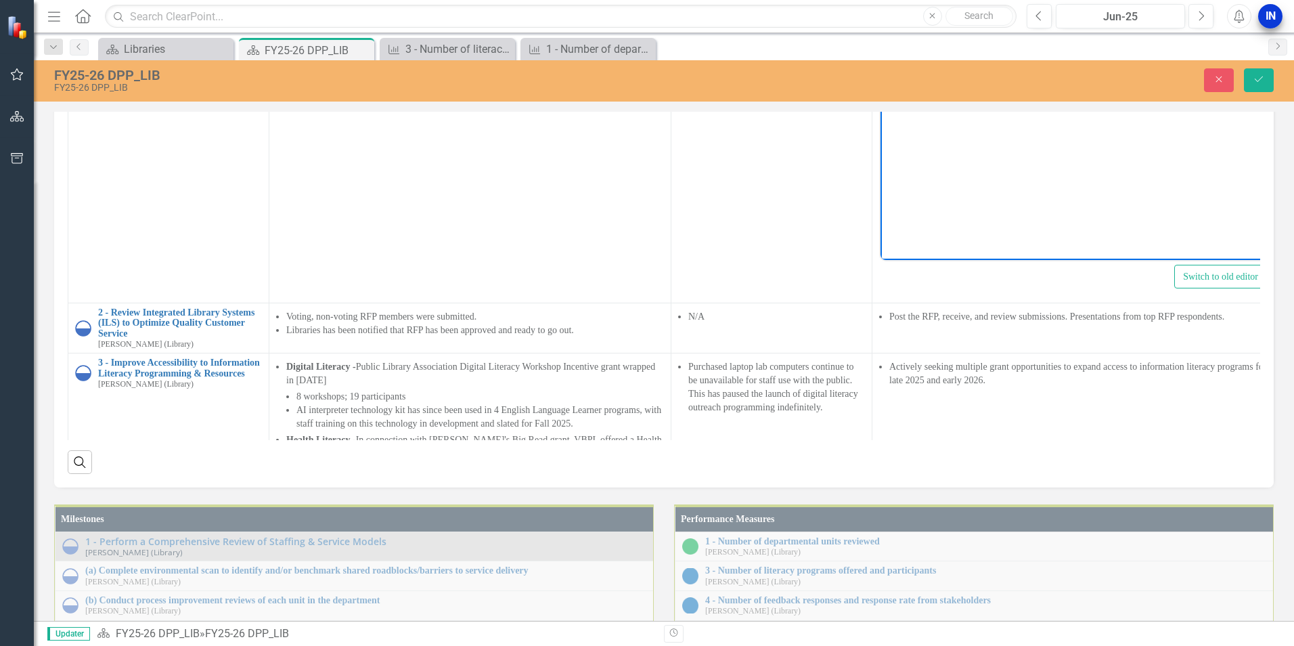
copy ul "Taskforce finalize recommendations Leadership to review and select recommendati…"
click at [1248, 82] on button "Save" at bounding box center [1259, 80] width 30 height 24
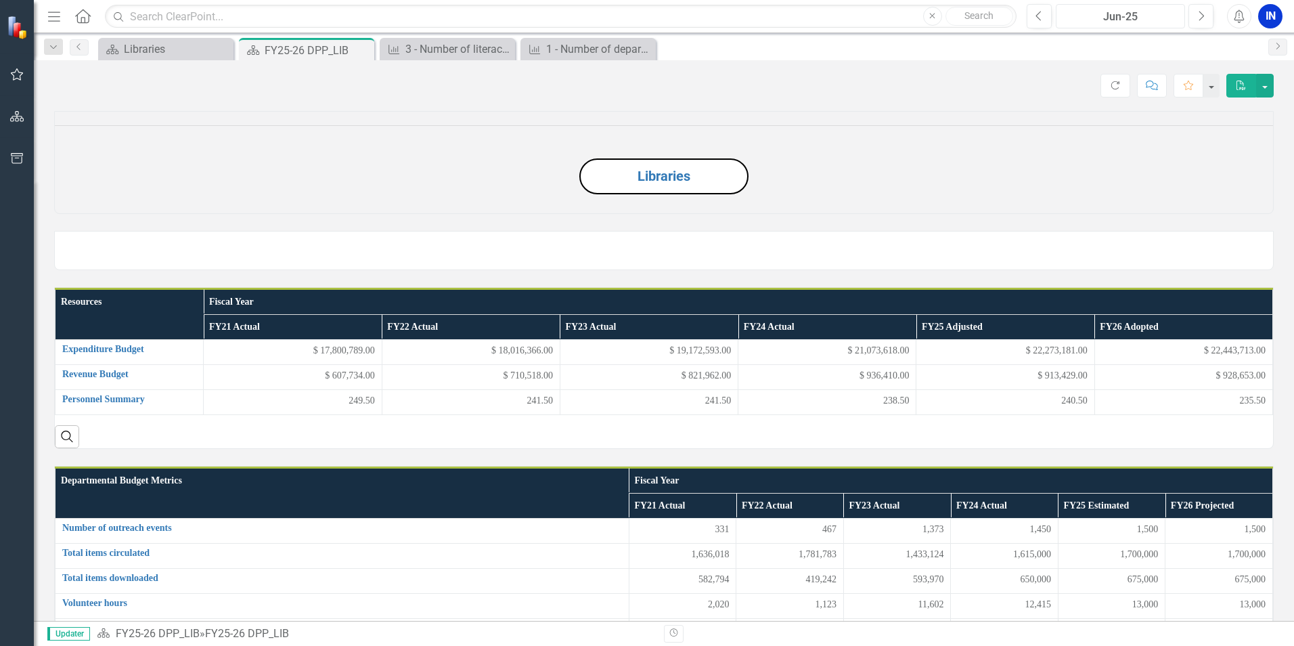
click at [1149, 20] on div "Jun-25" at bounding box center [1121, 17] width 120 height 16
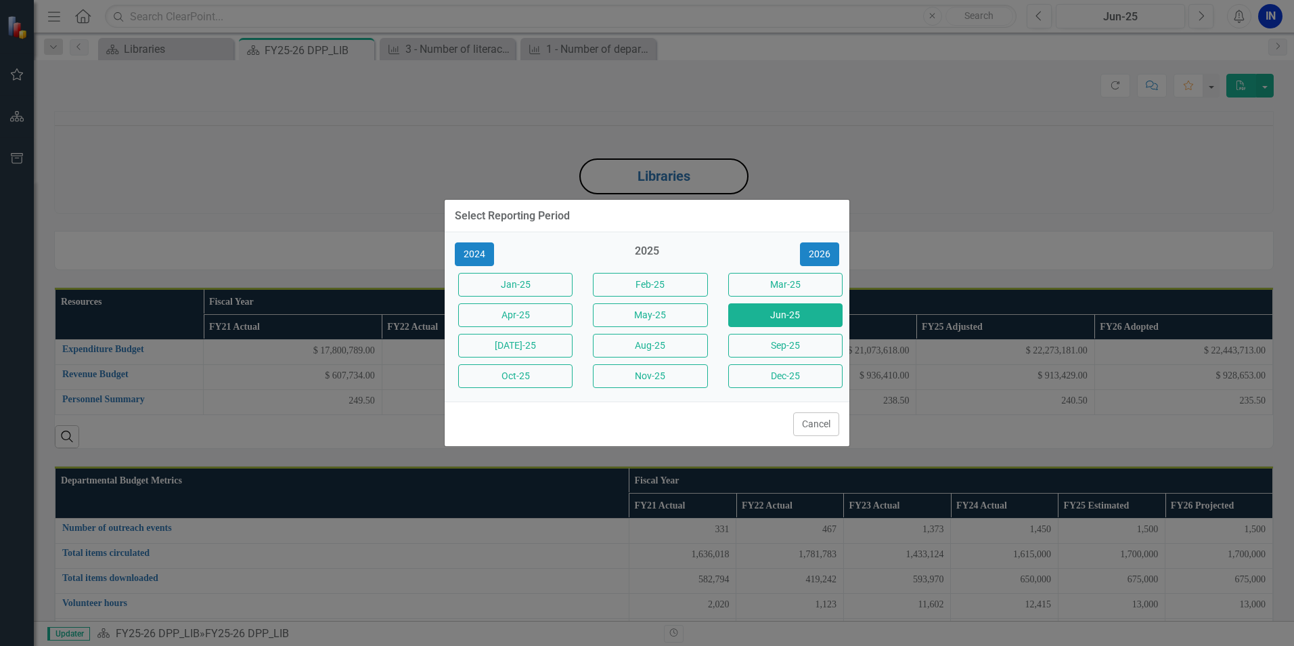
drag, startPoint x: 783, startPoint y: 338, endPoint x: 812, endPoint y: 398, distance: 66.3
click at [783, 339] on button "Sep-25" at bounding box center [785, 346] width 114 height 24
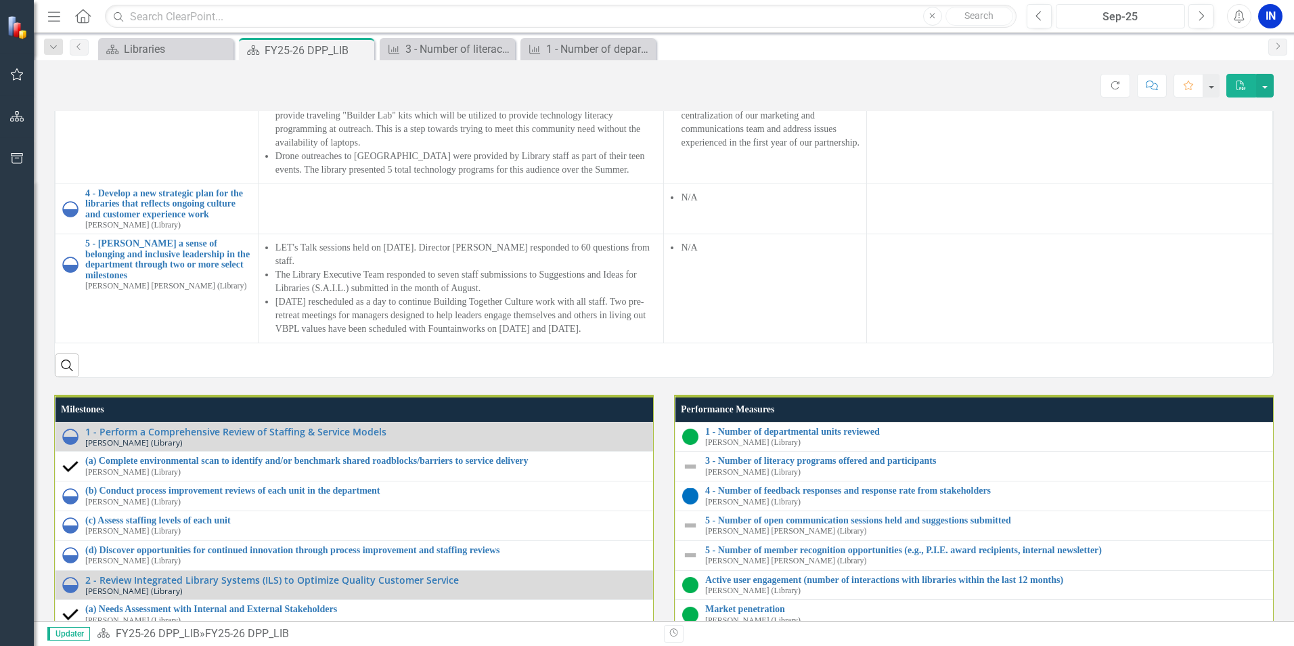
scroll to position [1083, 0]
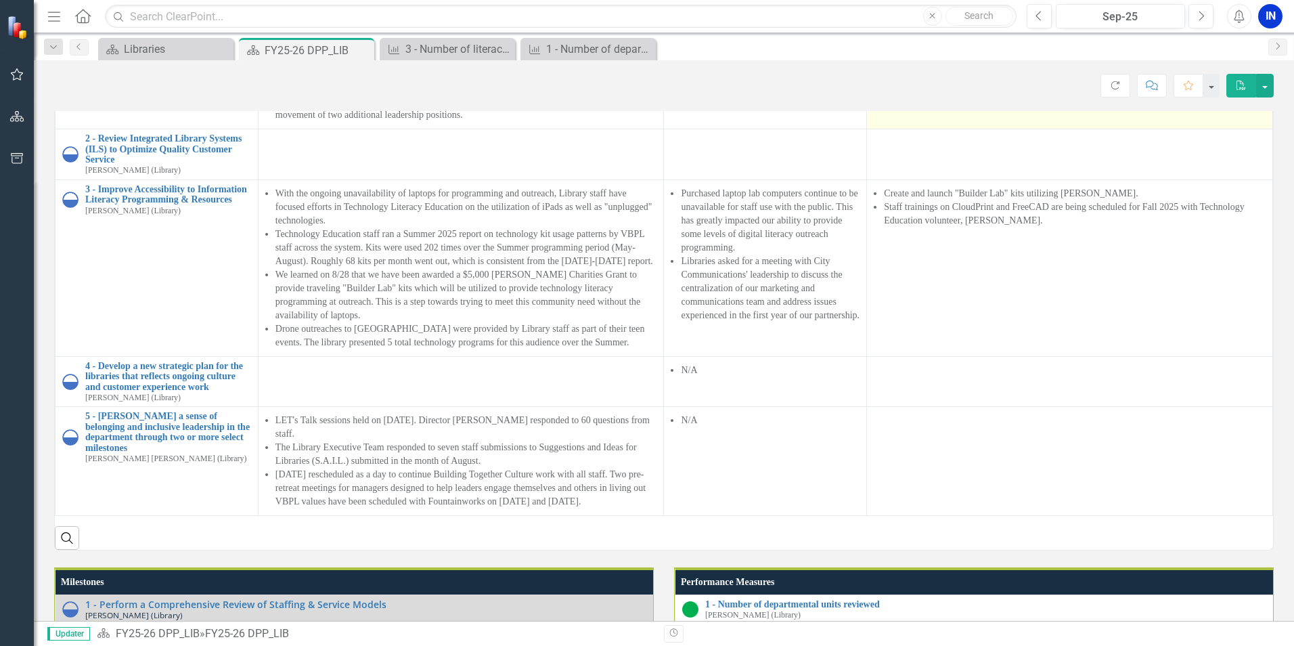
click at [980, 95] on div at bounding box center [1070, 87] width 392 height 16
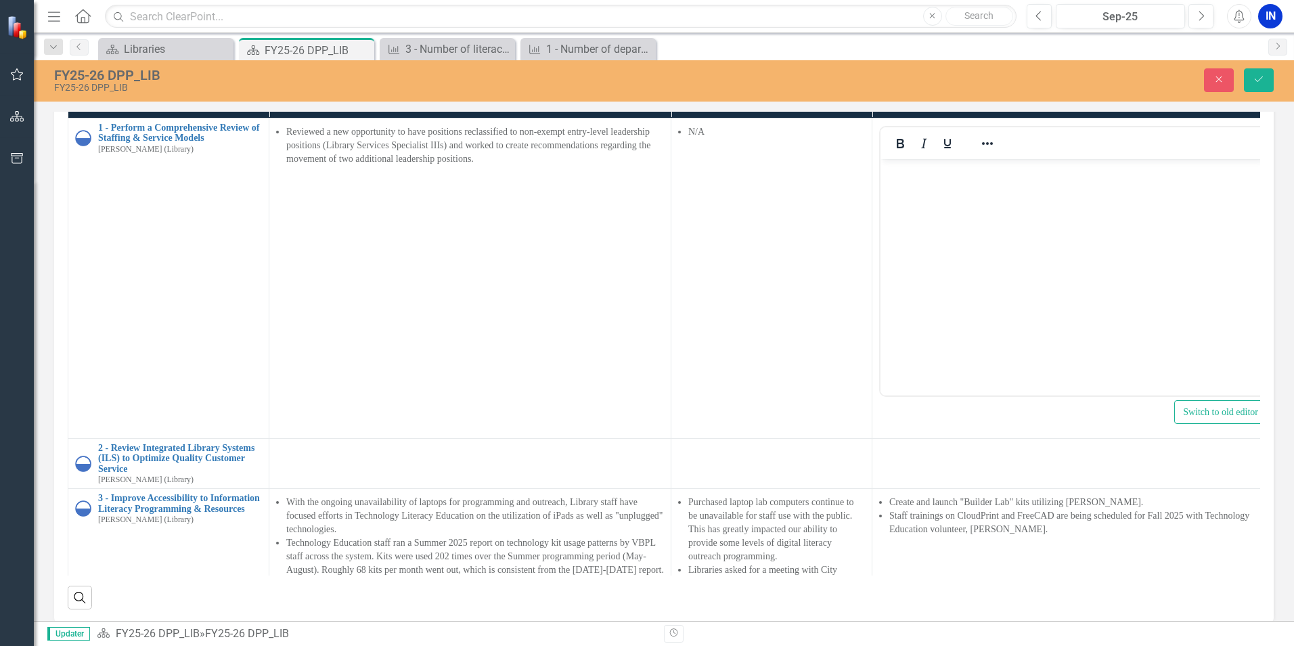
scroll to position [0, 0]
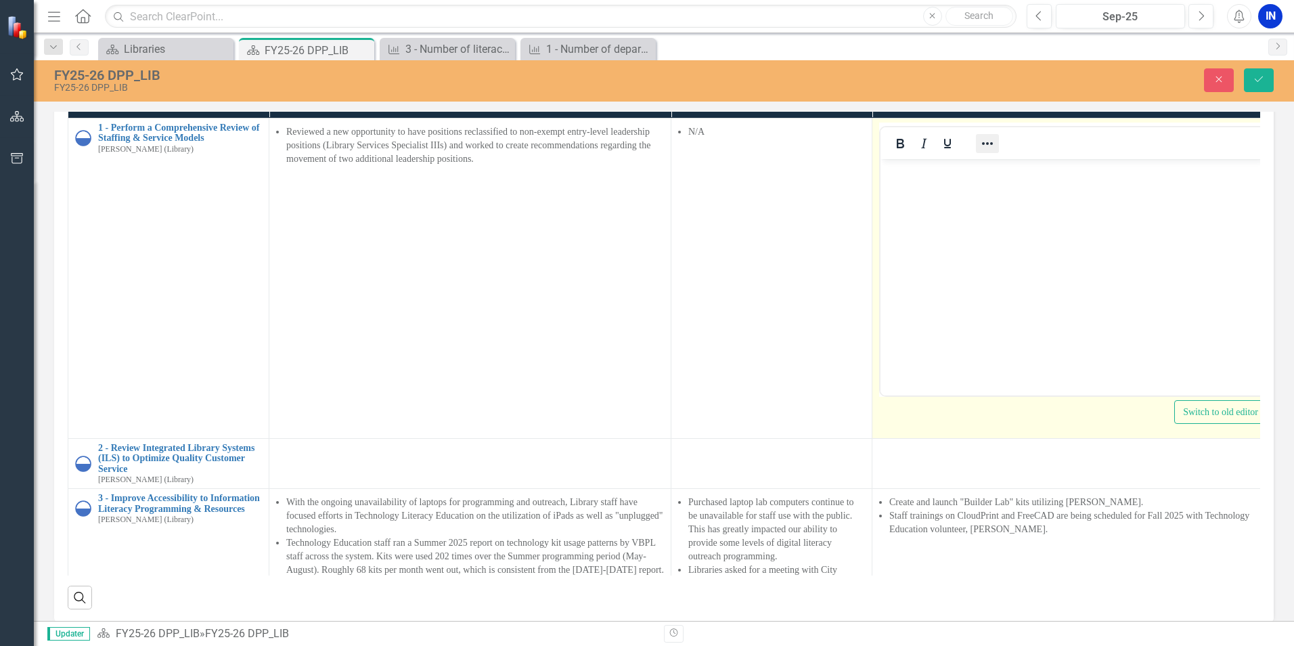
click at [986, 152] on icon "Reveal or hide additional toolbar items" at bounding box center [988, 143] width 16 height 16
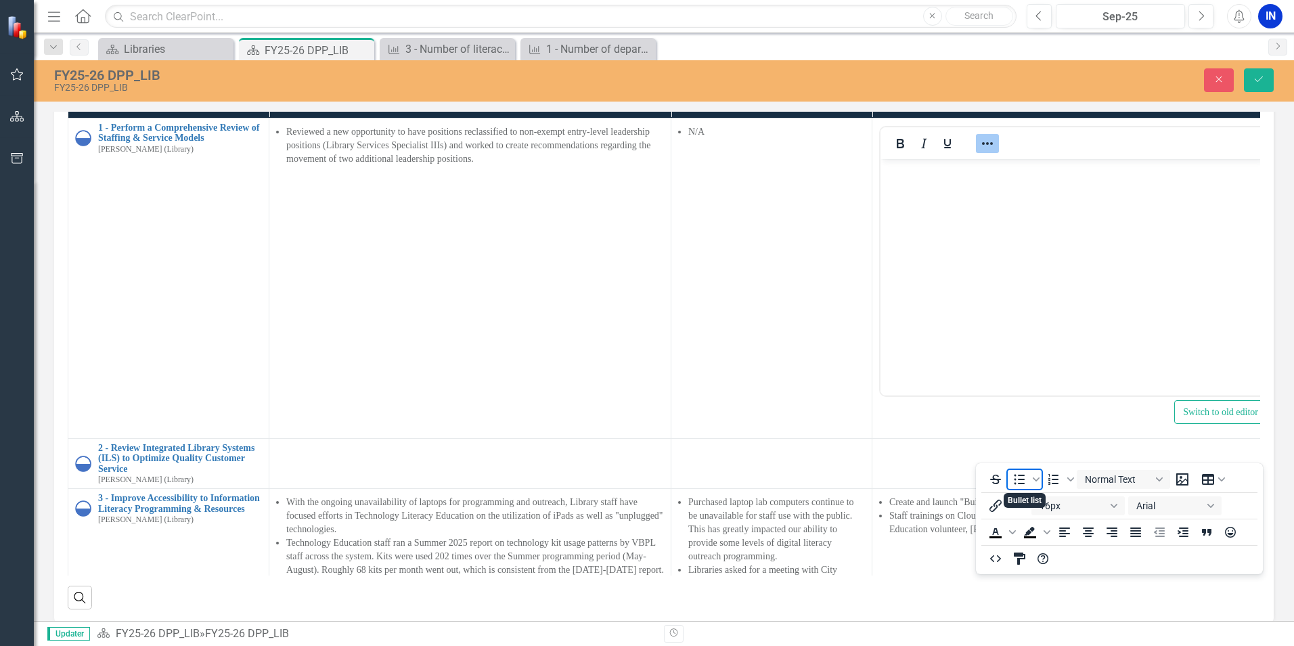
click at [1013, 478] on icon "Bullet list" at bounding box center [1019, 479] width 16 height 16
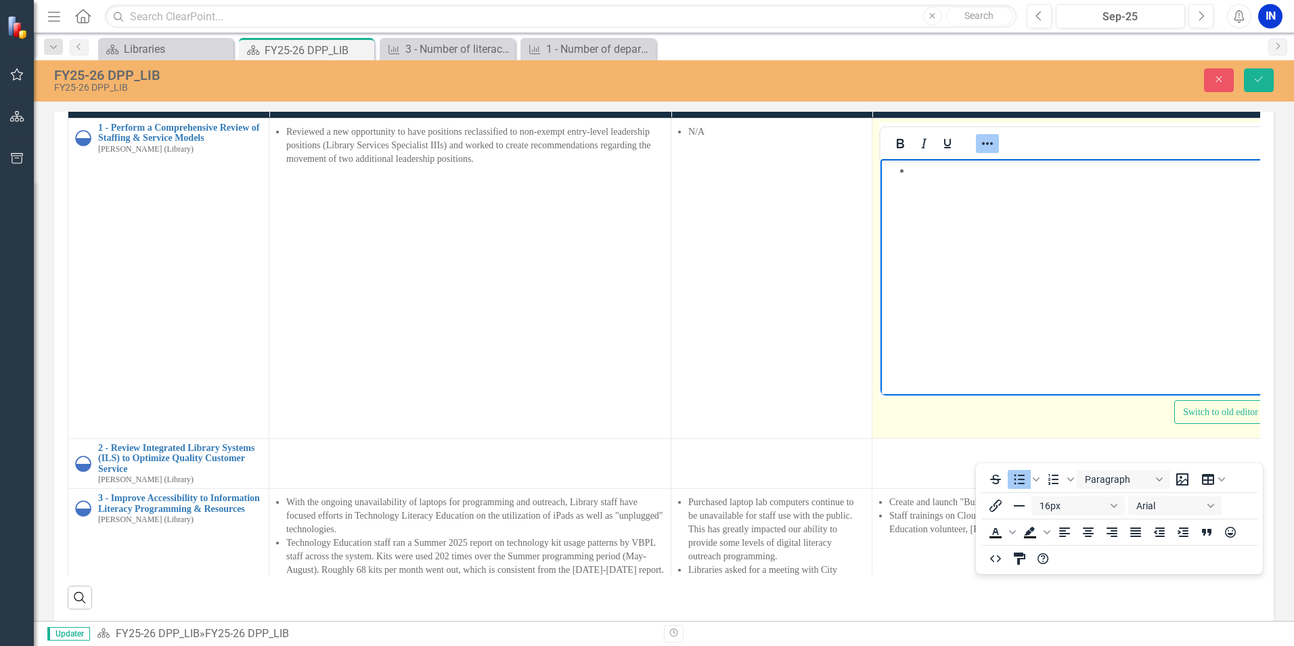
click at [946, 181] on body "Rich Text Area. Press ALT-0 for help." at bounding box center [1073, 259] width 385 height 203
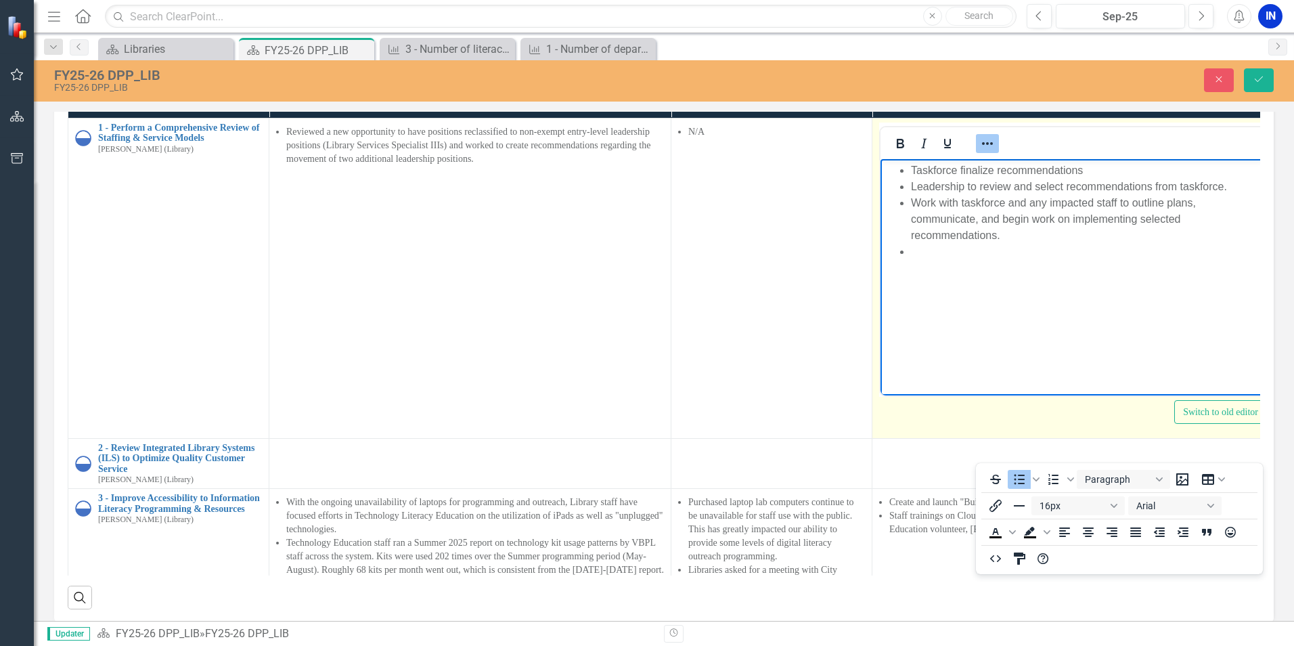
click at [986, 152] on icon "Reveal or hide additional toolbar items" at bounding box center [988, 143] width 16 height 16
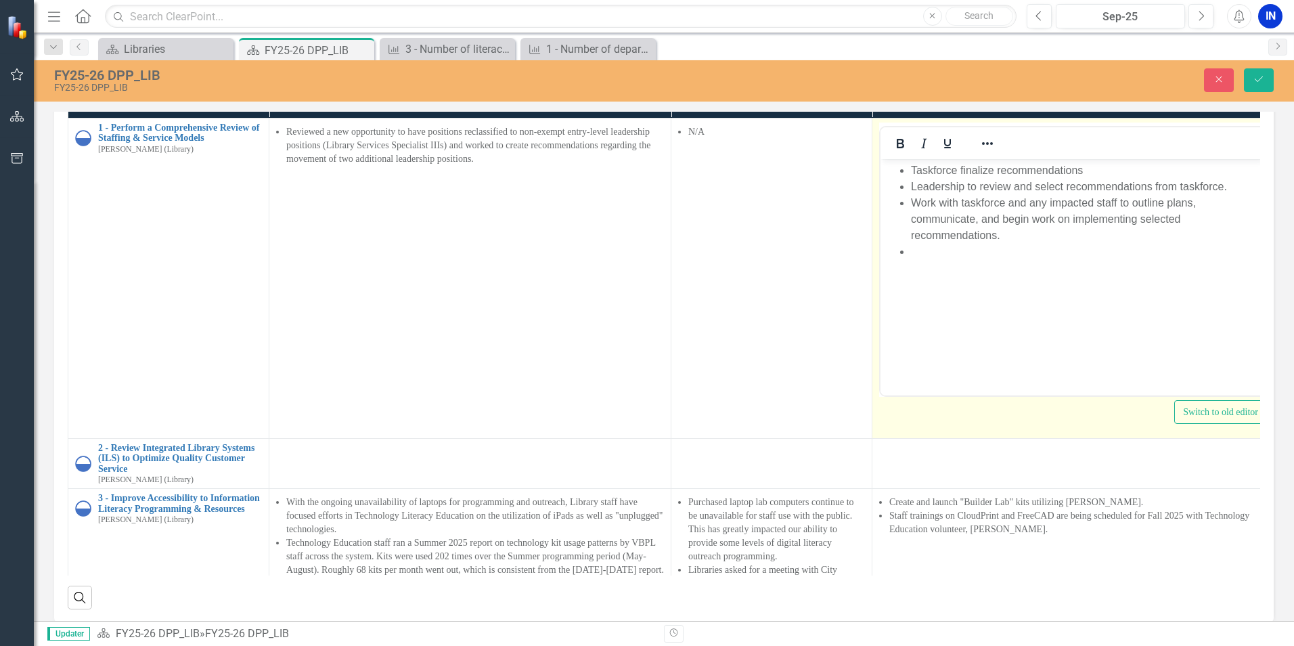
click at [944, 250] on li "Rich Text Area. Press ALT-0 for help." at bounding box center [1086, 251] width 351 height 16
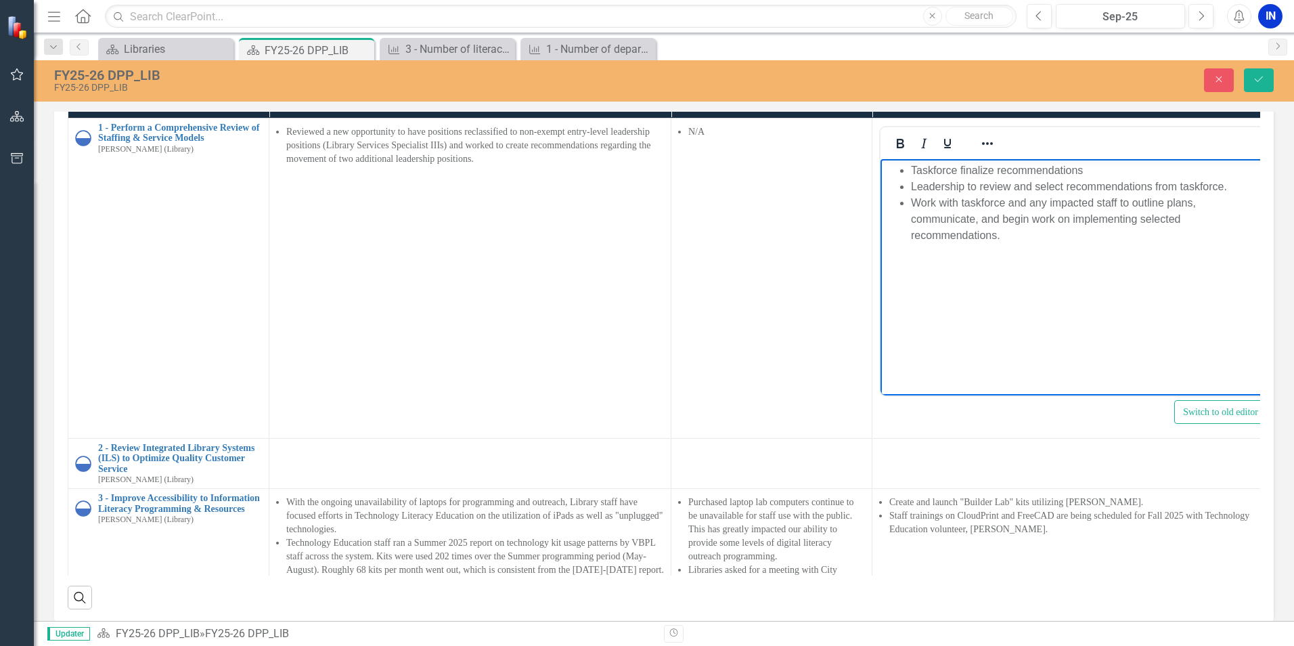
drag, startPoint x: 954, startPoint y: 172, endPoint x: 1965, endPoint y: 616, distance: 1104.6
click at [954, 172] on li "Taskforce finalize recommendations" at bounding box center [1086, 170] width 351 height 16
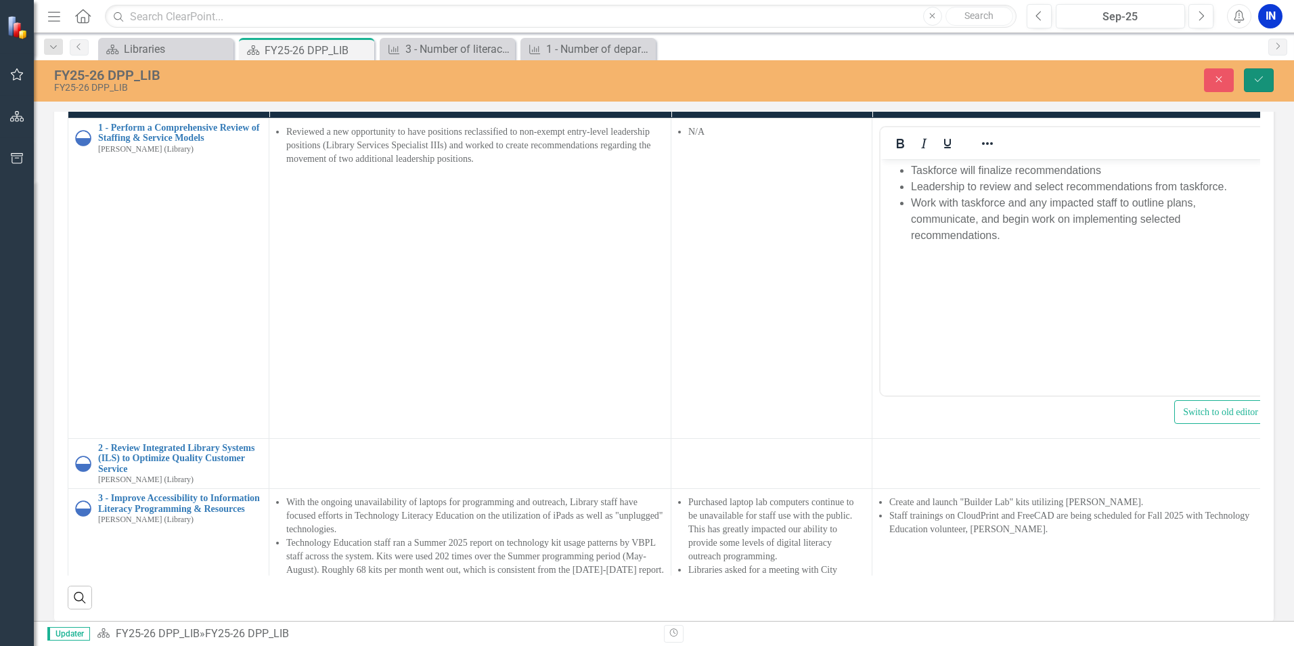
click at [1259, 79] on icon "Save" at bounding box center [1259, 78] width 12 height 9
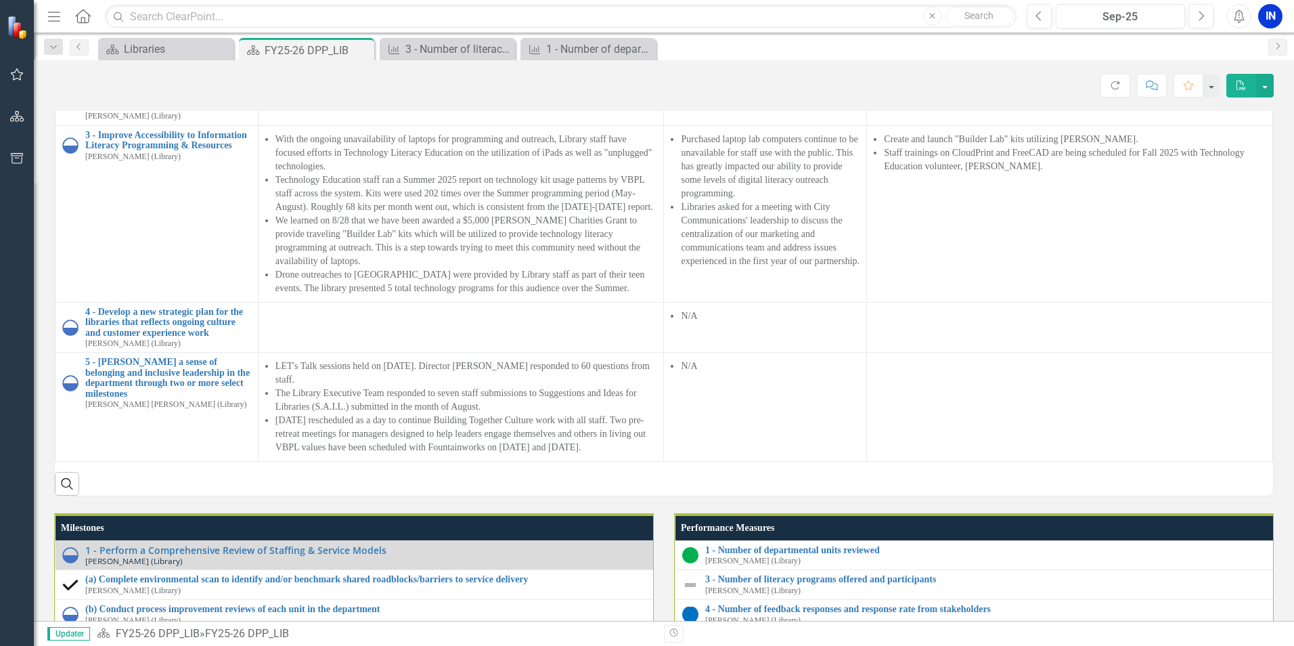
scroll to position [1489, 0]
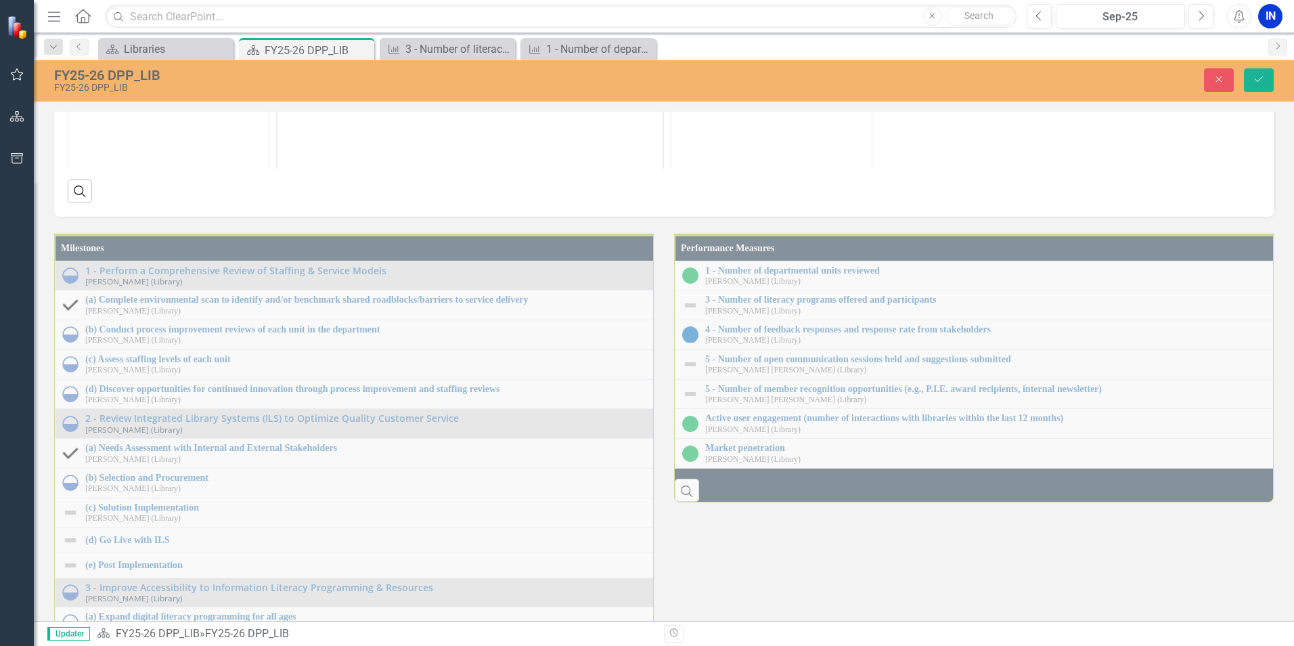
scroll to position [0, 0]
click at [385, 41] on icon "Reveal or hide additional toolbar items" at bounding box center [384, 32] width 16 height 16
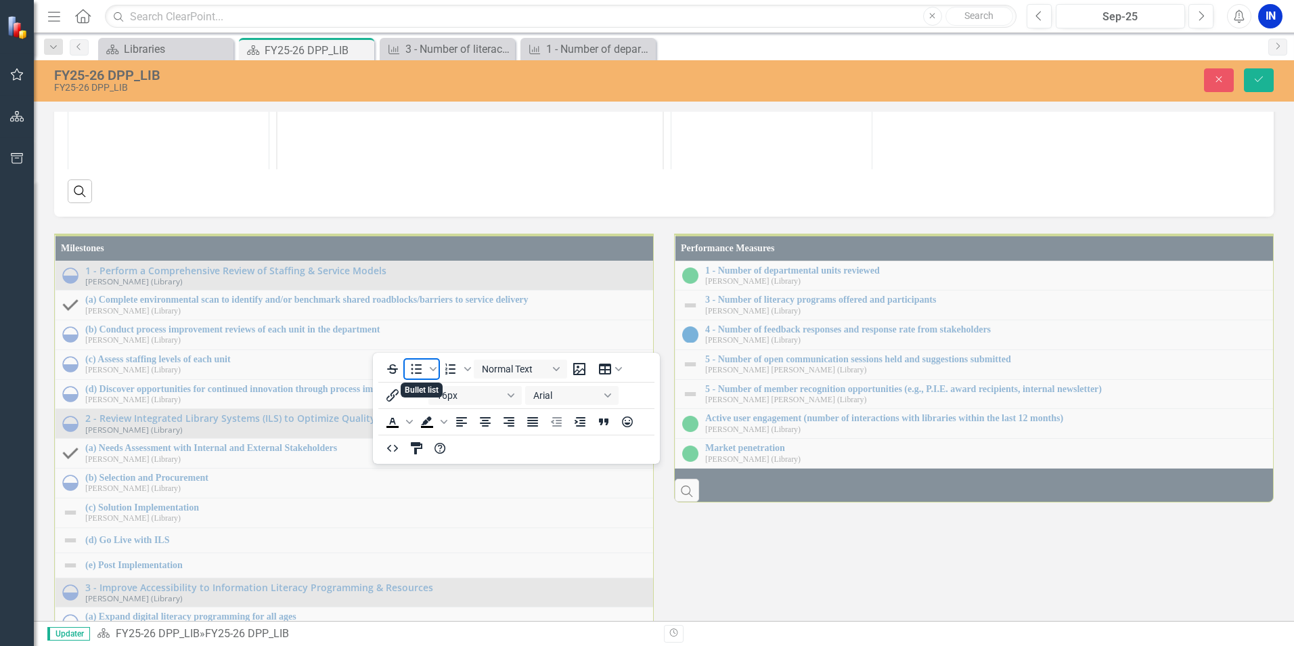
click at [412, 371] on icon "Bullet list" at bounding box center [416, 369] width 16 height 16
click at [379, 41] on icon "Reveal or hide additional toolbar items" at bounding box center [384, 32] width 16 height 16
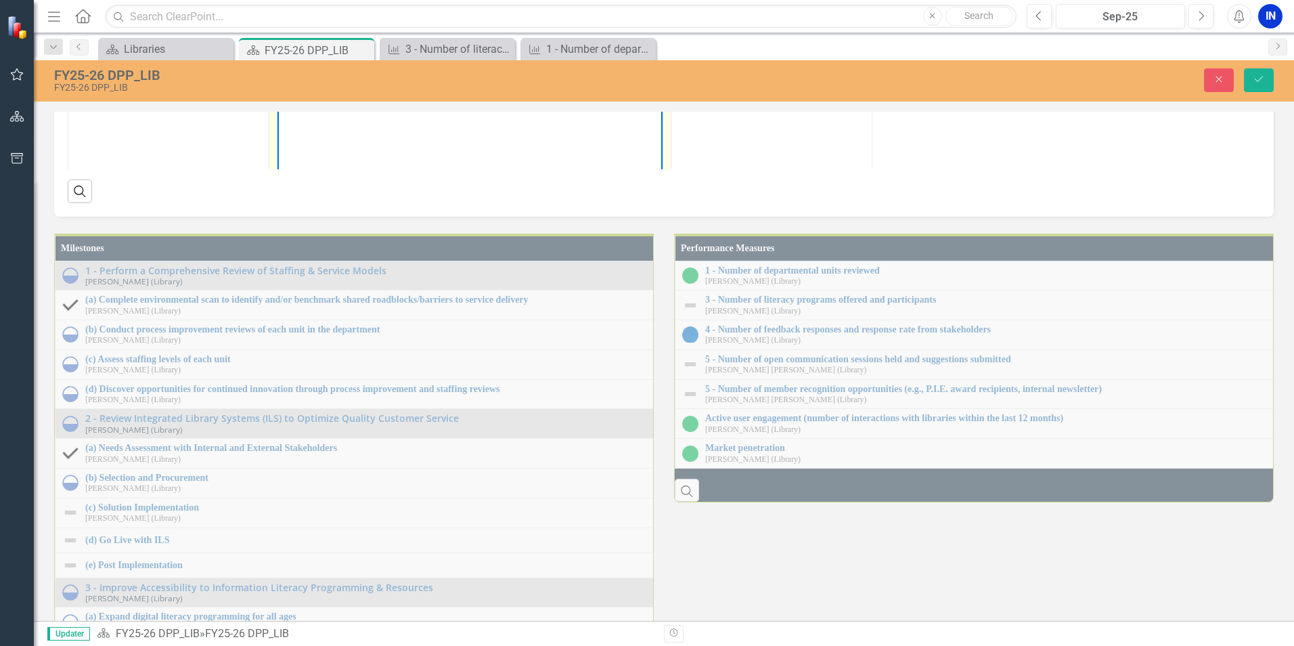
click at [372, 60] on li "Rich Text Area. Press ALT-0 for help." at bounding box center [483, 59] width 351 height 16
click at [343, 59] on li "A staff survey was administered to Library Staff to stress test identified prio…" at bounding box center [483, 75] width 351 height 49
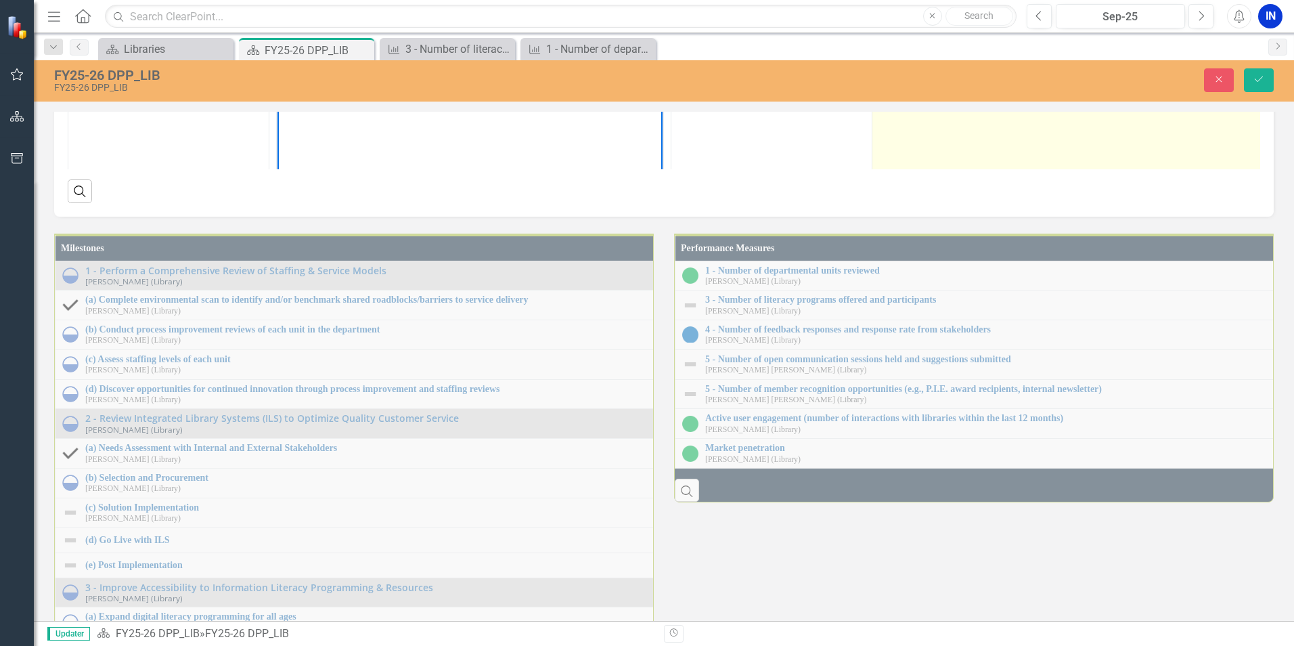
click at [1027, 328] on td at bounding box center [1074, 167] width 402 height 320
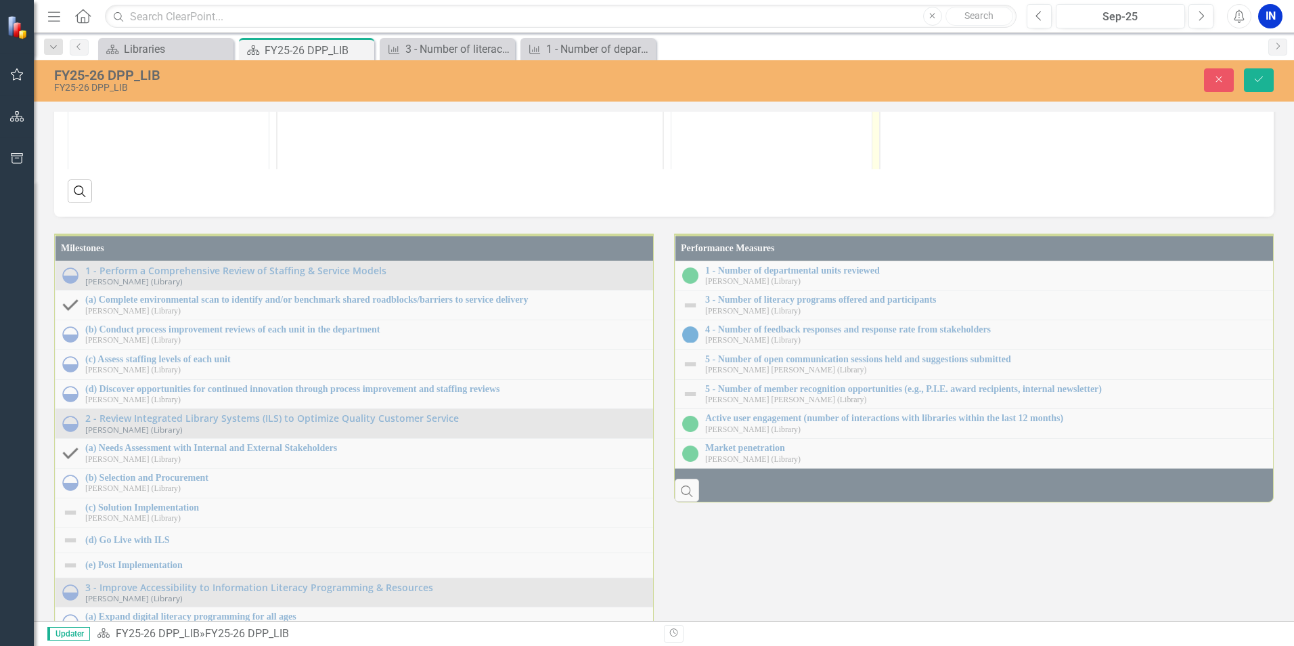
click at [978, 42] on button "Reveal or hide additional toolbar items" at bounding box center [987, 32] width 23 height 19
click at [1015, 368] on icon "Bullet list" at bounding box center [1019, 369] width 16 height 16
click at [989, 34] on icon "Reveal or hide additional toolbar items" at bounding box center [987, 32] width 11 height 3
click at [959, 70] on body "Rich Text Area. Press ALT-0 for help." at bounding box center [1073, 149] width 385 height 203
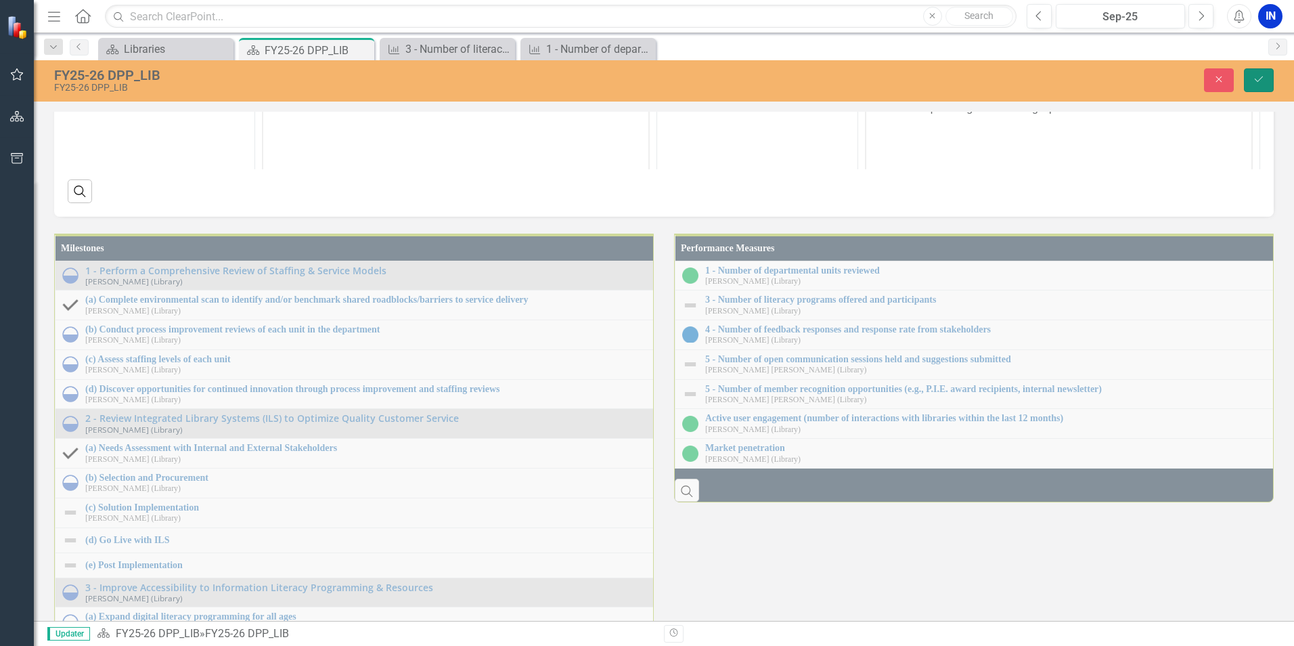
click at [1252, 75] on button "Save" at bounding box center [1259, 80] width 30 height 24
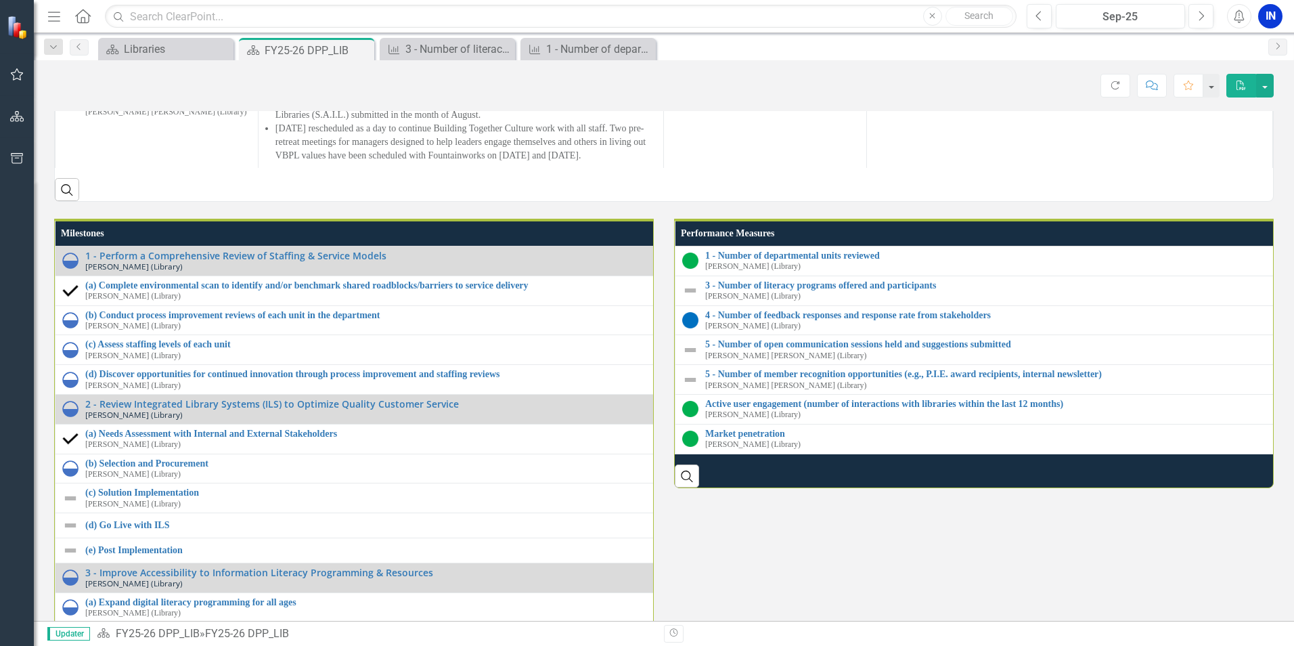
scroll to position [1557, 0]
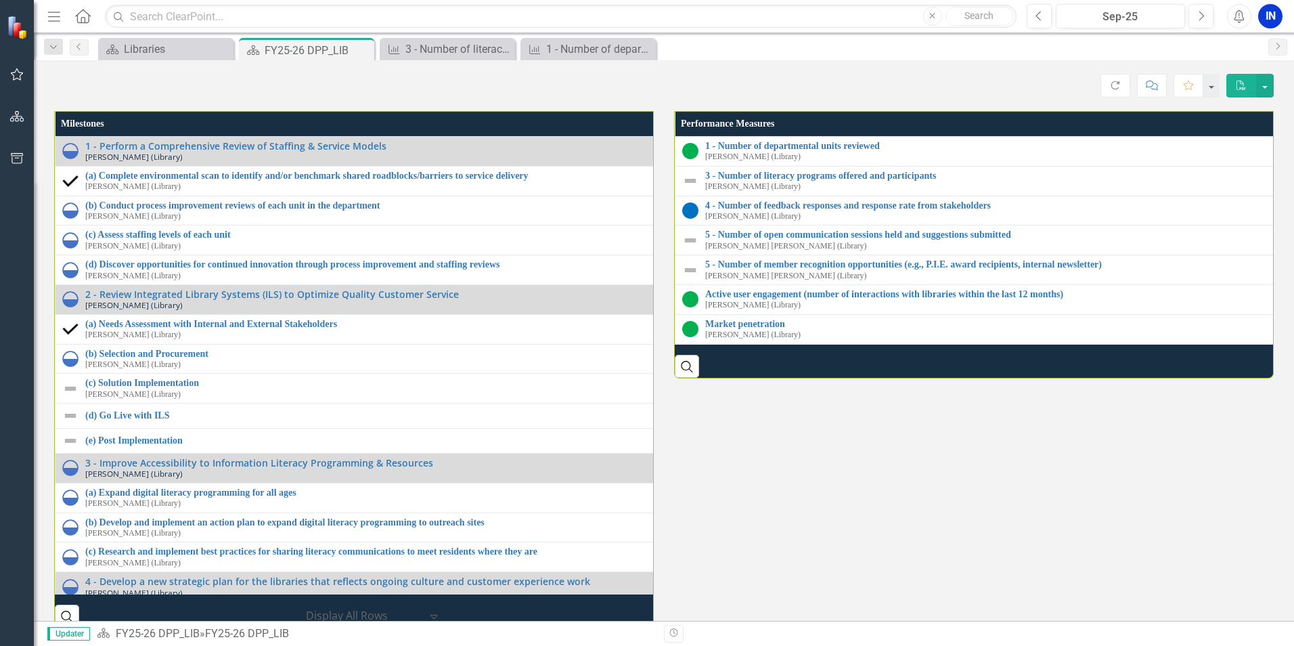
click at [552, 53] on li "[DATE] rescheduled as a day to continue Building Together Culture work with all…" at bounding box center [467, 32] width 382 height 41
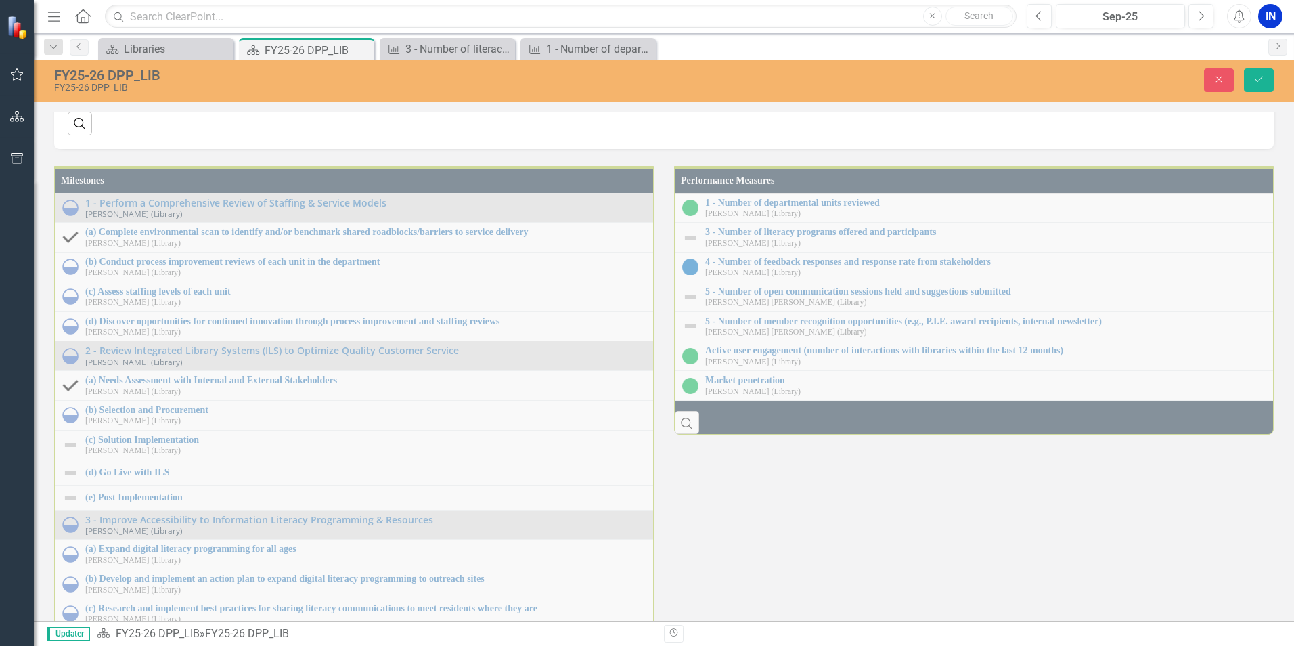
scroll to position [223, 0]
drag, startPoint x: 497, startPoint y: -12, endPoint x: 301, endPoint y: -84, distance: 208.6
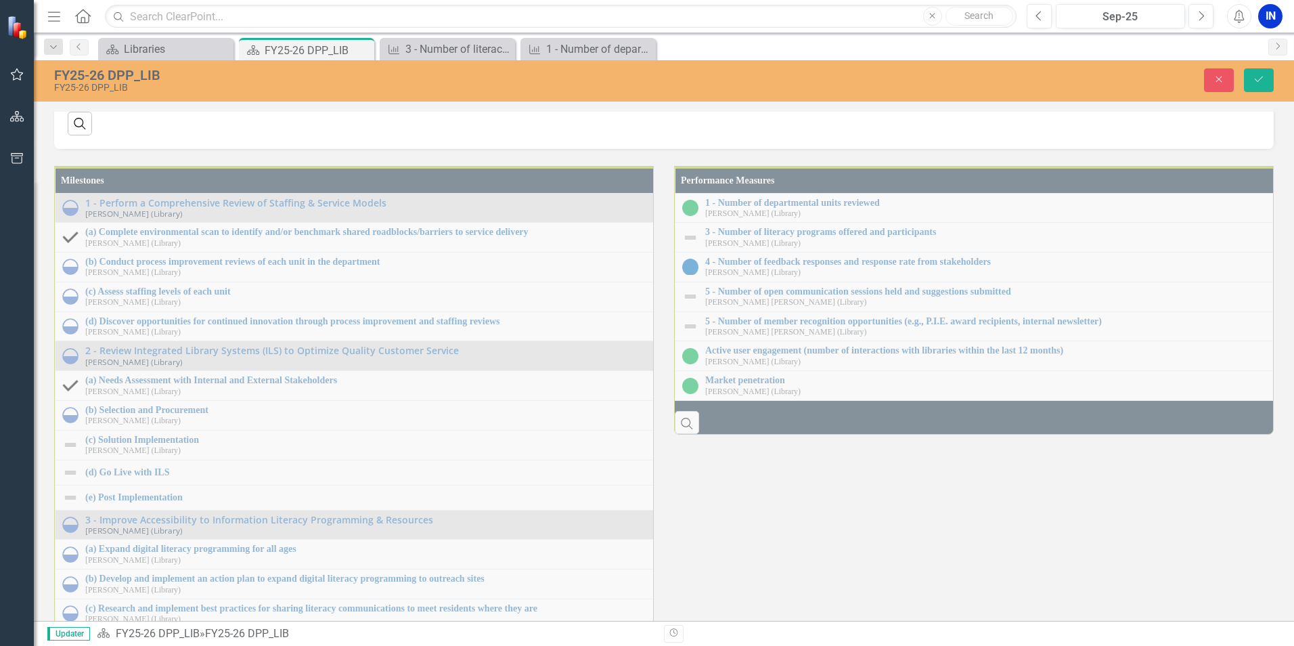
scroll to position [0, 0]
click at [1263, 83] on icon "Save" at bounding box center [1259, 78] width 12 height 9
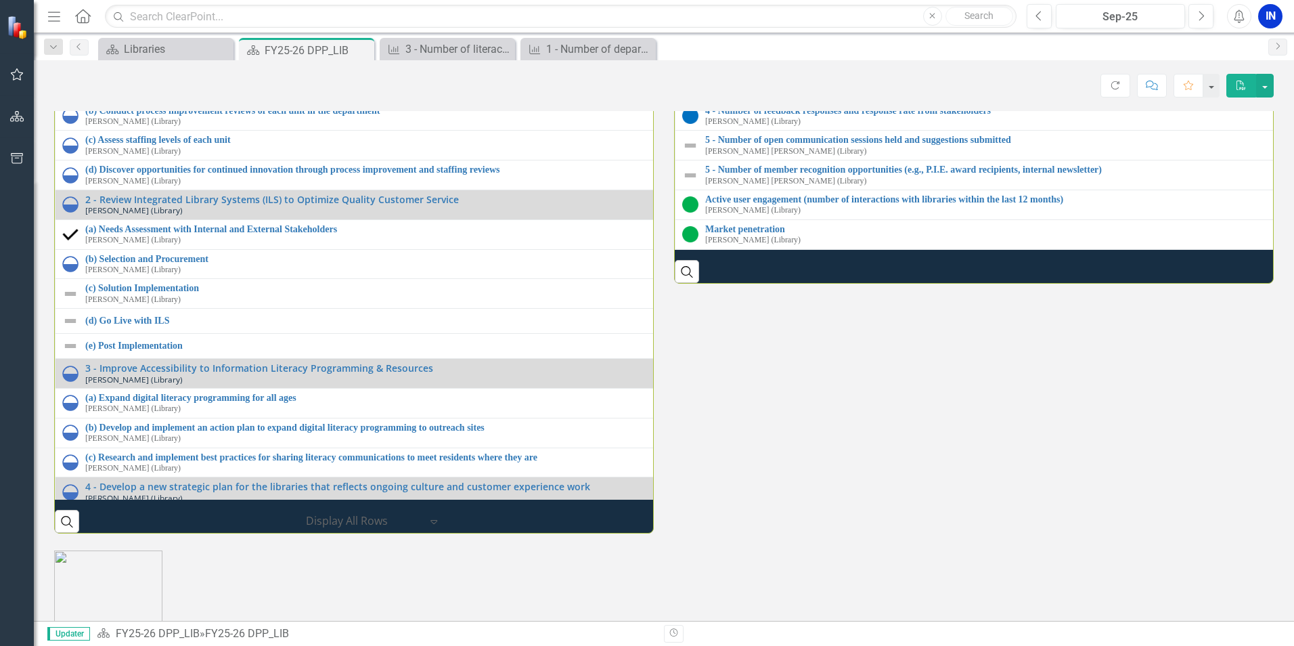
scroll to position [1625, 0]
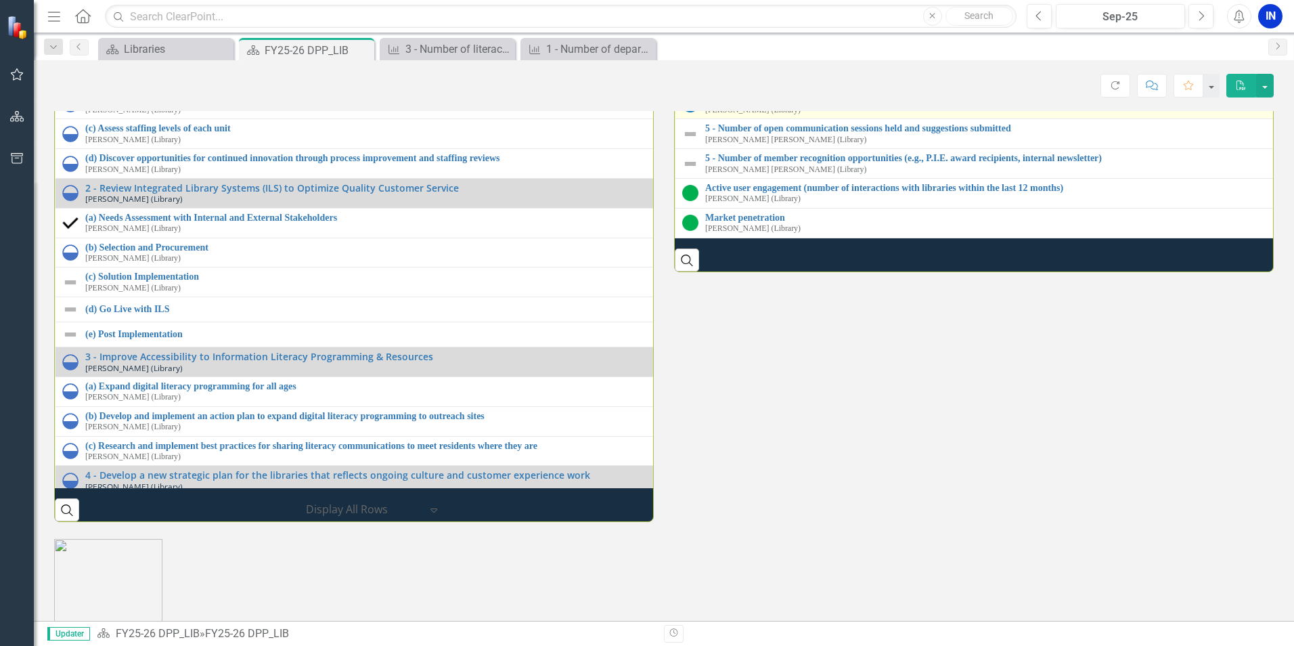
click at [804, 104] on link "4 - Number of feedback responses and response rate from stakeholders" at bounding box center [1301, 99] width 1192 height 10
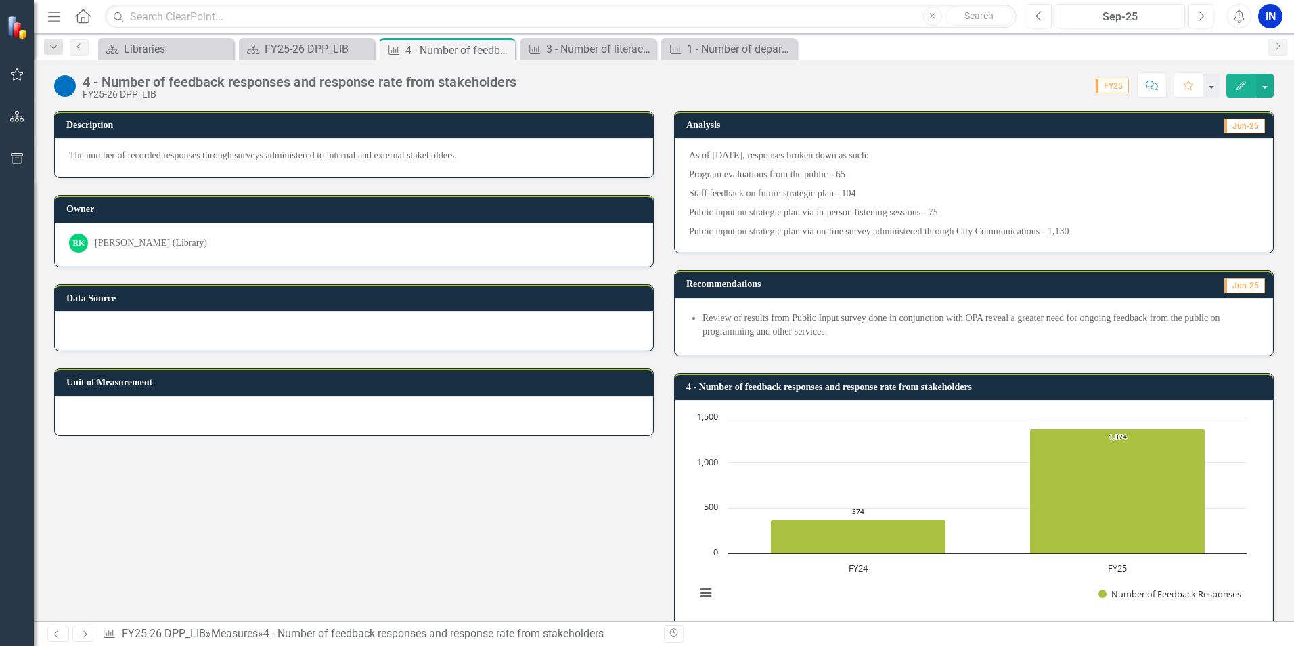
click at [1238, 89] on icon "button" at bounding box center [1241, 85] width 9 height 9
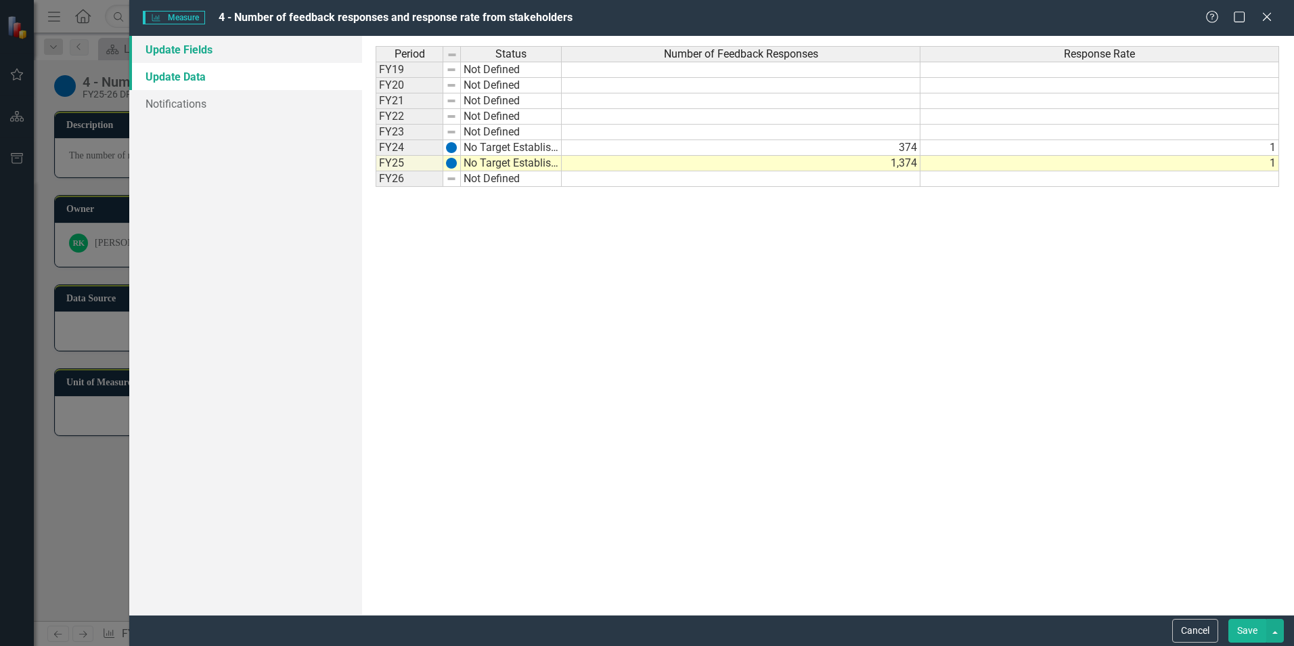
click at [210, 56] on link "Update Fields" at bounding box center [245, 49] width 233 height 27
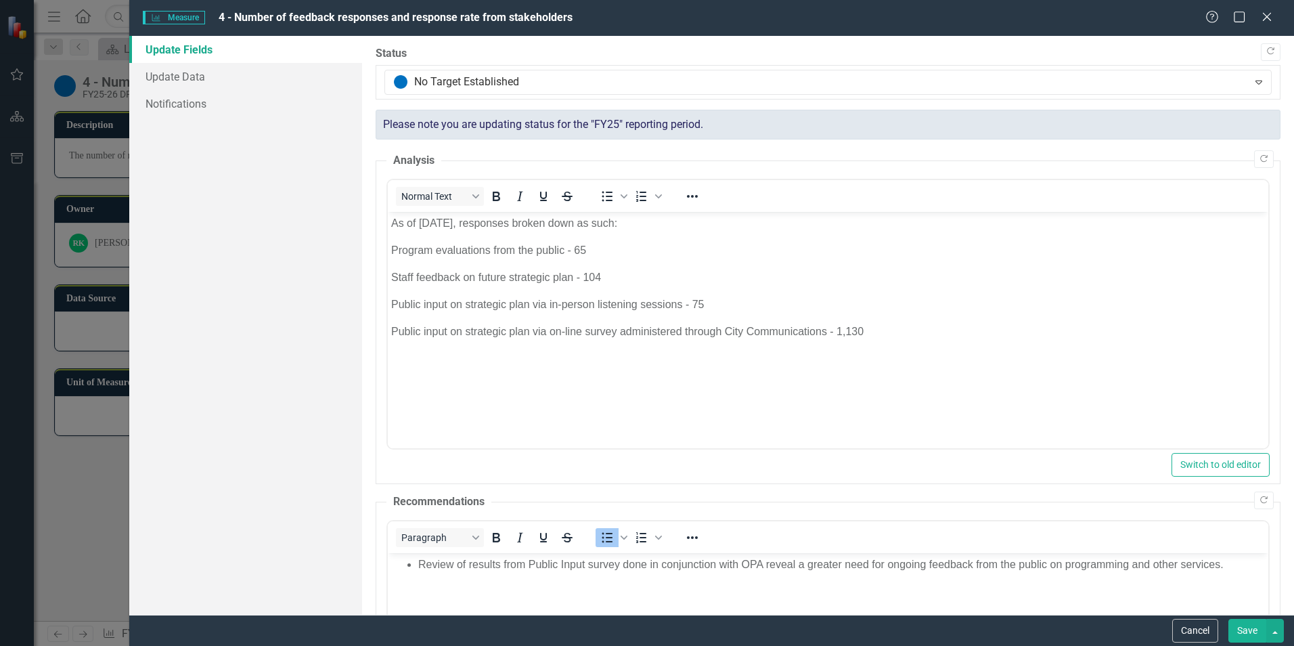
click at [896, 336] on p "Public input on strategic plan via on-line survey administered through City Com…" at bounding box center [828, 332] width 874 height 16
click at [181, 76] on link "Update Data" at bounding box center [245, 76] width 233 height 27
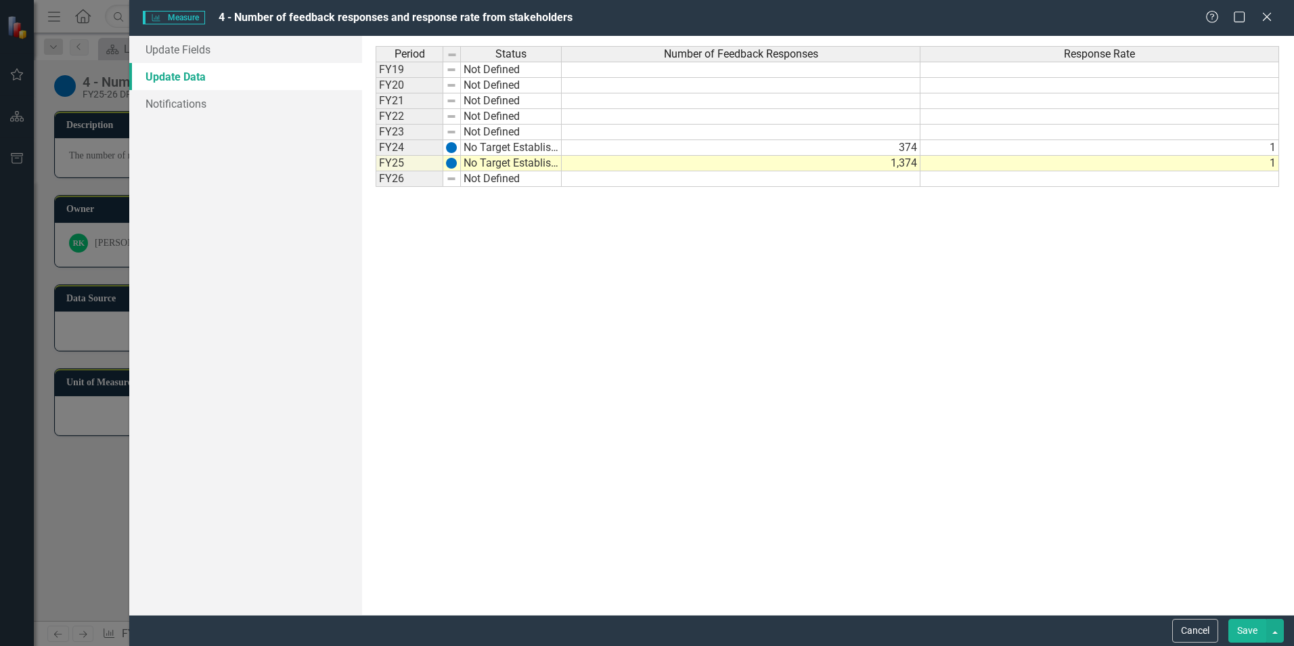
click at [897, 164] on td "1,374" at bounding box center [741, 164] width 359 height 16
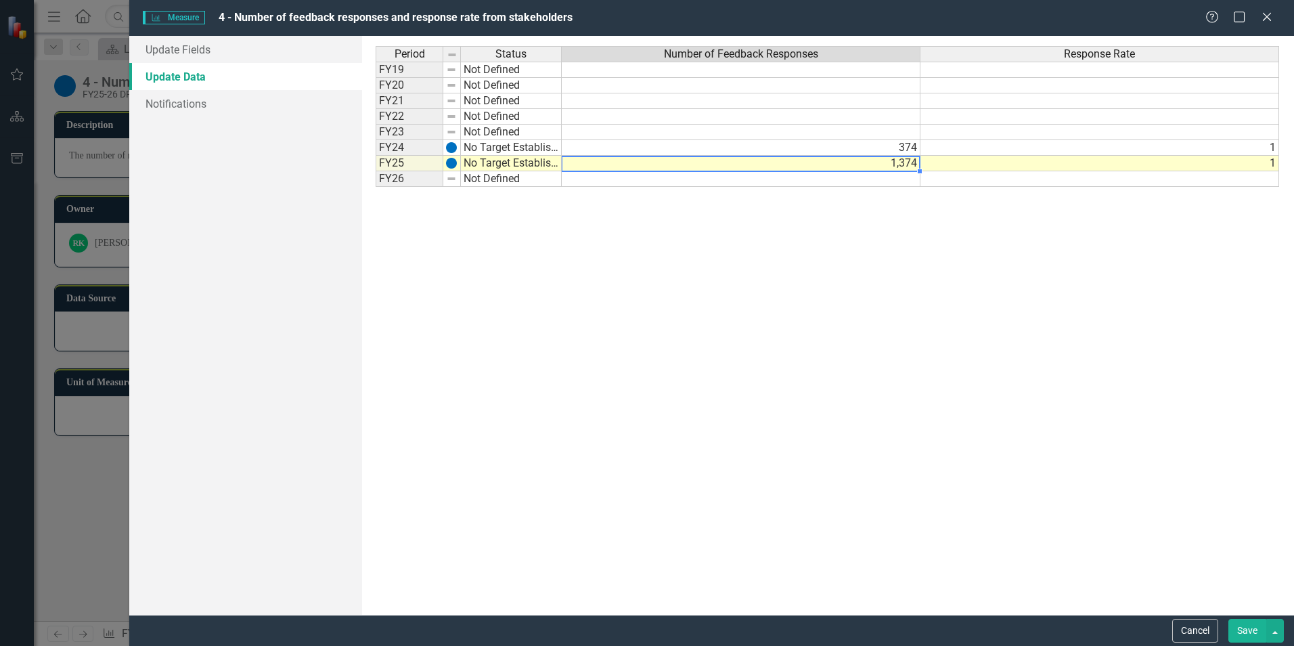
click at [897, 164] on td "1,374" at bounding box center [741, 164] width 359 height 16
type textarea "1416"
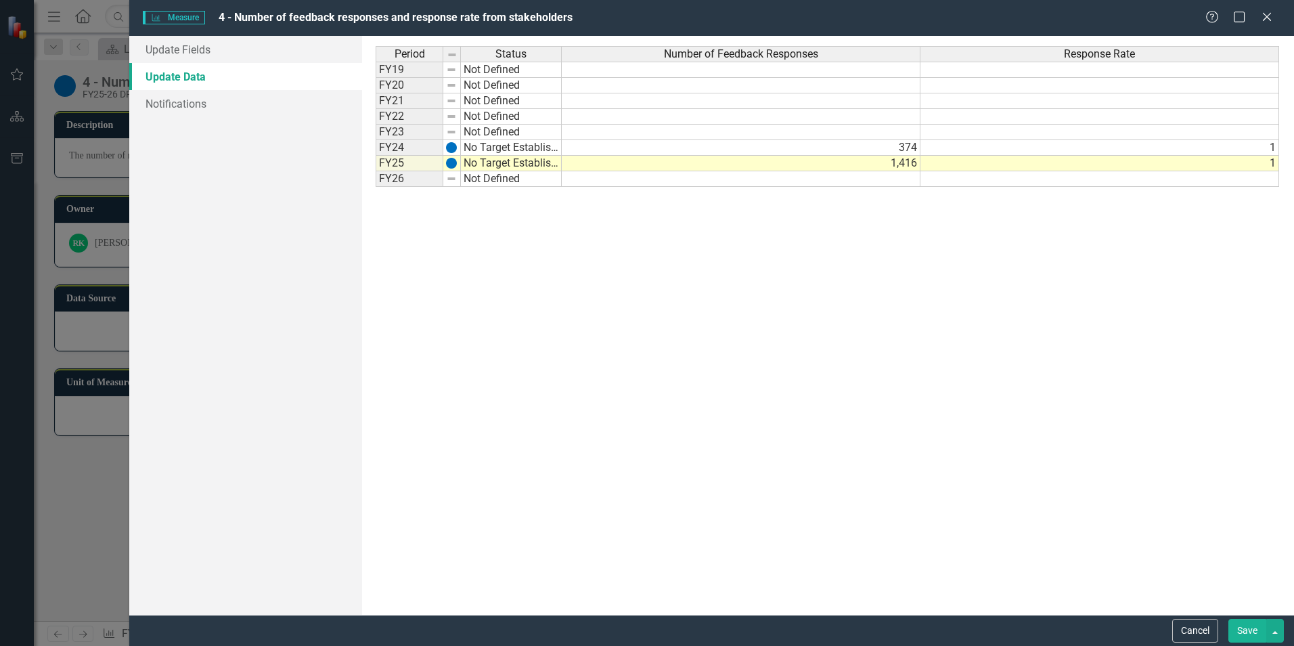
click at [792, 225] on div "Period Status Number of Feedback Responses Response Rate FY19 Not Defined FY20 …" at bounding box center [828, 325] width 904 height 559
click at [206, 56] on link "Update Fields" at bounding box center [245, 49] width 233 height 27
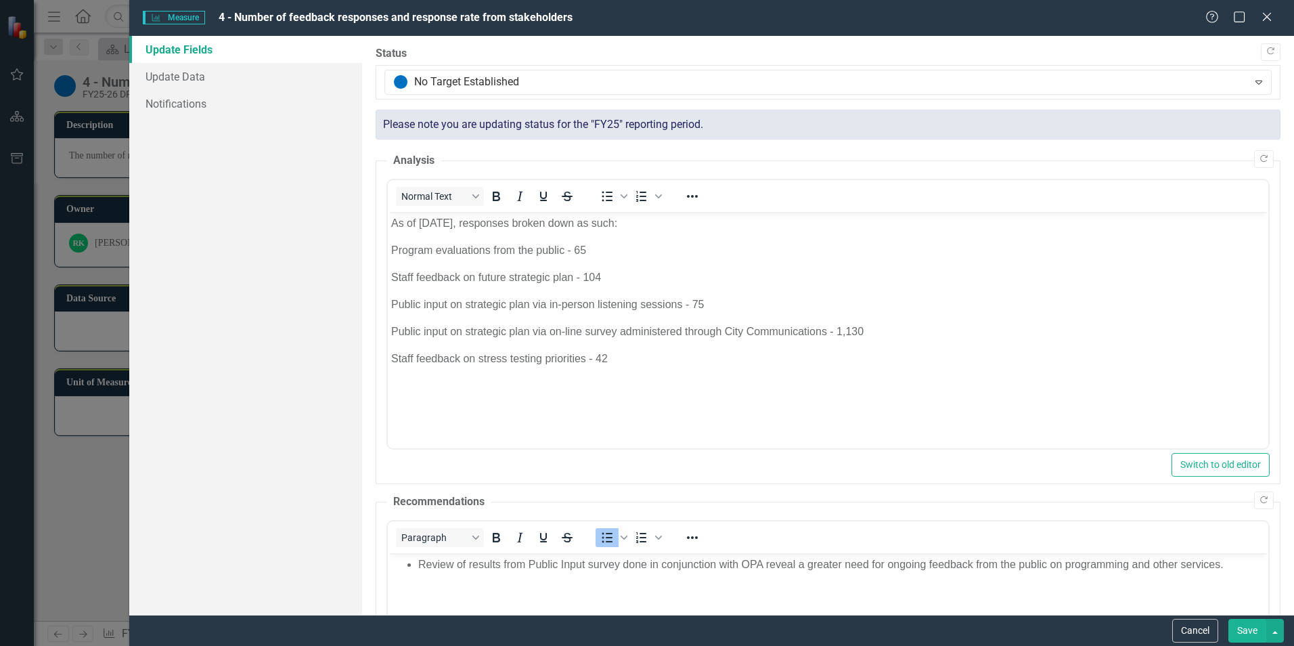
click at [1246, 627] on button "Save" at bounding box center [1248, 631] width 38 height 24
